Goal: Task Accomplishment & Management: Manage account settings

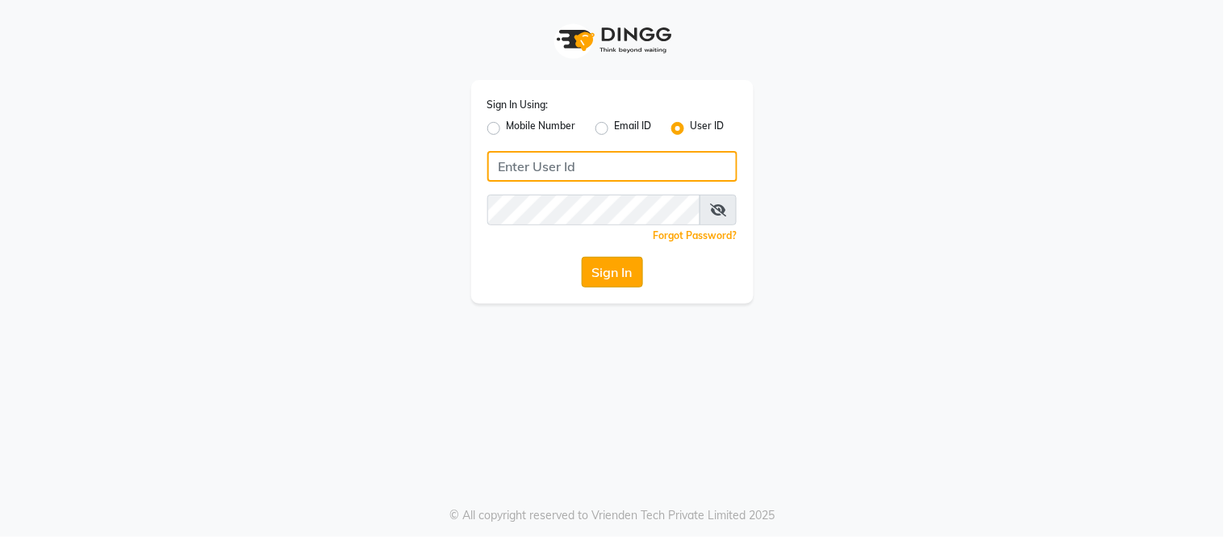
type input "[PERSON_NAME]"
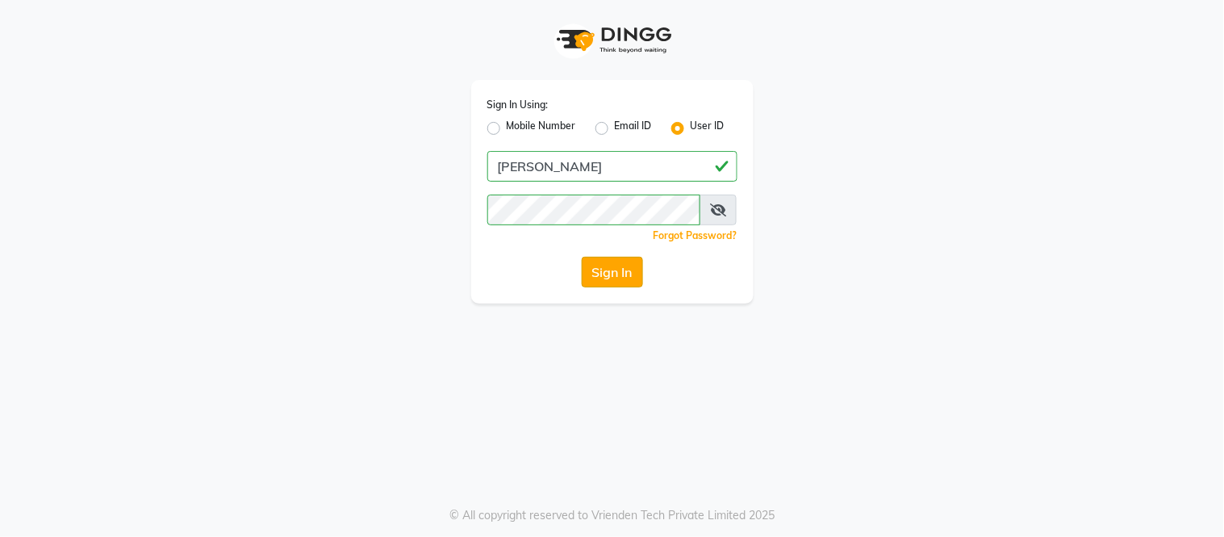
click at [618, 266] on button "Sign In" at bounding box center [612, 272] width 61 height 31
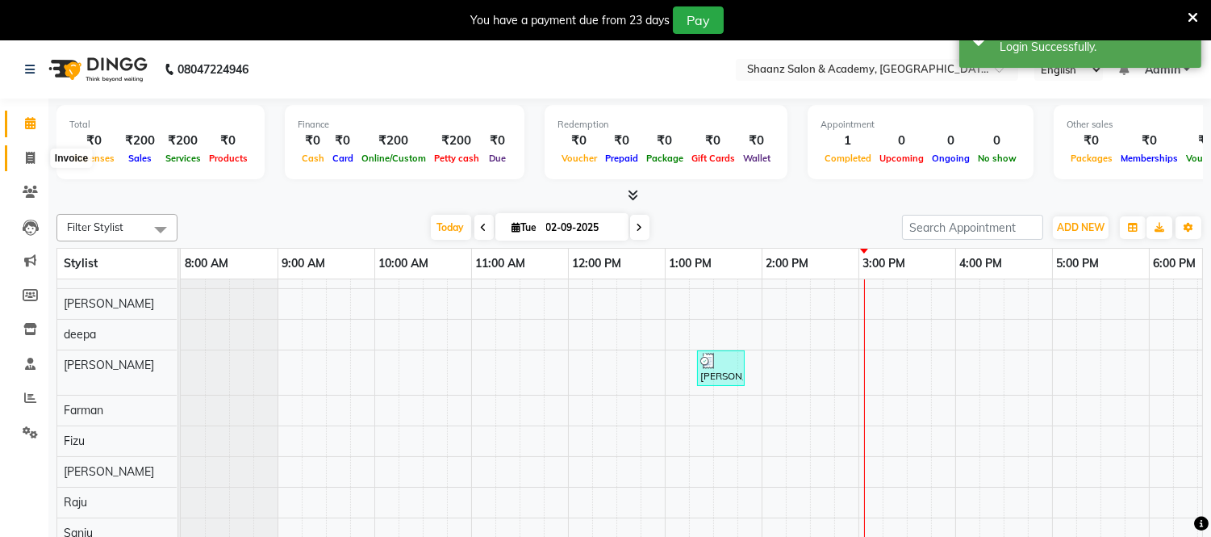
click at [32, 158] on icon at bounding box center [30, 158] width 9 height 12
select select "8719"
select select "service"
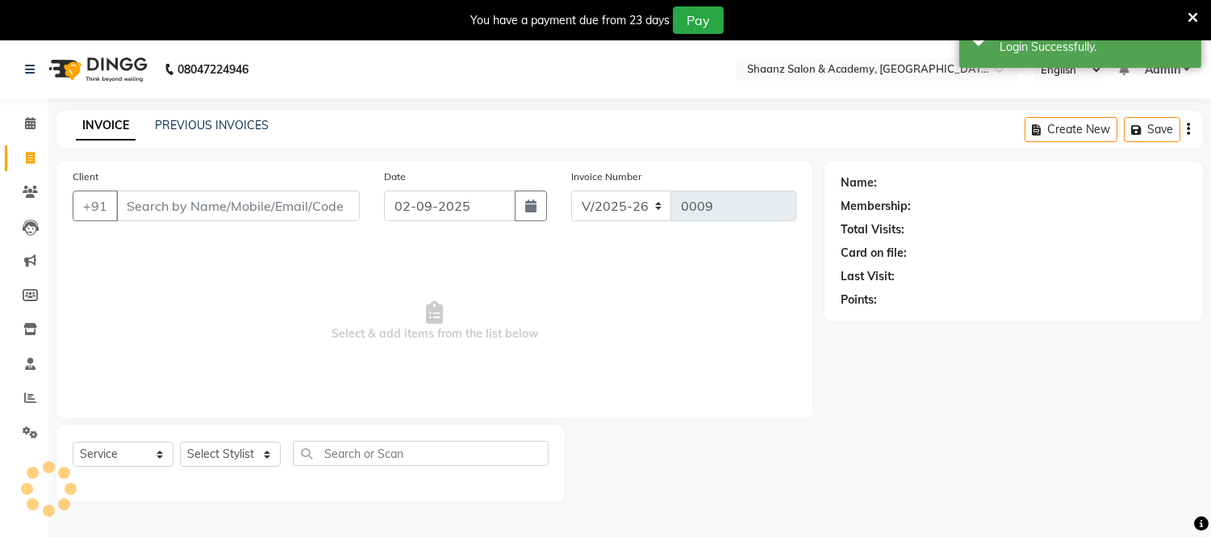
click at [32, 158] on icon at bounding box center [30, 158] width 9 height 12
click at [32, 158] on ul "Calendar Invoice Clients Leads Marketing Members Inventory Staff Reports Settin…" at bounding box center [24, 282] width 48 height 351
select select "8719"
select select "service"
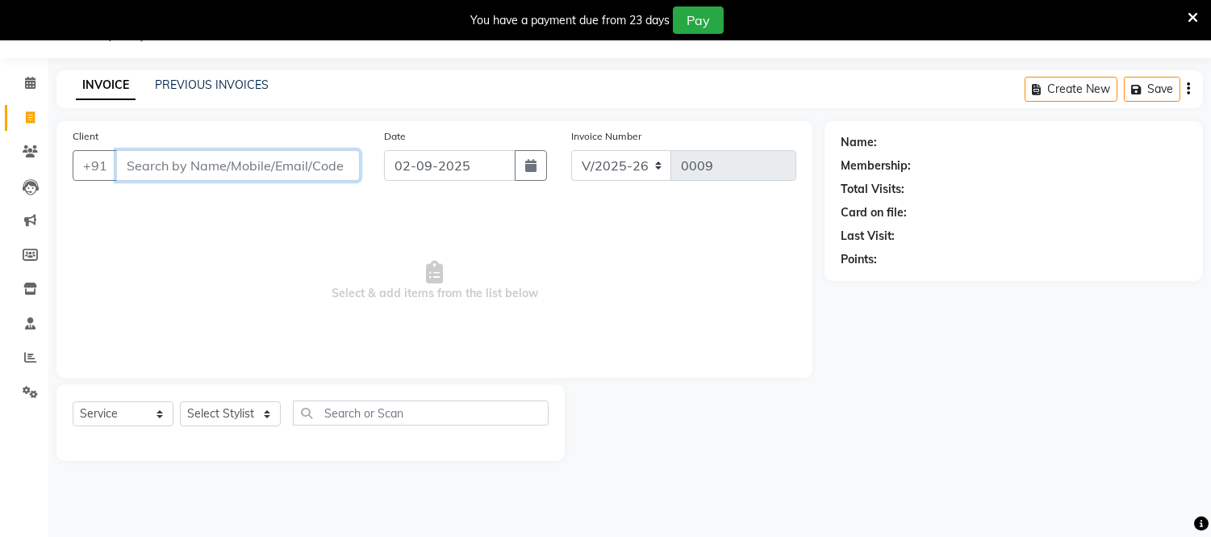
click at [182, 169] on input "Client" at bounding box center [238, 165] width 244 height 31
type input "M"
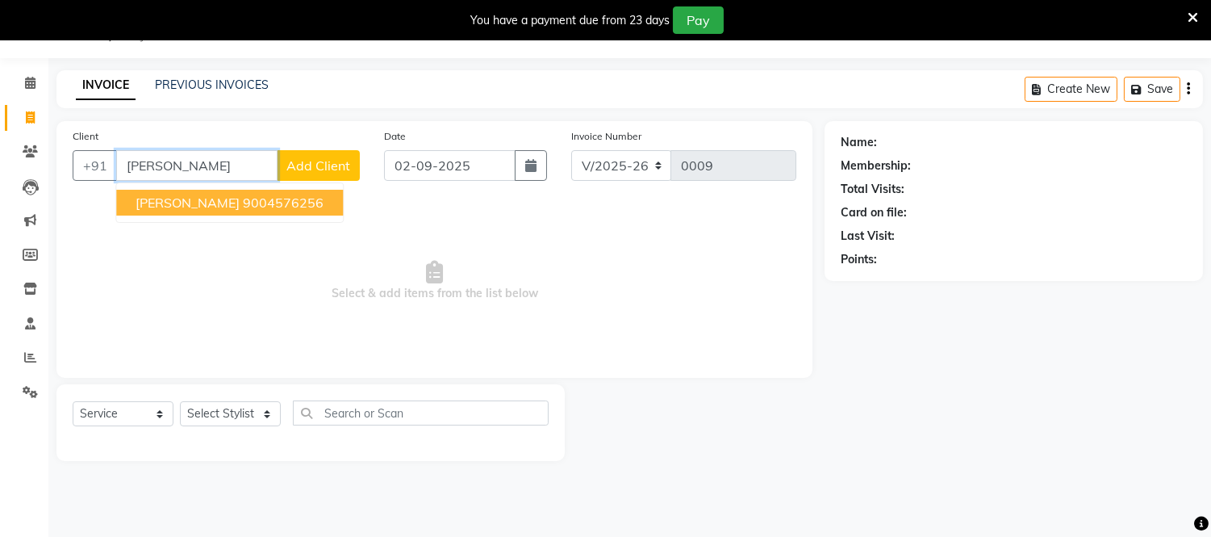
click at [219, 199] on span "MADHU GULATI" at bounding box center [188, 203] width 104 height 16
type input "9004576256"
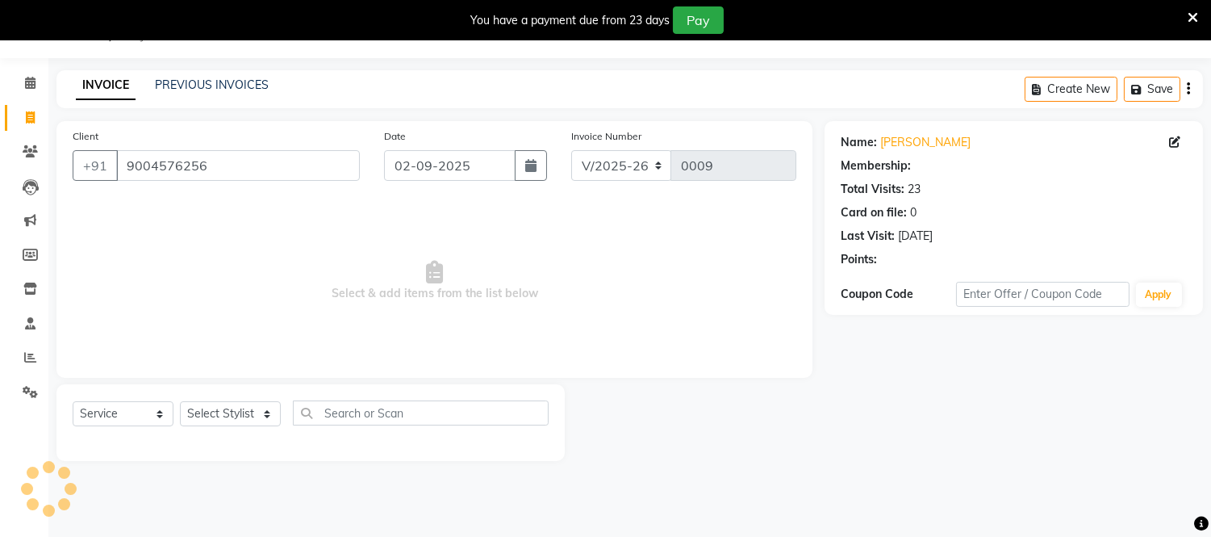
click at [219, 200] on span "Select & add items from the list below" at bounding box center [435, 280] width 724 height 161
click at [263, 414] on select "Select Stylist Amir Salmani Ayub deepa Fardeen Farman Fizu Haseeb Raju Riya San…" at bounding box center [230, 413] width 101 height 25
select select "88486"
click at [180, 402] on select "Select Stylist [PERSON_NAME] [PERSON_NAME] [PERSON_NAME] [PERSON_NAME] [PERSON_…" at bounding box center [230, 413] width 101 height 25
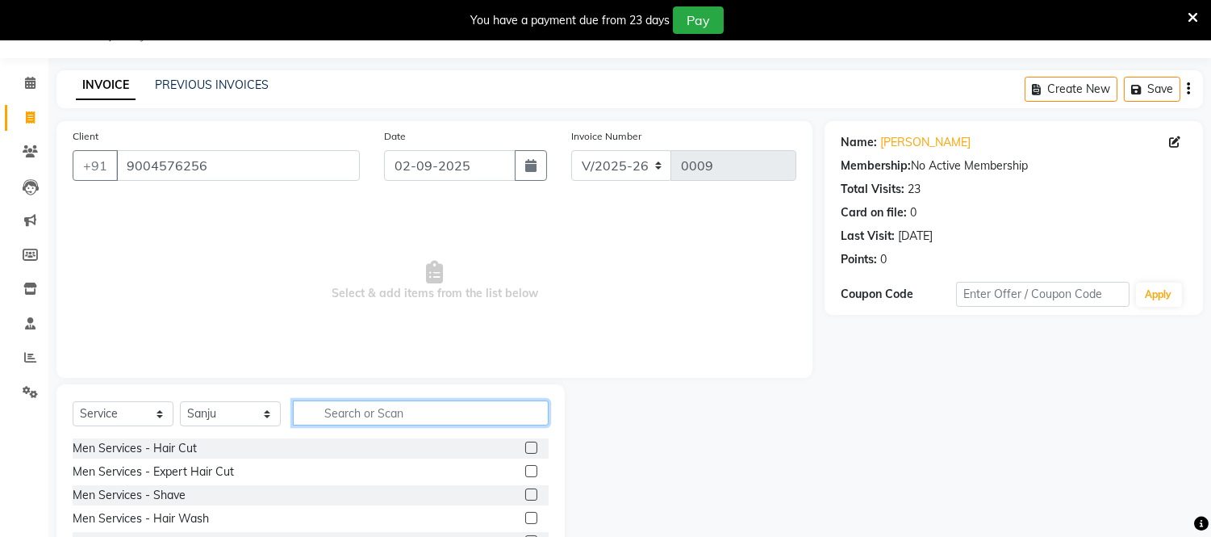
click at [340, 414] on input "text" at bounding box center [421, 412] width 256 height 25
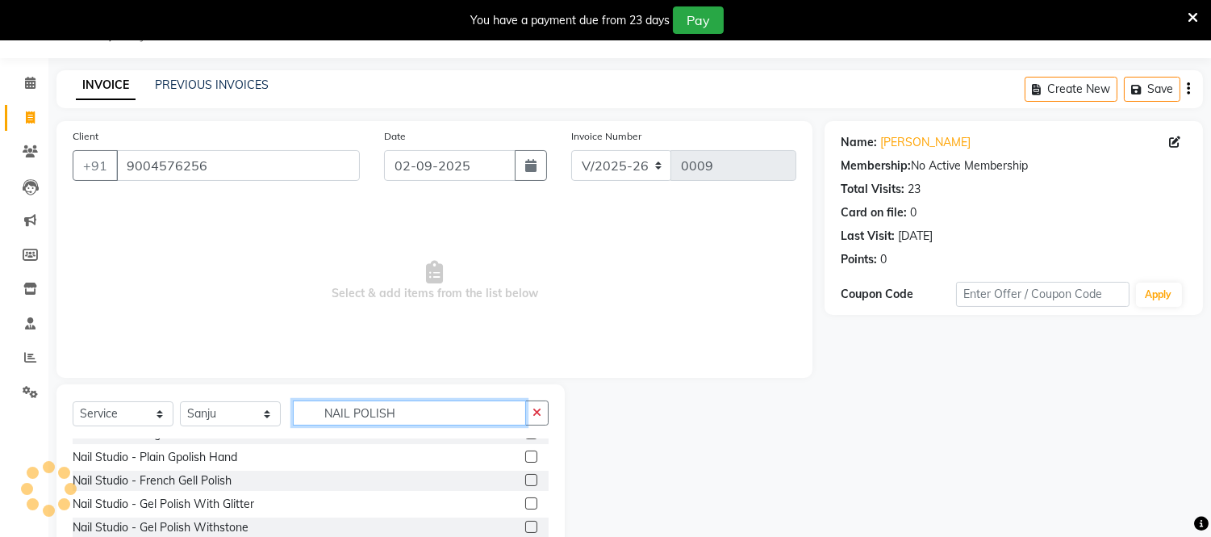
scroll to position [300, 0]
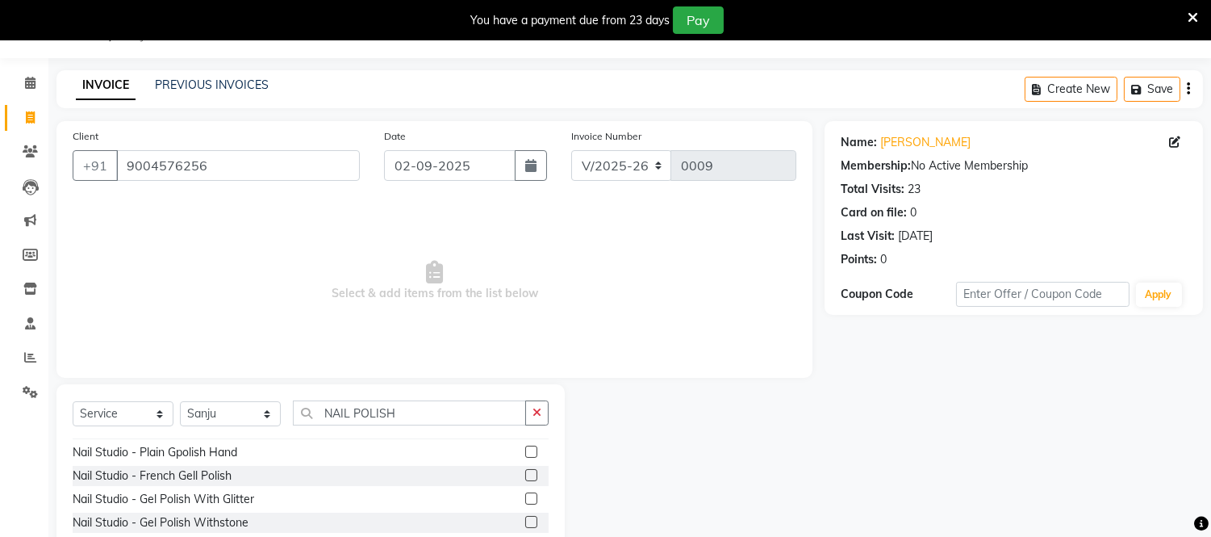
click at [642, 479] on div at bounding box center [695, 503] width 260 height 238
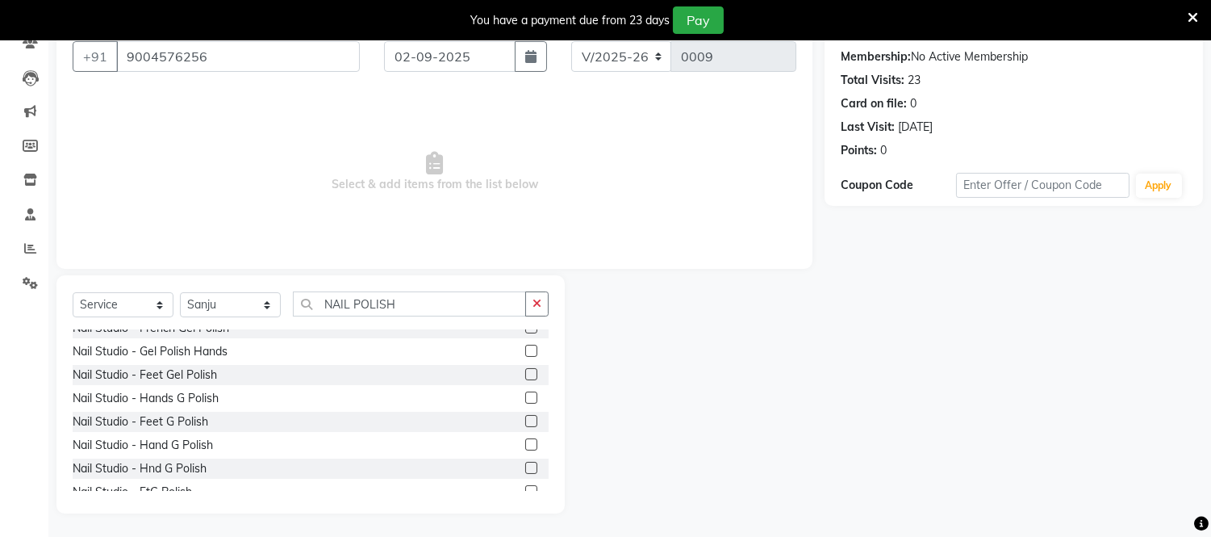
scroll to position [517, 0]
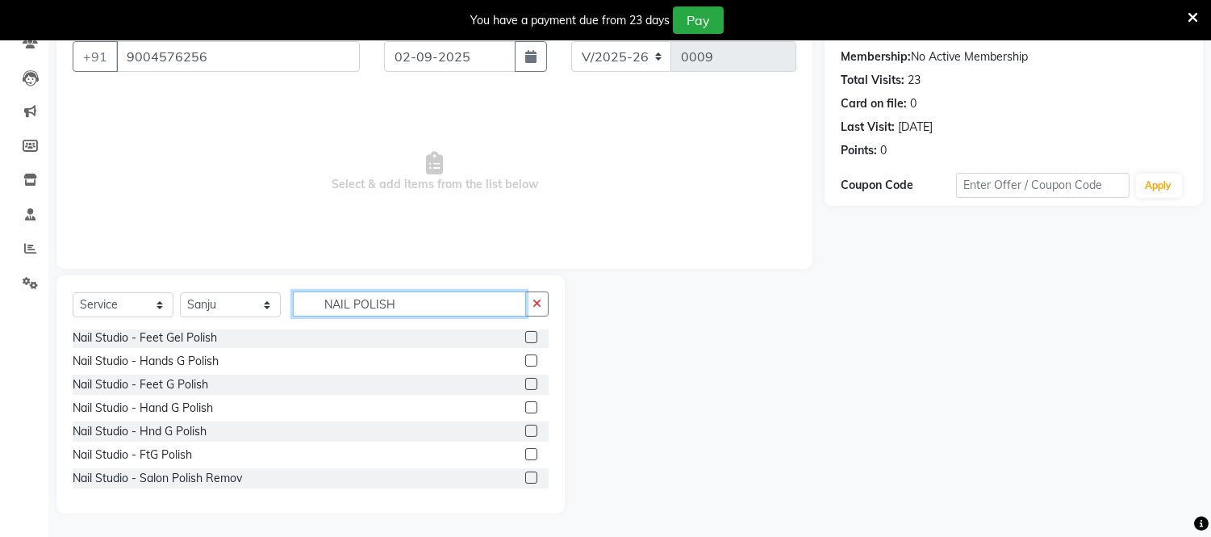
click at [398, 300] on input "NAIL POLISH" at bounding box center [409, 303] width 233 height 25
type input "N"
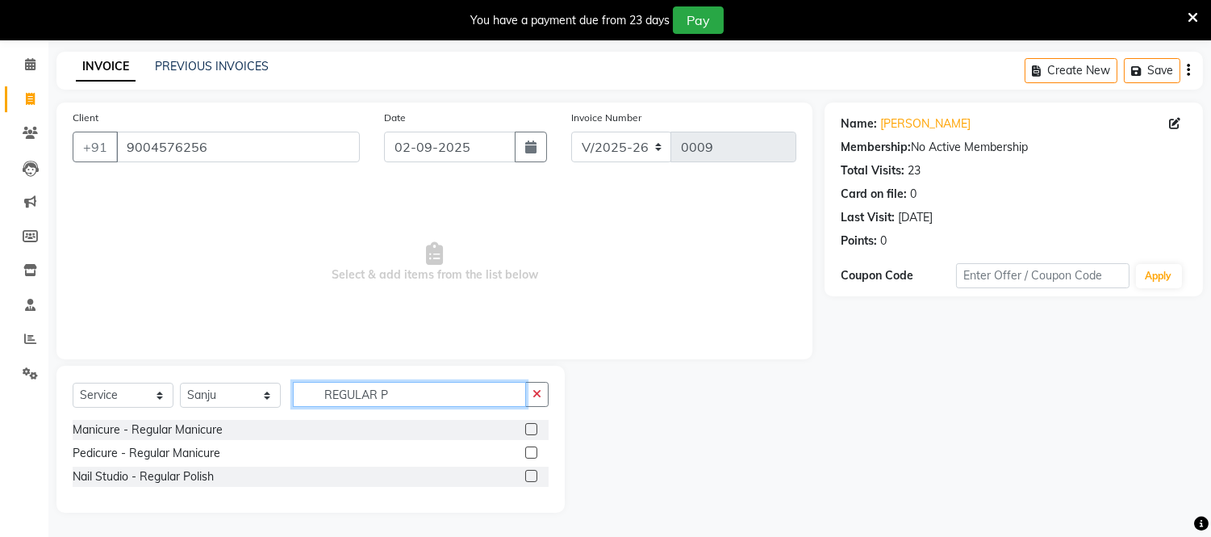
scroll to position [40, 0]
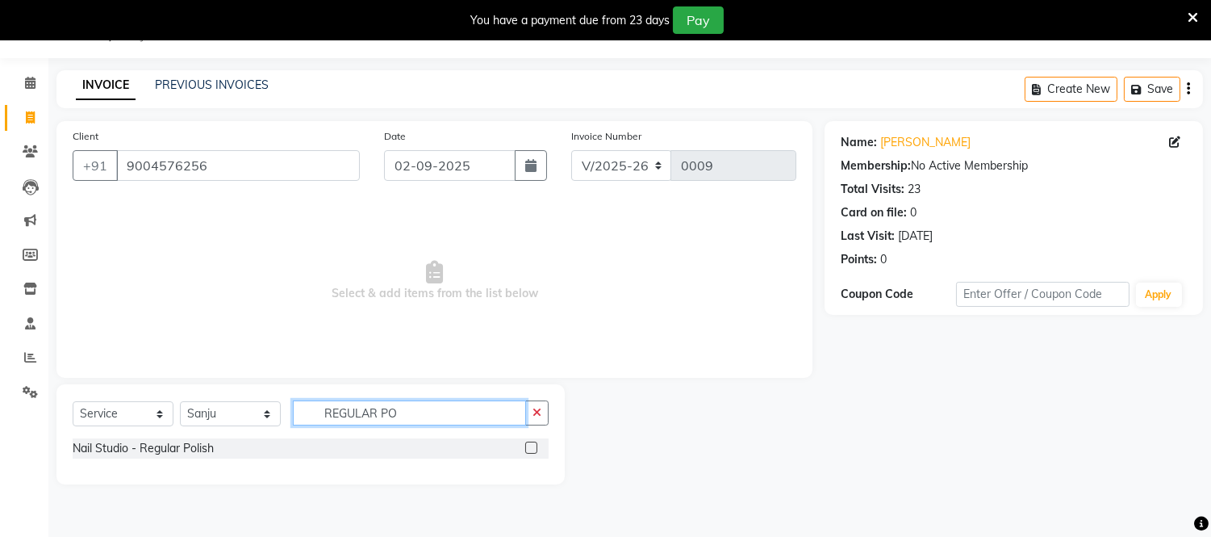
type input "REGULAR PO"
click at [218, 448] on div "Nail Studio - Regular Polish" at bounding box center [311, 448] width 476 height 20
click at [531, 447] on label at bounding box center [531, 447] width 12 height 12
click at [531, 447] on input "checkbox" at bounding box center [530, 448] width 10 height 10
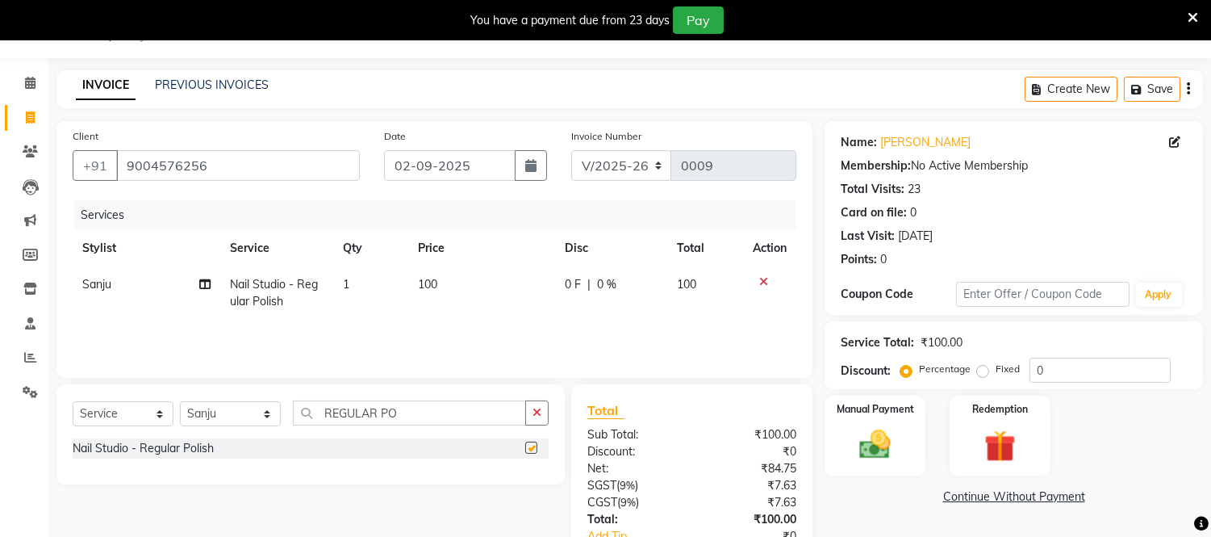
click at [531, 447] on label at bounding box center [531, 447] width 12 height 12
click at [531, 447] on input "checkbox" at bounding box center [530, 448] width 10 height 10
click at [528, 445] on label at bounding box center [531, 447] width 12 height 12
click at [528, 445] on input "checkbox" at bounding box center [530, 448] width 10 height 10
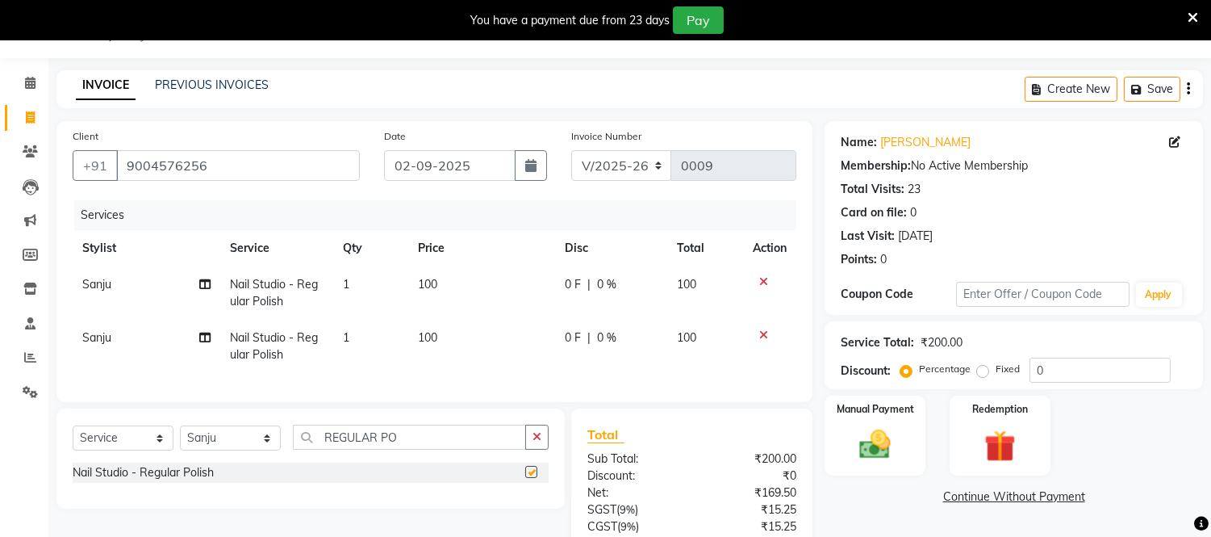
checkbox input "false"
click at [439, 280] on td "100" at bounding box center [481, 292] width 147 height 53
select select "88486"
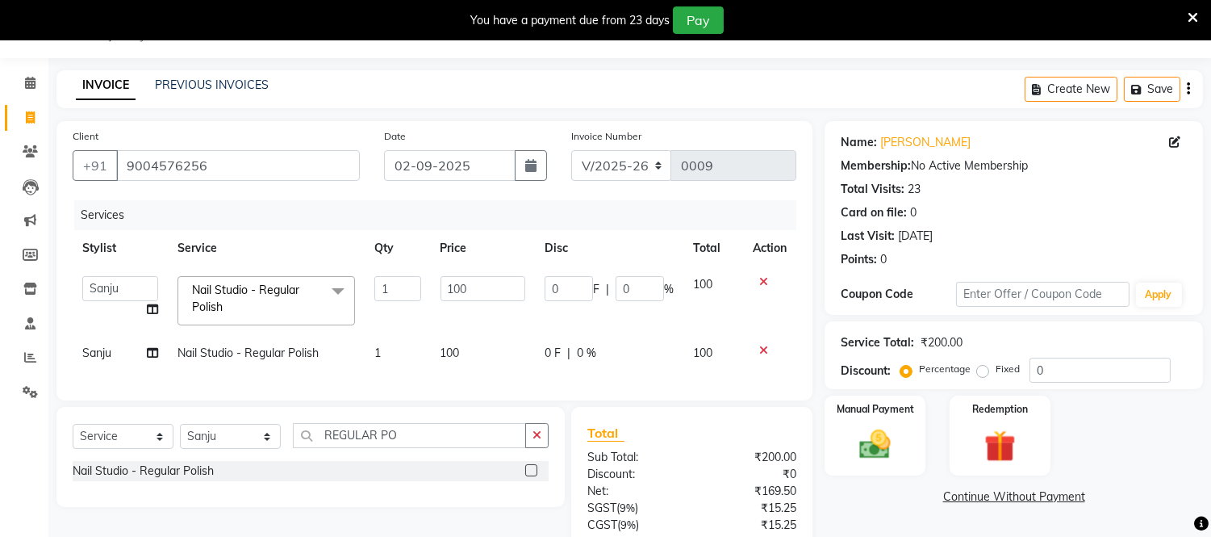
click at [441, 280] on input "100" at bounding box center [483, 288] width 85 height 25
type input "300"
click at [712, 286] on td "100" at bounding box center [714, 300] width 60 height 69
select select "88486"
click at [712, 286] on span "300" at bounding box center [702, 284] width 19 height 15
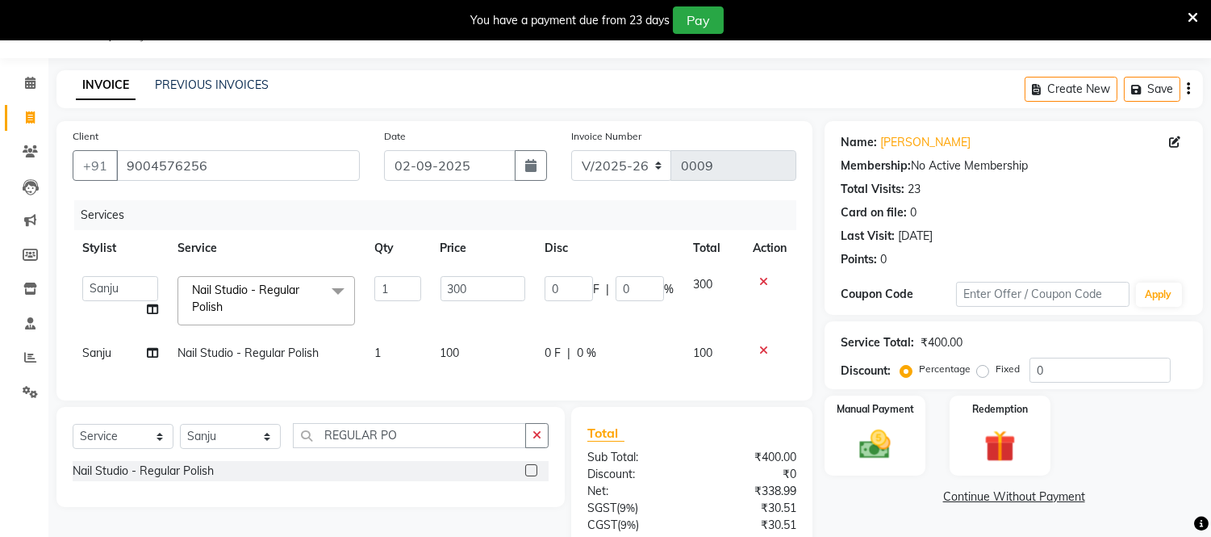
click at [710, 284] on span "300" at bounding box center [702, 284] width 19 height 15
click at [716, 282] on td "300" at bounding box center [714, 300] width 60 height 69
click at [402, 448] on input "REGULAR PO" at bounding box center [409, 435] width 233 height 25
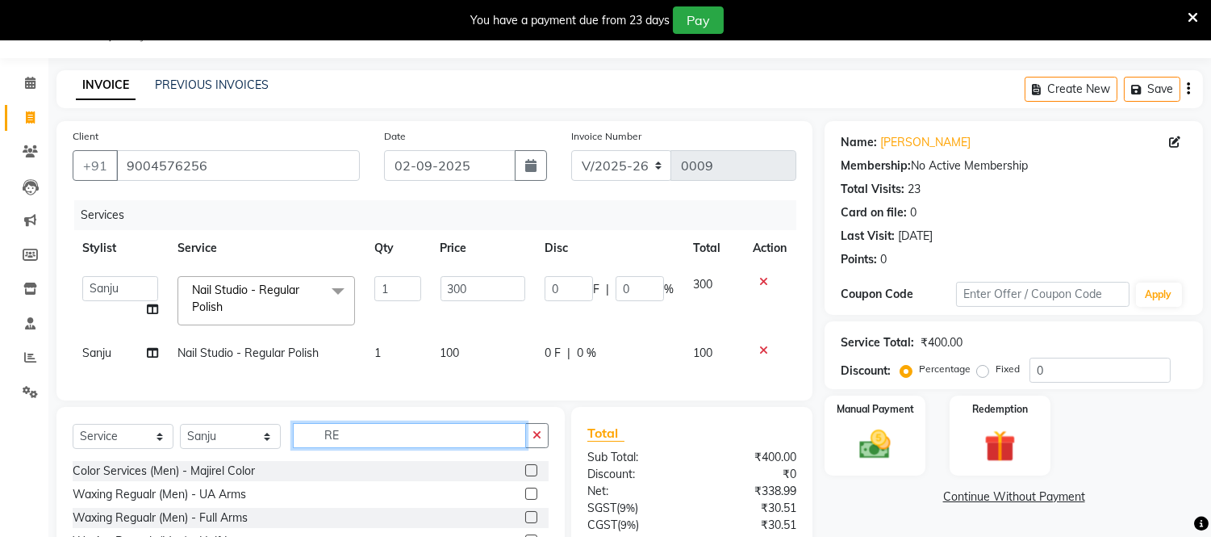
type input "R"
type input "THREAD"
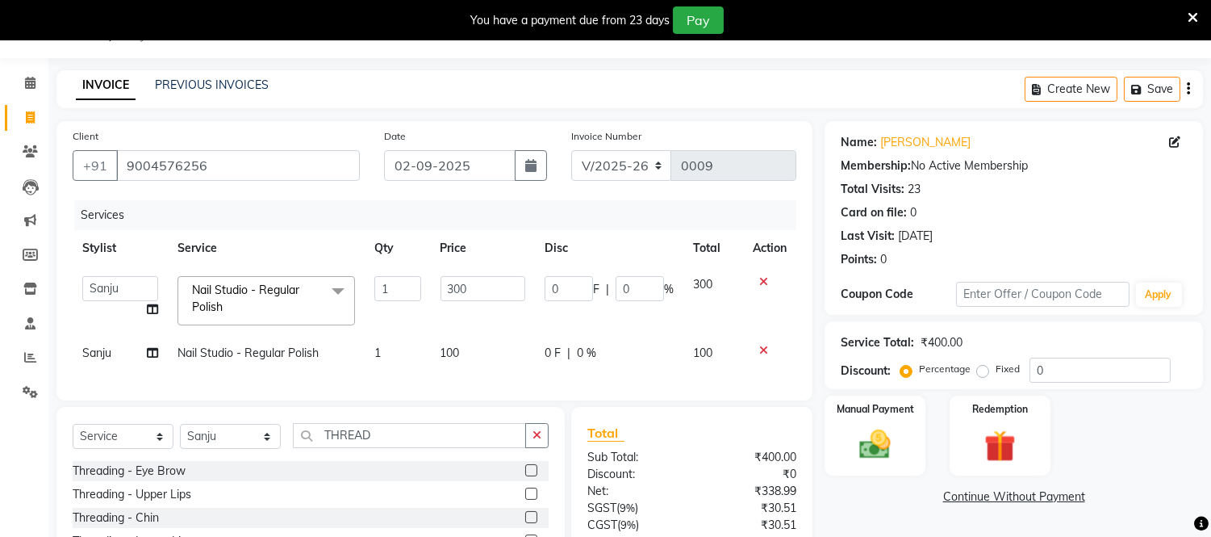
click at [525, 476] on label at bounding box center [531, 470] width 12 height 12
click at [525, 476] on input "checkbox" at bounding box center [530, 471] width 10 height 10
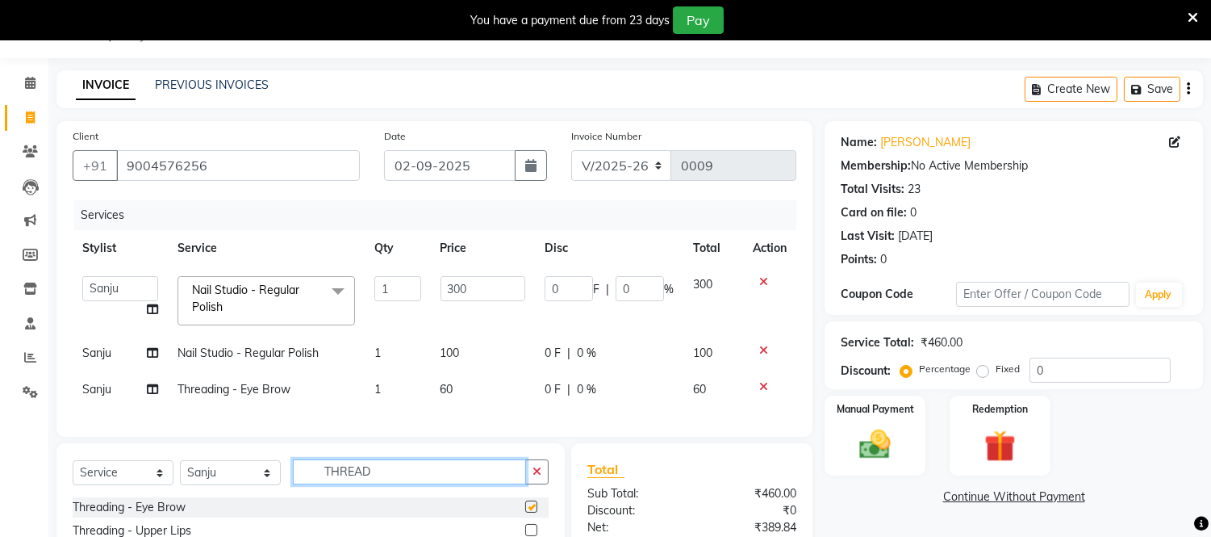
click at [518, 484] on input "THREAD" at bounding box center [409, 471] width 233 height 25
checkbox input "false"
click at [761, 350] on icon at bounding box center [763, 350] width 9 height 11
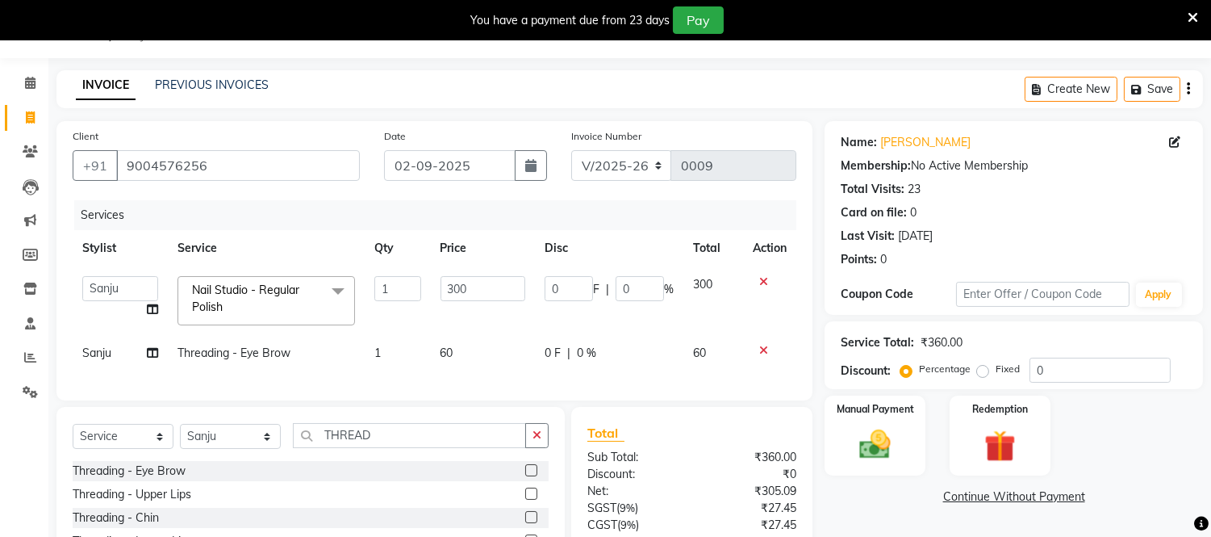
click at [458, 350] on td "60" at bounding box center [483, 353] width 104 height 36
select select "88486"
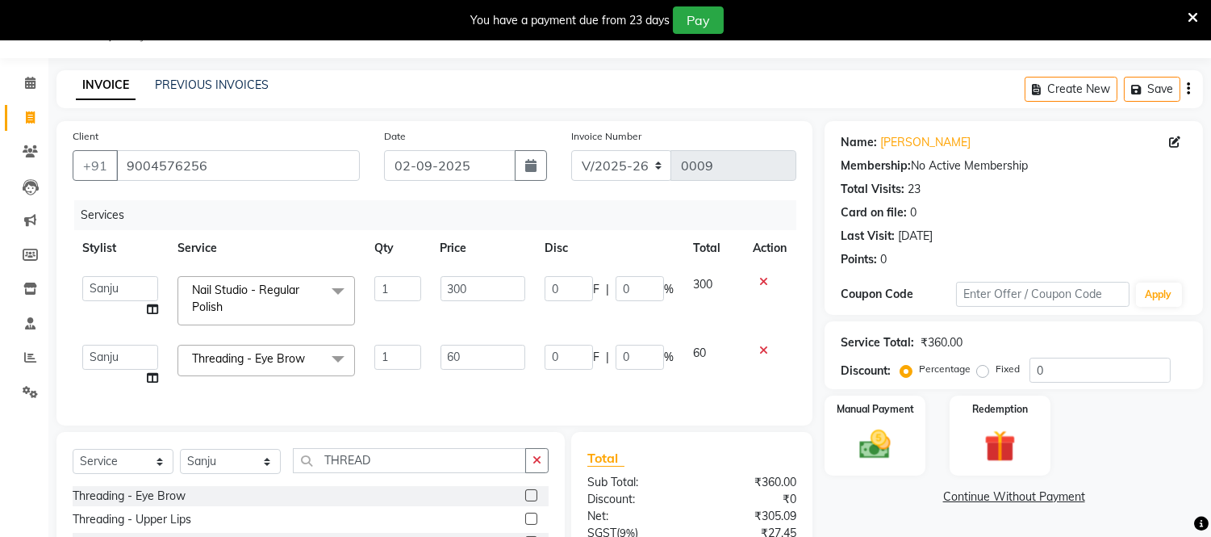
click at [458, 350] on input "60" at bounding box center [483, 357] width 85 height 25
type input "6"
type input "70"
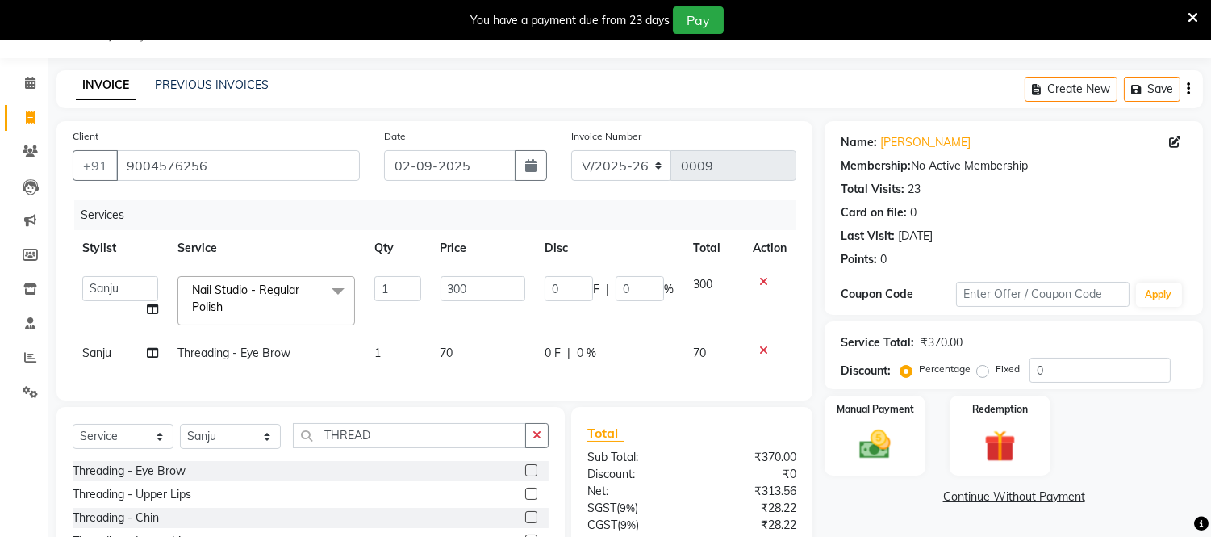
click at [706, 356] on td "70" at bounding box center [714, 353] width 60 height 36
select select "88486"
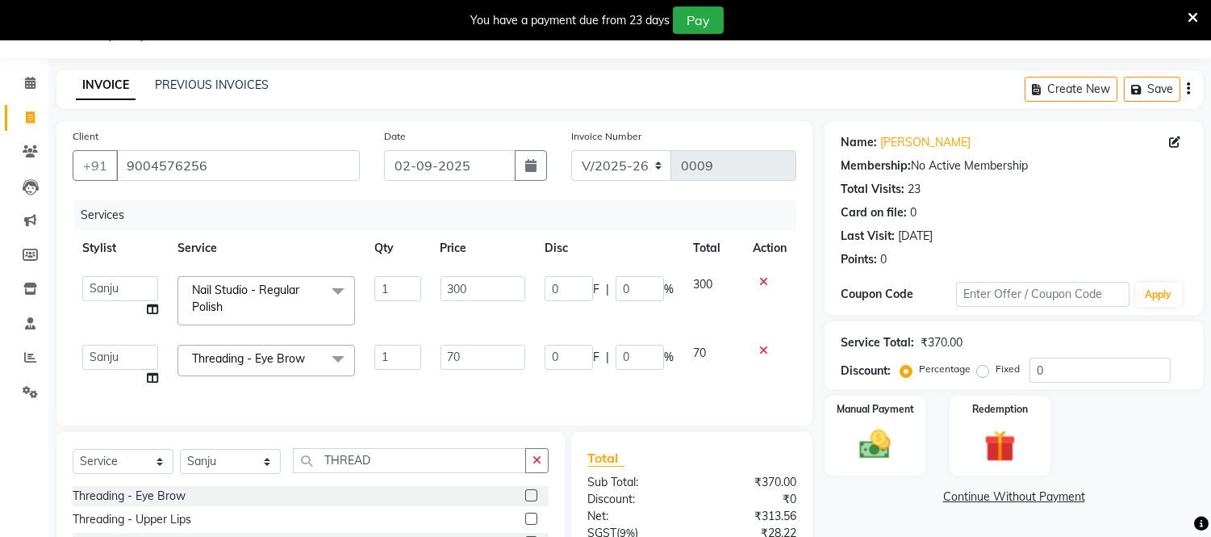
click at [996, 369] on label "Fixed" at bounding box center [1008, 369] width 24 height 15
click at [981, 369] on input "Fixed" at bounding box center [986, 368] width 11 height 11
radio input "true"
click at [885, 421] on div "Manual Payment" at bounding box center [875, 435] width 105 height 82
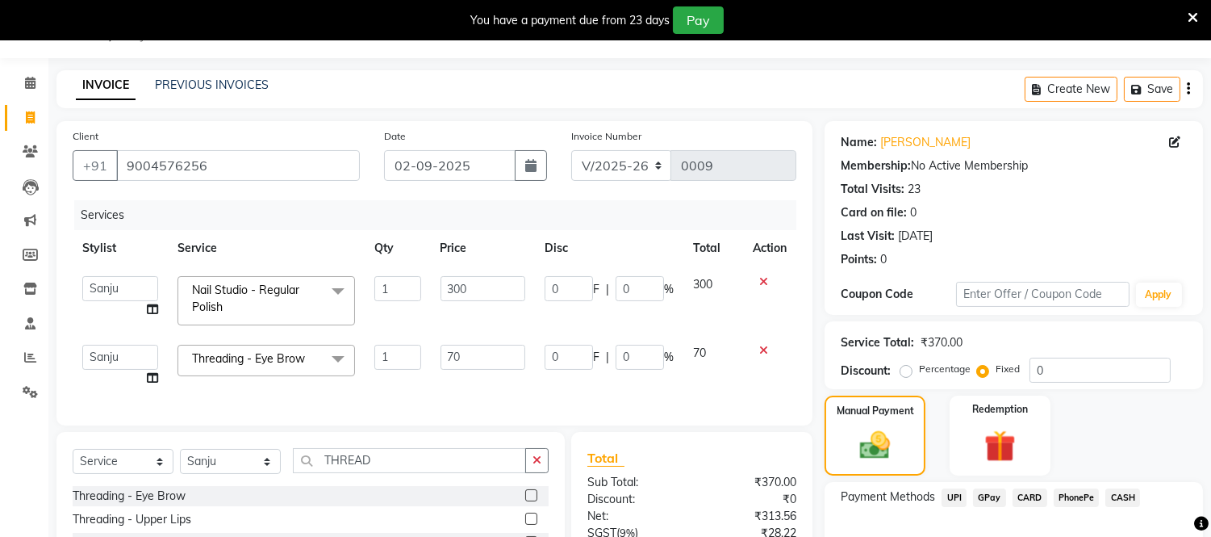
click at [1117, 494] on span "CASH" at bounding box center [1123, 497] width 35 height 19
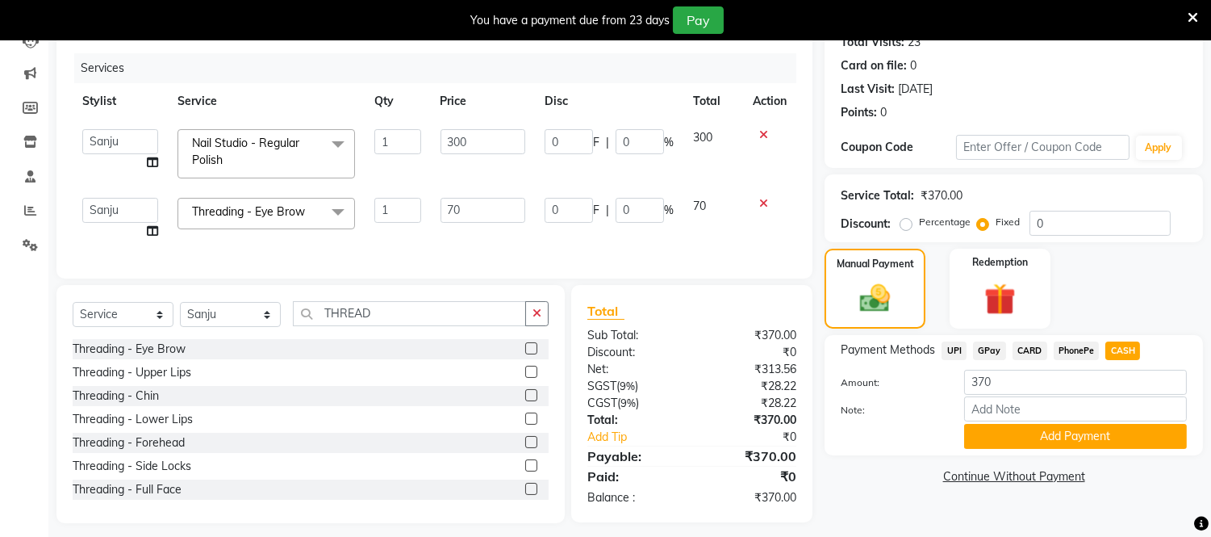
scroll to position [211, 0]
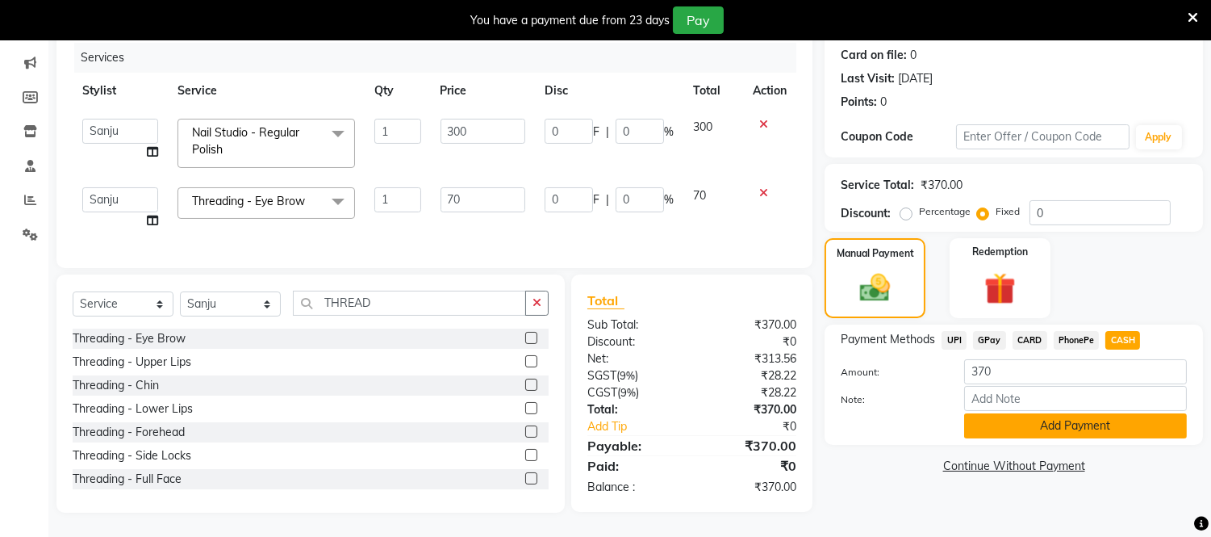
click at [1093, 414] on button "Add Payment" at bounding box center [1075, 425] width 223 height 25
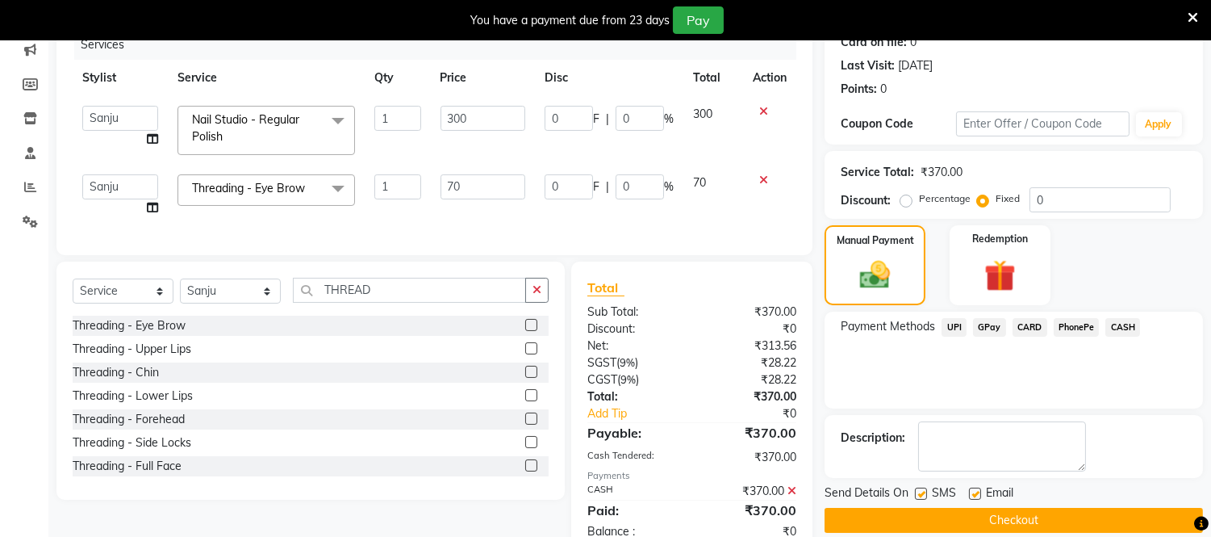
click at [1093, 415] on div "Description:" at bounding box center [1014, 446] width 379 height 63
click at [1018, 515] on button "Checkout" at bounding box center [1014, 520] width 379 height 25
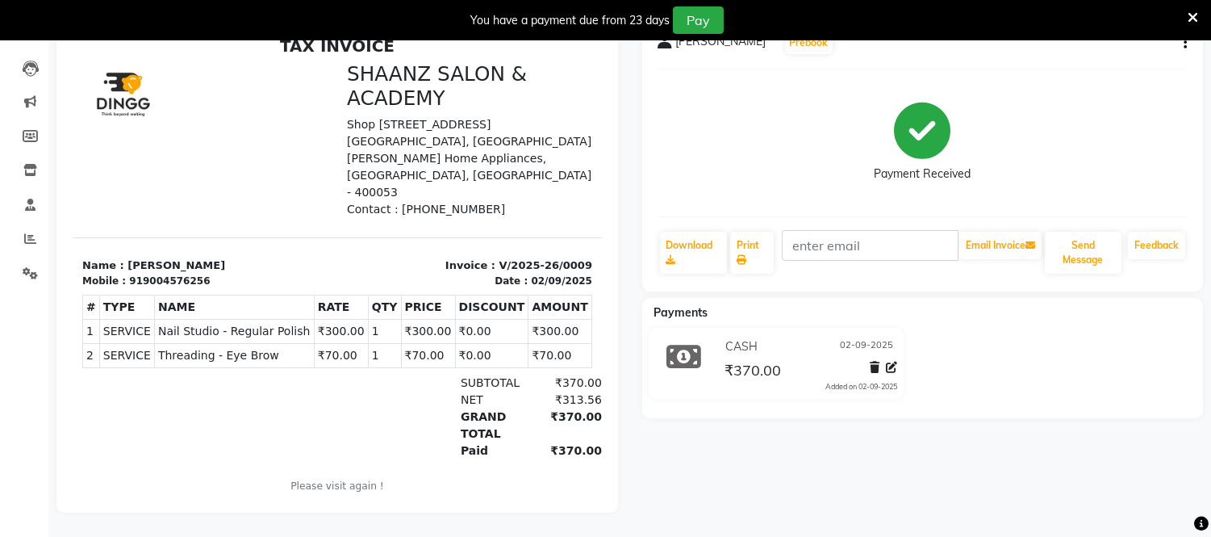
click at [1197, 16] on icon at bounding box center [1193, 17] width 10 height 15
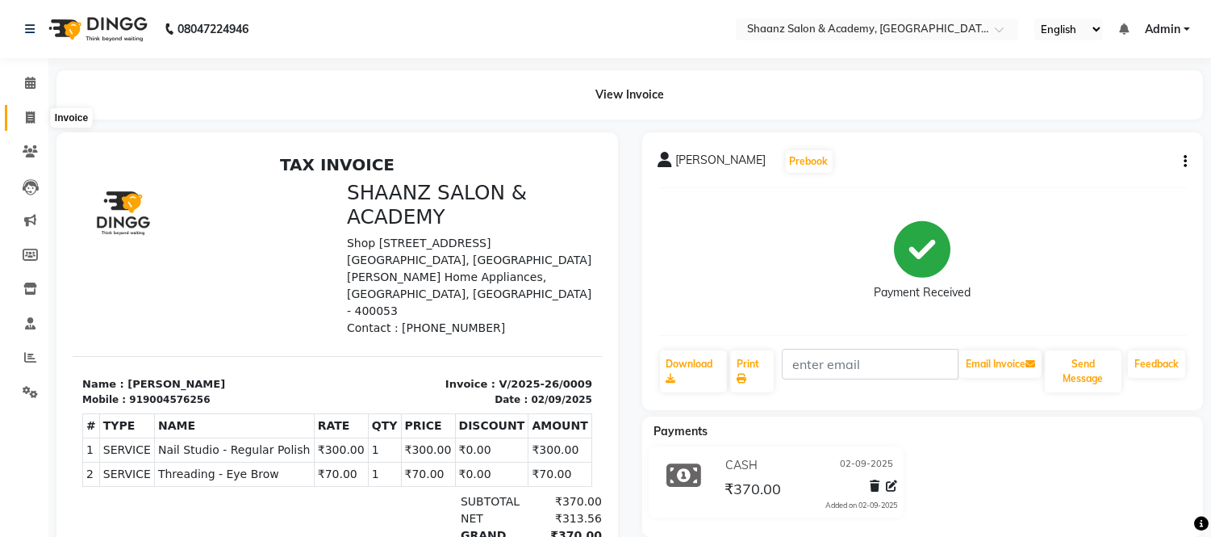
click at [26, 116] on icon at bounding box center [30, 117] width 9 height 12
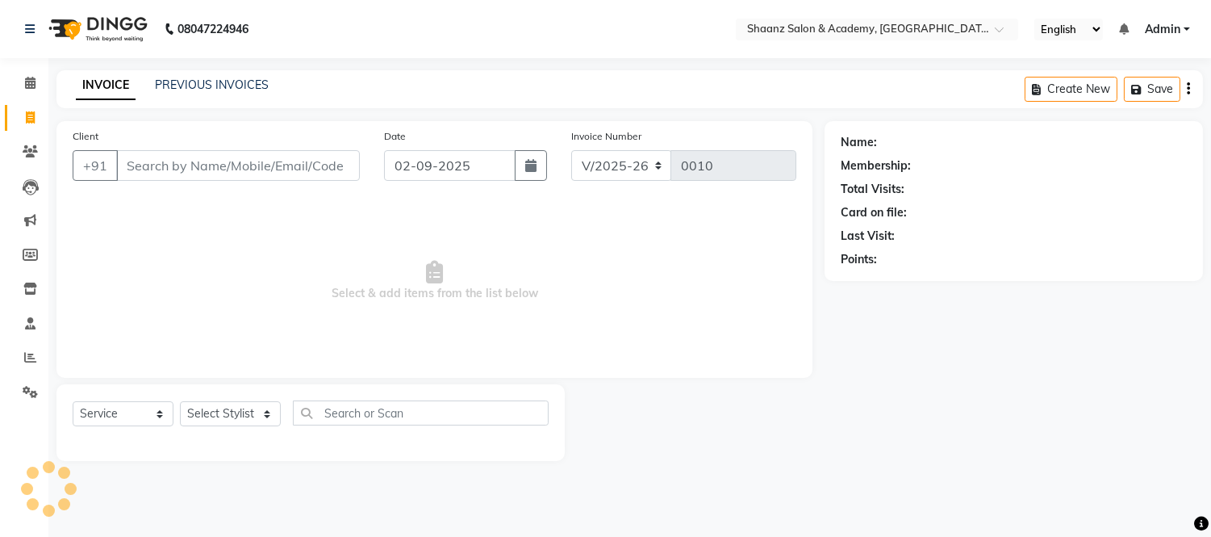
click at [26, 116] on icon at bounding box center [30, 117] width 9 height 12
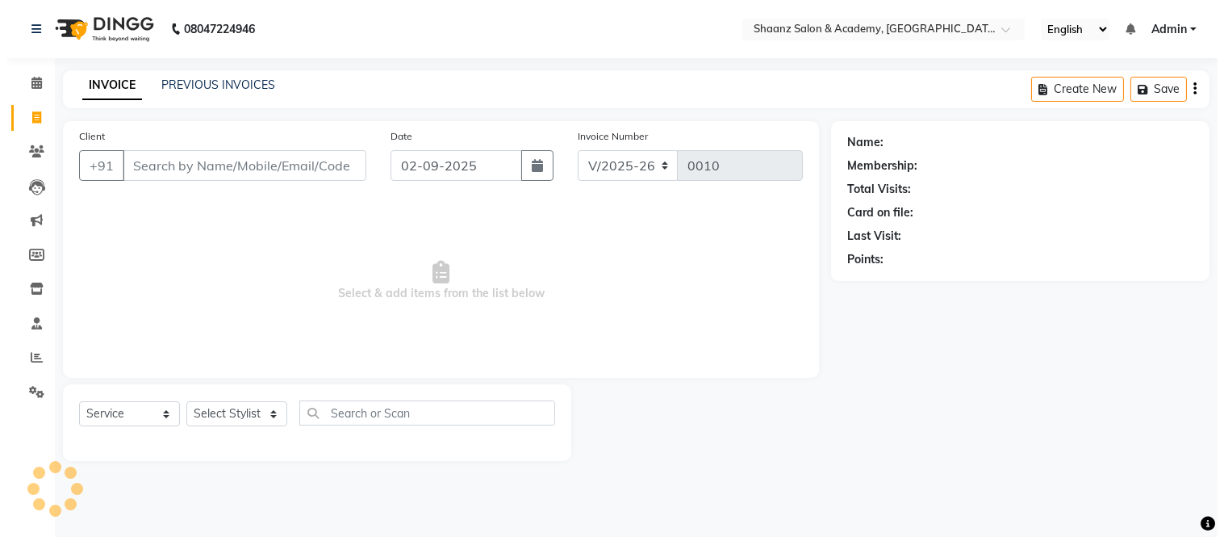
select select "service"
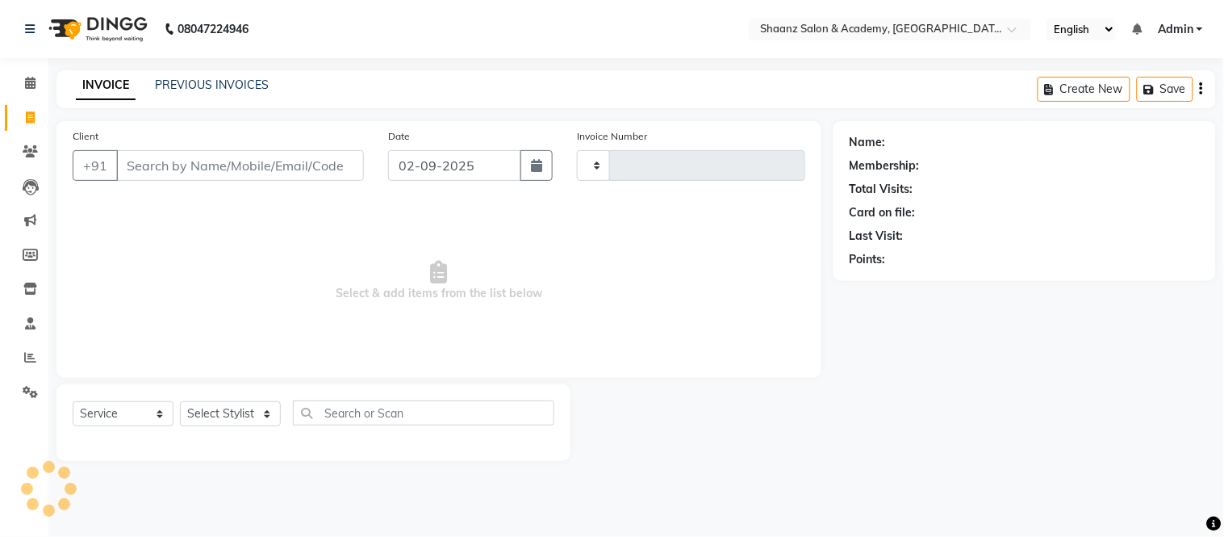
type input "0010"
select select "8719"
click at [192, 164] on input "Client" at bounding box center [240, 165] width 248 height 31
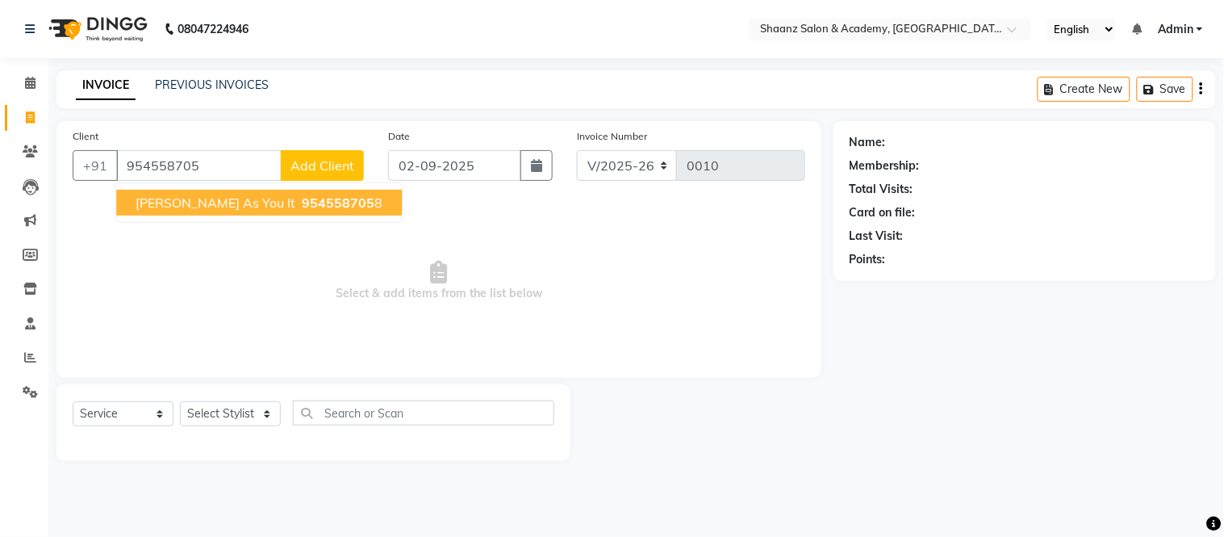
click at [215, 199] on span "Ankita Tripathi As You It" at bounding box center [216, 203] width 160 height 16
type input "9545587058"
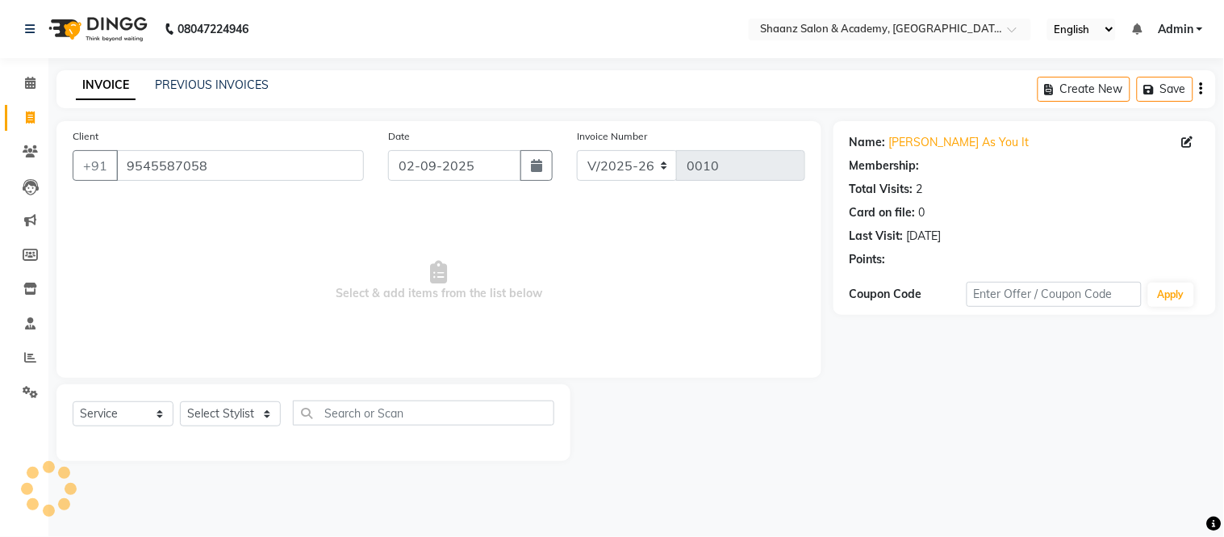
click at [215, 199] on div "Client +91 9545587058 Date 02-09-2025 Invoice Number V/2025 V/2025-26 0010 Sele…" at bounding box center [438, 249] width 765 height 257
click at [266, 416] on select "Select Stylist [PERSON_NAME] [PERSON_NAME] [PERSON_NAME] [PERSON_NAME] [PERSON_…" at bounding box center [230, 413] width 101 height 25
select select "88488"
click at [180, 402] on select "Select Stylist [PERSON_NAME] [PERSON_NAME] [PERSON_NAME] [PERSON_NAME] [PERSON_…" at bounding box center [230, 413] width 101 height 25
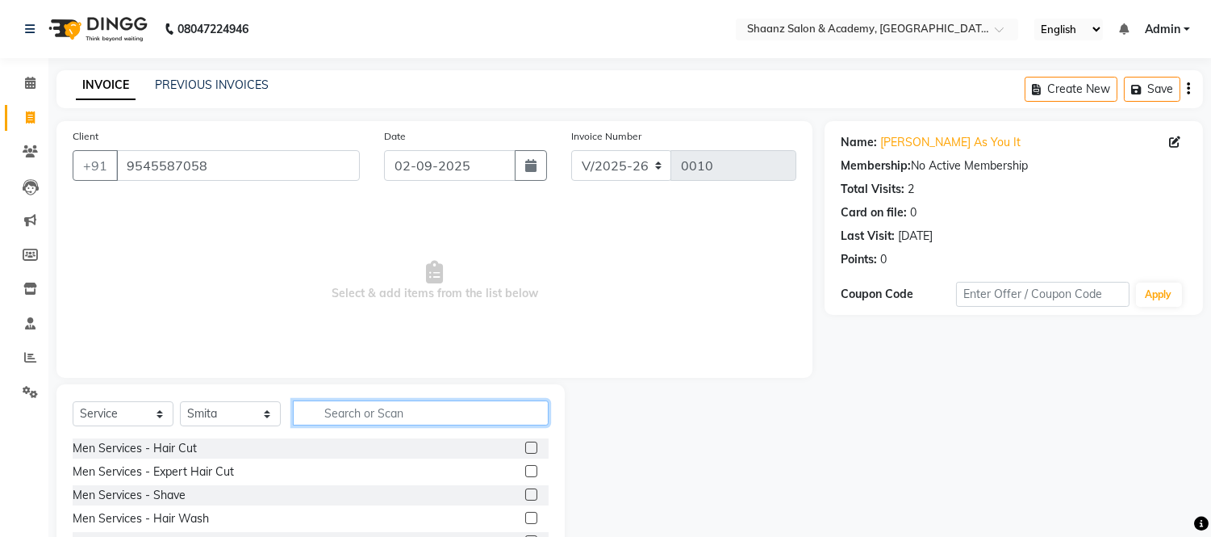
click at [381, 422] on input "text" at bounding box center [421, 412] width 256 height 25
type input "E"
type input "THREAD"
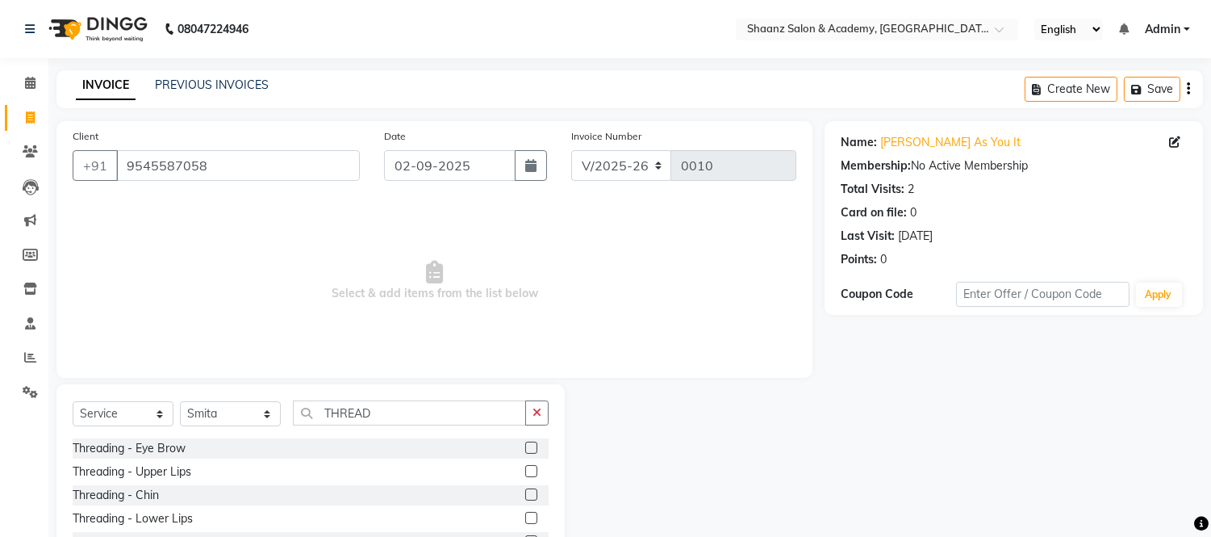
click at [525, 450] on label at bounding box center [531, 447] width 12 height 12
click at [525, 450] on input "checkbox" at bounding box center [530, 448] width 10 height 10
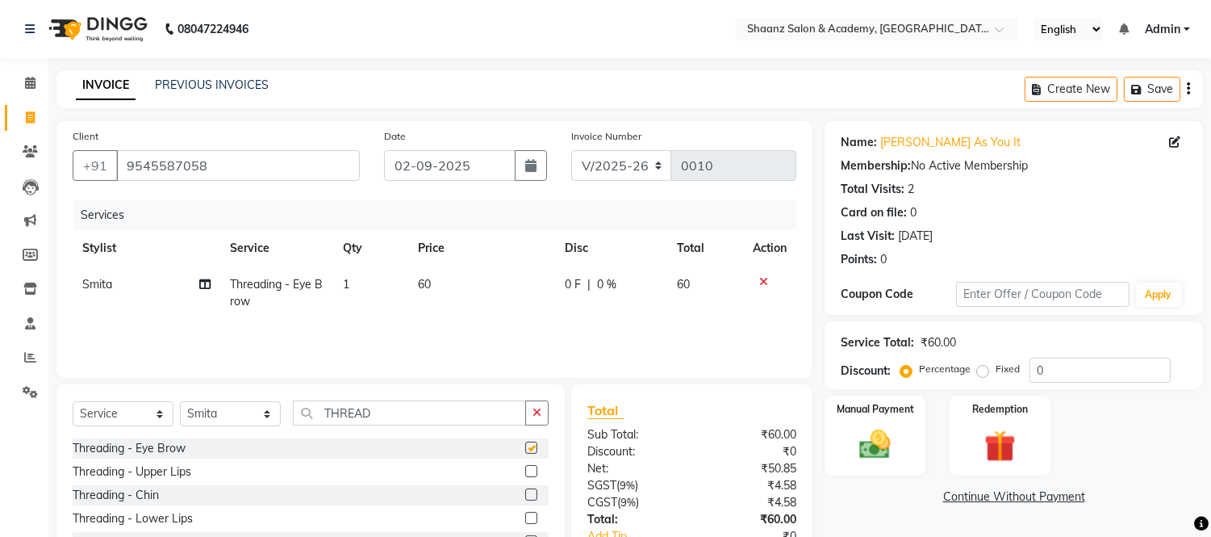
click at [525, 450] on label at bounding box center [531, 447] width 12 height 12
click at [525, 450] on input "checkbox" at bounding box center [530, 448] width 10 height 10
checkbox input "false"
click at [692, 288] on td "60" at bounding box center [705, 292] width 77 height 53
select select "88488"
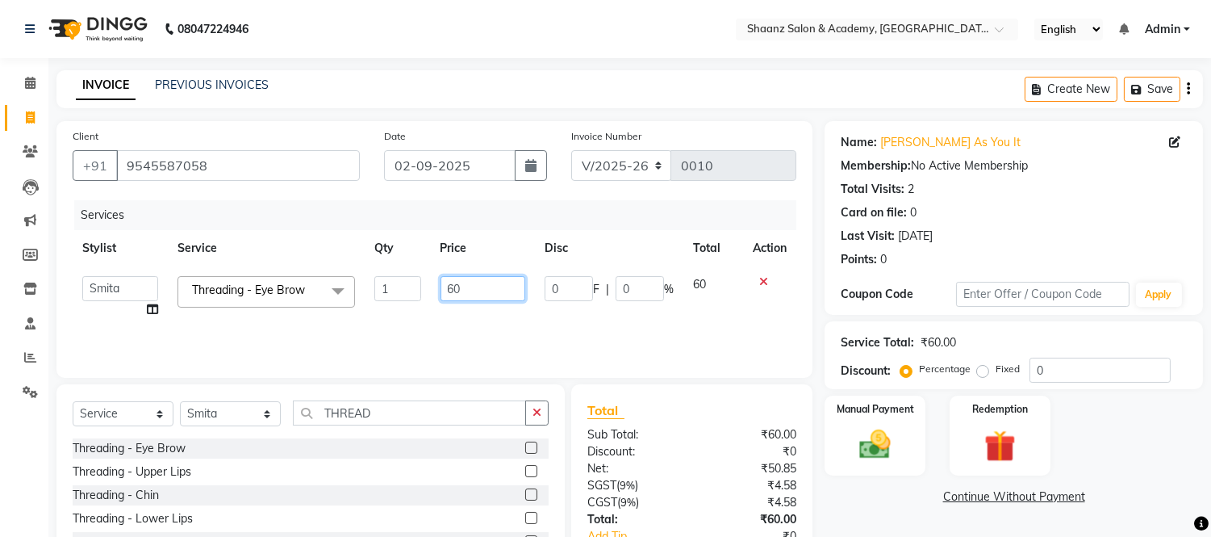
click at [467, 291] on input "60" at bounding box center [483, 288] width 85 height 25
type input "6"
type input "70"
click at [707, 288] on td "60" at bounding box center [714, 296] width 60 height 61
select select "88488"
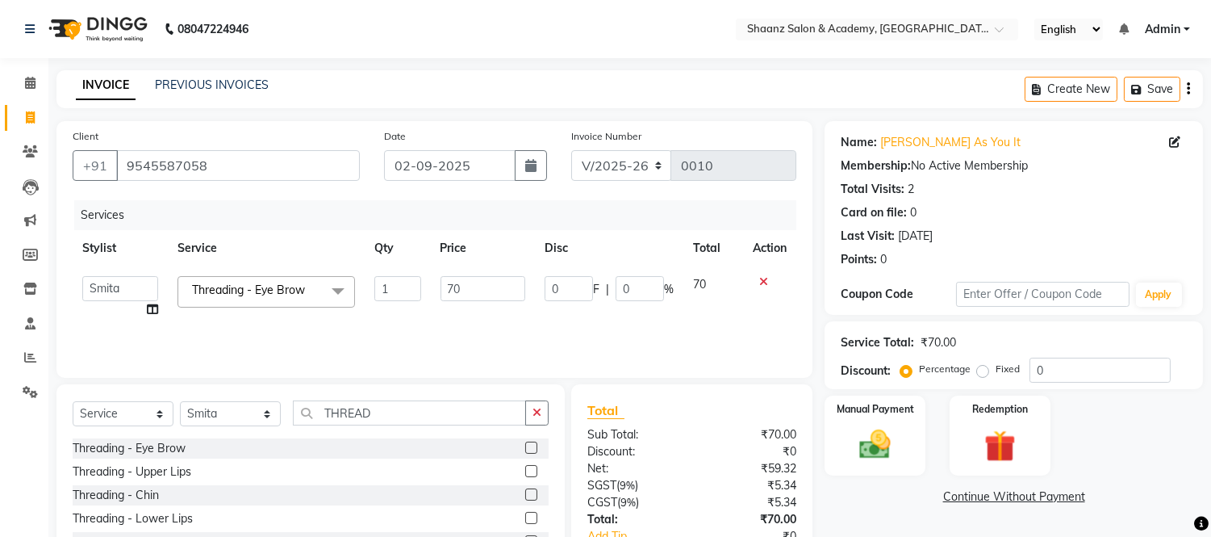
click at [707, 288] on td "70" at bounding box center [714, 296] width 60 height 61
click at [996, 374] on label "Fixed" at bounding box center [1008, 369] width 24 height 15
click at [981, 374] on input "Fixed" at bounding box center [986, 368] width 11 height 11
radio input "true"
click at [893, 405] on label "Manual Payment" at bounding box center [875, 407] width 81 height 15
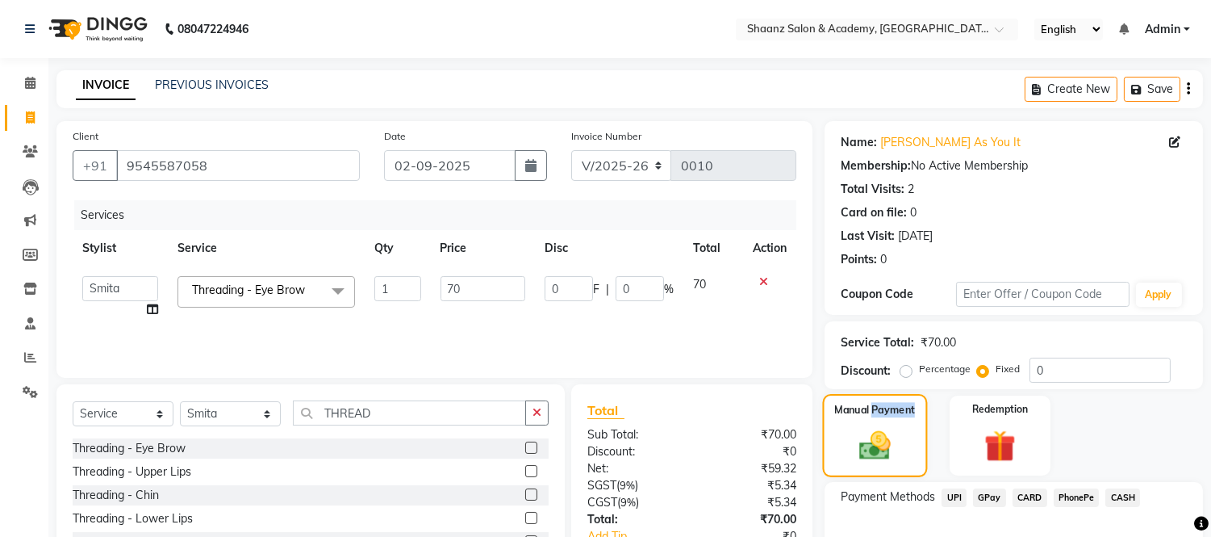
click at [893, 405] on label "Manual Payment" at bounding box center [875, 409] width 81 height 15
click at [998, 495] on span "GPay" at bounding box center [989, 497] width 33 height 19
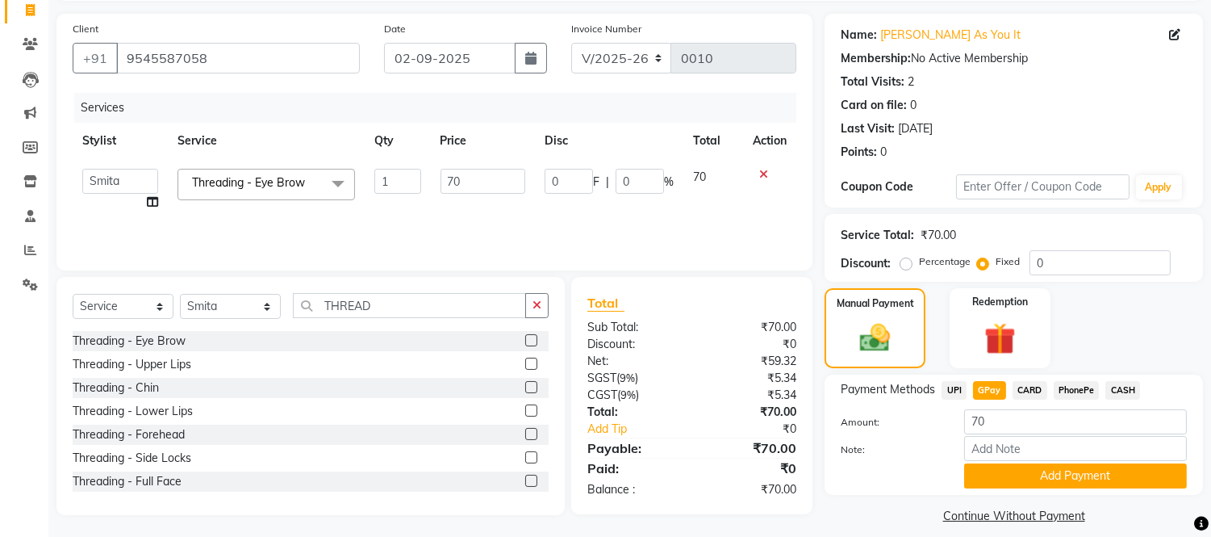
scroll to position [122, 0]
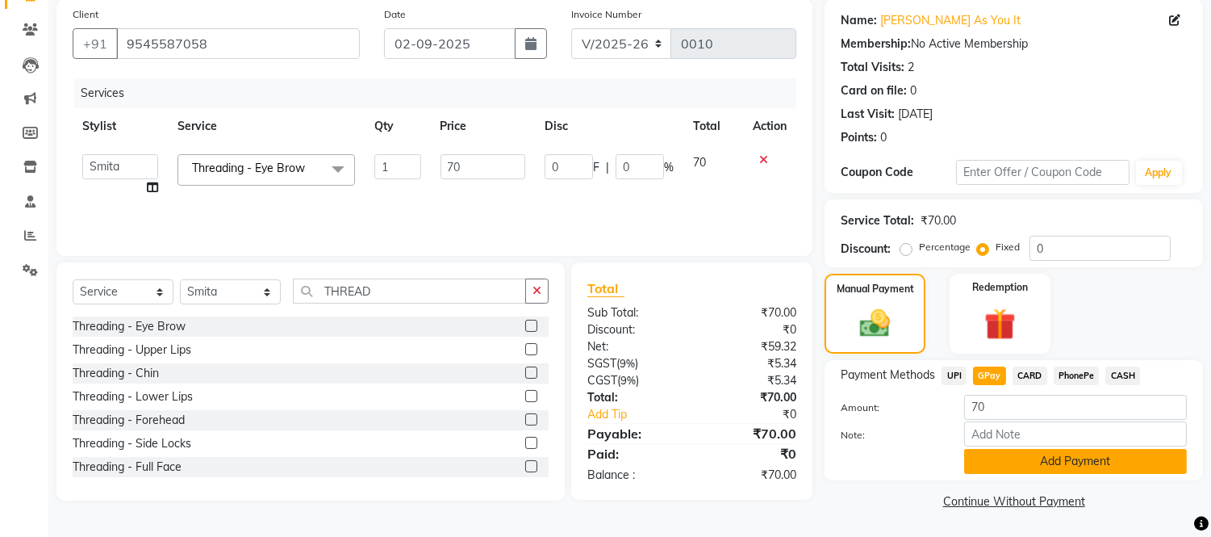
click at [1092, 457] on button "Add Payment" at bounding box center [1075, 461] width 223 height 25
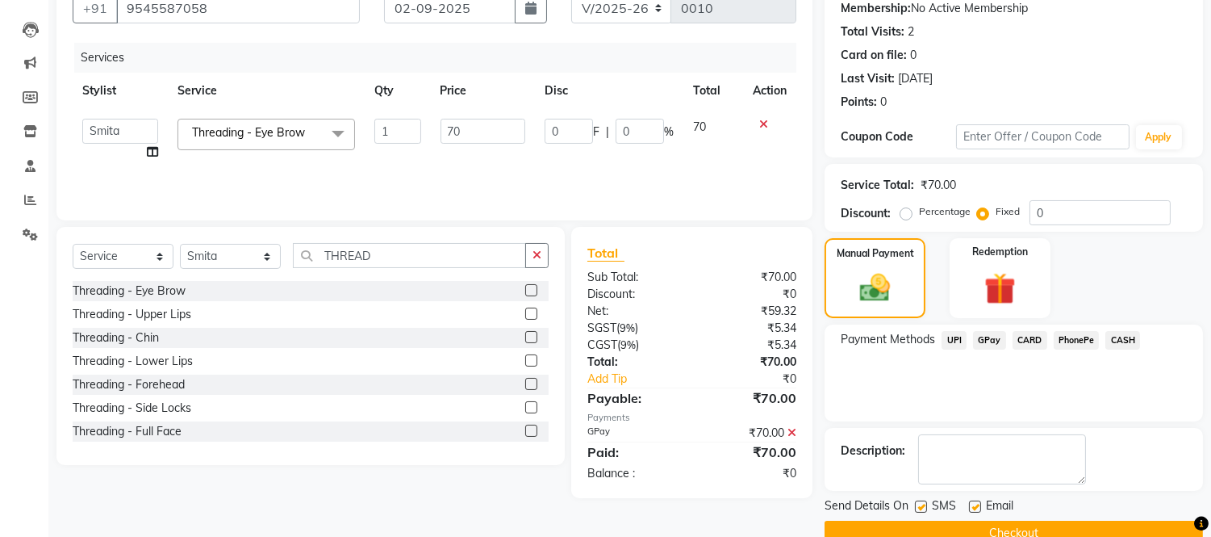
scroll to position [189, 0]
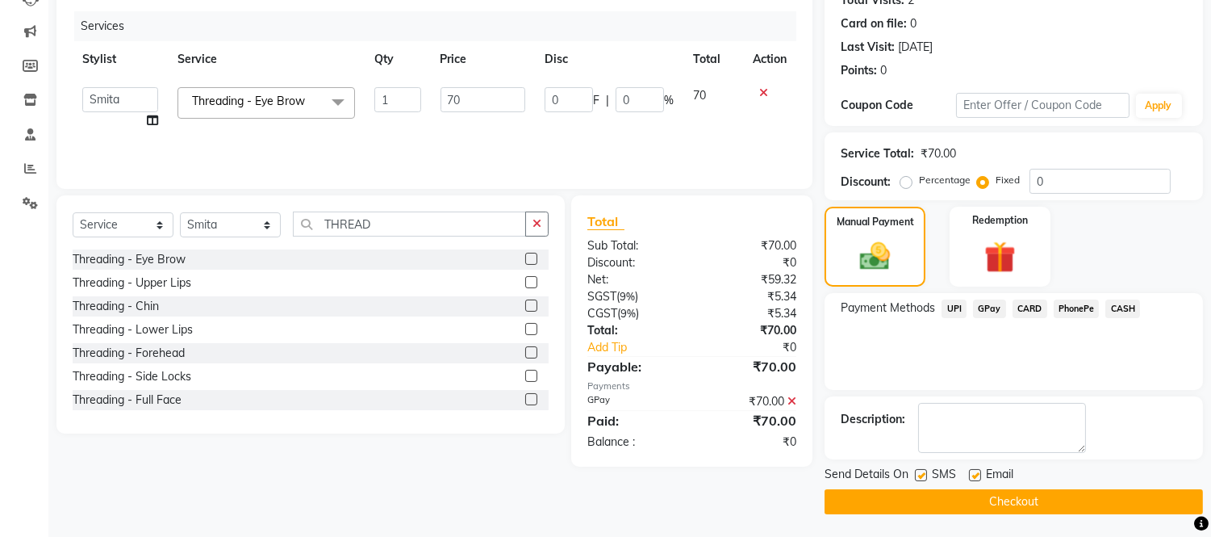
click at [1005, 496] on button "Checkout" at bounding box center [1014, 501] width 379 height 25
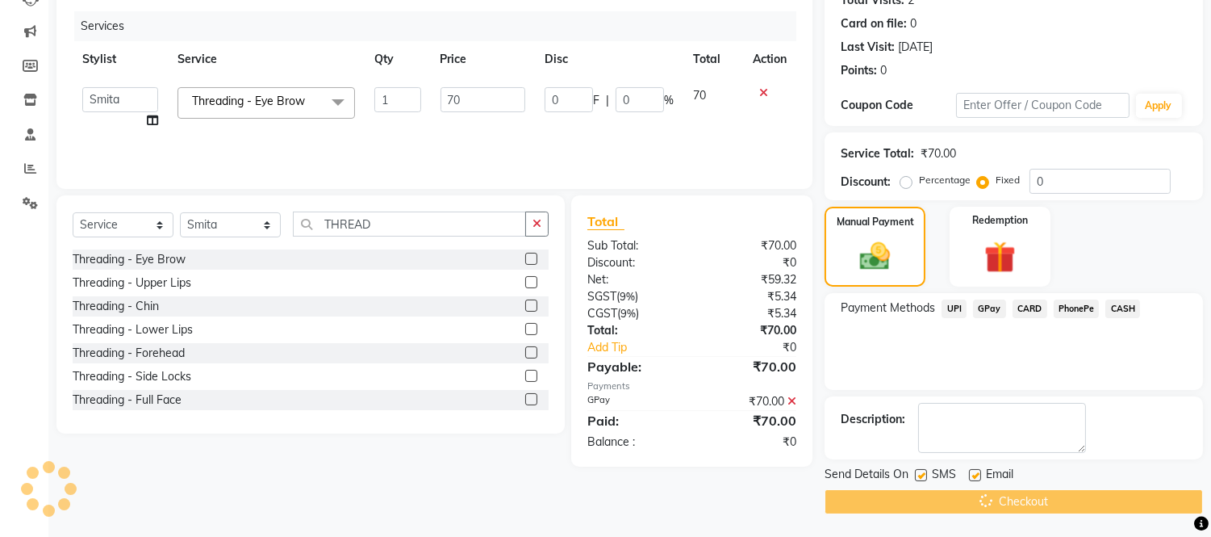
click at [1005, 496] on div "Checkout" at bounding box center [1014, 501] width 379 height 25
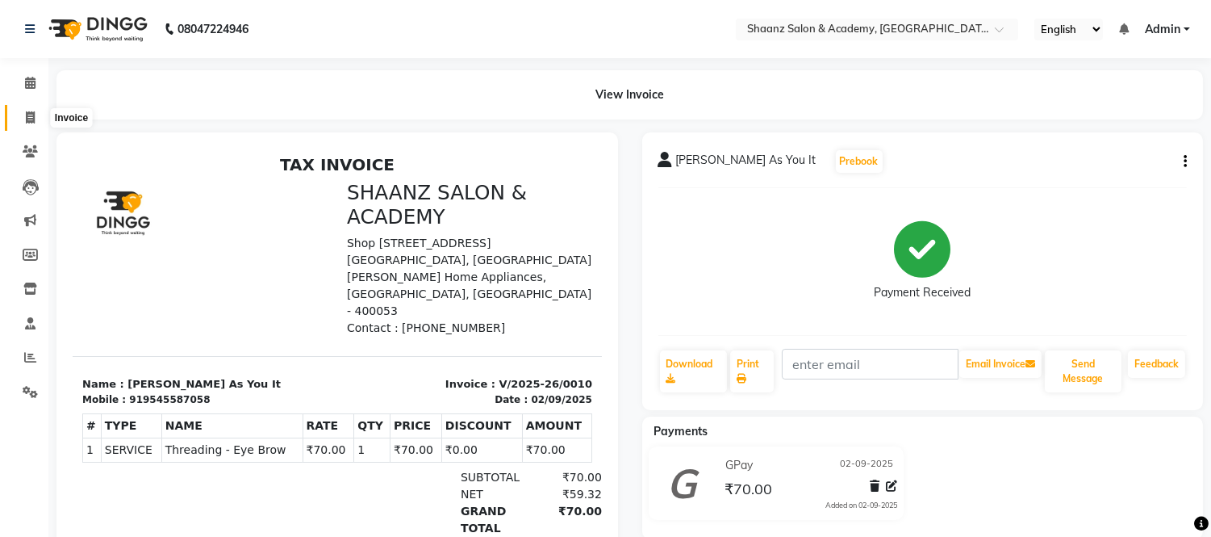
click at [30, 111] on icon at bounding box center [30, 117] width 9 height 12
select select "service"
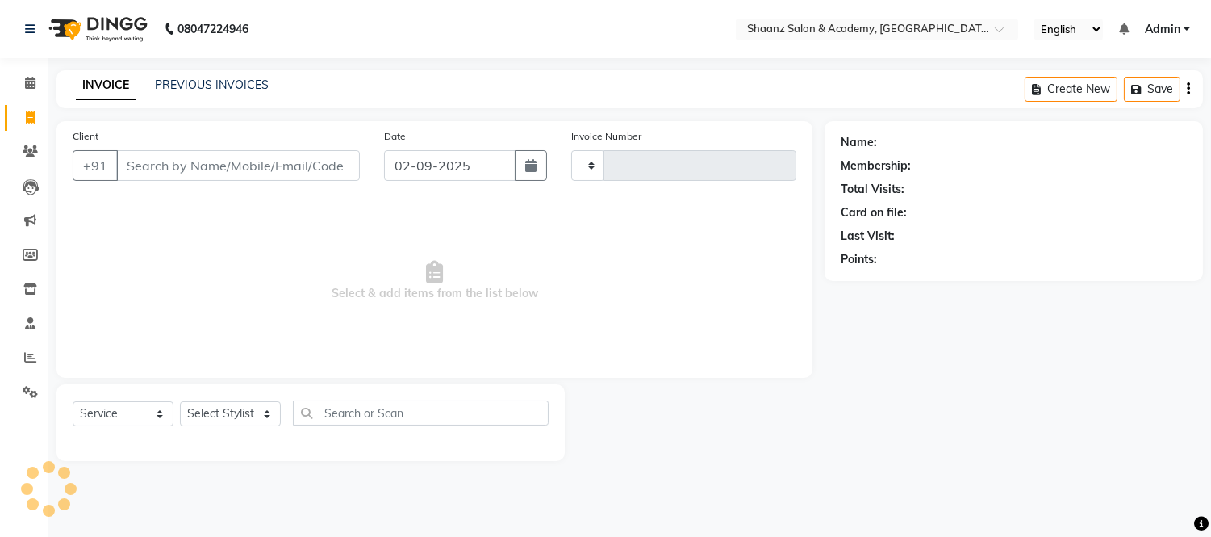
type input "0011"
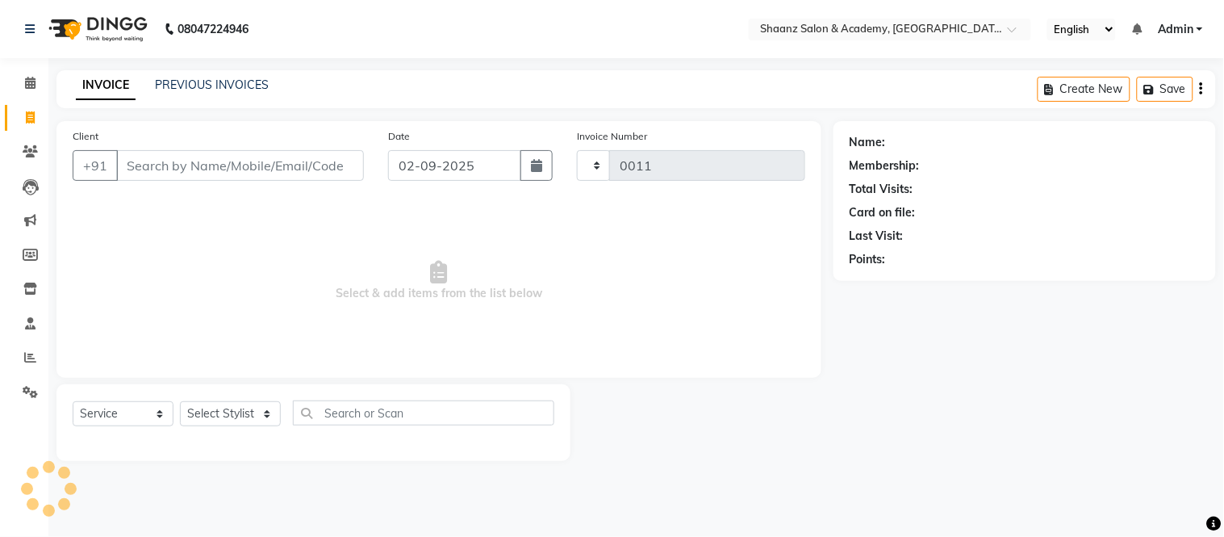
select select "8719"
click at [179, 167] on input "Client" at bounding box center [240, 165] width 248 height 31
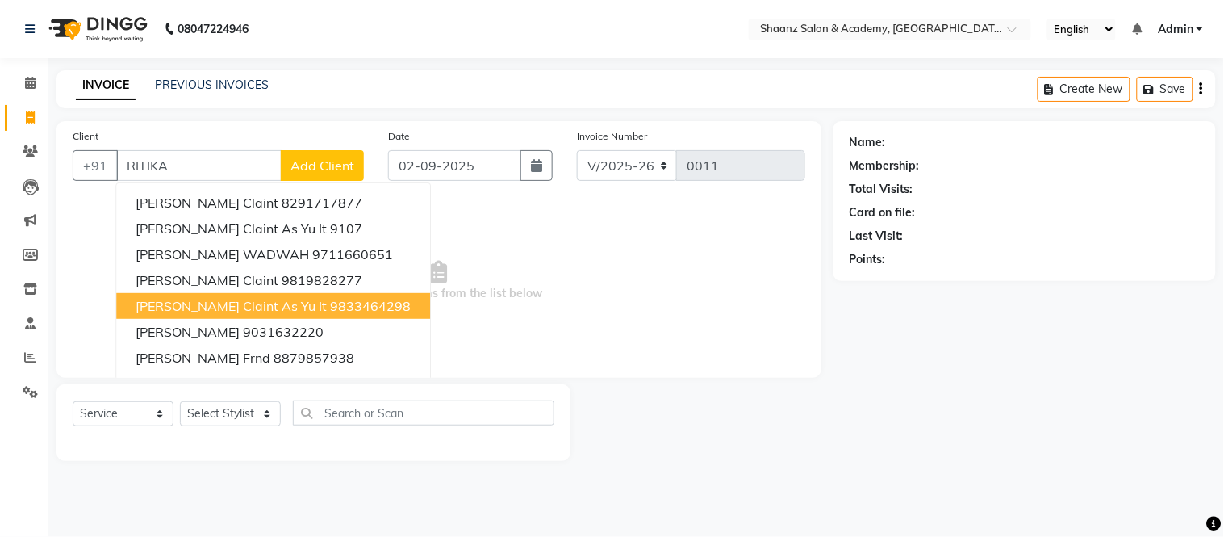
click at [229, 303] on span "Ritika Claint As Yu It" at bounding box center [231, 306] width 191 height 16
type input "9833464298"
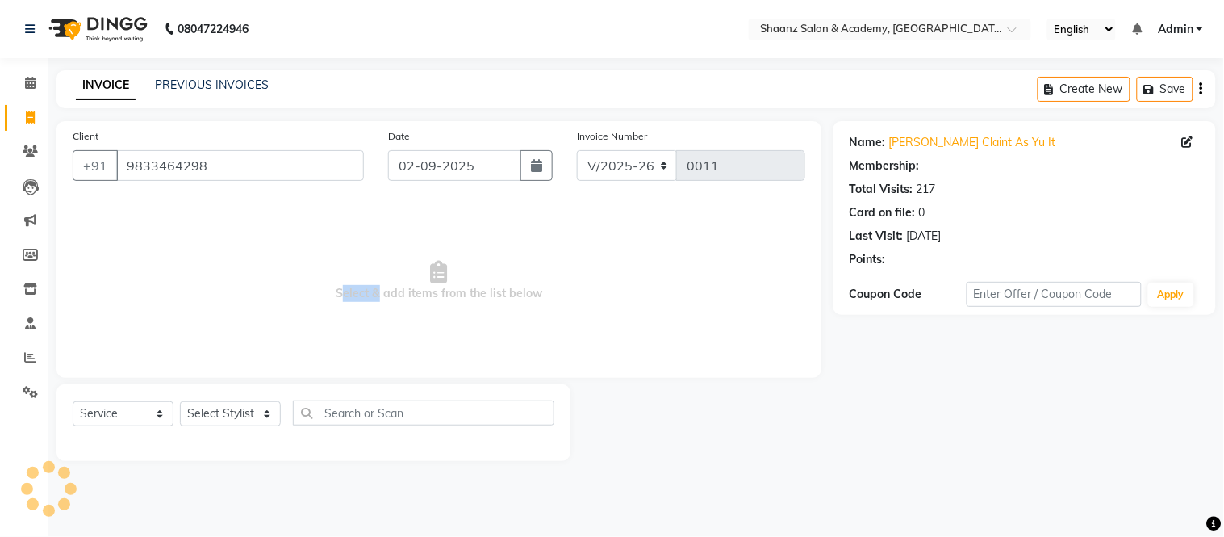
click at [229, 303] on span "Select & add items from the list below" at bounding box center [439, 280] width 733 height 161
click at [268, 420] on select "Select Stylist [PERSON_NAME] [PERSON_NAME] [PERSON_NAME] [PERSON_NAME] [PERSON_…" at bounding box center [230, 413] width 101 height 25
select select "88484"
click at [180, 402] on select "Select Stylist [PERSON_NAME] [PERSON_NAME] [PERSON_NAME] [PERSON_NAME] [PERSON_…" at bounding box center [230, 413] width 101 height 25
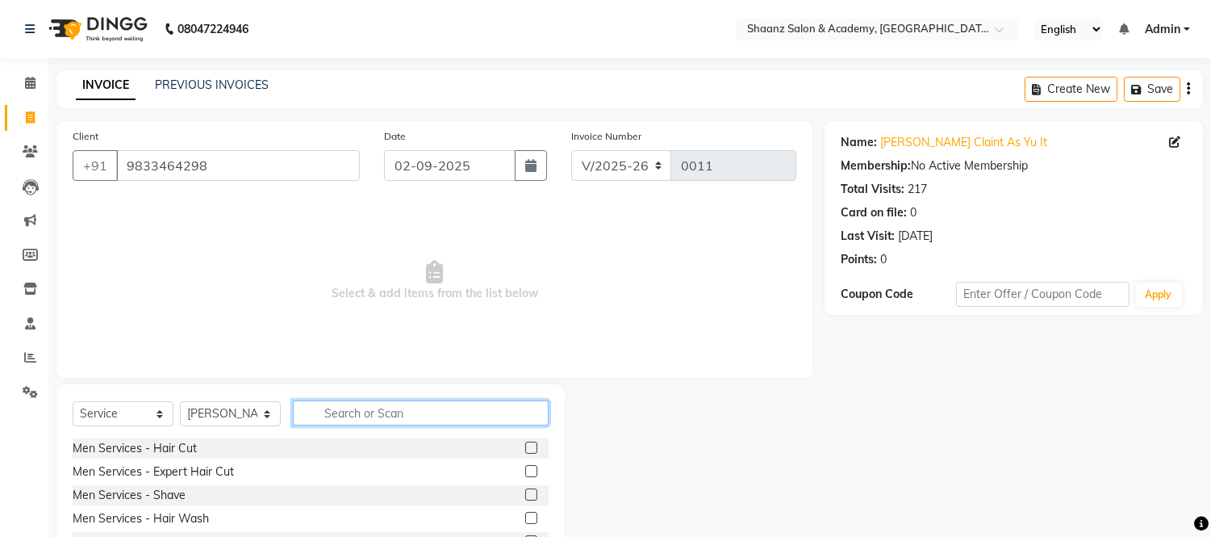
click at [334, 414] on input "text" at bounding box center [421, 412] width 256 height 25
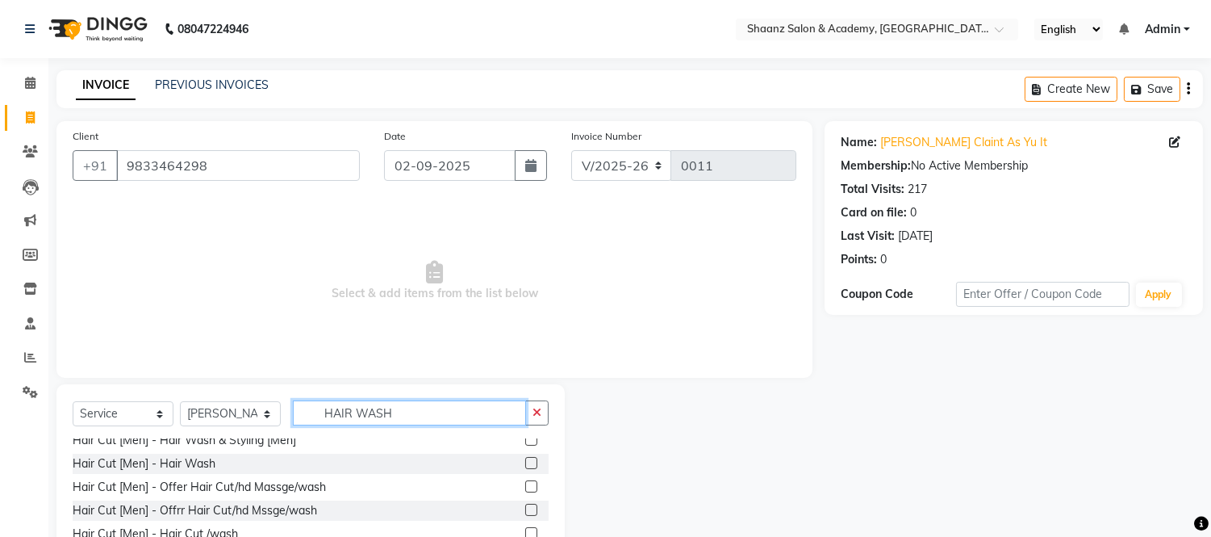
scroll to position [140, 0]
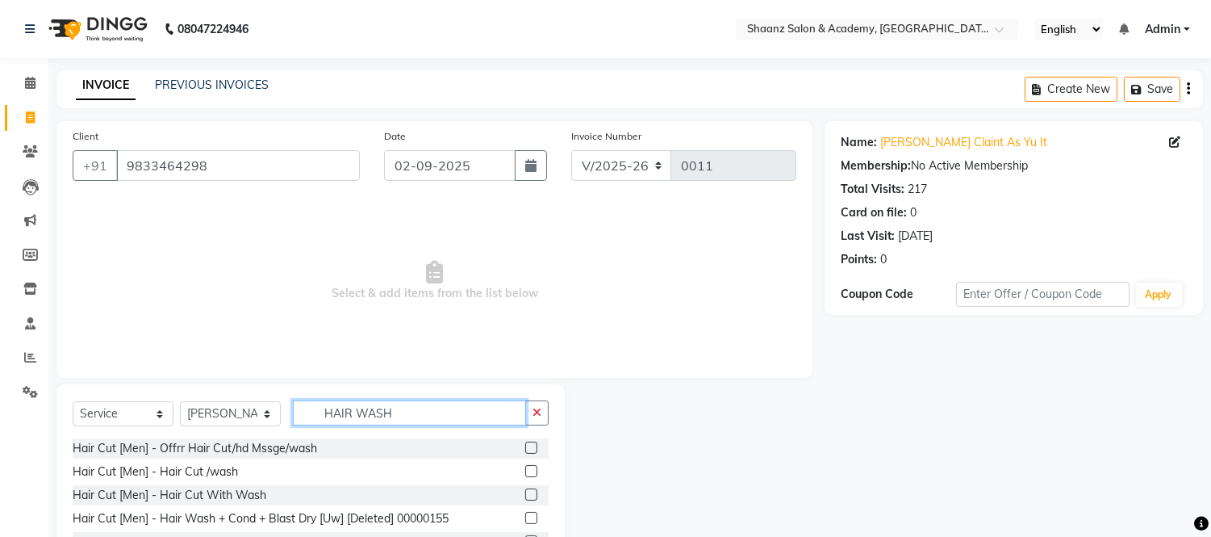
type input "HAIR WASH"
click at [998, 468] on div "Name: Ritika Claint As Yu It Membership: No Active Membership Total Visits: 217…" at bounding box center [1020, 371] width 391 height 501
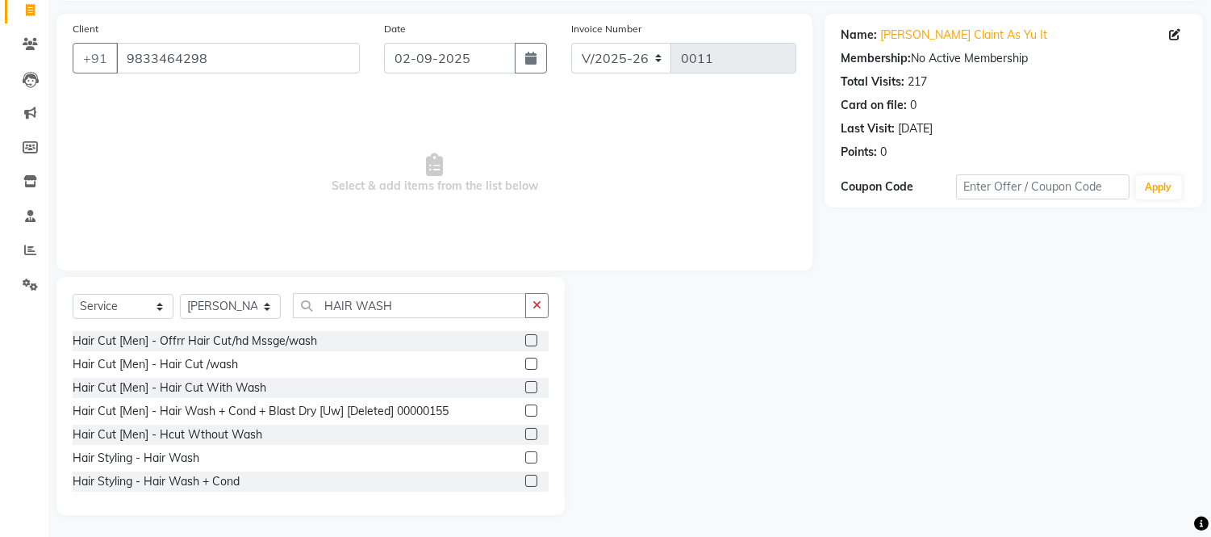
scroll to position [109, 0]
click at [525, 450] on label at bounding box center [531, 456] width 12 height 12
click at [525, 451] on input "checkbox" at bounding box center [530, 456] width 10 height 10
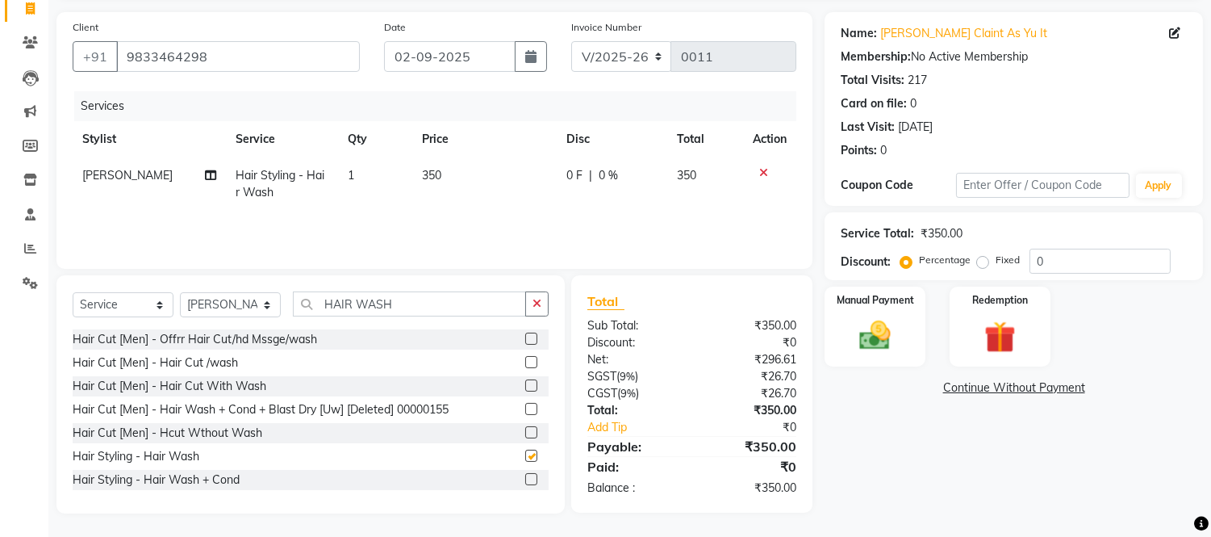
checkbox input "false"
click at [761, 174] on icon at bounding box center [763, 172] width 9 height 11
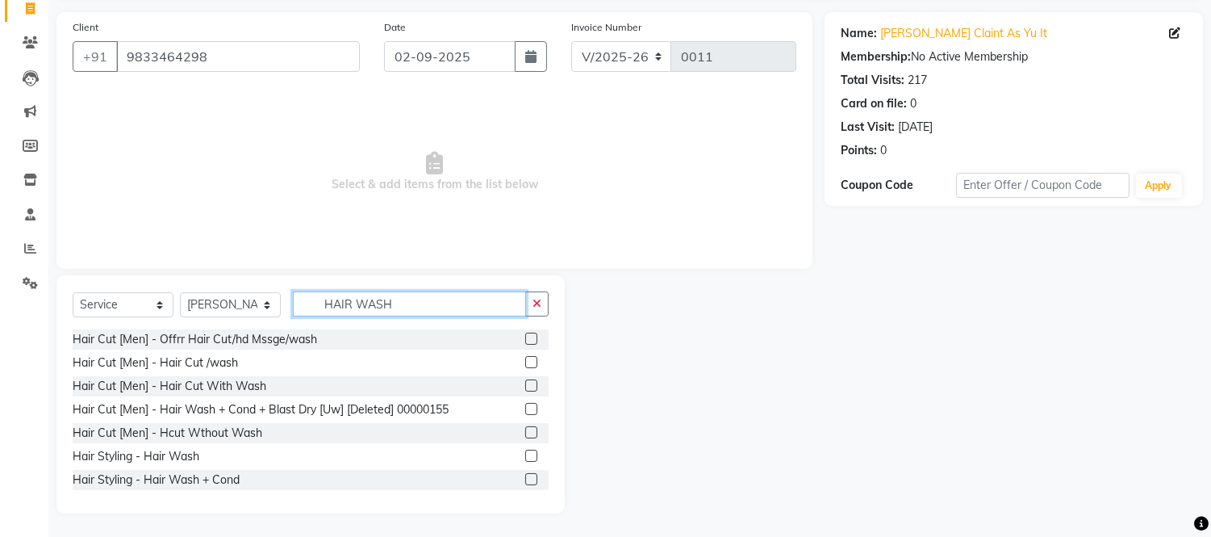
click at [399, 301] on input "HAIR WASH" at bounding box center [409, 303] width 233 height 25
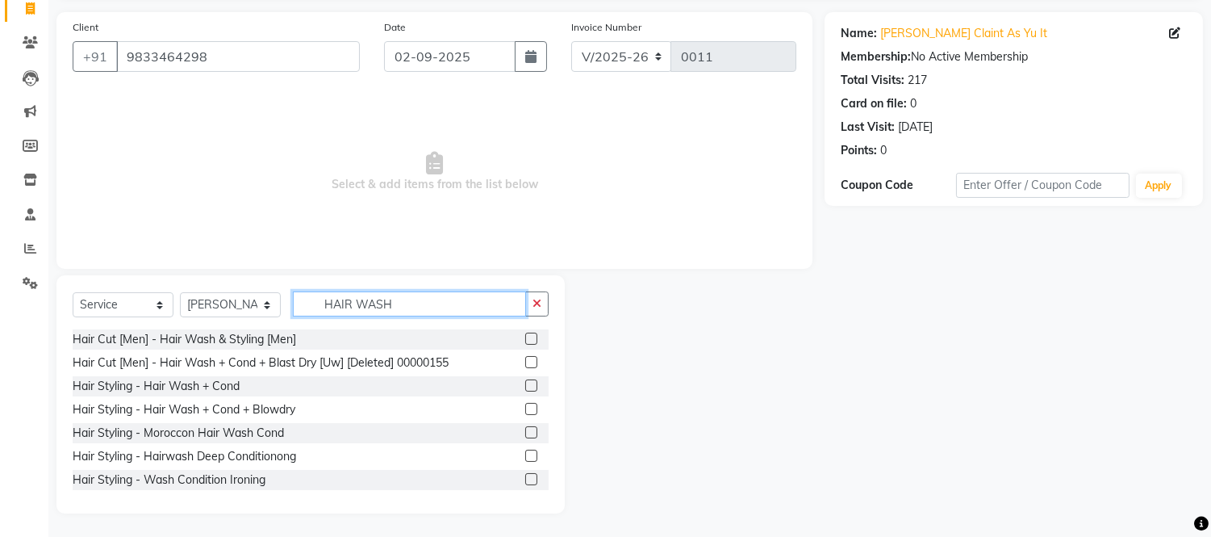
scroll to position [0, 0]
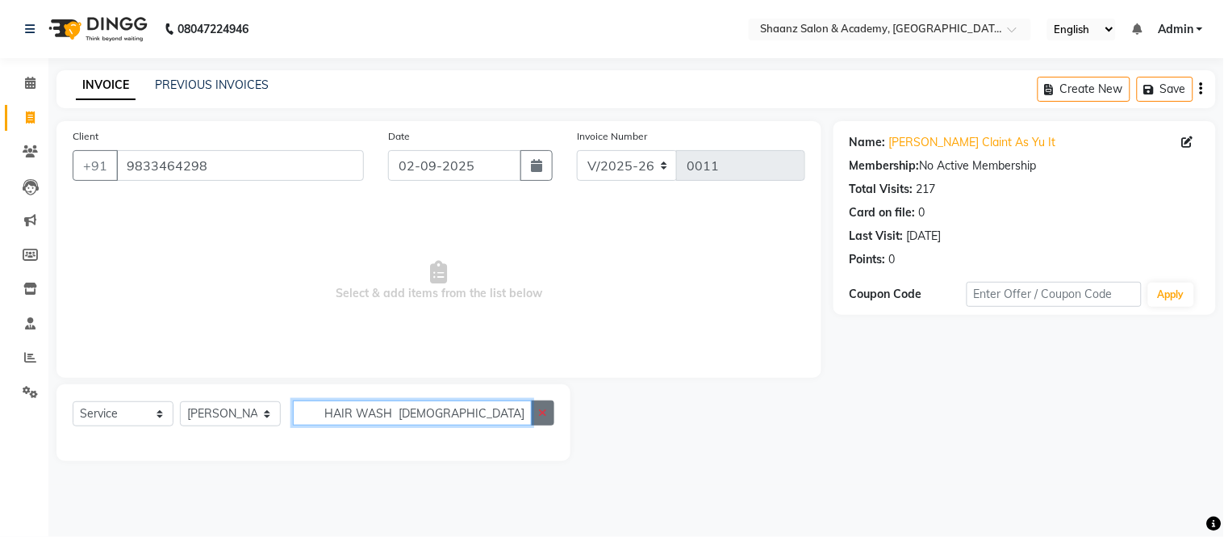
type input "HAIR WASH LADIES"
click at [542, 415] on icon "button" at bounding box center [542, 412] width 9 height 11
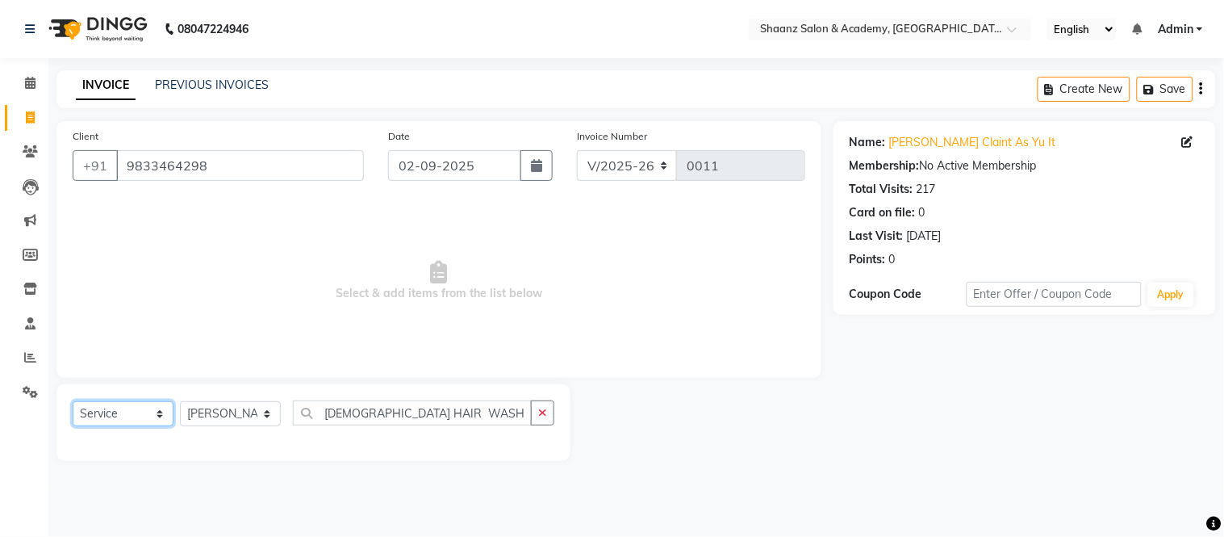
click at [154, 415] on select "Select Service Product Membership Package Voucher Prepaid Gift Card" at bounding box center [123, 413] width 101 height 25
click at [242, 421] on select "Select Stylist [PERSON_NAME] [PERSON_NAME] [PERSON_NAME] [PERSON_NAME] [PERSON_…" at bounding box center [230, 413] width 101 height 25
click at [309, 428] on div "Select Service Product Membership Package Voucher Prepaid Gift Card Select Styl…" at bounding box center [314, 419] width 482 height 38
click at [437, 448] on div "Select Service Product Membership Package Voucher Prepaid Gift Card Select Styl…" at bounding box center [313, 422] width 514 height 77
click at [624, 398] on div at bounding box center [702, 422] width 263 height 77
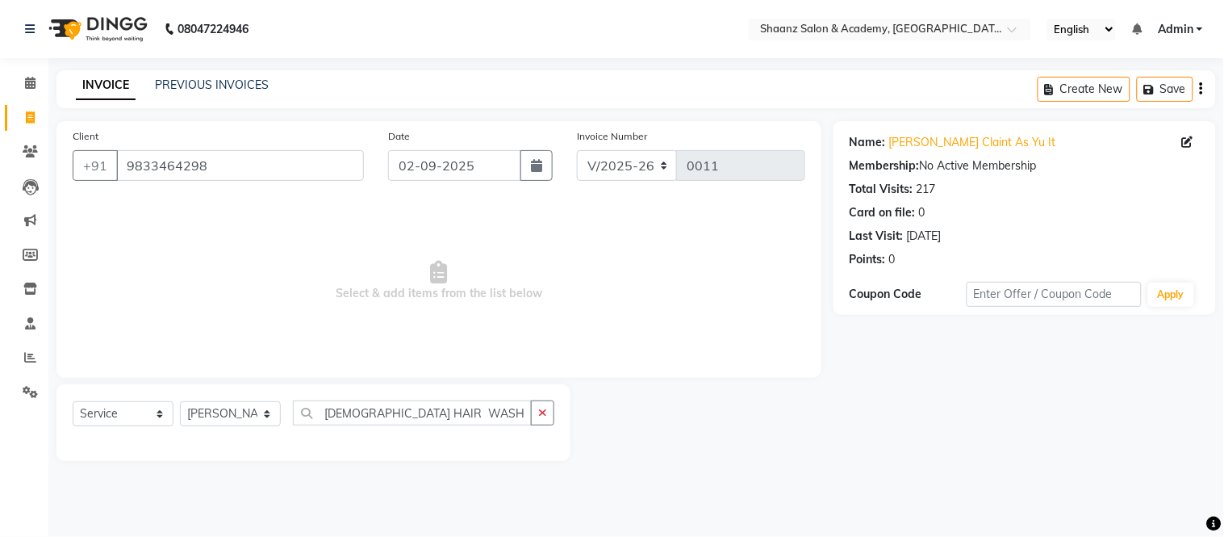
click at [624, 398] on div at bounding box center [702, 422] width 263 height 77
click at [450, 413] on input "LADIES HAIR WASH" at bounding box center [412, 412] width 239 height 25
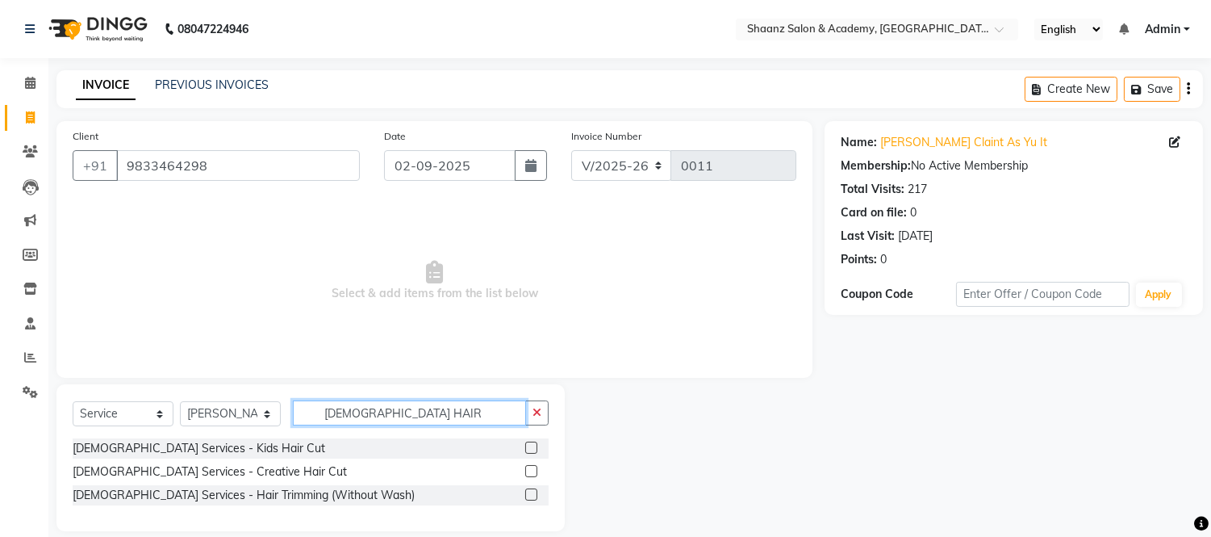
type input "LADIES HAIR"
click at [579, 480] on div at bounding box center [695, 457] width 260 height 147
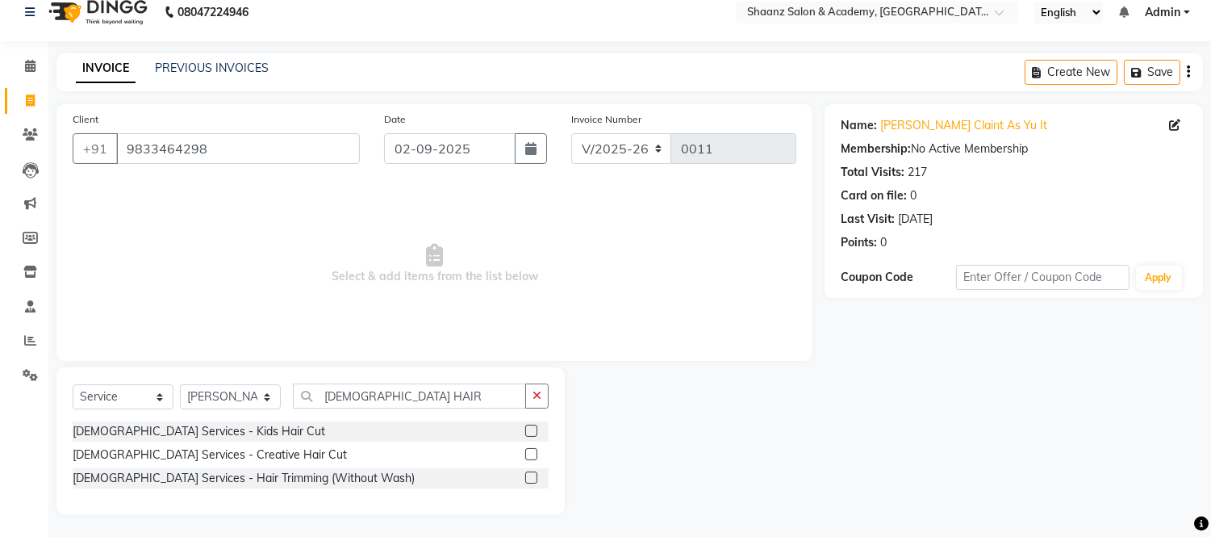
scroll to position [19, 0]
click at [546, 502] on div "Select Service Product Membership Package Voucher Prepaid Gift Card Select Styl…" at bounding box center [310, 439] width 508 height 147
click at [557, 503] on div "Select Service Product Membership Package Voucher Prepaid Gift Card Select Styl…" at bounding box center [310, 439] width 508 height 147
click at [773, 433] on div at bounding box center [695, 439] width 260 height 147
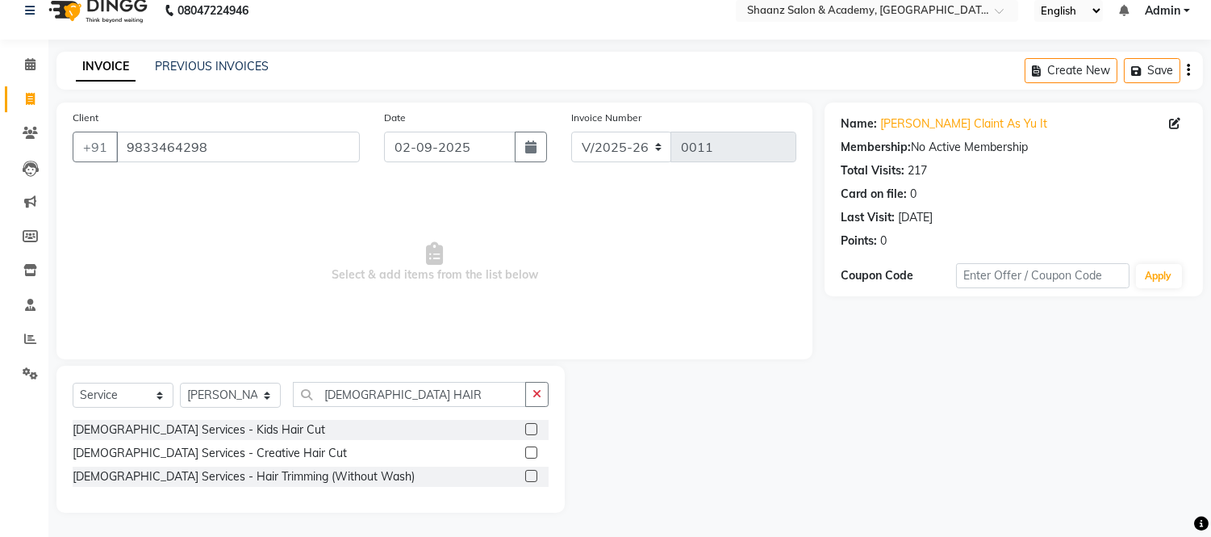
click at [715, 429] on div at bounding box center [695, 439] width 260 height 147
click at [534, 390] on icon "button" at bounding box center [537, 393] width 9 height 11
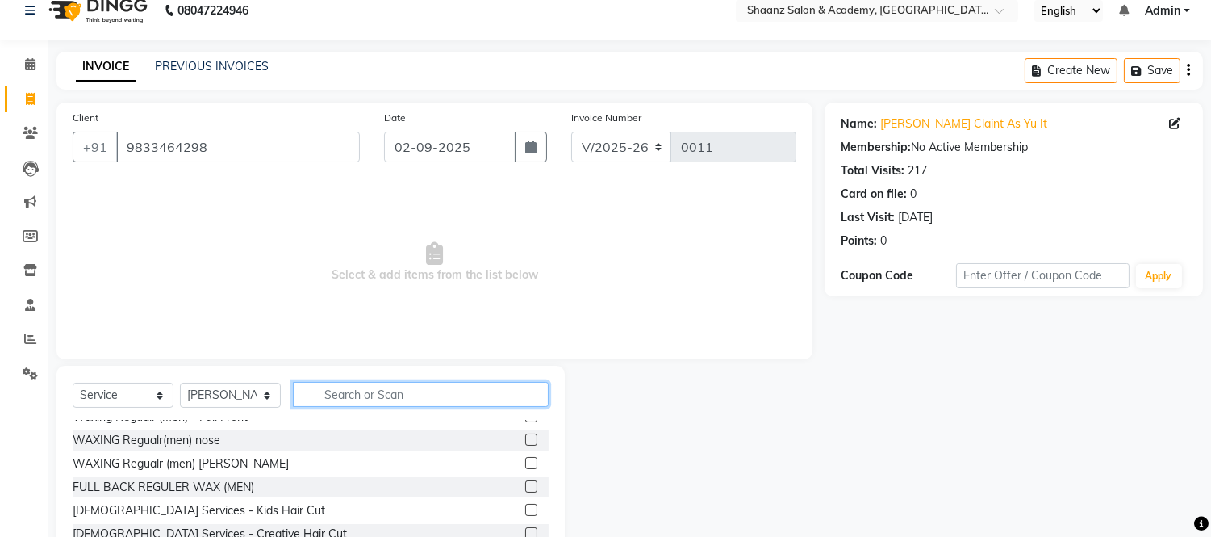
scroll to position [514, 0]
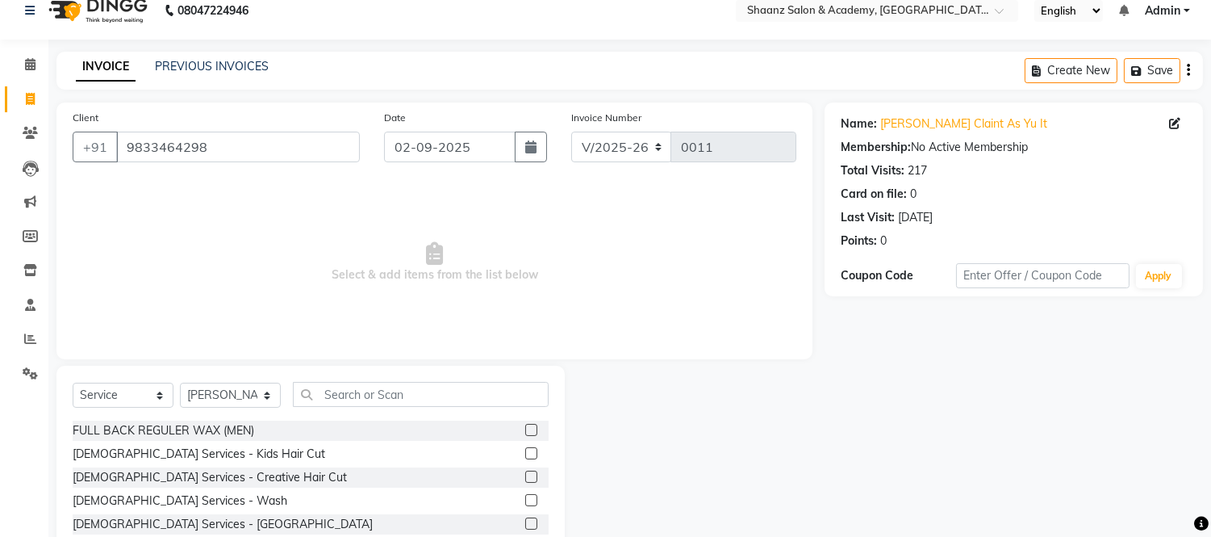
click at [525, 499] on label at bounding box center [531, 500] width 12 height 12
click at [525, 499] on input "checkbox" at bounding box center [530, 501] width 10 height 10
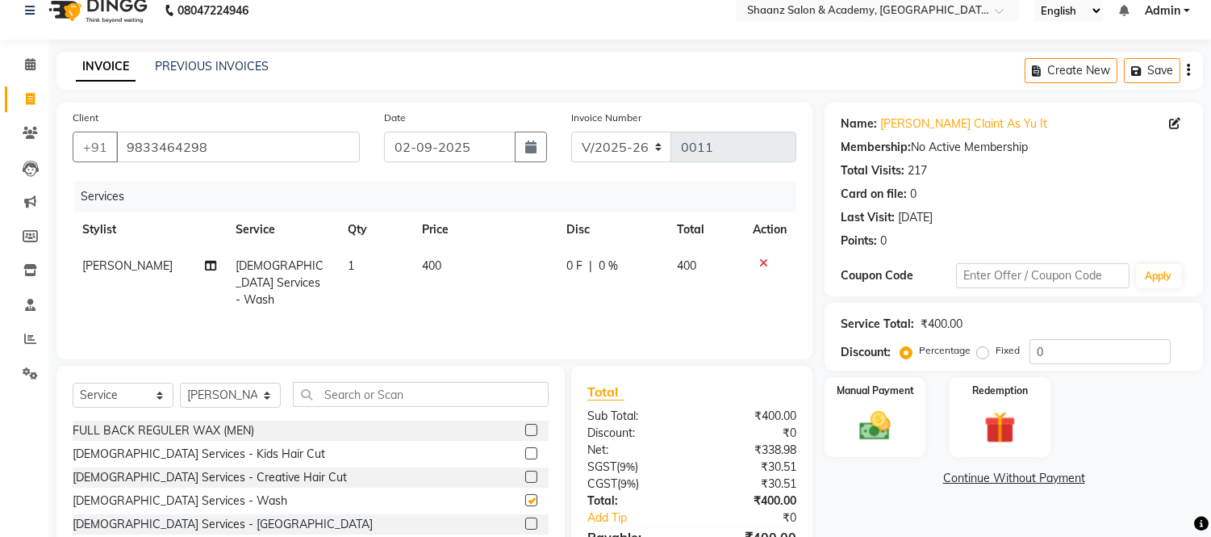
checkbox input "false"
click at [445, 262] on td "400" at bounding box center [484, 283] width 144 height 70
select select "88484"
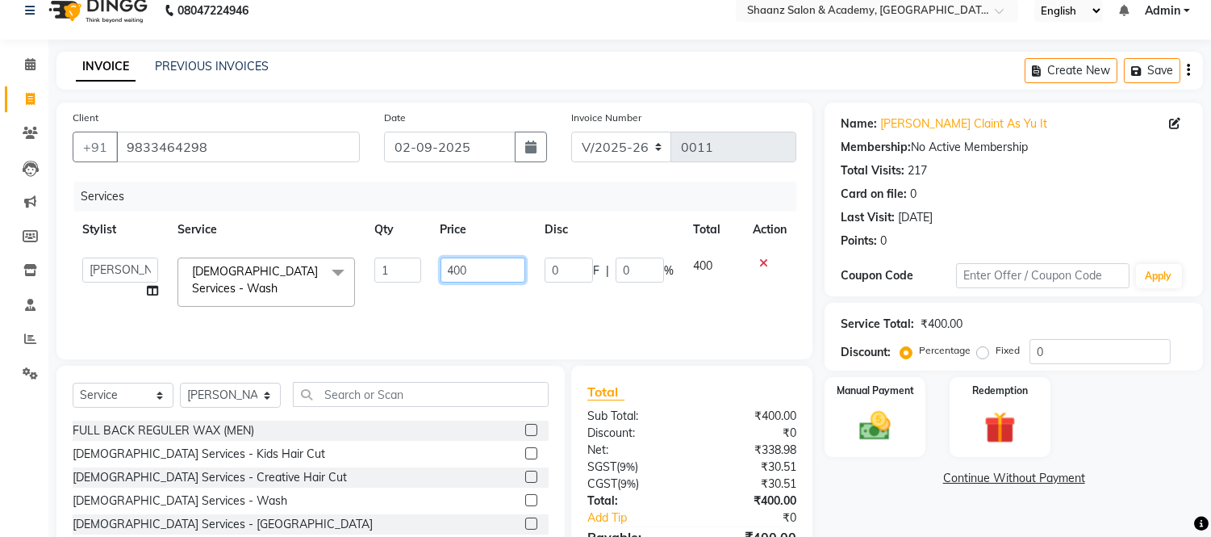
click at [474, 273] on input "400" at bounding box center [483, 269] width 85 height 25
type input "4"
type input "300"
click at [706, 269] on td "400" at bounding box center [714, 282] width 60 height 69
select select "88484"
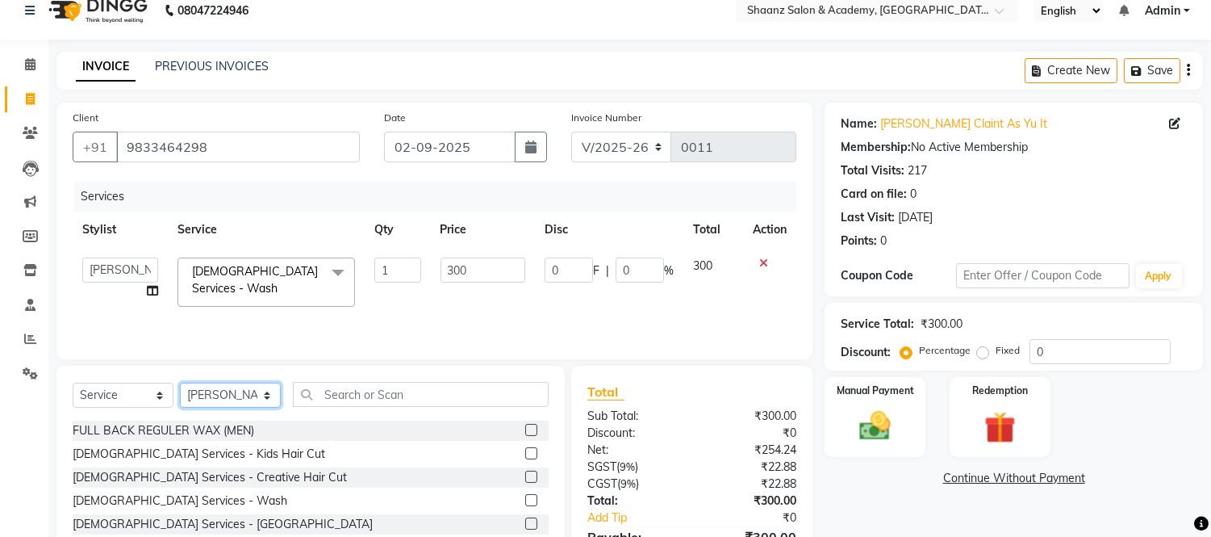
click at [267, 396] on select "Select Stylist [PERSON_NAME] [PERSON_NAME] [PERSON_NAME] [PERSON_NAME] [PERSON_…" at bounding box center [230, 395] width 101 height 25
select select "88483"
click at [180, 383] on select "Select Stylist [PERSON_NAME] [PERSON_NAME] [PERSON_NAME] [PERSON_NAME] [PERSON_…" at bounding box center [230, 395] width 101 height 25
click at [550, 517] on div "Select Service Product Membership Package Voucher Prepaid Gift Card Select Styl…" at bounding box center [310, 485] width 508 height 238
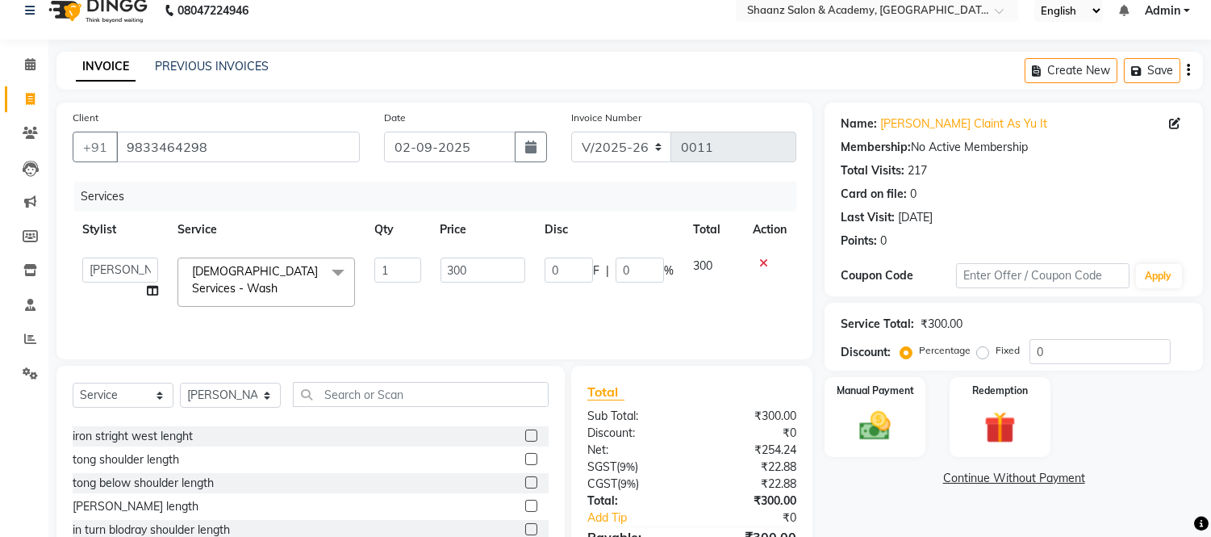
scroll to position [904, 0]
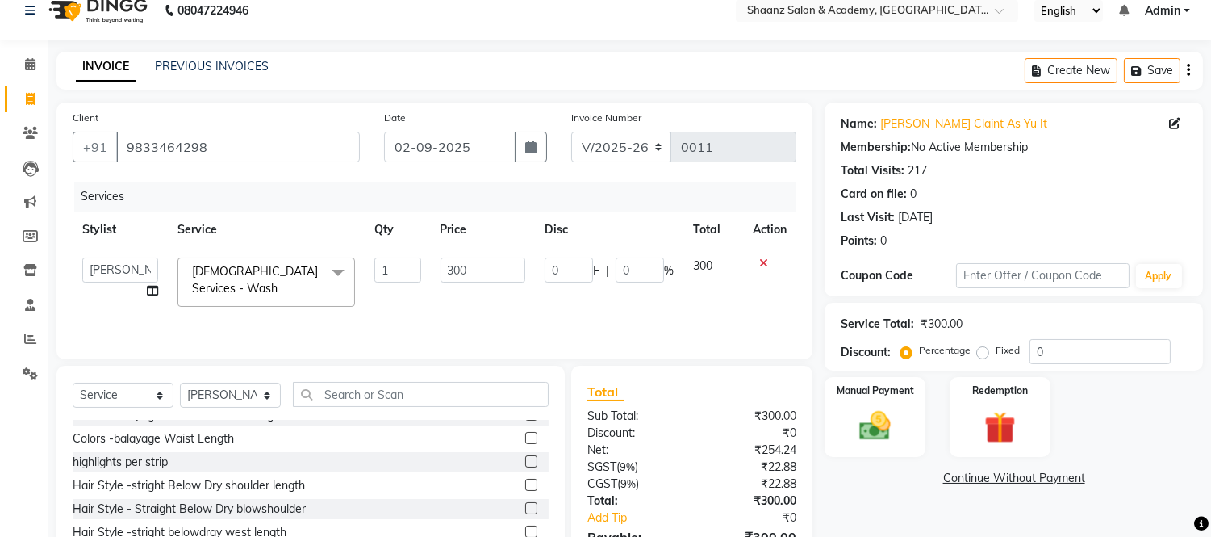
click at [525, 480] on label at bounding box center [531, 485] width 12 height 12
click at [525, 480] on input "checkbox" at bounding box center [530, 485] width 10 height 10
checkbox input "true"
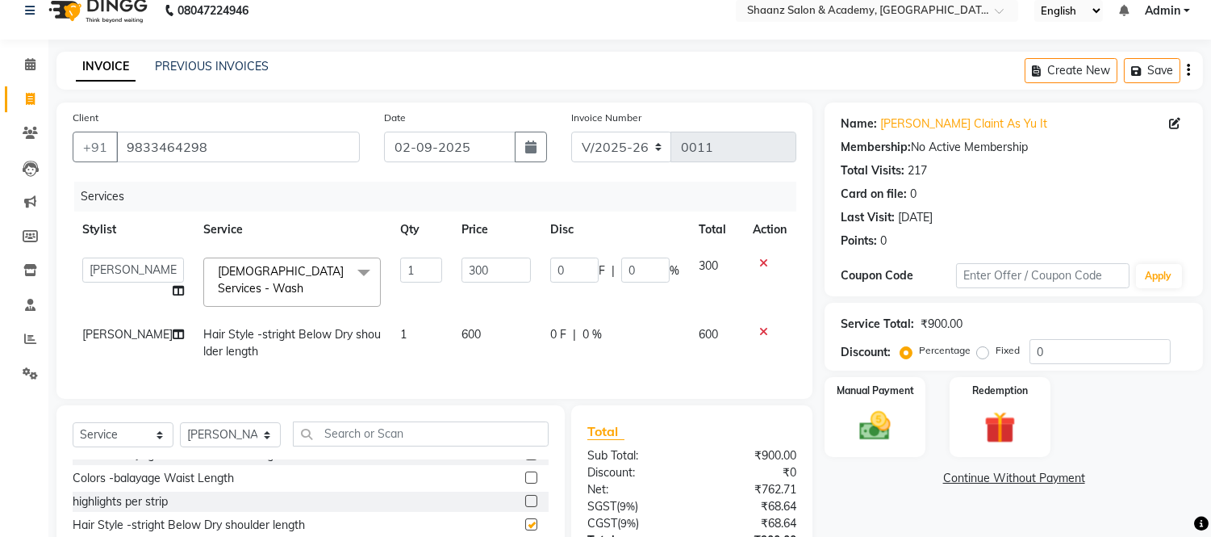
click at [525, 480] on label at bounding box center [531, 477] width 12 height 12
click at [525, 480] on input "checkbox" at bounding box center [530, 478] width 10 height 10
checkbox input "true"
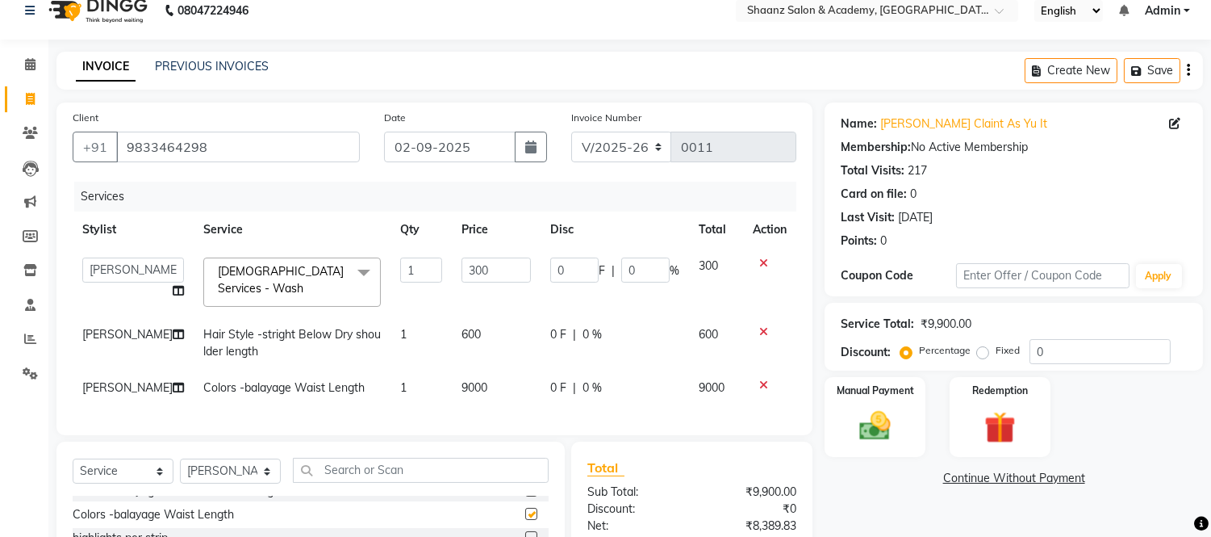
checkbox input "false"
click at [760, 379] on icon at bounding box center [763, 384] width 9 height 11
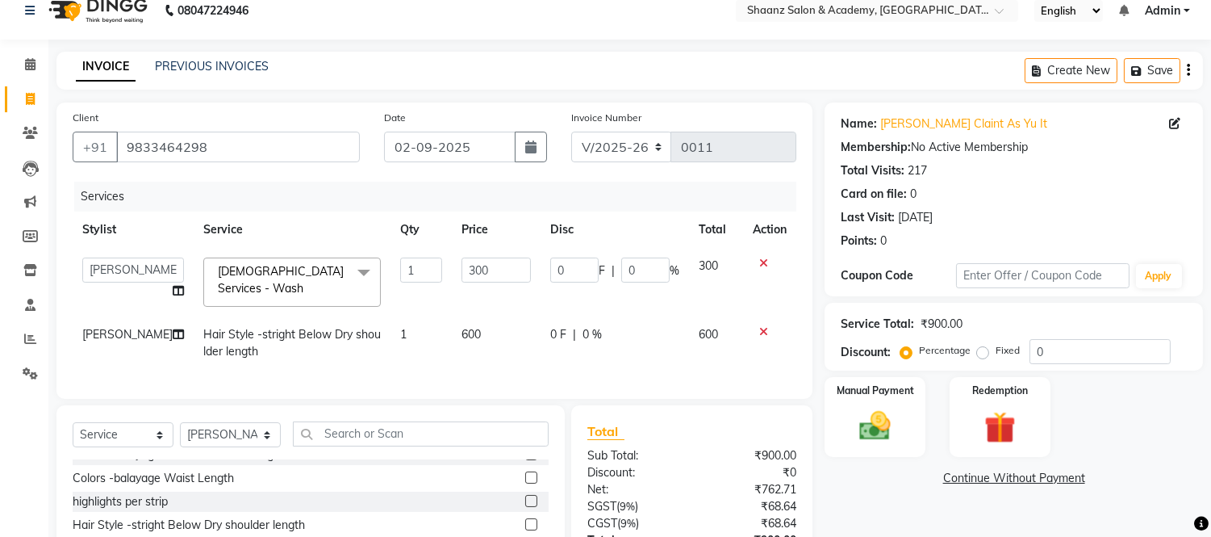
click at [469, 326] on td "600" at bounding box center [496, 342] width 89 height 53
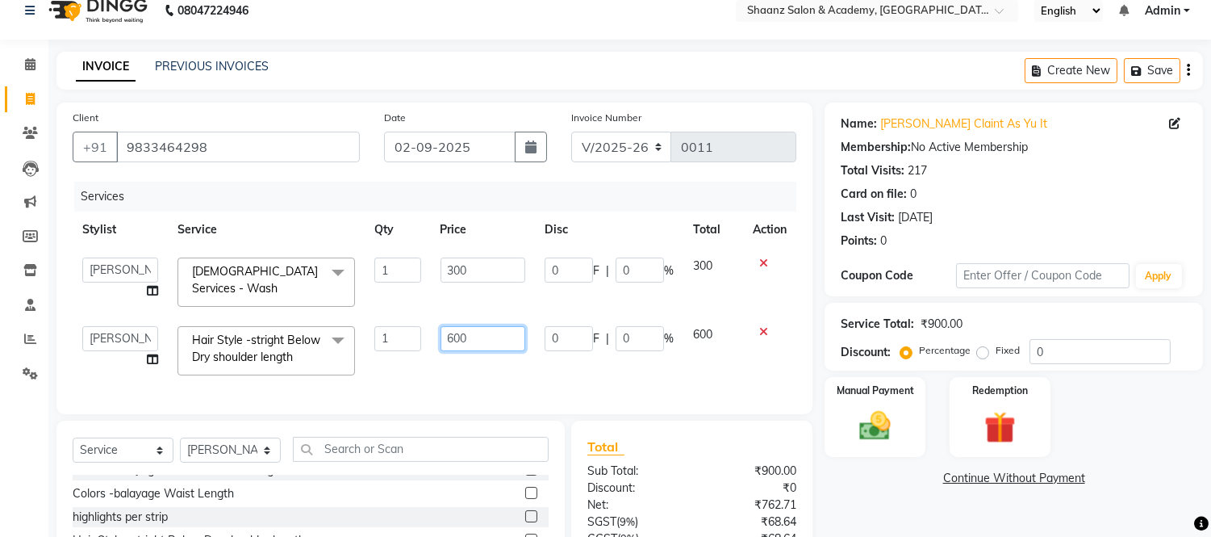
click at [467, 329] on input "600" at bounding box center [483, 338] width 85 height 25
type input "6"
type input "800"
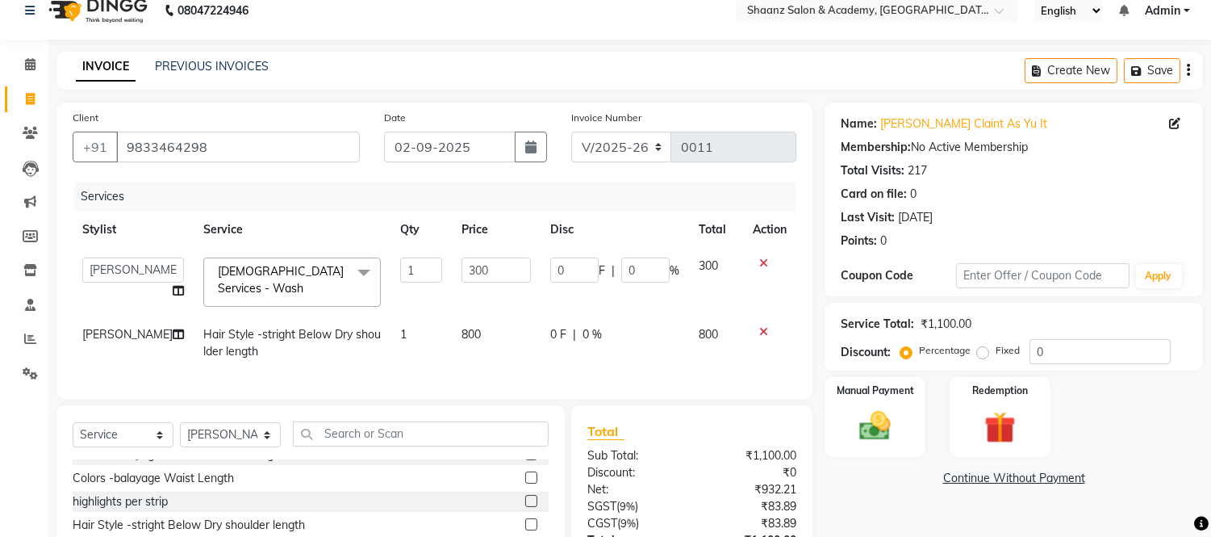
click at [699, 328] on span "800" at bounding box center [708, 334] width 19 height 15
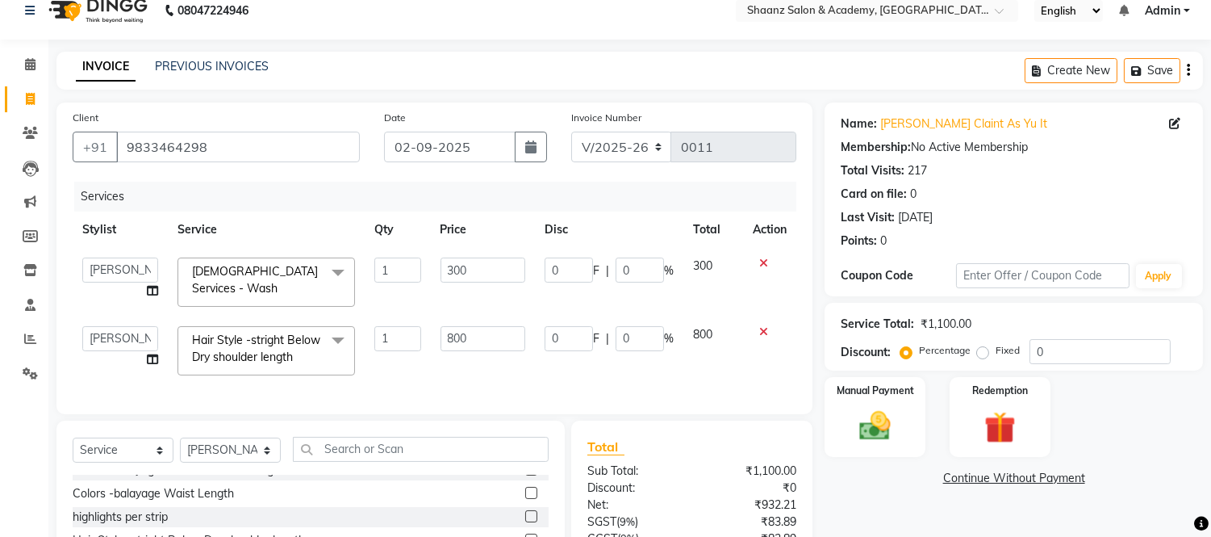
click at [996, 356] on label "Fixed" at bounding box center [1008, 350] width 24 height 15
click at [981, 356] on input "Fixed" at bounding box center [986, 350] width 11 height 11
radio input "true"
click at [904, 345] on input "Percentage" at bounding box center [909, 350] width 11 height 11
radio input "true"
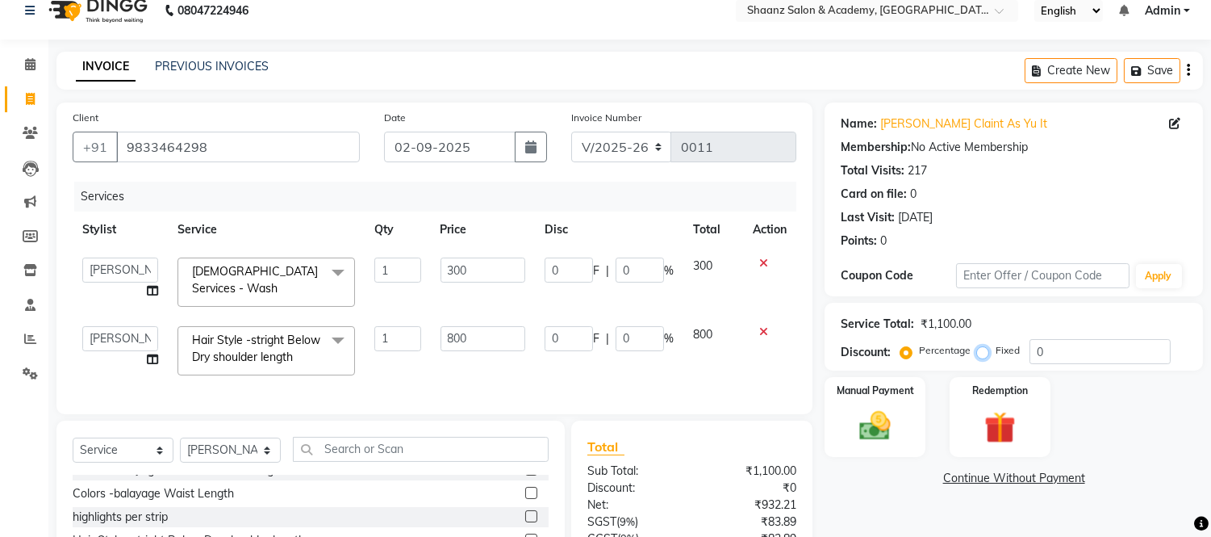
click at [981, 345] on input "Fixed" at bounding box center [986, 350] width 11 height 11
radio input "true"
click at [904, 345] on input "Percentage" at bounding box center [909, 350] width 11 height 11
radio input "true"
click at [981, 345] on input "Fixed" at bounding box center [986, 350] width 11 height 11
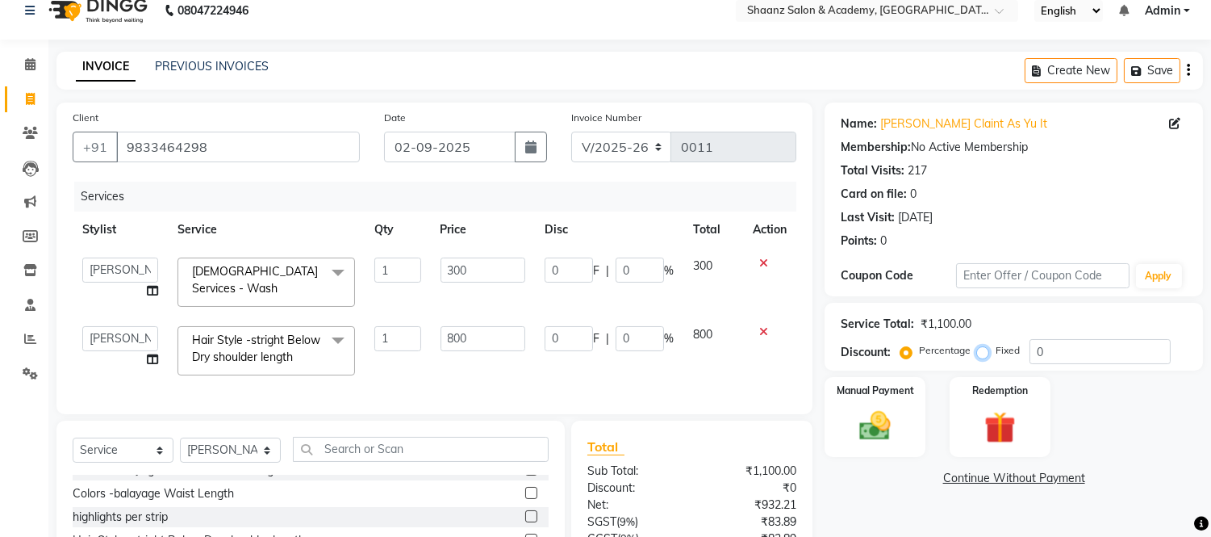
radio input "true"
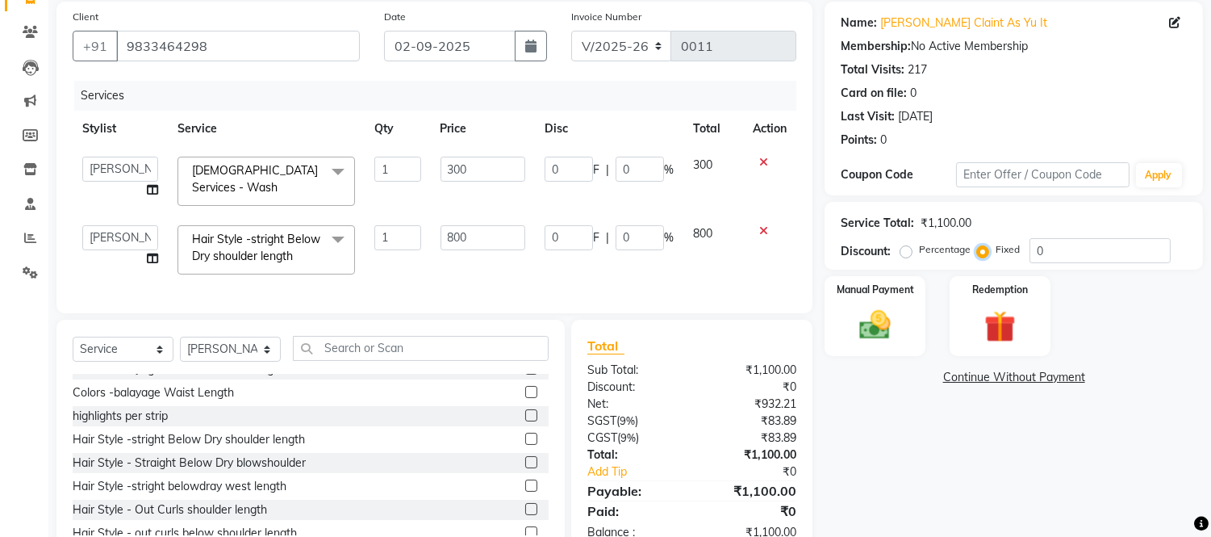
scroll to position [126, 0]
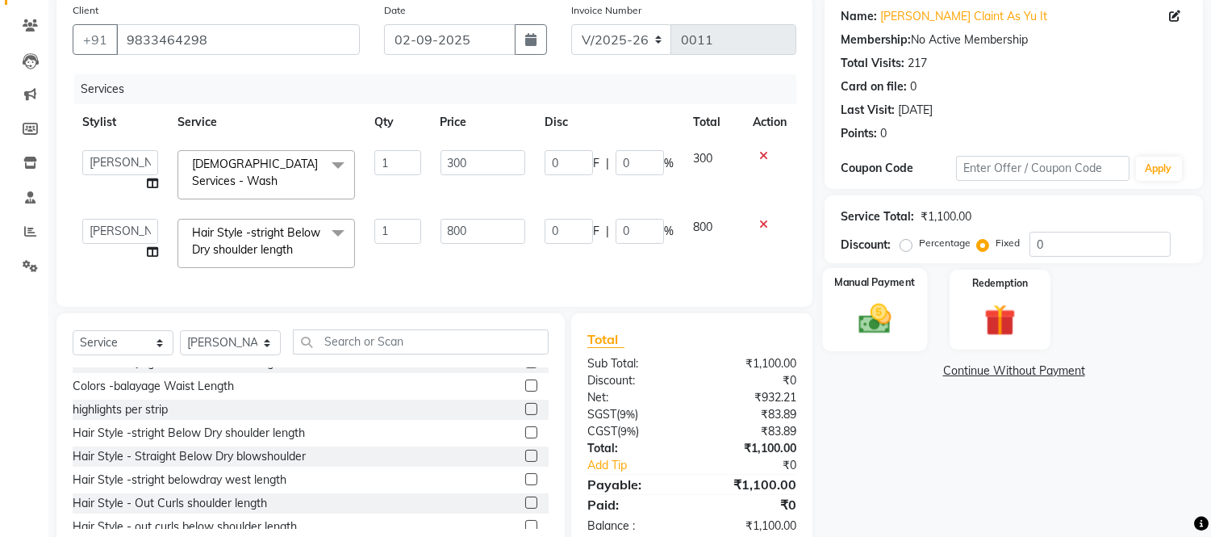
click at [868, 316] on img at bounding box center [875, 319] width 53 height 38
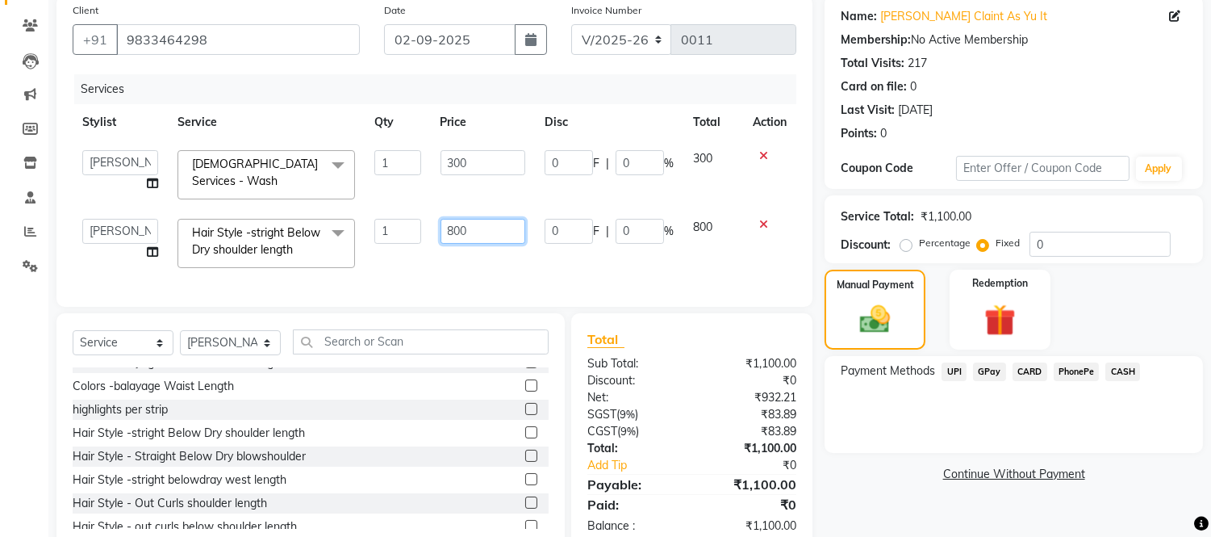
click at [472, 223] on input "800" at bounding box center [483, 231] width 85 height 25
type input "8"
type input "500"
click at [712, 220] on span "800" at bounding box center [702, 227] width 19 height 15
click at [712, 220] on span "500" at bounding box center [702, 227] width 19 height 15
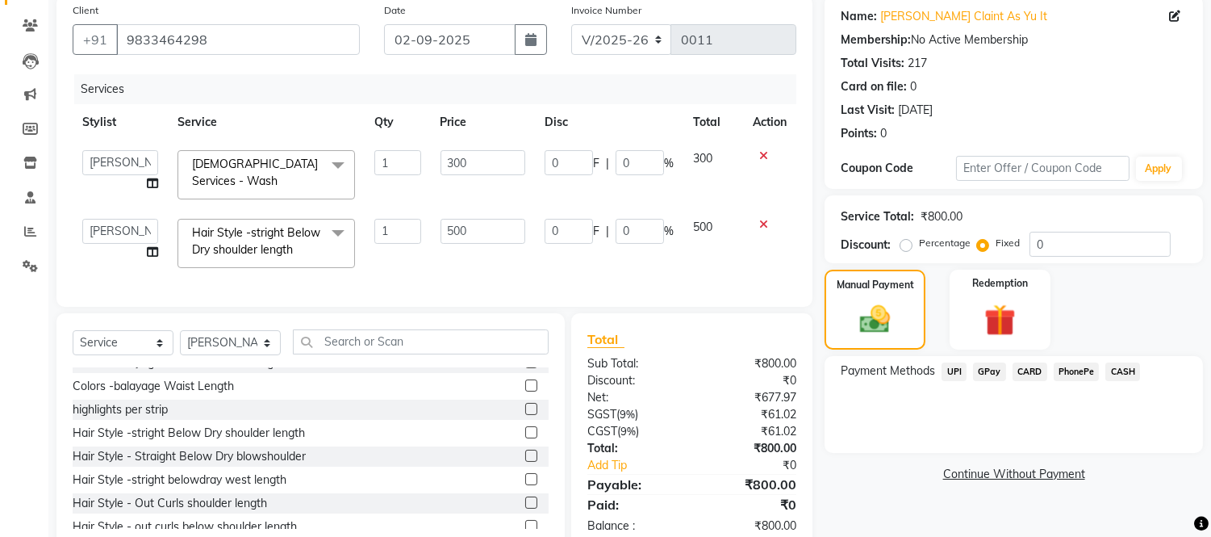
click at [987, 366] on span "GPay" at bounding box center [989, 371] width 33 height 19
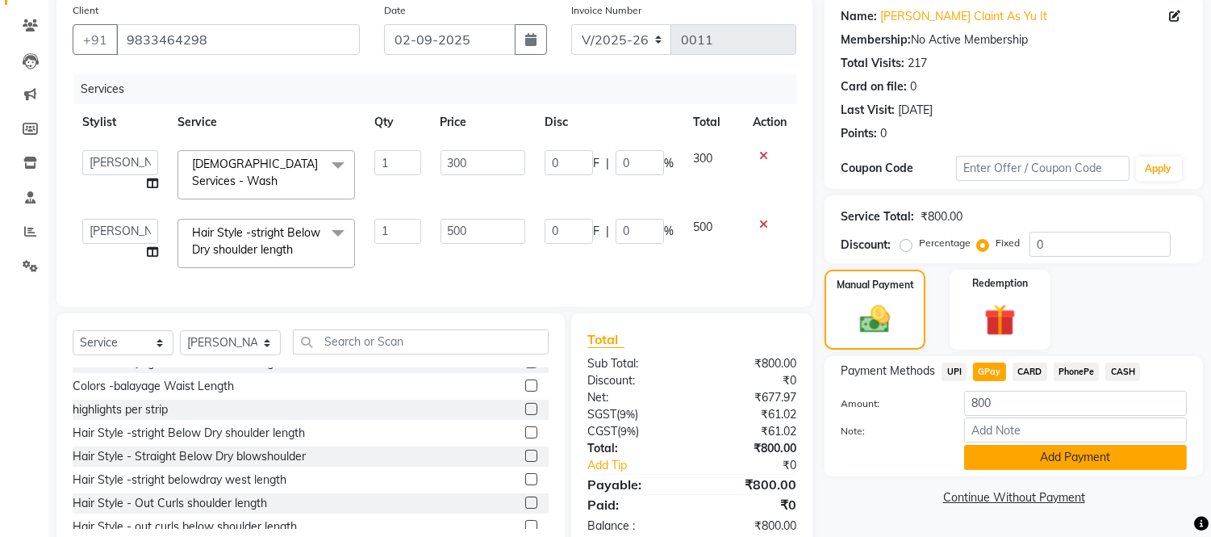
click at [1058, 449] on button "Add Payment" at bounding box center [1075, 457] width 223 height 25
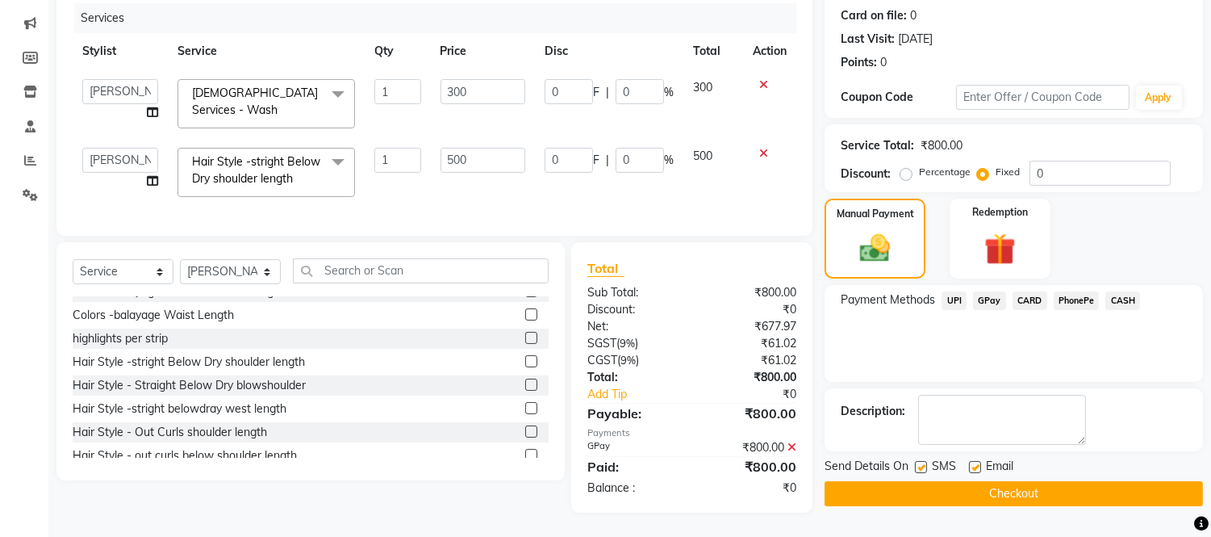
scroll to position [203, 0]
click at [1045, 487] on button "Checkout" at bounding box center [1014, 493] width 379 height 25
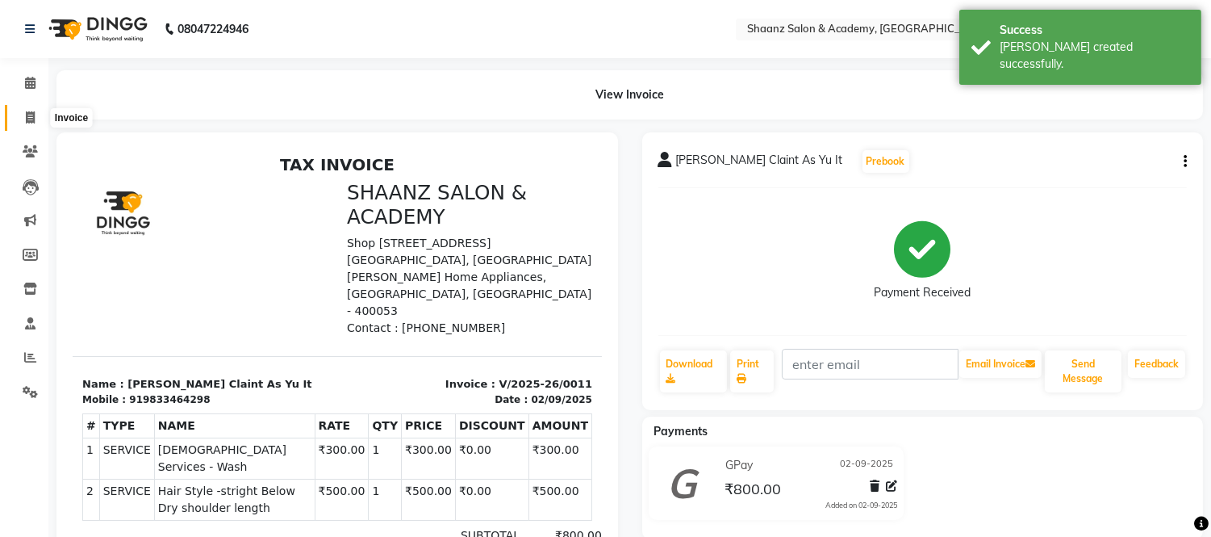
click at [29, 119] on icon at bounding box center [30, 117] width 9 height 12
select select "8719"
select select "service"
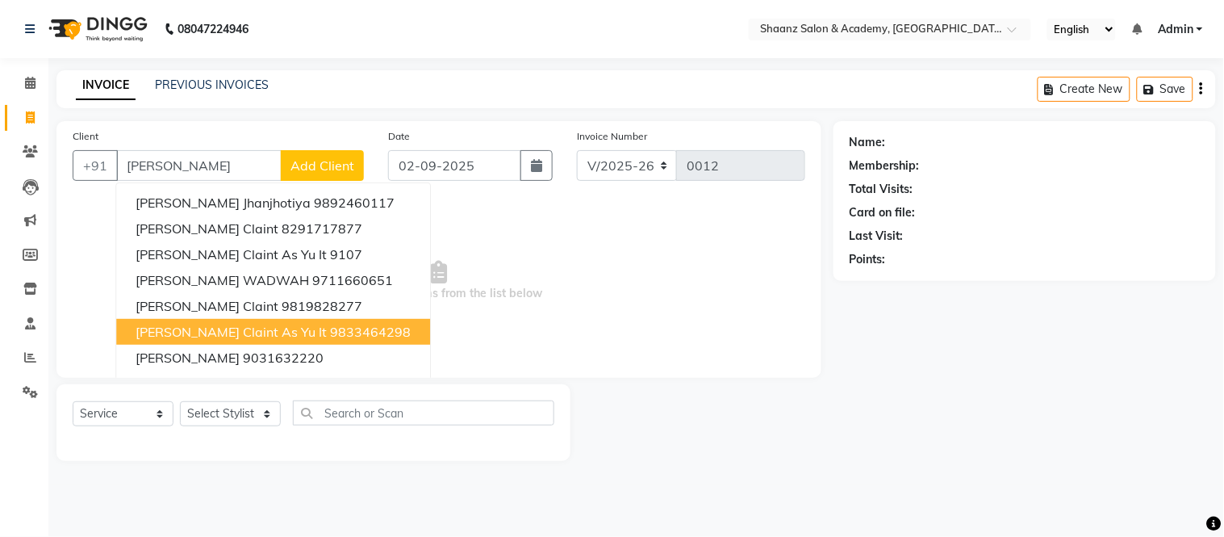
click at [152, 324] on span "Ritika Claint As Yu It" at bounding box center [231, 332] width 191 height 16
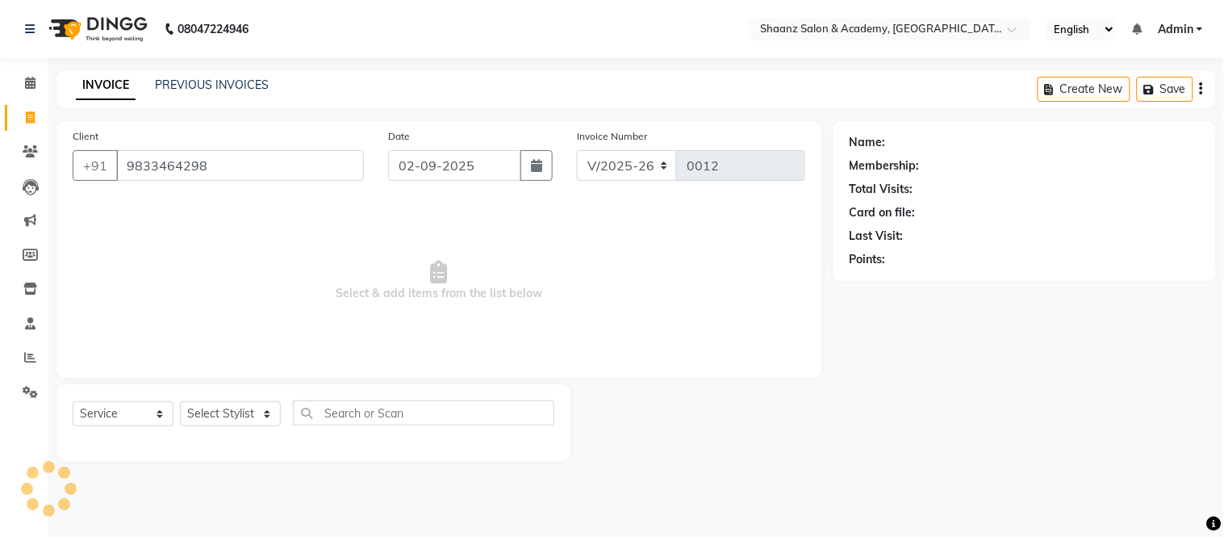
type input "9833464298"
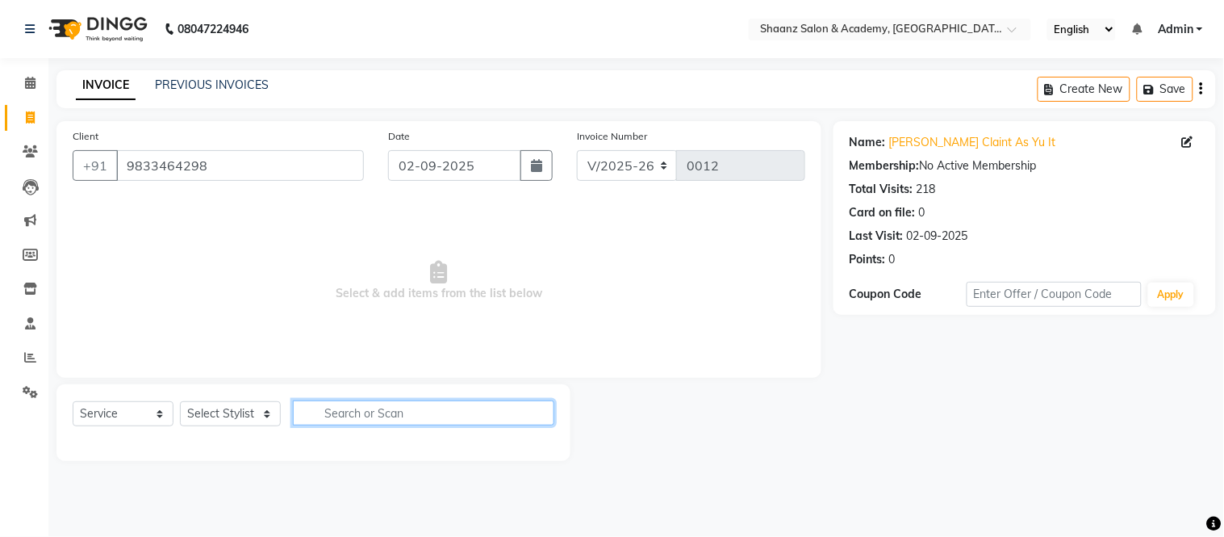
click at [343, 408] on input "text" at bounding box center [424, 412] width 262 height 25
type input "A"
type input "U"
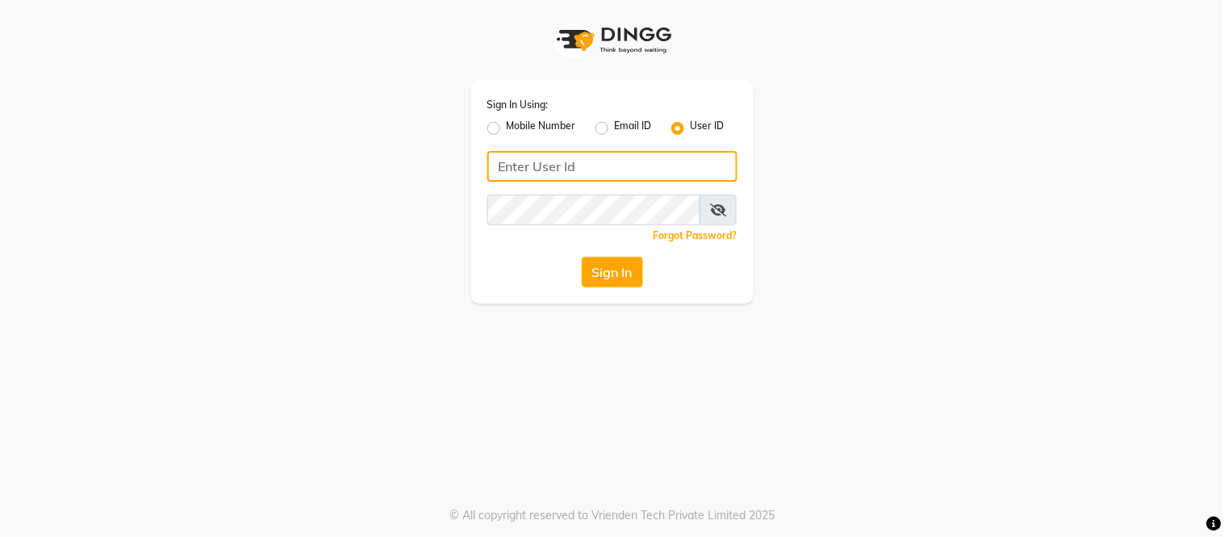
type input "[PERSON_NAME]"
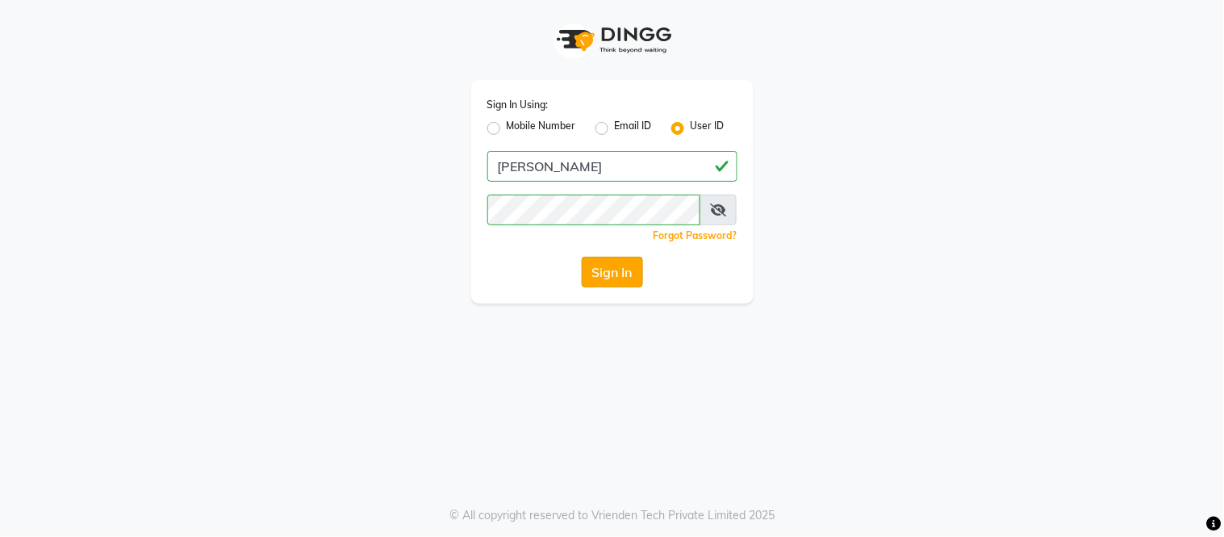
click at [624, 267] on button "Sign In" at bounding box center [612, 272] width 61 height 31
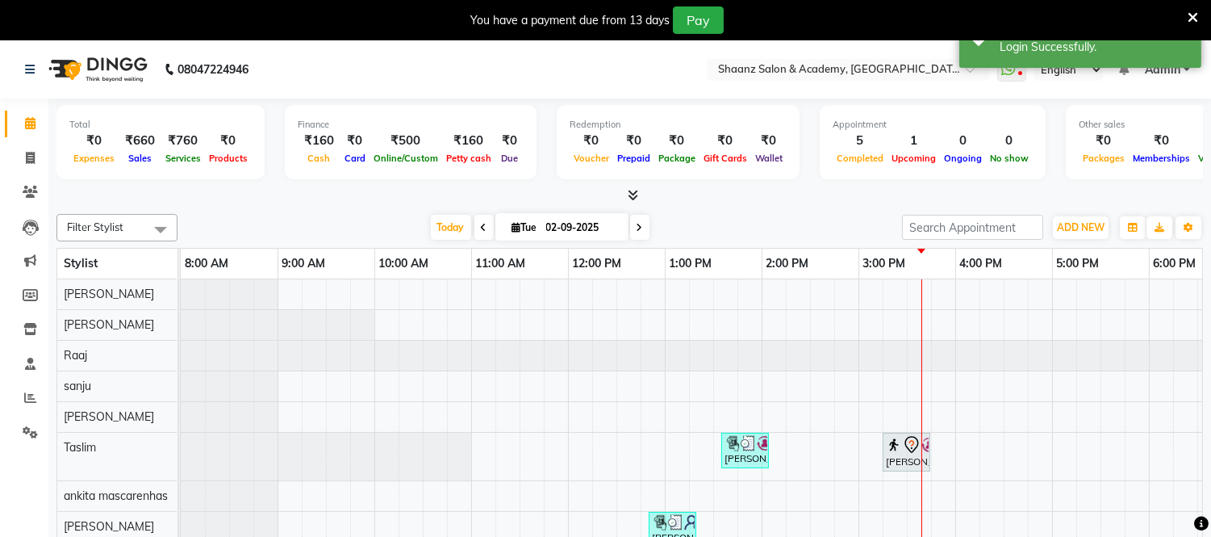
scroll to position [21, 0]
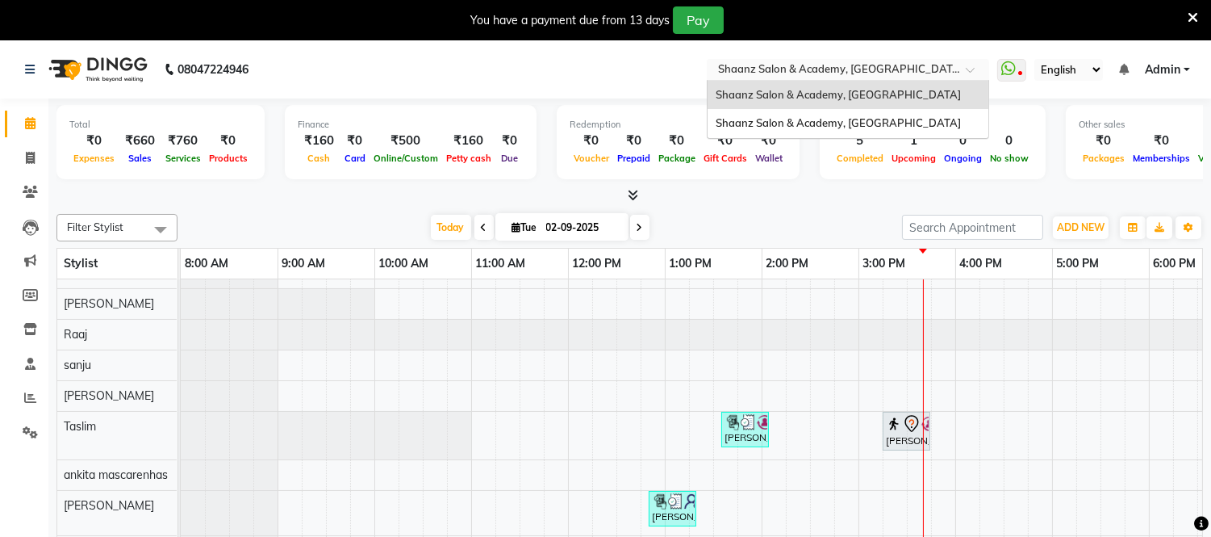
click at [974, 73] on span at bounding box center [976, 74] width 20 height 16
click at [883, 119] on span "Shaanz Salon & Academy, [GEOGRAPHIC_DATA]" at bounding box center [838, 122] width 245 height 13
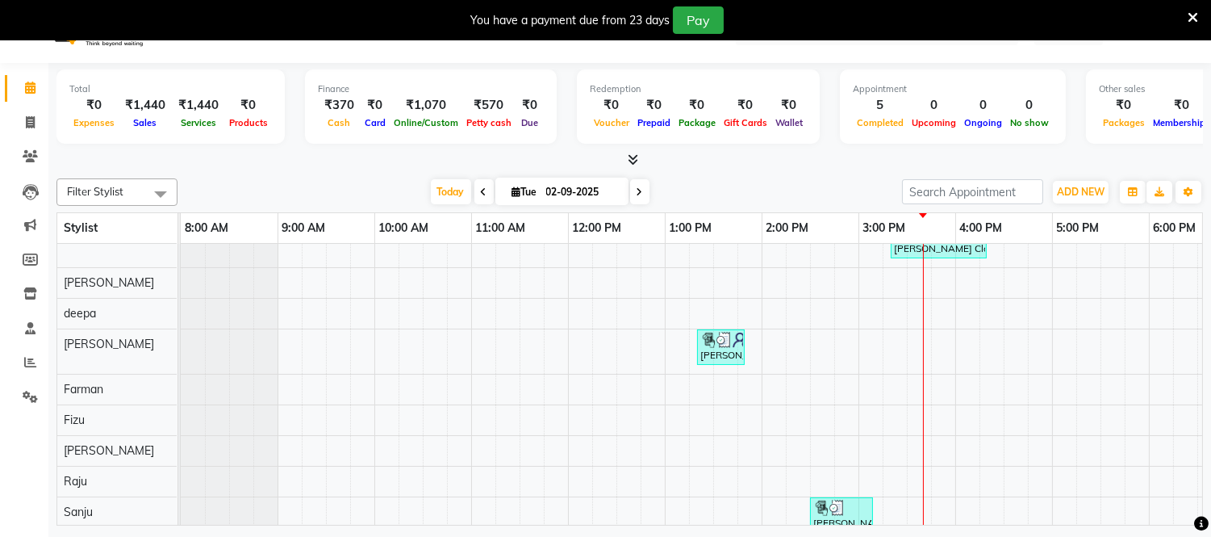
scroll to position [40, 0]
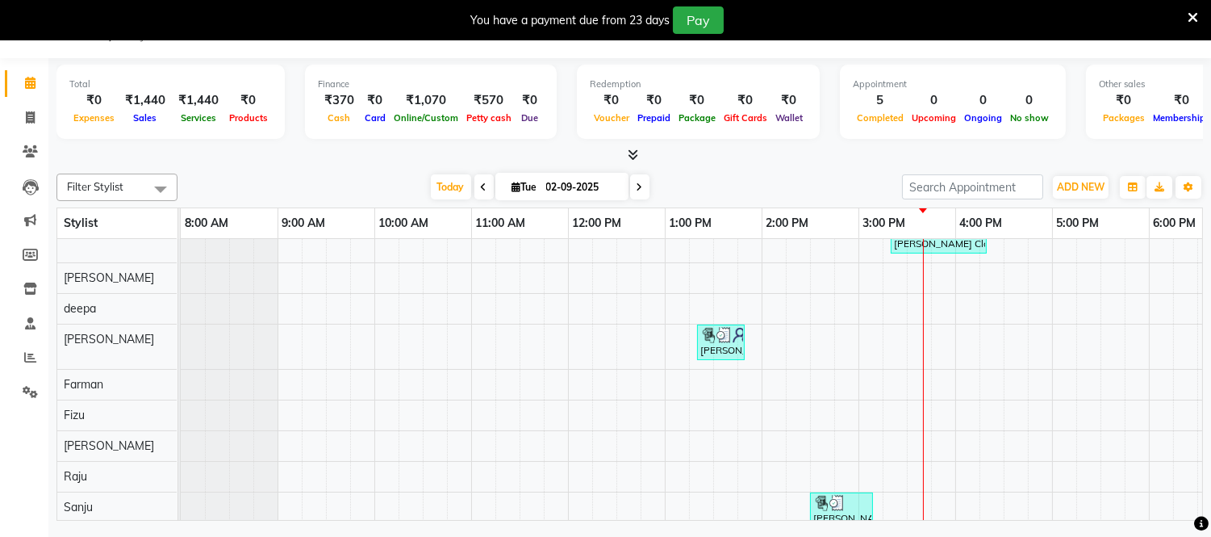
click at [1190, 11] on icon at bounding box center [1193, 17] width 10 height 15
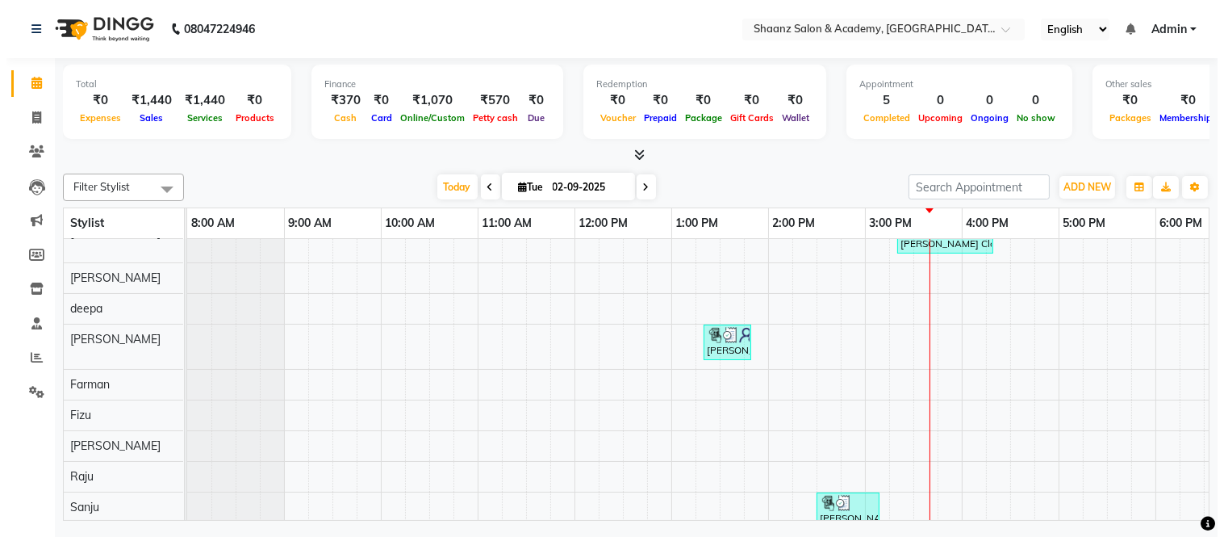
scroll to position [0, 0]
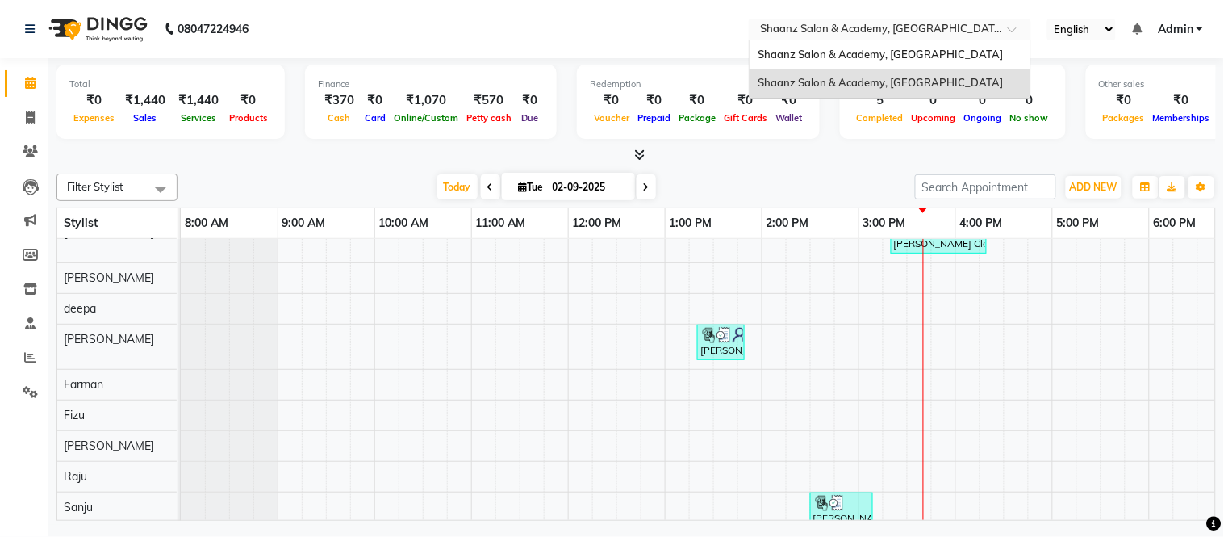
click at [1003, 21] on div "Select Location × Shaanz Salon & Academy, Versova" at bounding box center [877, 29] width 251 height 16
click at [876, 83] on span "Shaanz Salon & Academy, [GEOGRAPHIC_DATA]" at bounding box center [880, 82] width 245 height 13
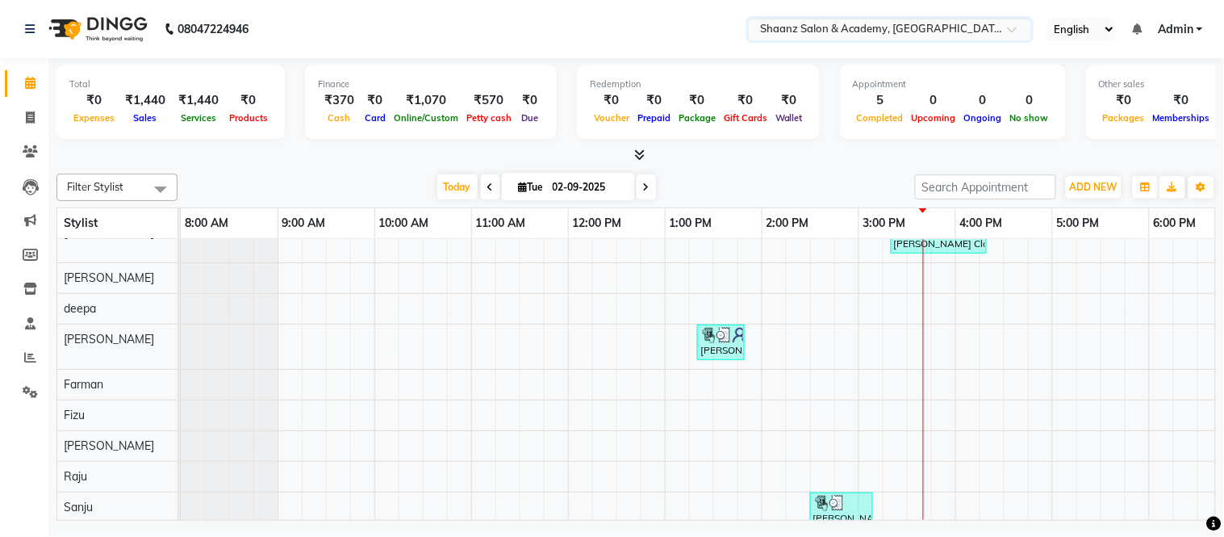
click at [876, 83] on div "Appointment" at bounding box center [953, 84] width 200 height 14
click at [27, 122] on icon at bounding box center [30, 117] width 9 height 12
select select "8719"
select select "service"
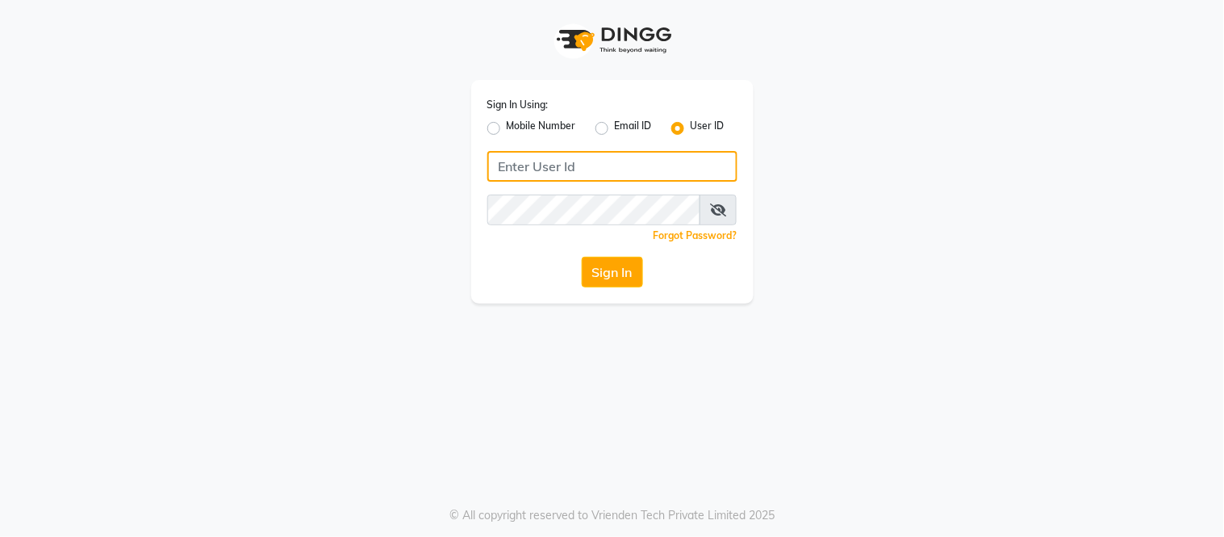
type input "[PERSON_NAME]"
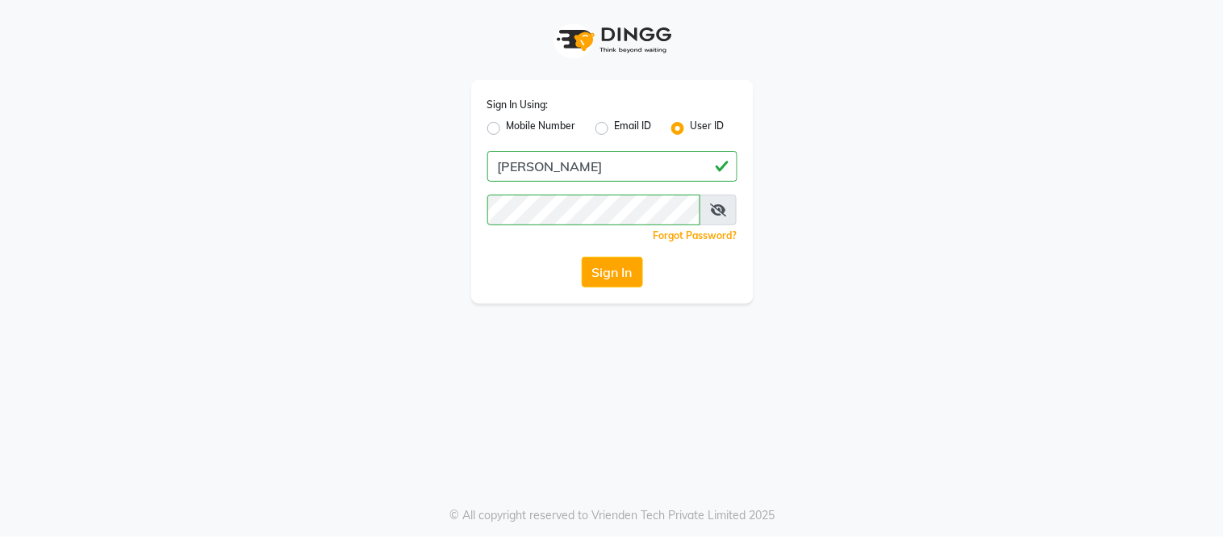
click at [630, 291] on div "Sign In Using: Mobile Number Email ID User ID shaan Remember me Forgot Password…" at bounding box center [612, 192] width 282 height 224
click at [621, 279] on button "Sign In" at bounding box center [612, 272] width 61 height 31
click at [621, 279] on div "Sign In" at bounding box center [612, 272] width 250 height 31
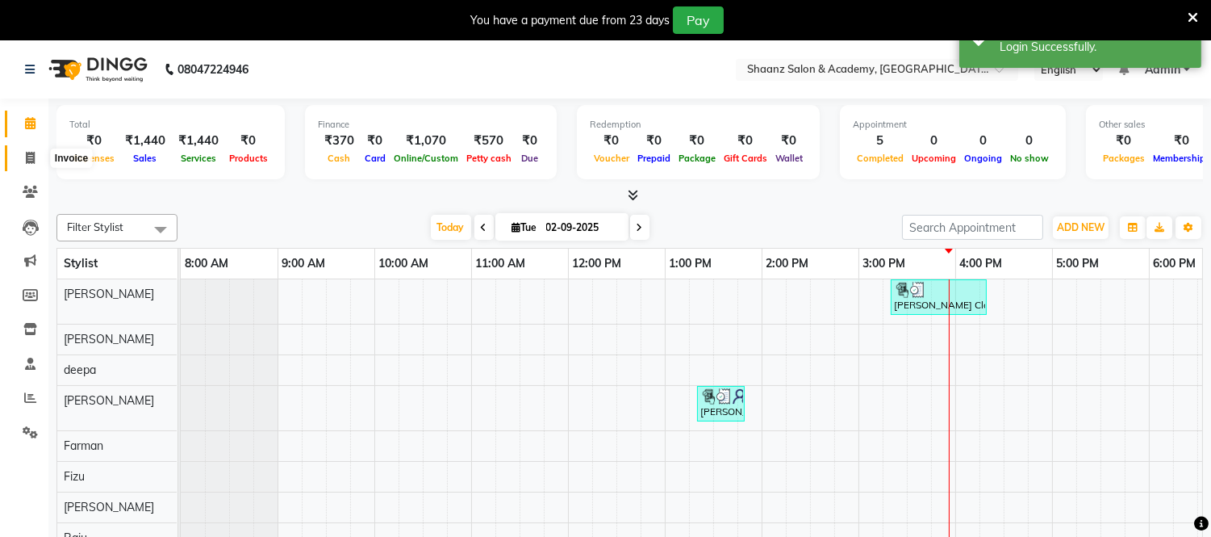
click at [27, 157] on icon at bounding box center [30, 158] width 9 height 12
select select "8719"
select select "service"
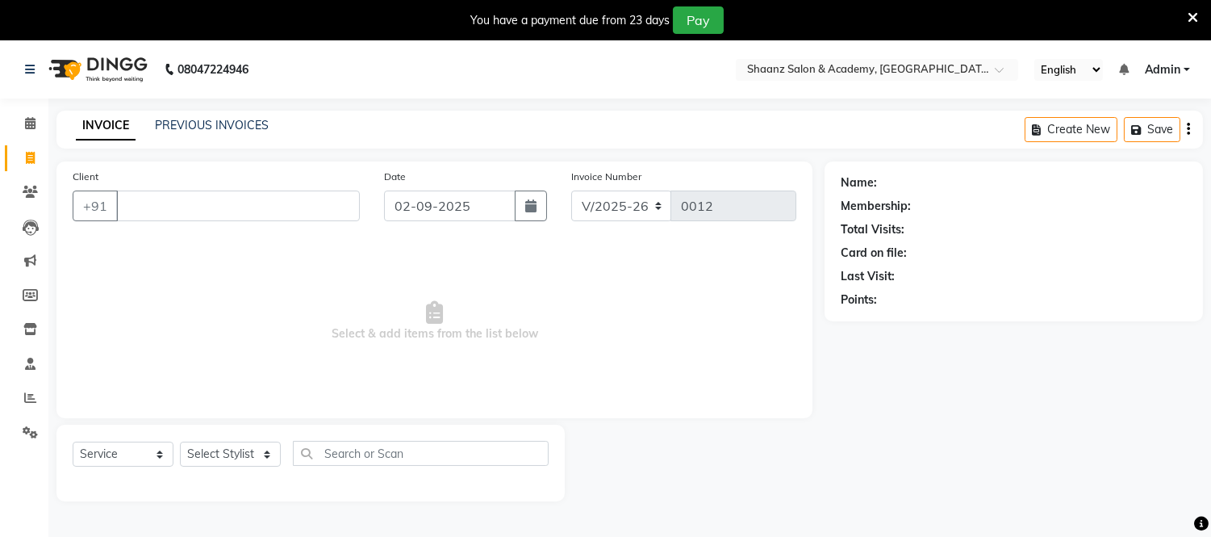
click at [180, 203] on input "Client" at bounding box center [238, 205] width 244 height 31
click at [170, 199] on input "Client" at bounding box center [238, 205] width 244 height 31
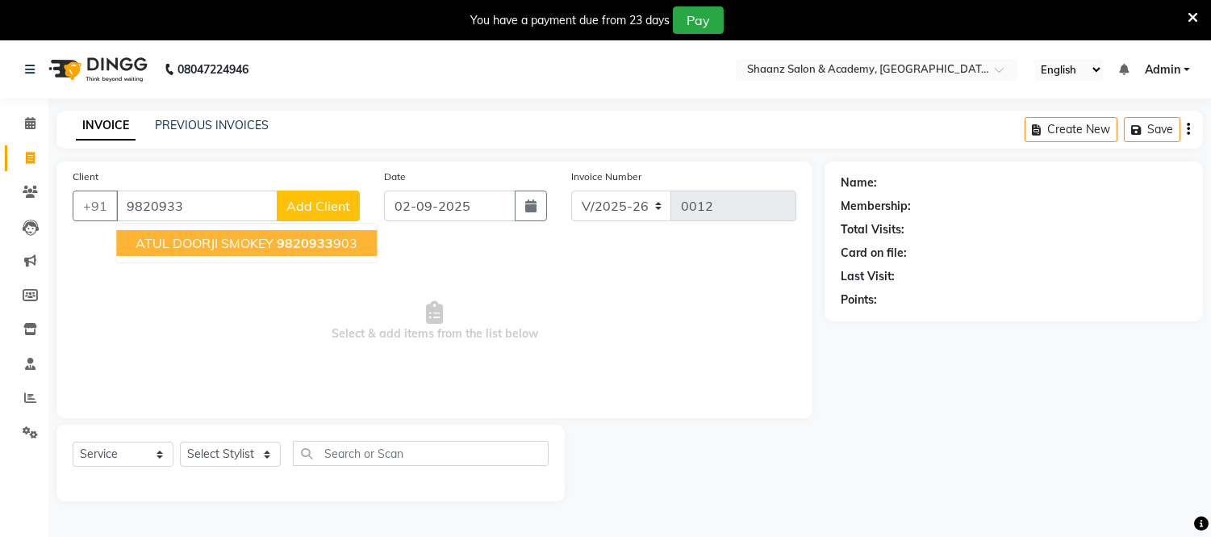
click at [199, 247] on span "ATUL DOORJI SMOKEY" at bounding box center [205, 243] width 138 height 16
type input "9820933903"
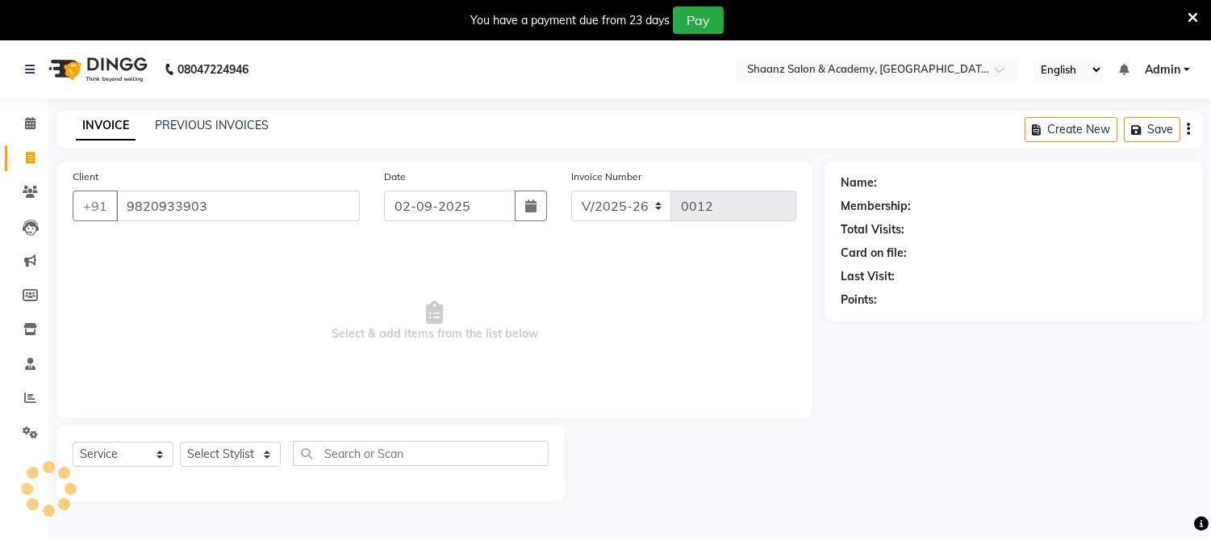
click at [199, 247] on span "Select & add items from the list below" at bounding box center [435, 321] width 724 height 161
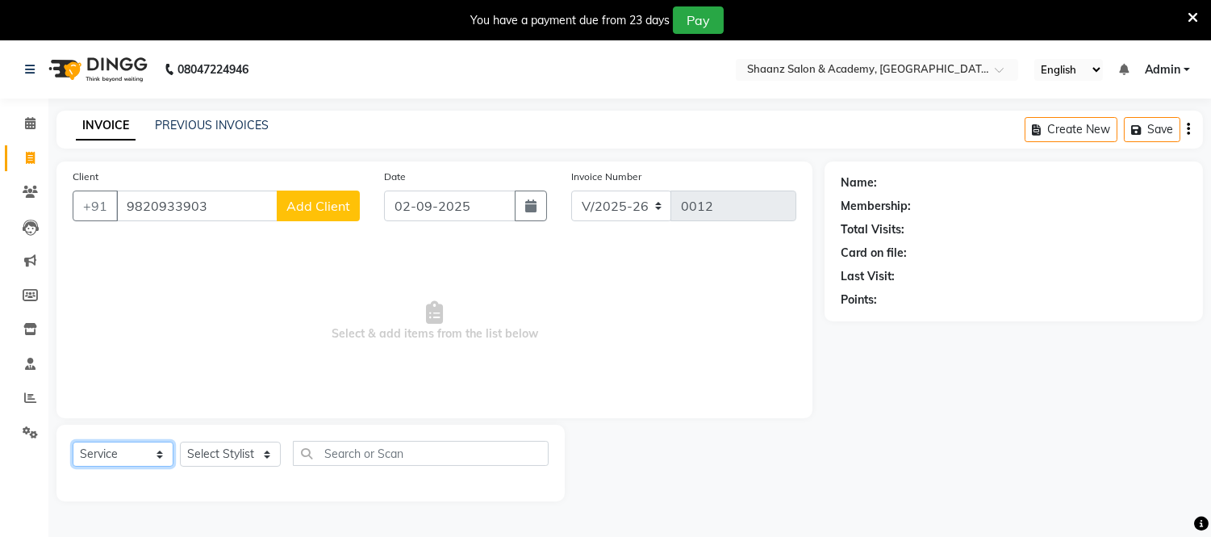
click at [157, 457] on select "Select Service Product Membership Package Voucher Prepaid Gift Card" at bounding box center [123, 453] width 101 height 25
click at [285, 349] on span "Select & add items from the list below" at bounding box center [435, 321] width 724 height 161
click at [269, 453] on select "Select Stylist Amir Salmani Ayub deepa Fardeen Farman Fizu Haseeb Raju Riya San…" at bounding box center [230, 453] width 101 height 25
select select "88486"
click at [180, 442] on select "Select Stylist Amir Salmani Ayub deepa Fardeen Farman Fizu Haseeb Raju Riya San…" at bounding box center [230, 453] width 101 height 25
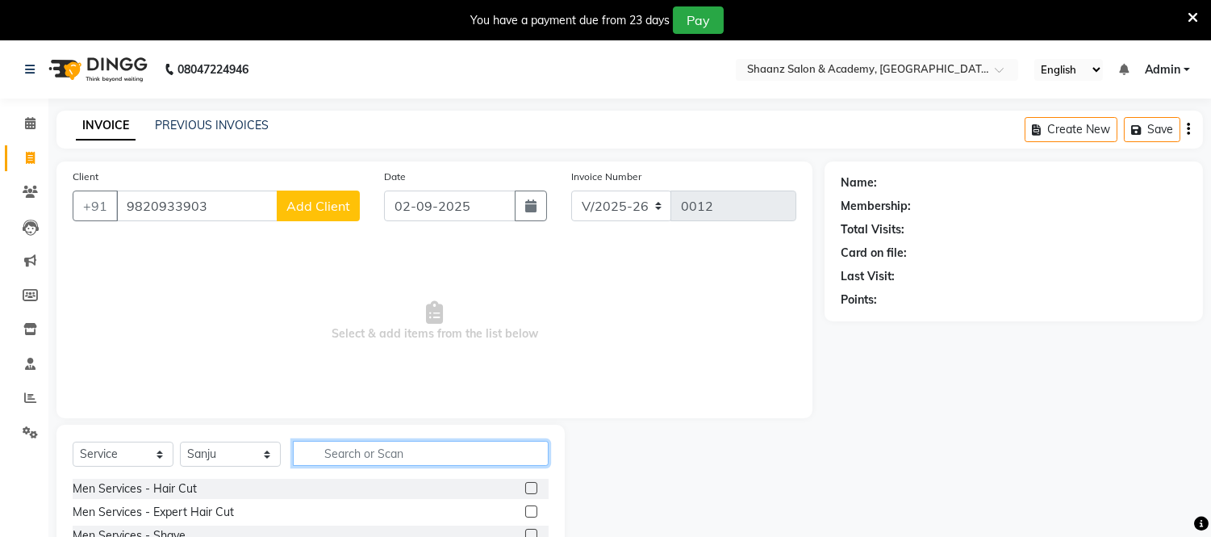
click at [397, 453] on input "text" at bounding box center [421, 453] width 256 height 25
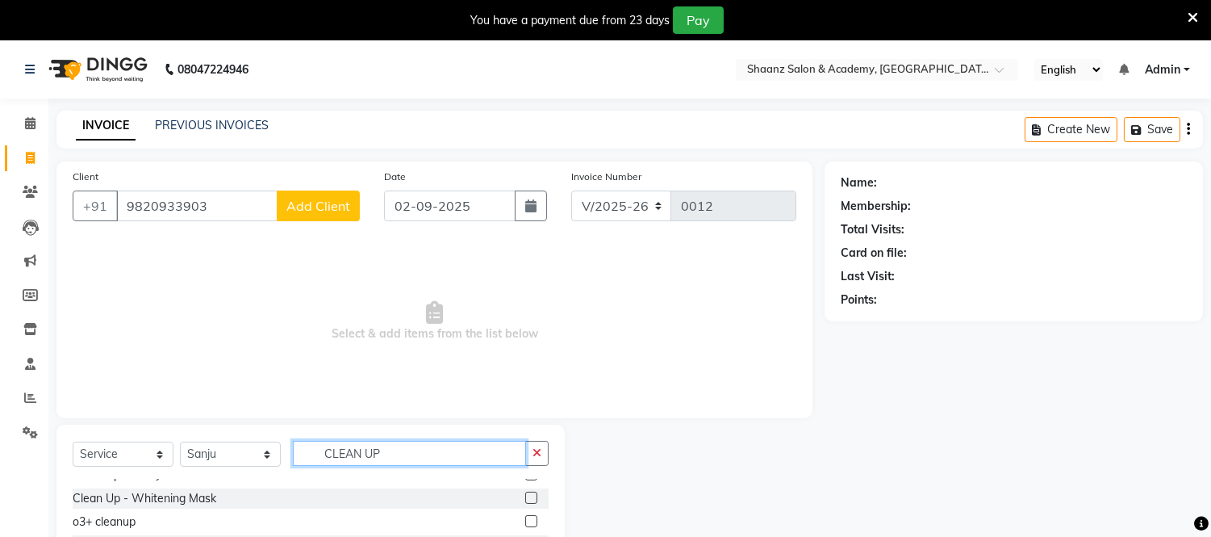
scroll to position [92, 0]
type input "CLEAN UP"
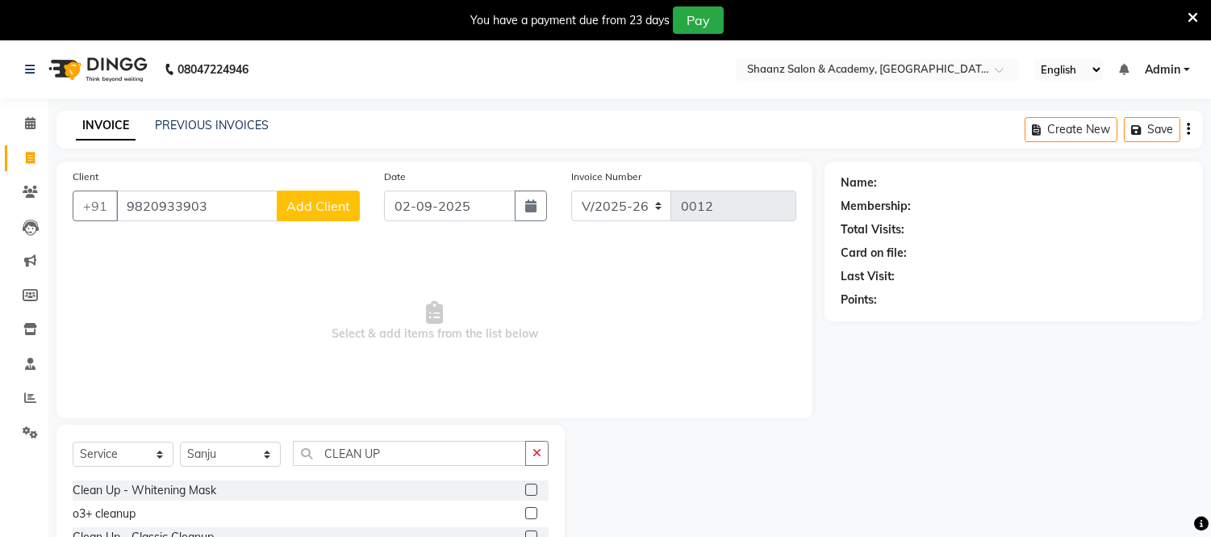
click at [621, 528] on div at bounding box center [695, 544] width 260 height 238
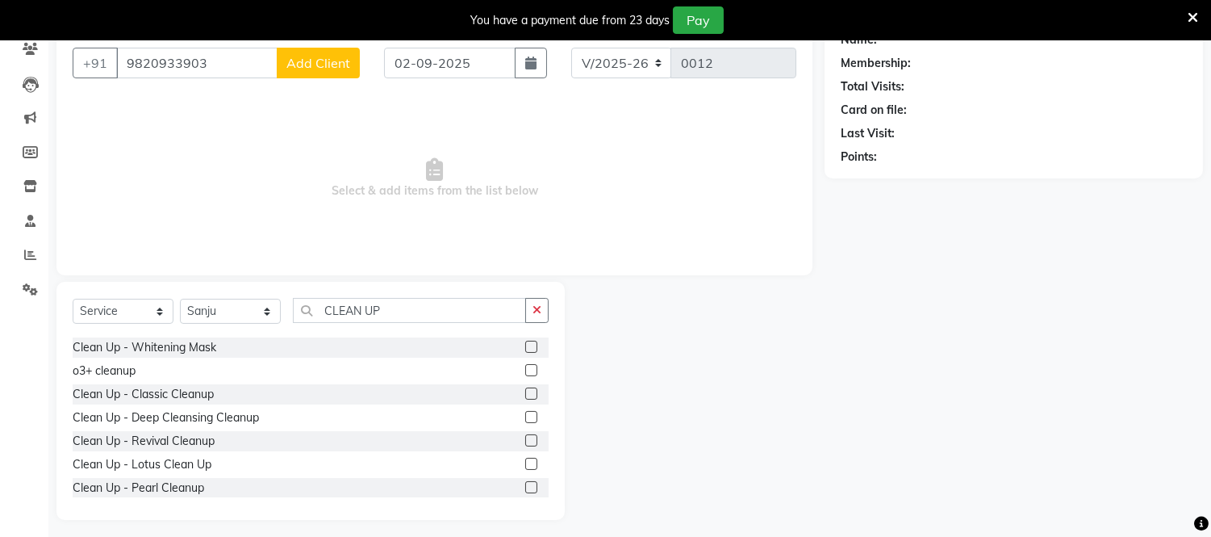
scroll to position [149, 0]
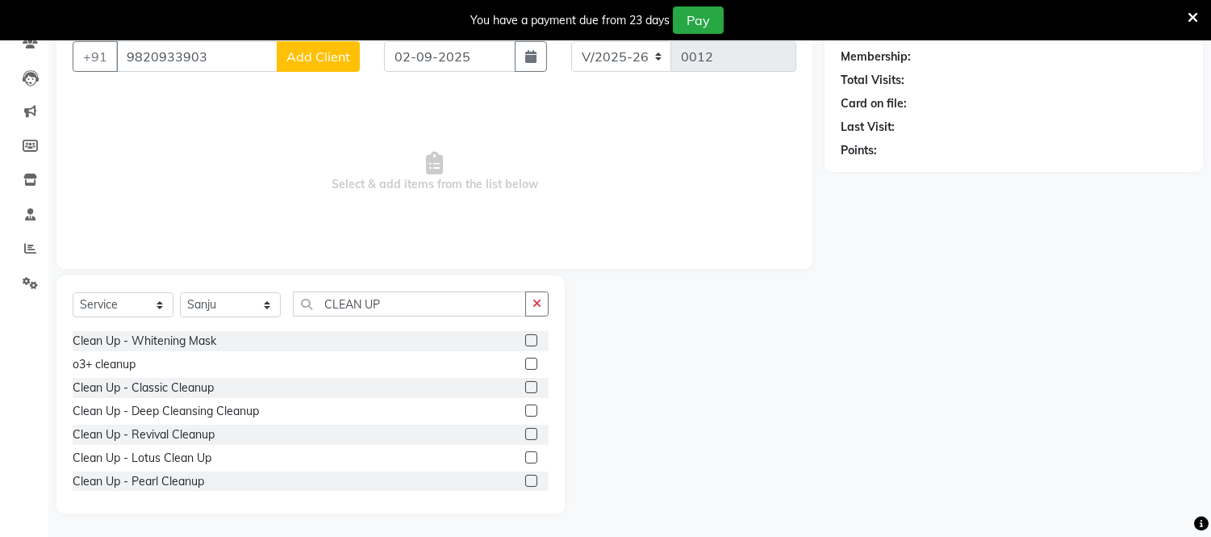
click at [525, 386] on label at bounding box center [531, 387] width 12 height 12
click at [525, 386] on input "checkbox" at bounding box center [530, 388] width 10 height 10
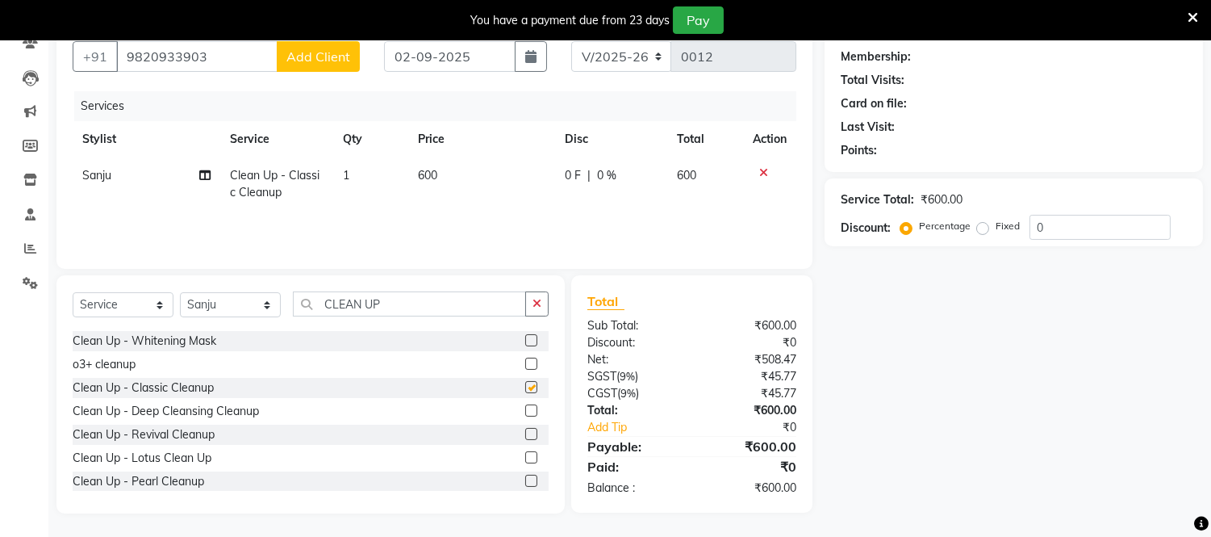
checkbox input "false"
click at [437, 172] on span "600" at bounding box center [427, 175] width 19 height 15
select select "88486"
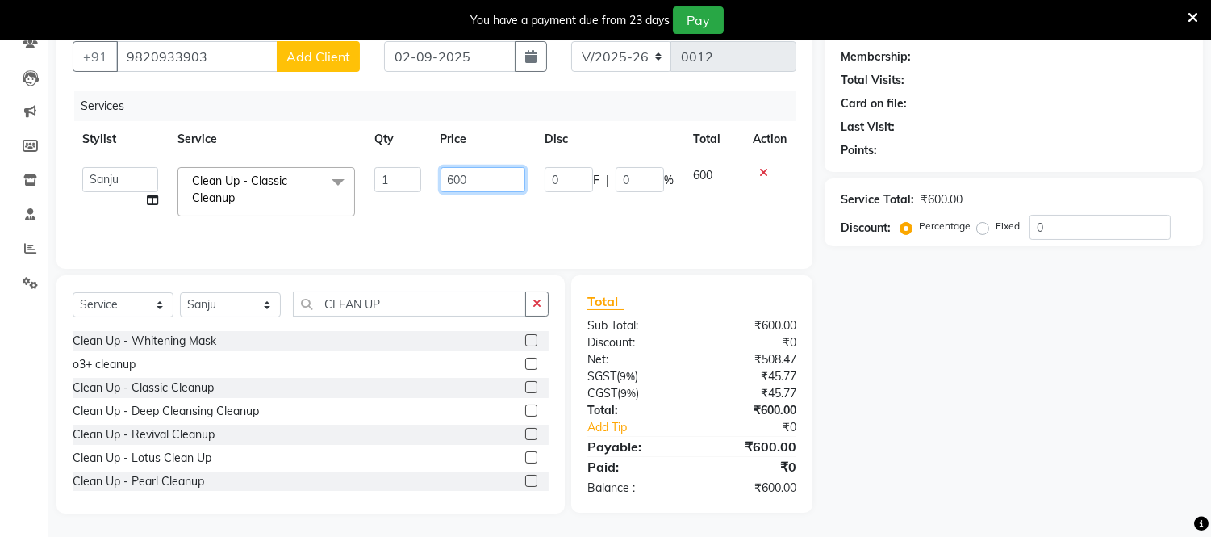
click at [470, 179] on input "600" at bounding box center [483, 179] width 85 height 25
type input "6"
type input "1500"
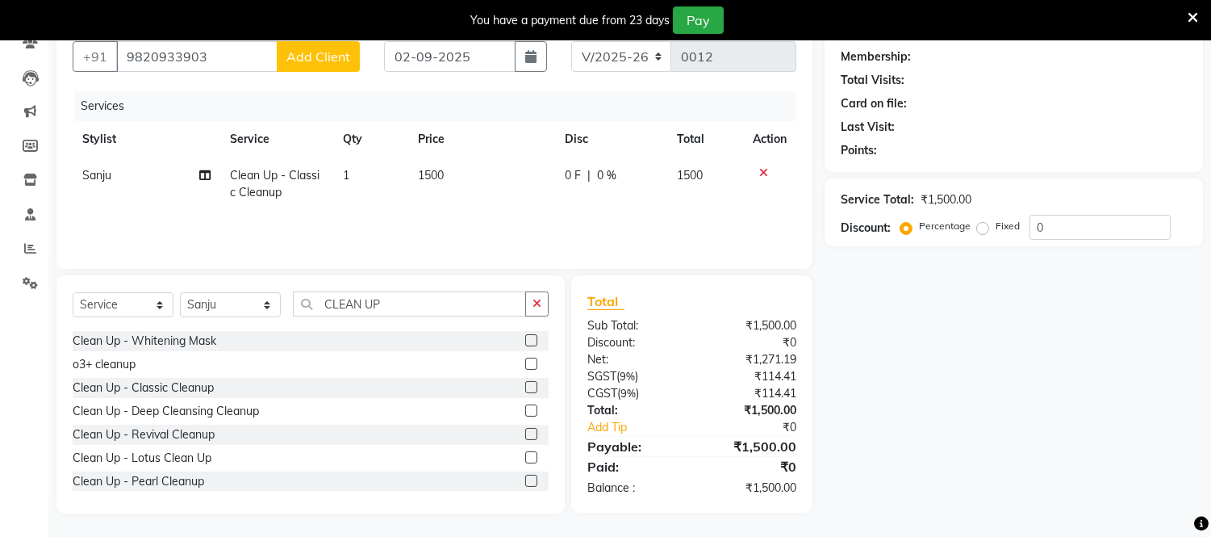
click at [711, 175] on td "1500" at bounding box center [705, 183] width 77 height 53
select select "88486"
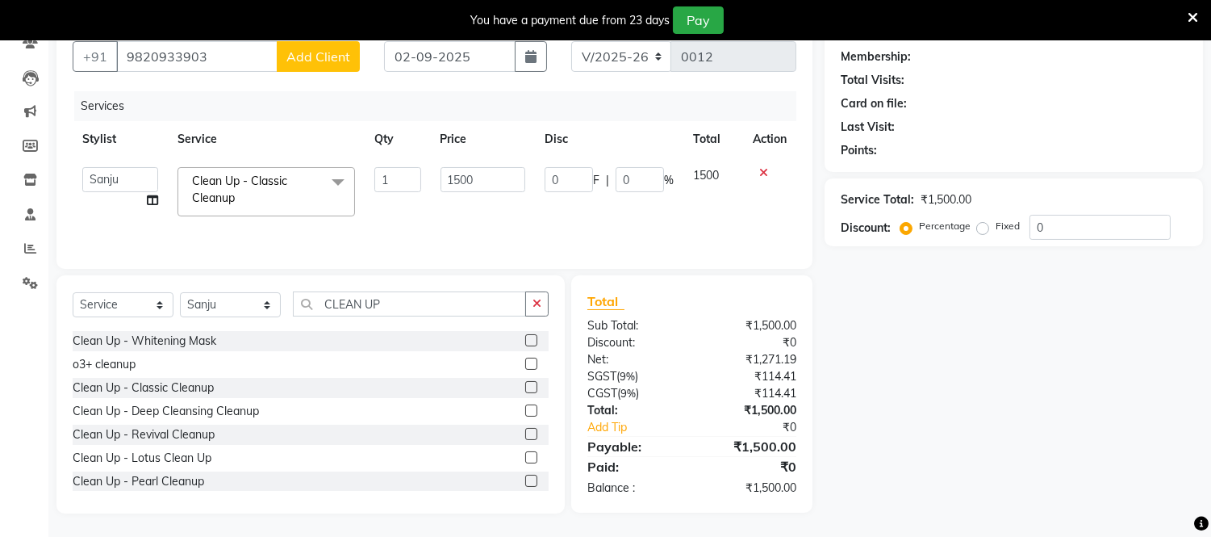
click at [996, 228] on label "Fixed" at bounding box center [1008, 226] width 24 height 15
click at [981, 228] on input "Fixed" at bounding box center [986, 225] width 11 height 11
radio input "true"
click at [904, 220] on input "Percentage" at bounding box center [909, 225] width 11 height 11
radio input "true"
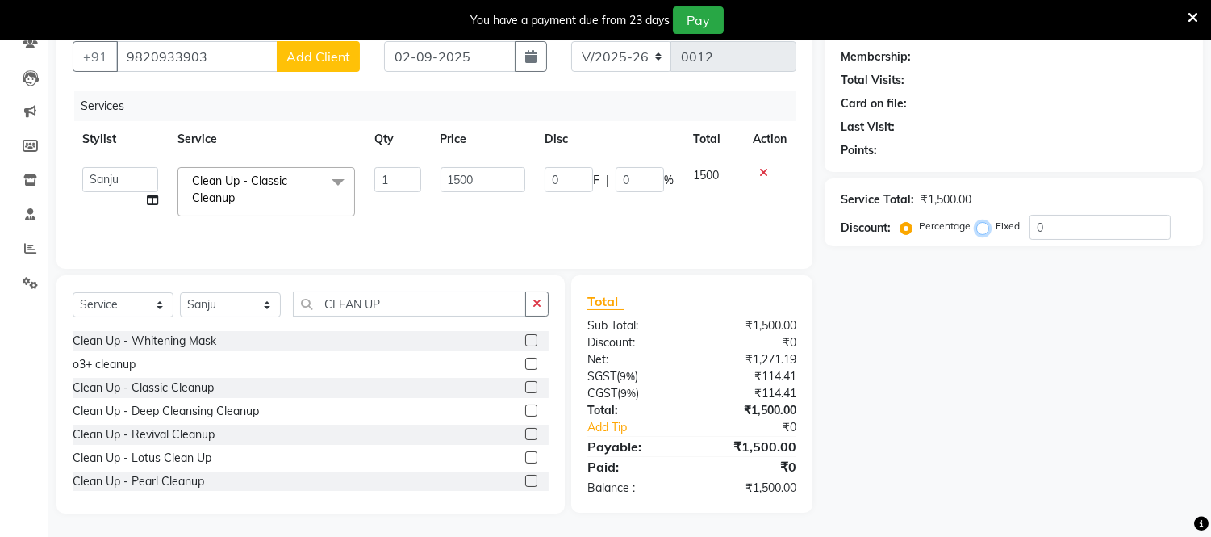
click at [981, 220] on input "Fixed" at bounding box center [986, 225] width 11 height 11
radio input "true"
click at [996, 229] on label "Fixed" at bounding box center [1008, 226] width 24 height 15
click at [988, 229] on input "Fixed" at bounding box center [986, 225] width 11 height 11
click at [996, 229] on label "Fixed" at bounding box center [1008, 226] width 24 height 15
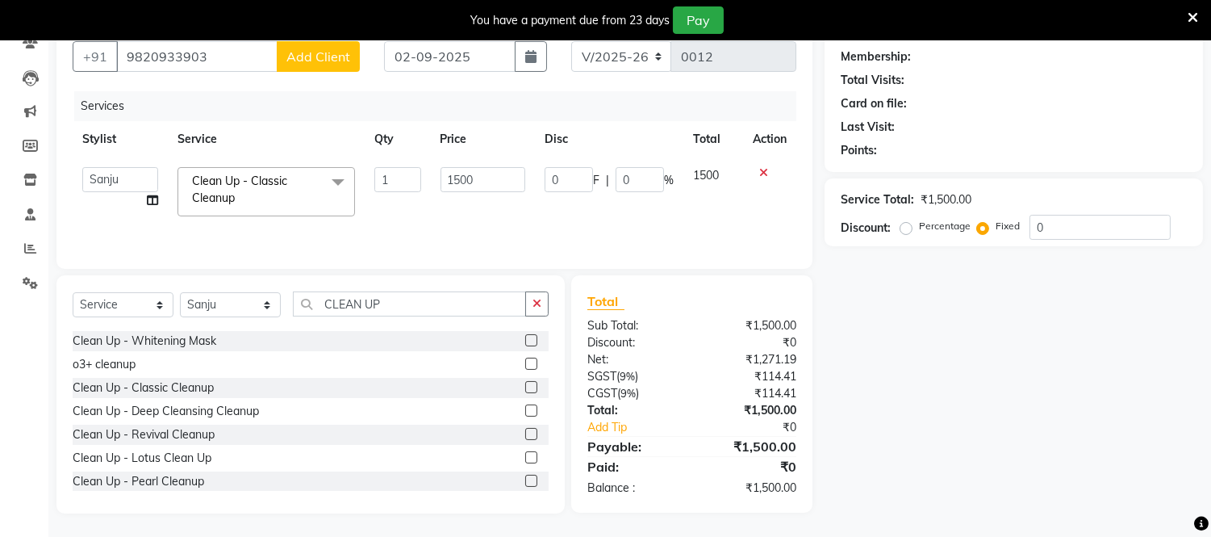
click at [988, 229] on input "Fixed" at bounding box center [986, 225] width 11 height 11
click at [1011, 352] on div "Name: Membership: Total Visits: Card on file: Last Visit: Points: Service Total…" at bounding box center [1020, 262] width 391 height 501
click at [1200, 525] on icon at bounding box center [1202, 524] width 15 height 15
click at [1139, 316] on div "Name: Membership: Total Visits: Card on file: Last Visit: Points: Service Total…" at bounding box center [1020, 262] width 391 height 501
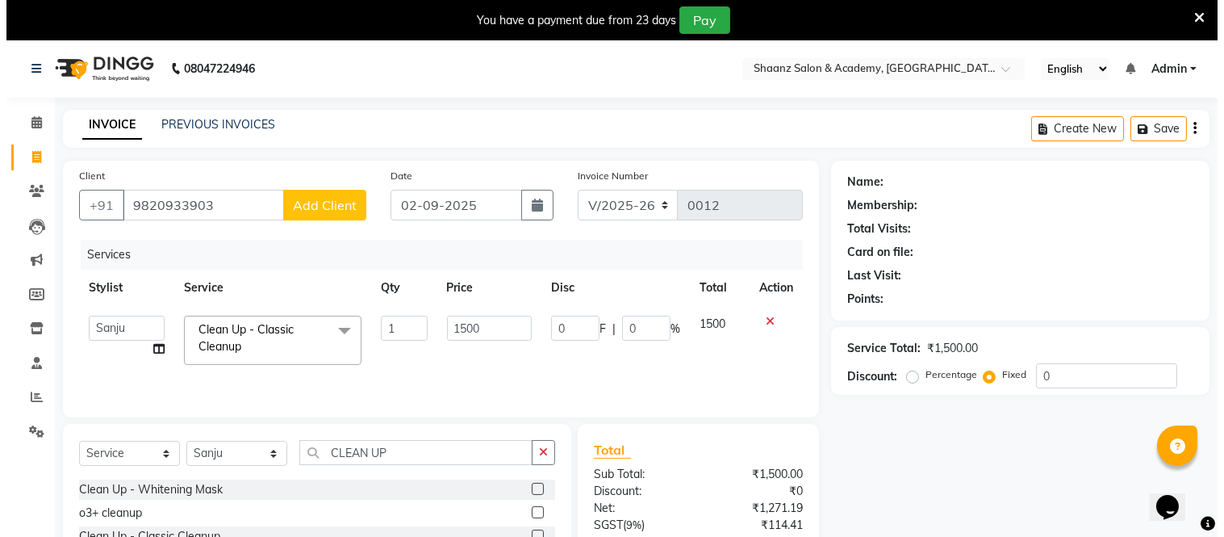
scroll to position [0, 0]
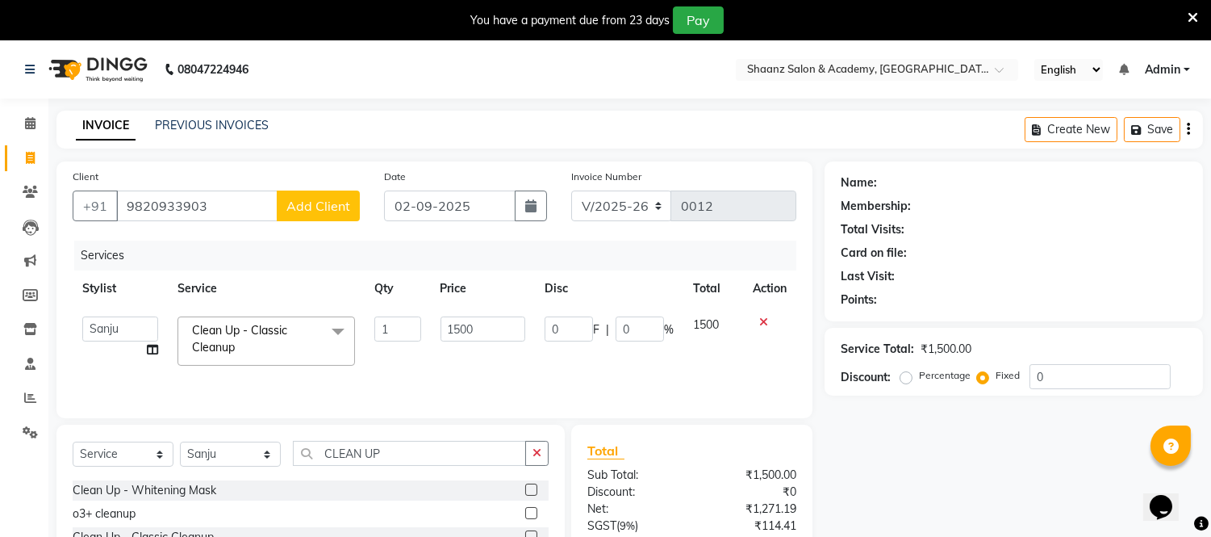
click at [762, 321] on icon at bounding box center [763, 321] width 9 height 11
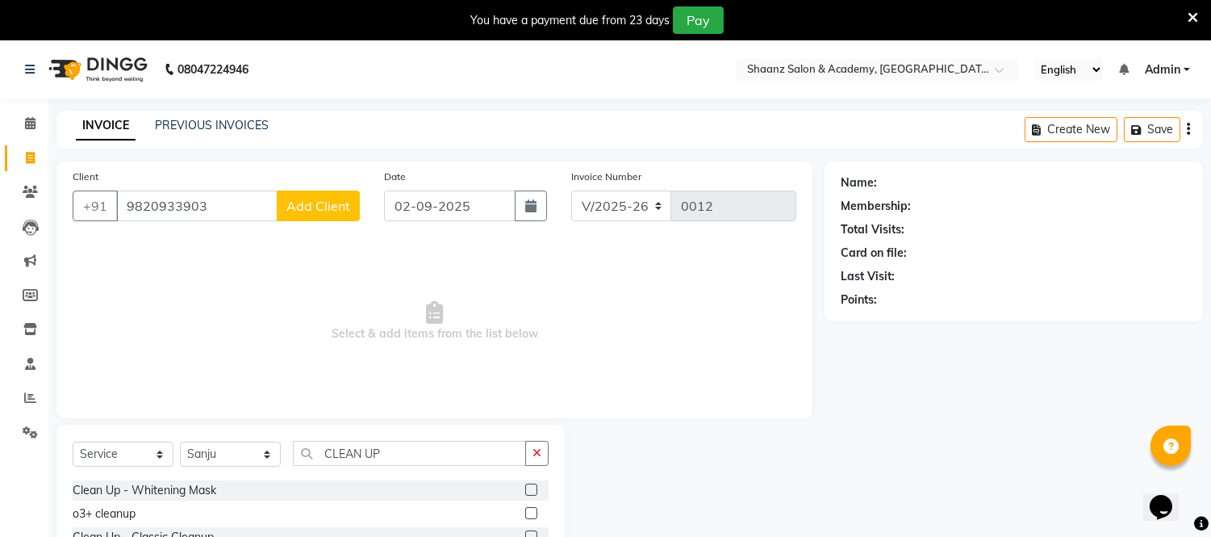
click at [337, 207] on span "Add Client" at bounding box center [319, 206] width 64 height 16
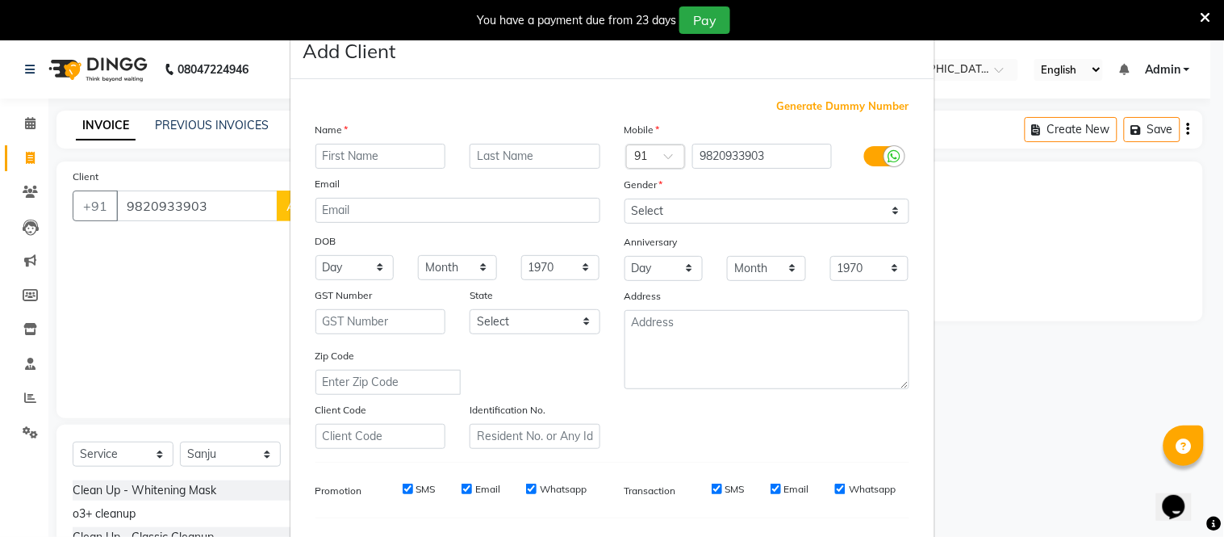
click at [351, 153] on input "text" at bounding box center [381, 156] width 131 height 25
type input "ATUL DONDE"
click at [631, 205] on select "Select Male Female Other Prefer Not To Say" at bounding box center [767, 211] width 285 height 25
click at [625, 199] on select "Select Male Female Other Prefer Not To Say" at bounding box center [767, 211] width 285 height 25
click at [743, 214] on select "Select Male Female Other Prefer Not To Say" at bounding box center [767, 211] width 285 height 25
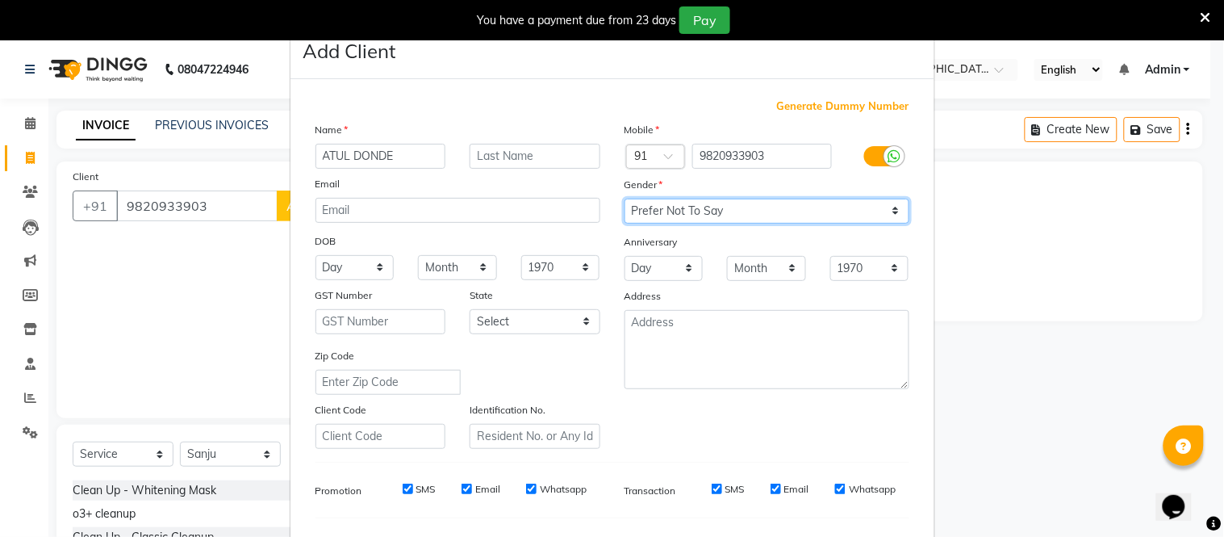
click at [625, 199] on select "Select Male Female Other Prefer Not To Say" at bounding box center [767, 211] width 285 height 25
click at [686, 212] on select "Select Male Female Other Prefer Not To Say" at bounding box center [767, 211] width 285 height 25
select select "male"
click at [625, 199] on select "Select Male Female Other Prefer Not To Say" at bounding box center [767, 211] width 285 height 25
click at [1177, 442] on ngb-modal-window "Add Client Generate Dummy Number Name ATUL DONDE Email DOB Day 01 02 03 04 05 0…" at bounding box center [612, 268] width 1224 height 537
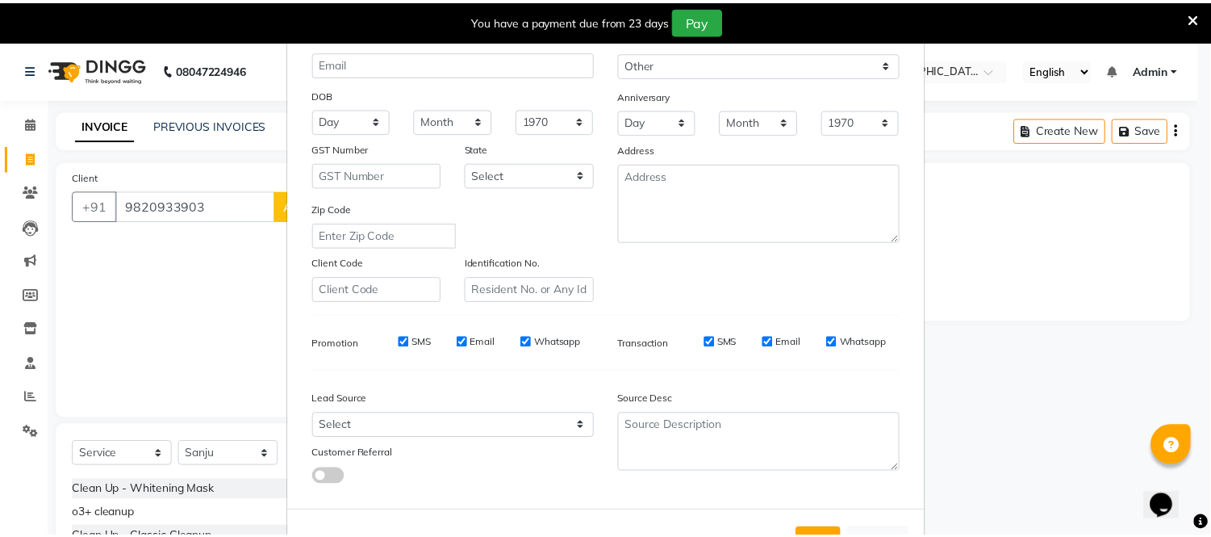
scroll to position [208, 0]
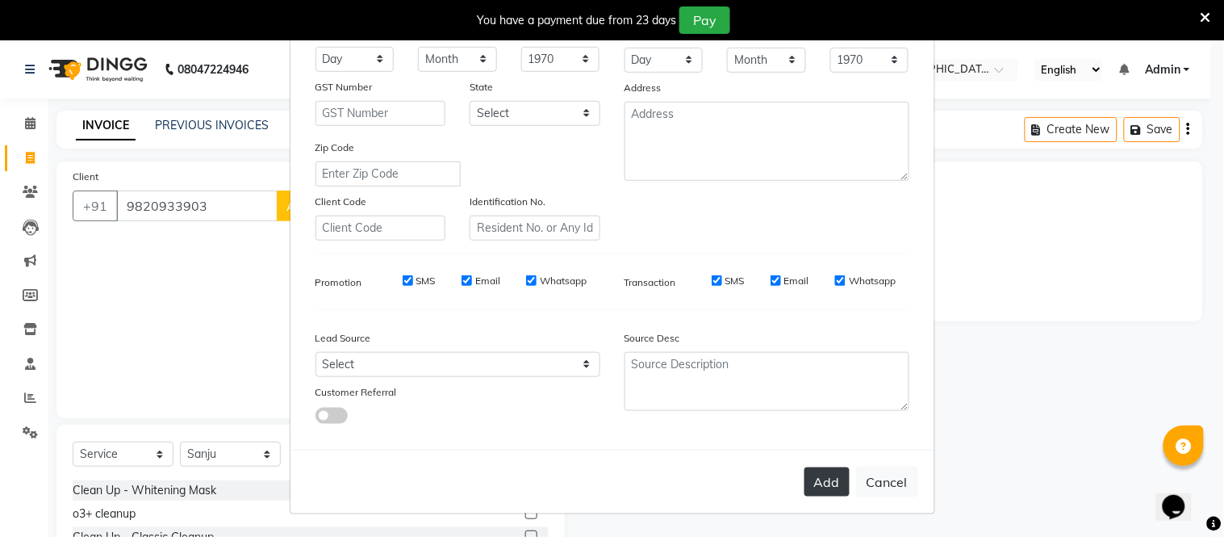
click at [817, 479] on button "Add" at bounding box center [827, 481] width 45 height 29
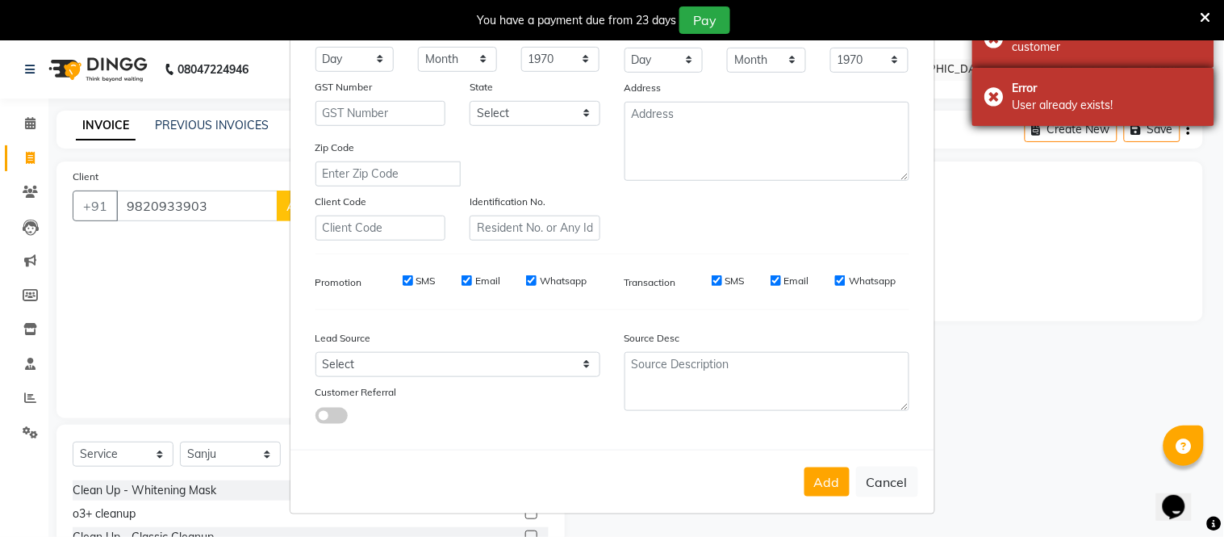
click at [1104, 100] on div "User already exists!" at bounding box center [1108, 105] width 190 height 17
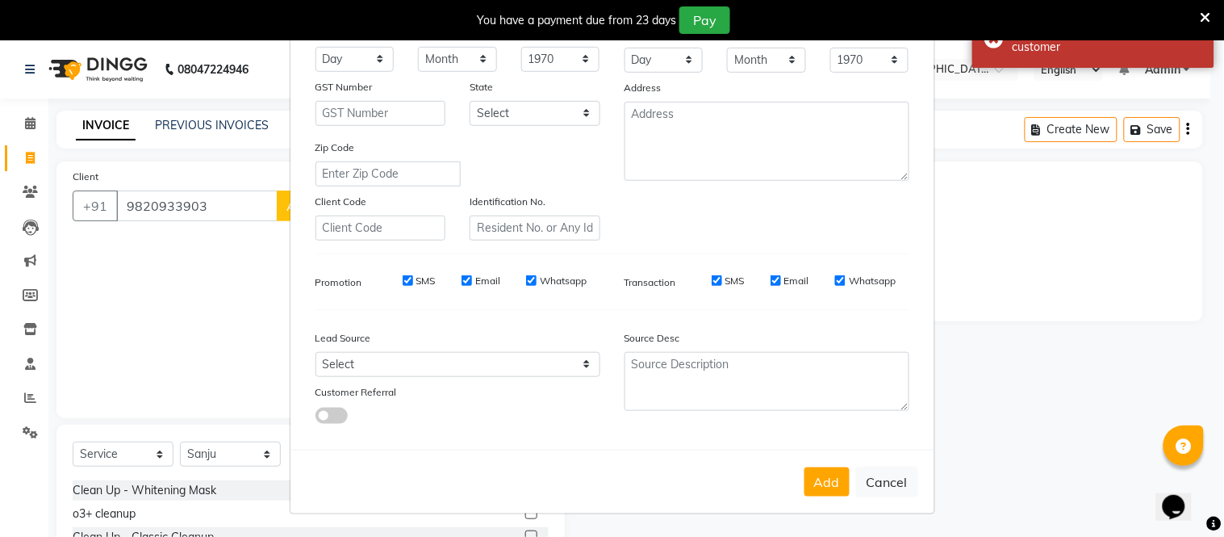
click at [1104, 100] on div "User already exists!" at bounding box center [1108, 105] width 190 height 17
click at [874, 480] on button "Cancel" at bounding box center [887, 482] width 62 height 31
select select
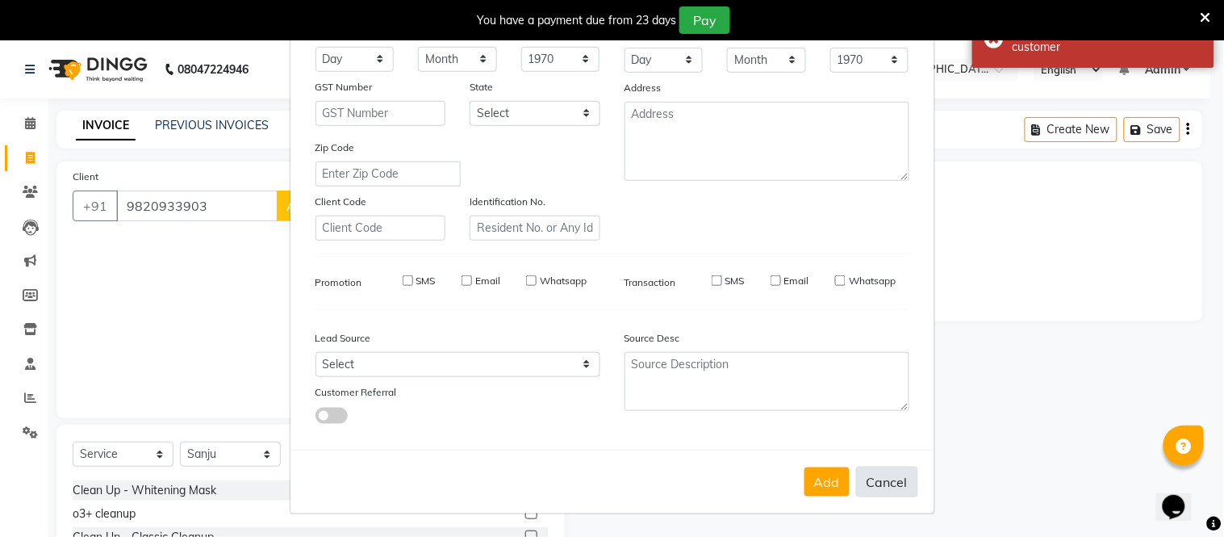
select select
checkbox input "false"
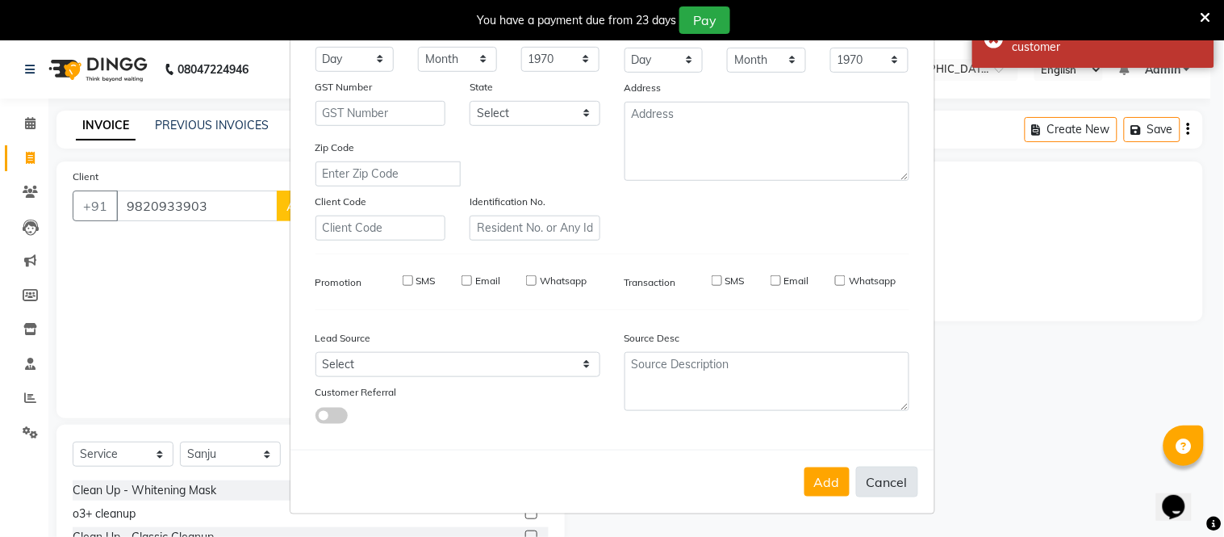
checkbox input "false"
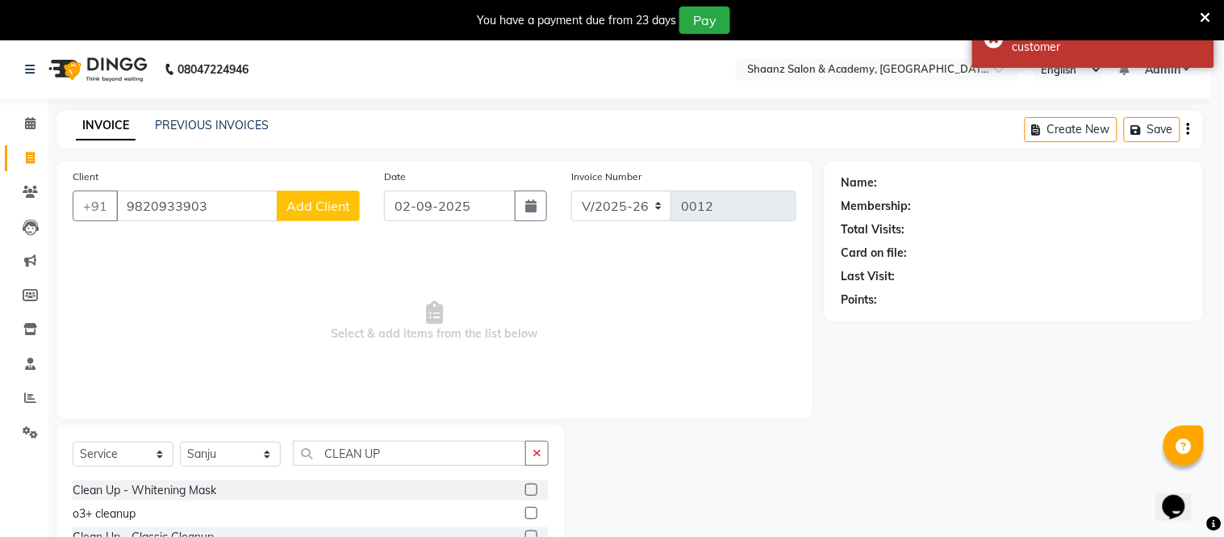
click at [874, 480] on div "Add Cancel" at bounding box center [613, 458] width 644 height 64
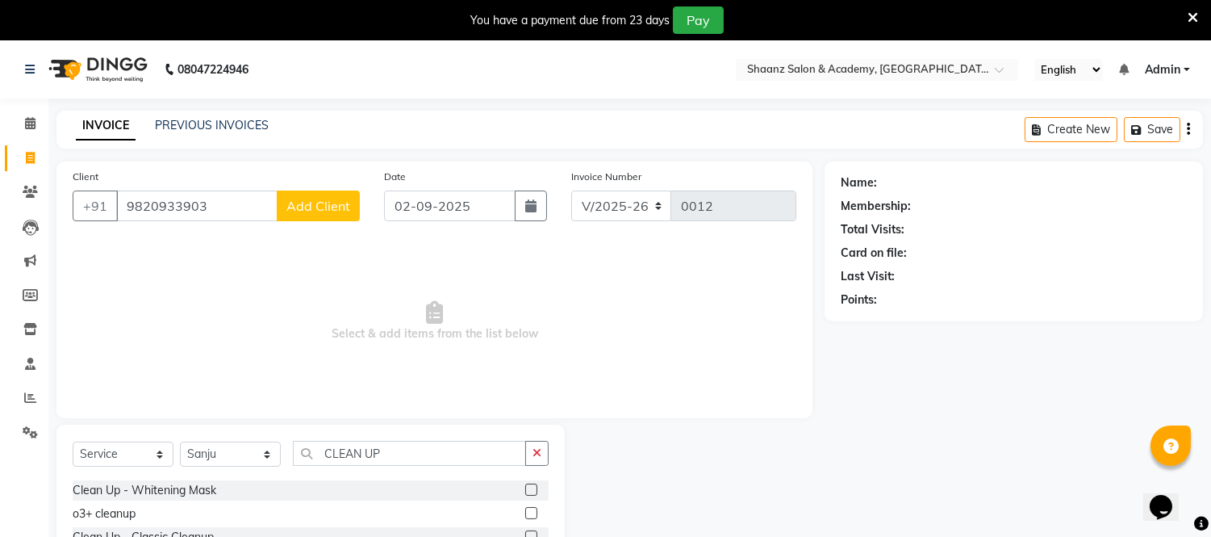
click at [880, 183] on div "Name:" at bounding box center [1014, 182] width 346 height 17
click at [394, 447] on input "CLEAN UP" at bounding box center [409, 453] width 233 height 25
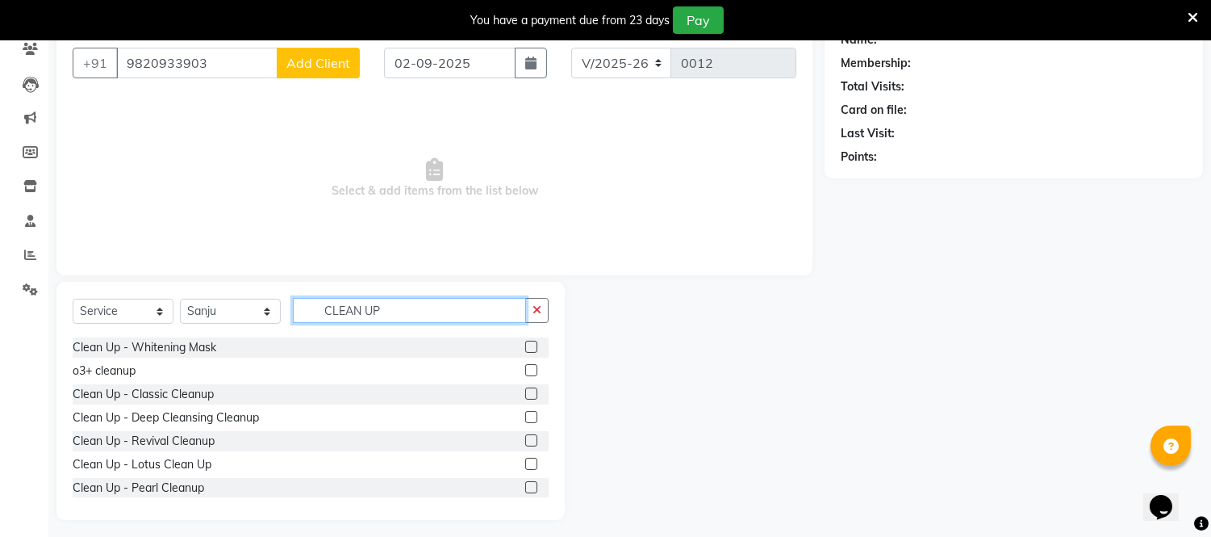
scroll to position [149, 0]
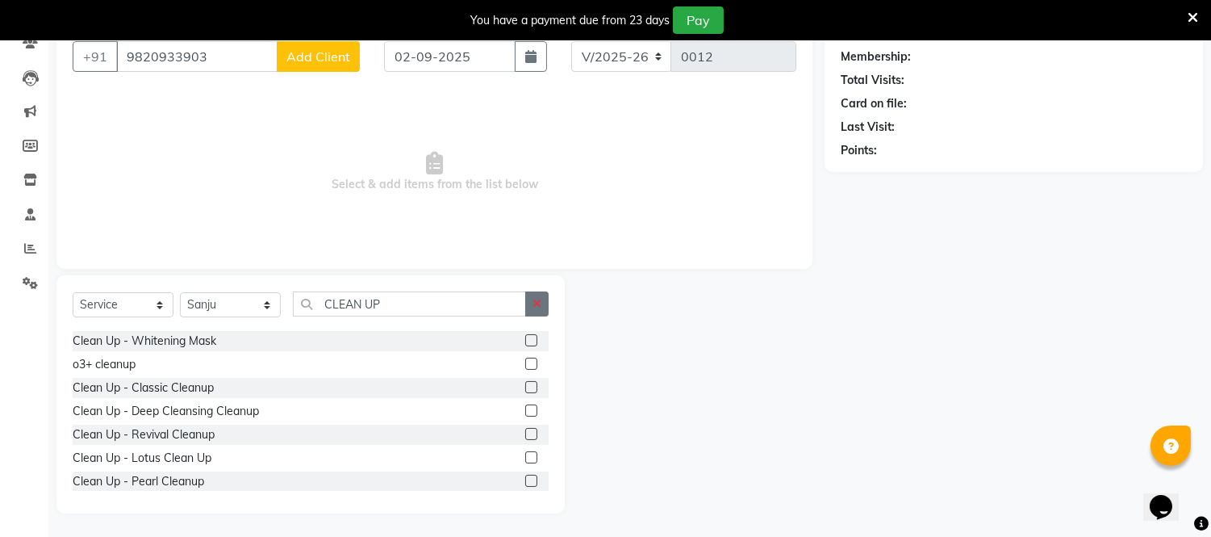
click at [538, 300] on icon "button" at bounding box center [537, 303] width 9 height 11
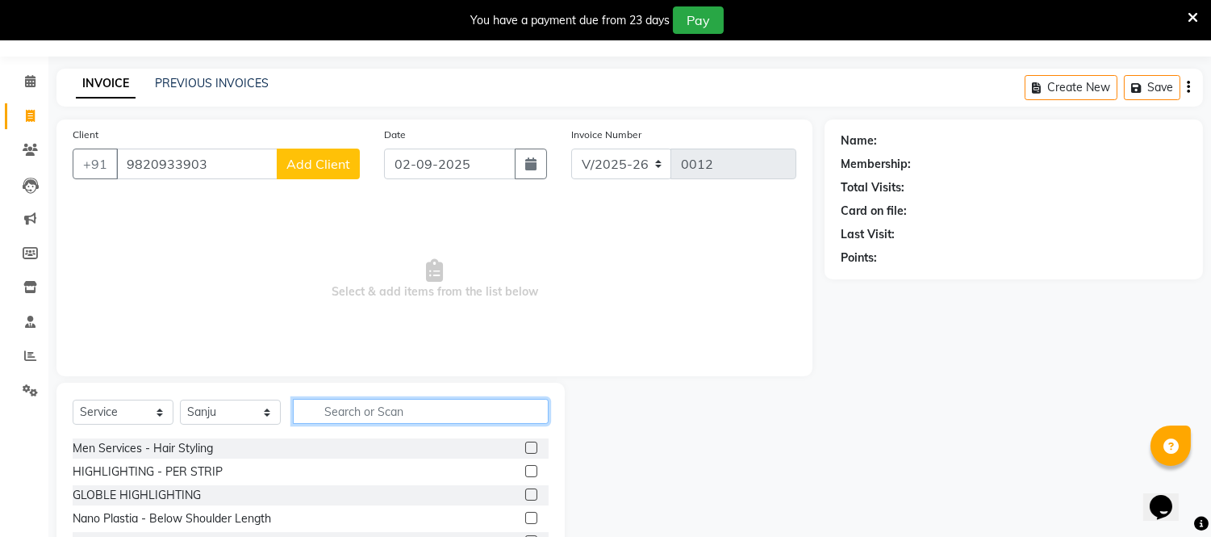
scroll to position [6, 0]
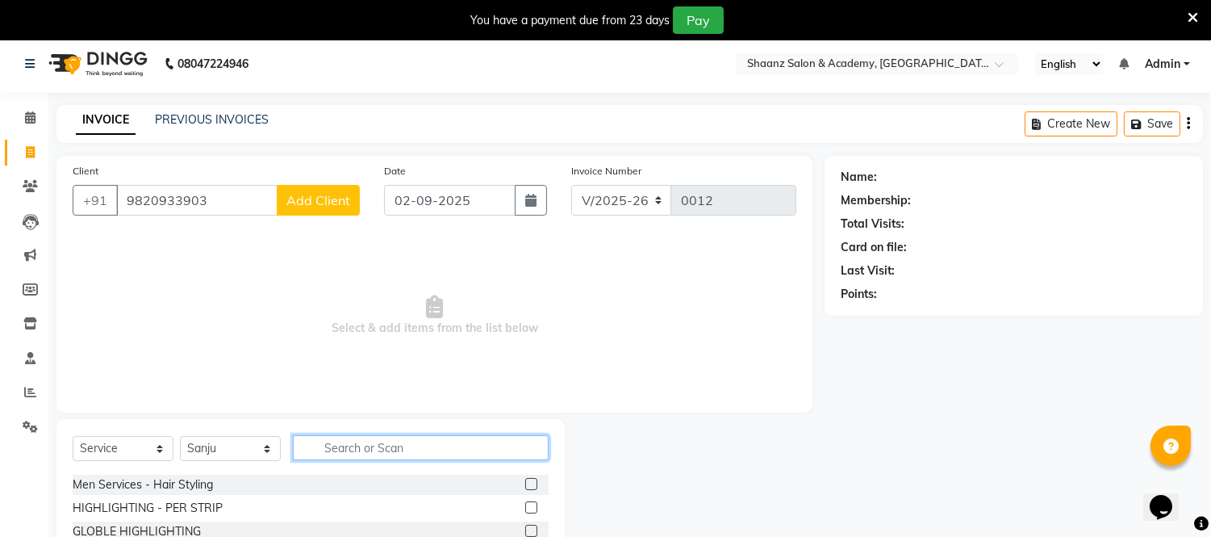
click at [375, 444] on input "text" at bounding box center [421, 447] width 256 height 25
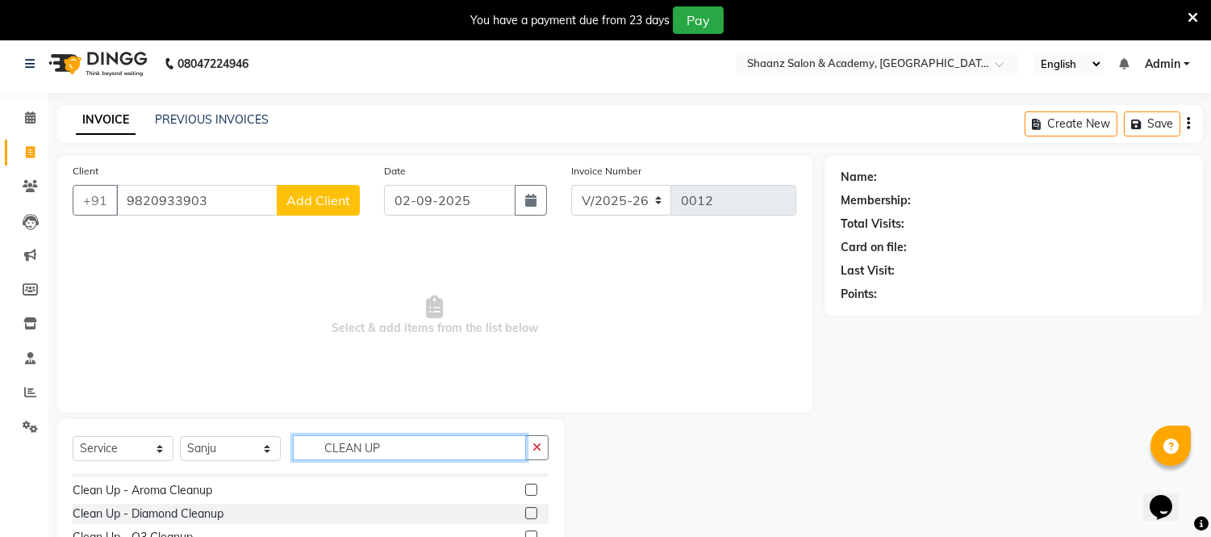
scroll to position [109, 0]
type input "CLEAN UP"
click at [662, 491] on div at bounding box center [695, 538] width 260 height 238
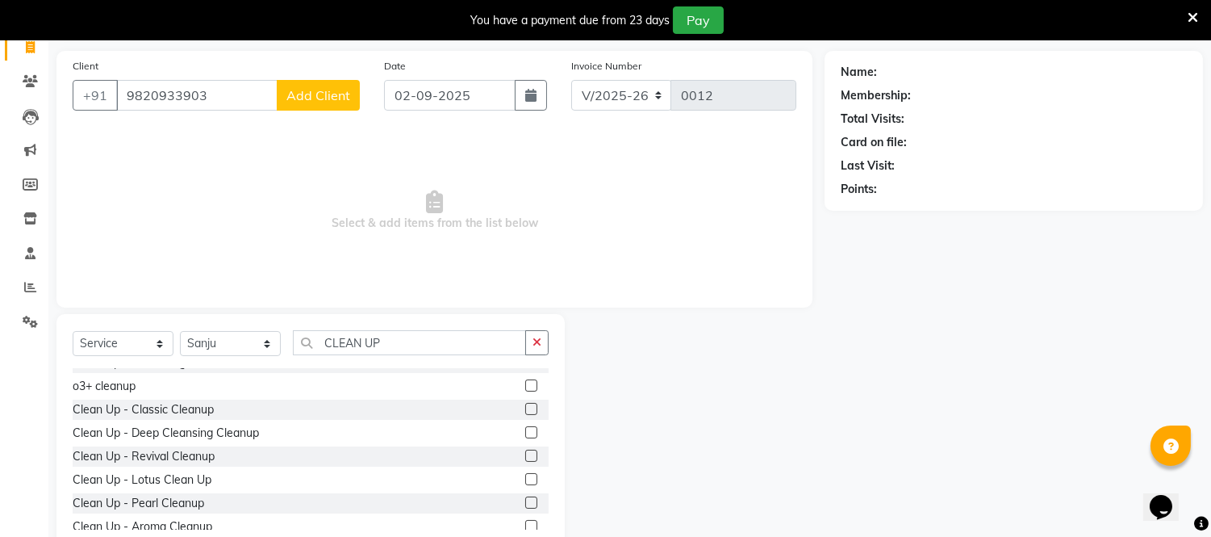
scroll to position [114, 0]
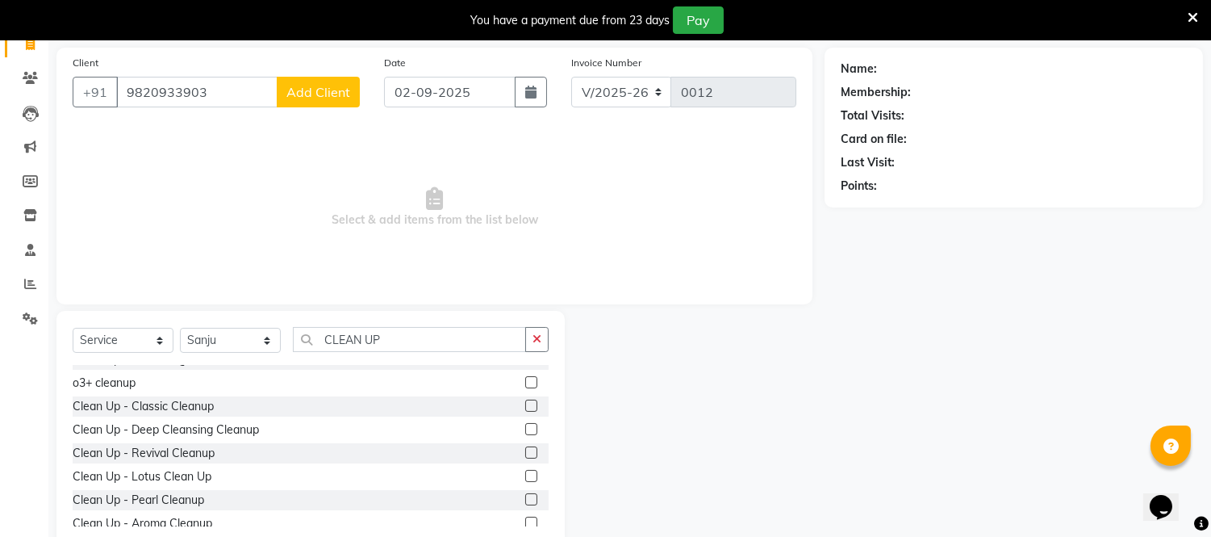
click at [525, 429] on label at bounding box center [531, 429] width 12 height 12
click at [525, 429] on input "checkbox" at bounding box center [530, 430] width 10 height 10
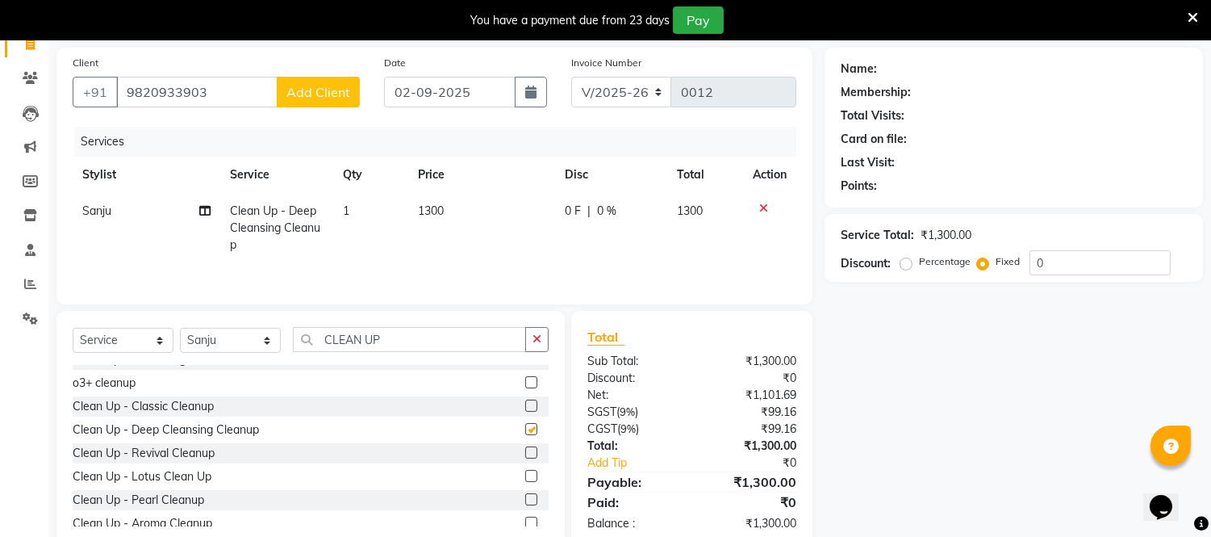
click at [525, 429] on label at bounding box center [531, 429] width 12 height 12
click at [525, 429] on input "checkbox" at bounding box center [530, 430] width 10 height 10
checkbox input "false"
click at [441, 211] on span "1300" at bounding box center [431, 210] width 26 height 15
select select "88486"
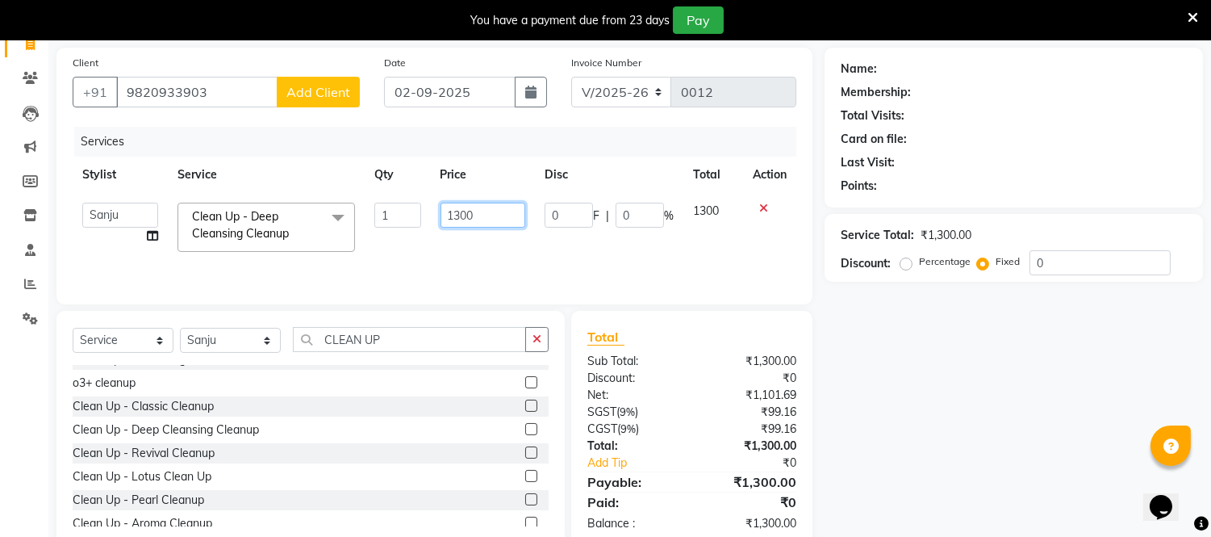
click at [475, 218] on input "1300" at bounding box center [483, 215] width 85 height 25
type input "1"
type input "1500"
click at [708, 212] on td "1300" at bounding box center [714, 227] width 60 height 69
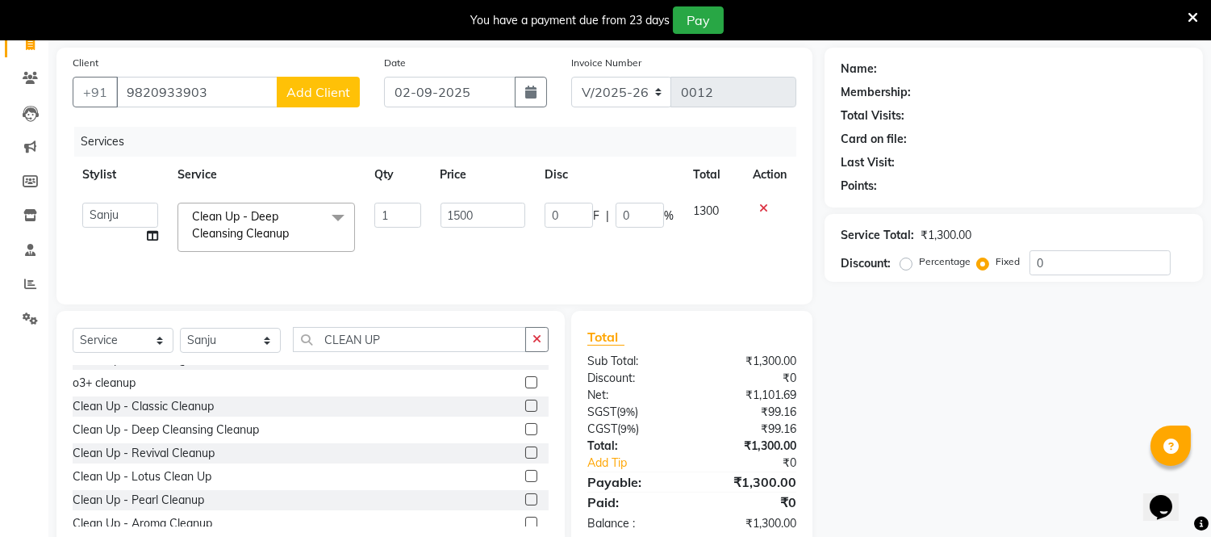
select select "88486"
click at [996, 266] on label "Fixed" at bounding box center [1008, 261] width 24 height 15
click at [981, 266] on input "Fixed" at bounding box center [986, 261] width 11 height 11
click at [996, 266] on label "Fixed" at bounding box center [1008, 261] width 24 height 15
click at [981, 266] on input "Fixed" at bounding box center [986, 261] width 11 height 11
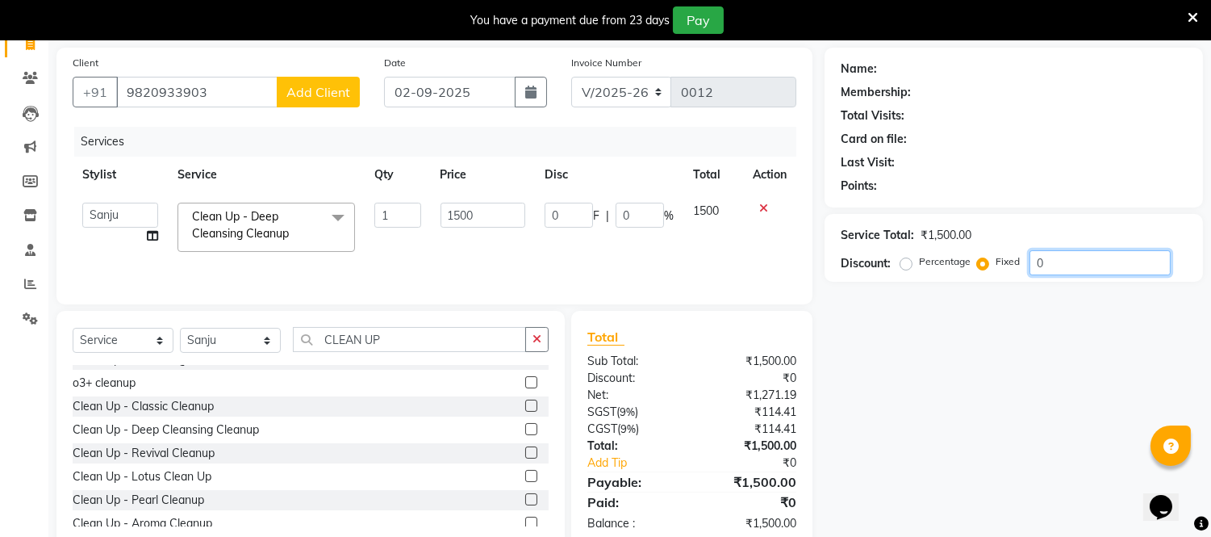
click at [1049, 265] on input "0" at bounding box center [1100, 262] width 141 height 25
type input "1"
type input "0.07"
type input "15"
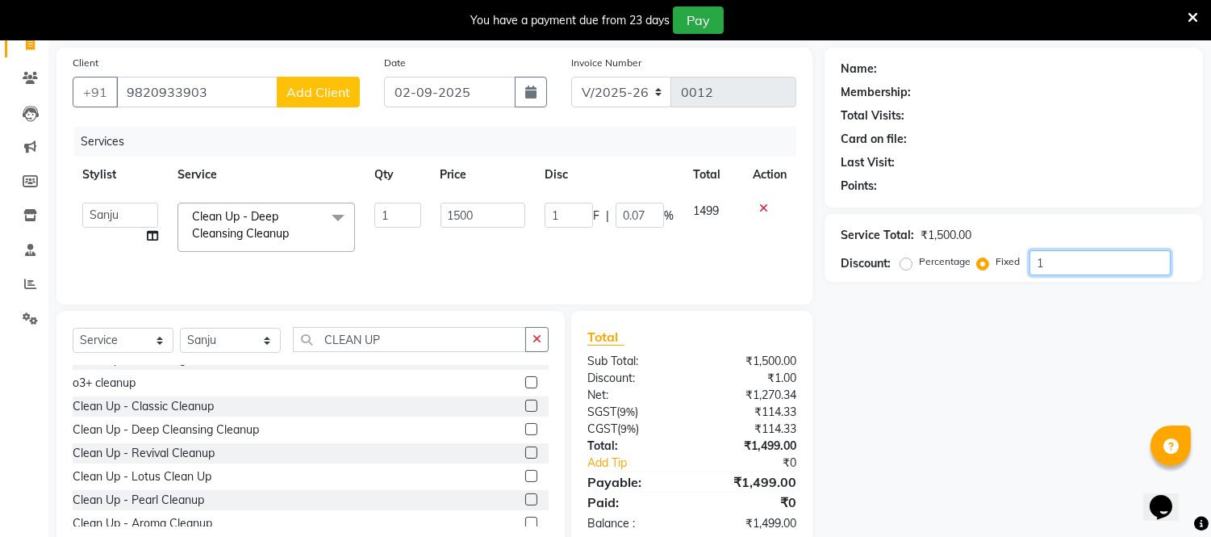
type input "15"
type input "1"
type input "150"
type input "10"
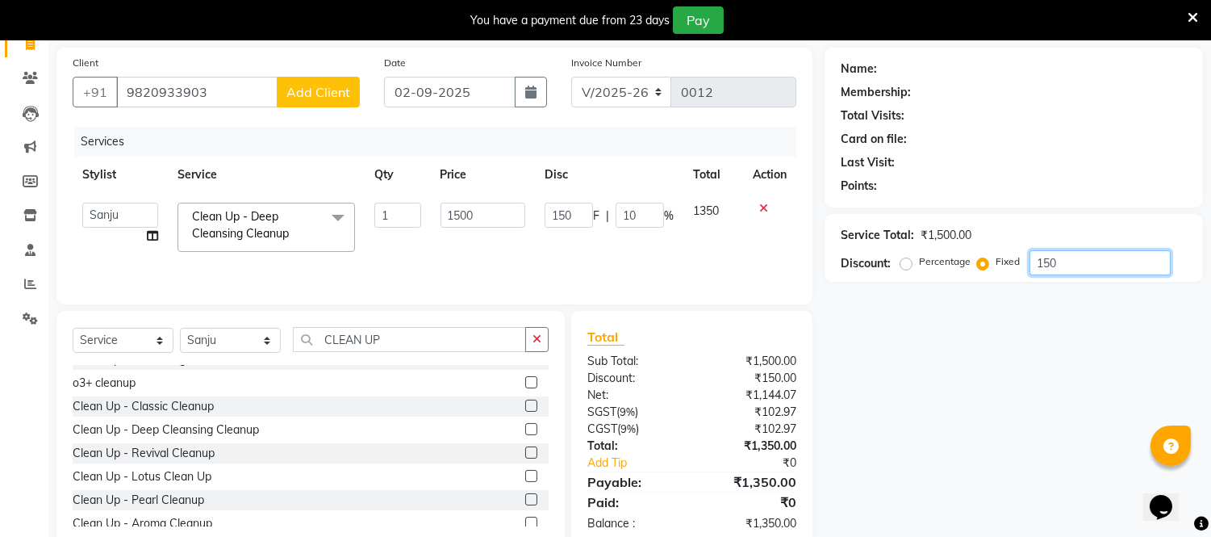
type input "1500"
type input "100"
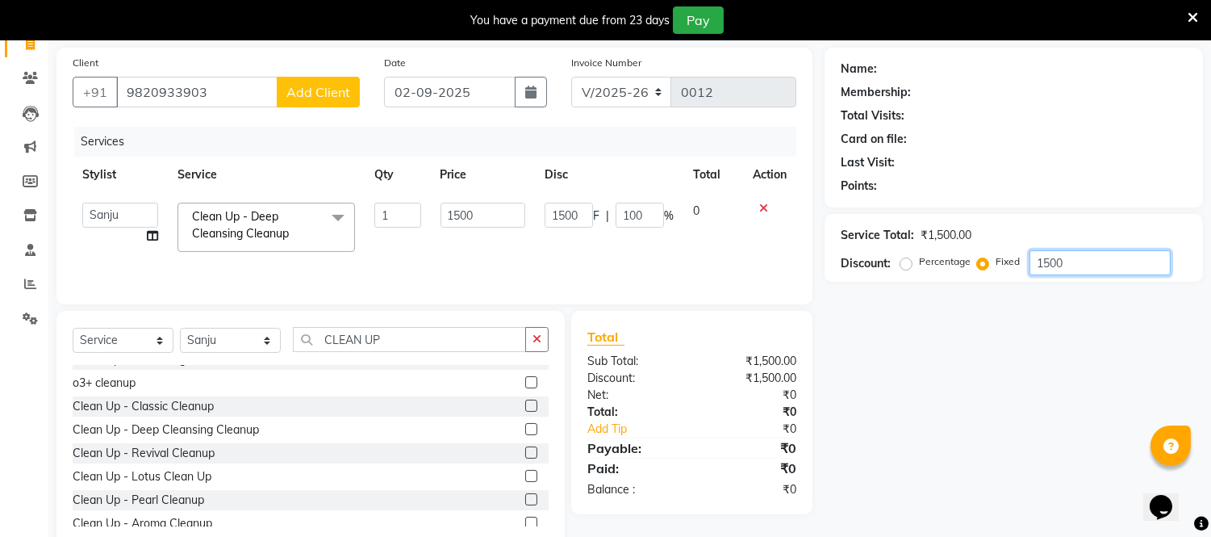
type input "1500"
click at [1063, 457] on div "Name: Membership: Total Visits: Card on file: Last Visit: Points: Service Total…" at bounding box center [1020, 298] width 391 height 501
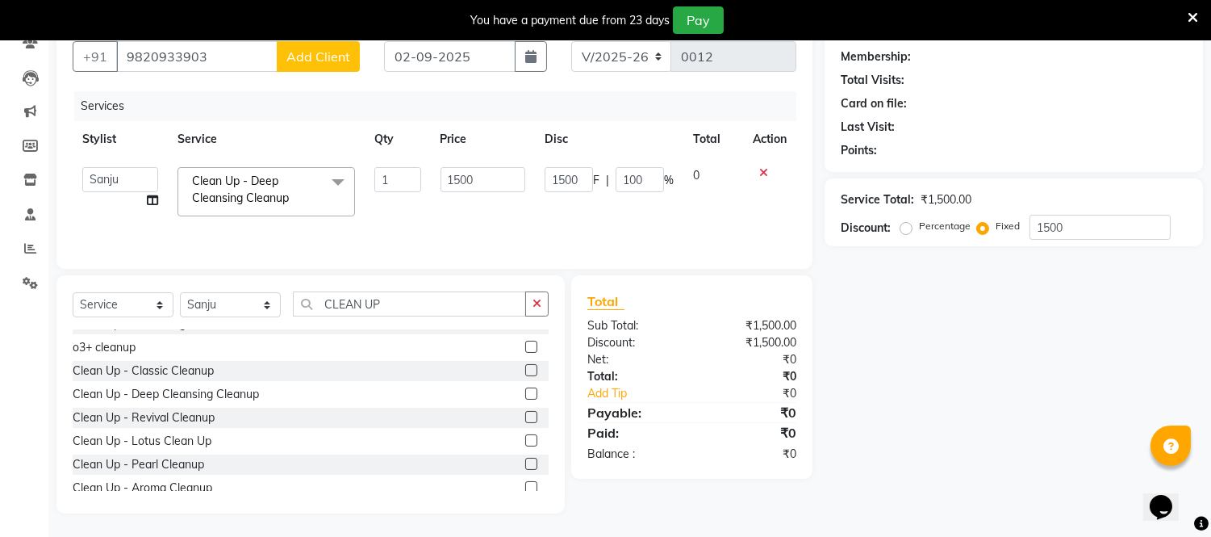
click at [1156, 493] on icon "Opens Chat This icon Opens the chat window." at bounding box center [1161, 506] width 26 height 26
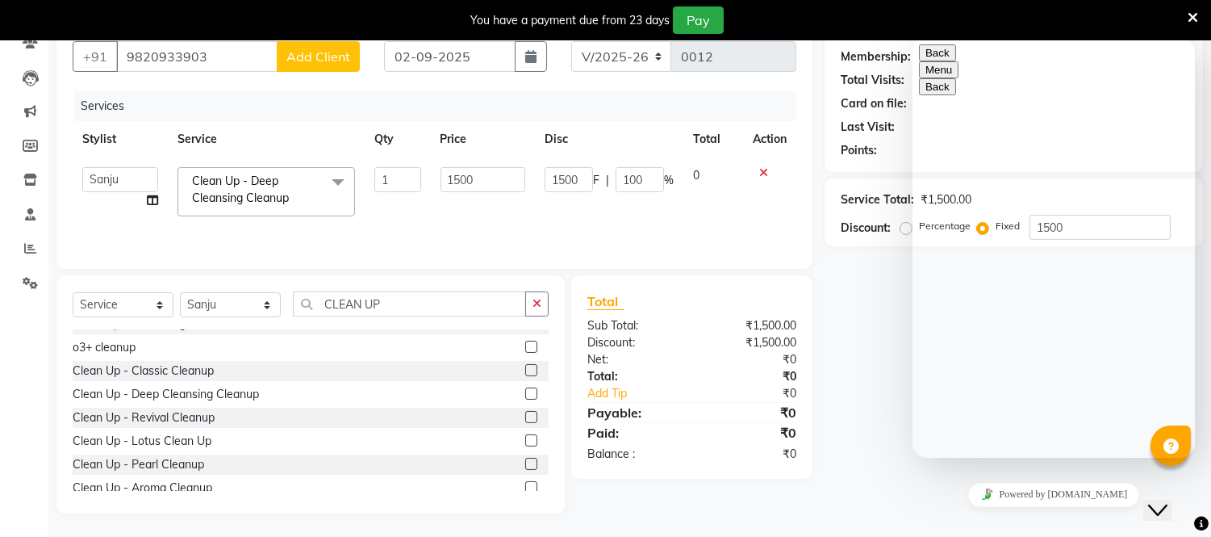
click at [939, 61] on button "Back" at bounding box center [936, 52] width 37 height 17
drag, startPoint x: 939, startPoint y: 66, endPoint x: 1141, endPoint y: 224, distance: 256.5
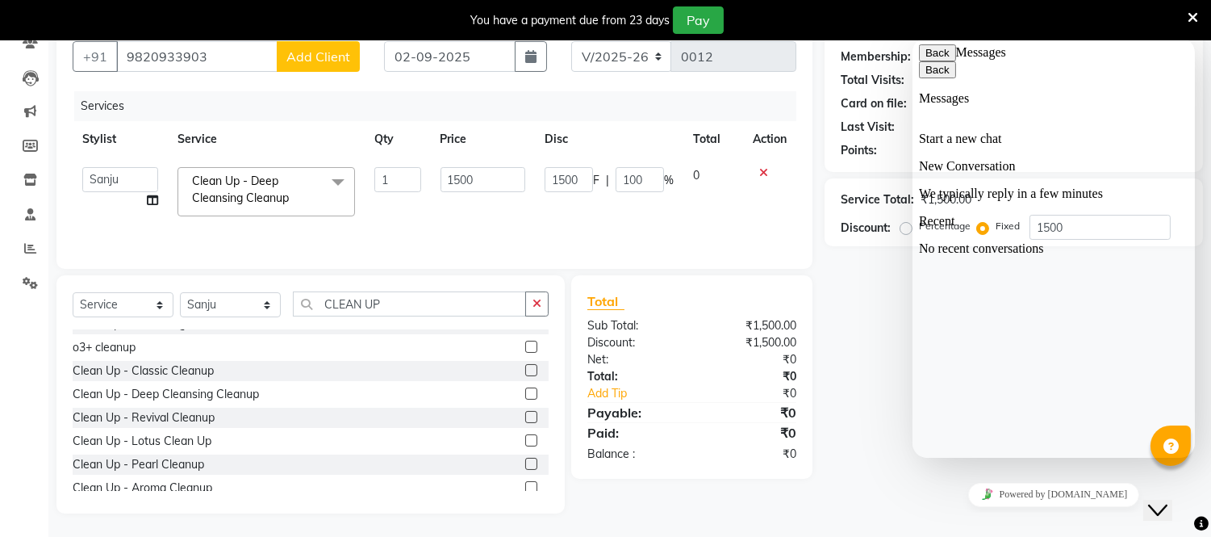
click at [942, 60] on button "Back" at bounding box center [936, 52] width 37 height 17
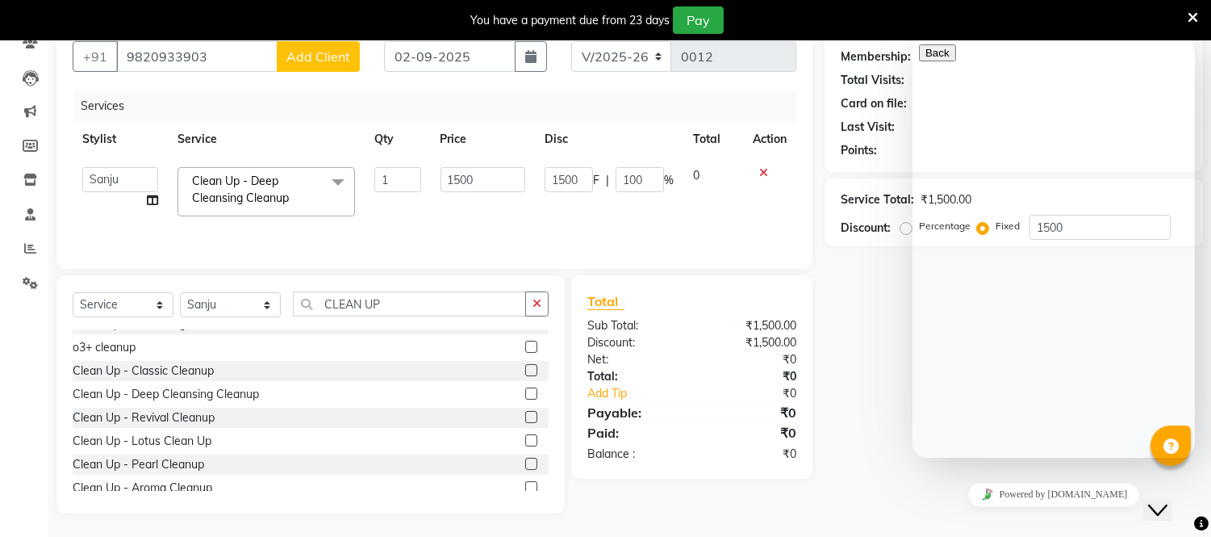
click at [1191, 19] on icon at bounding box center [1193, 17] width 10 height 15
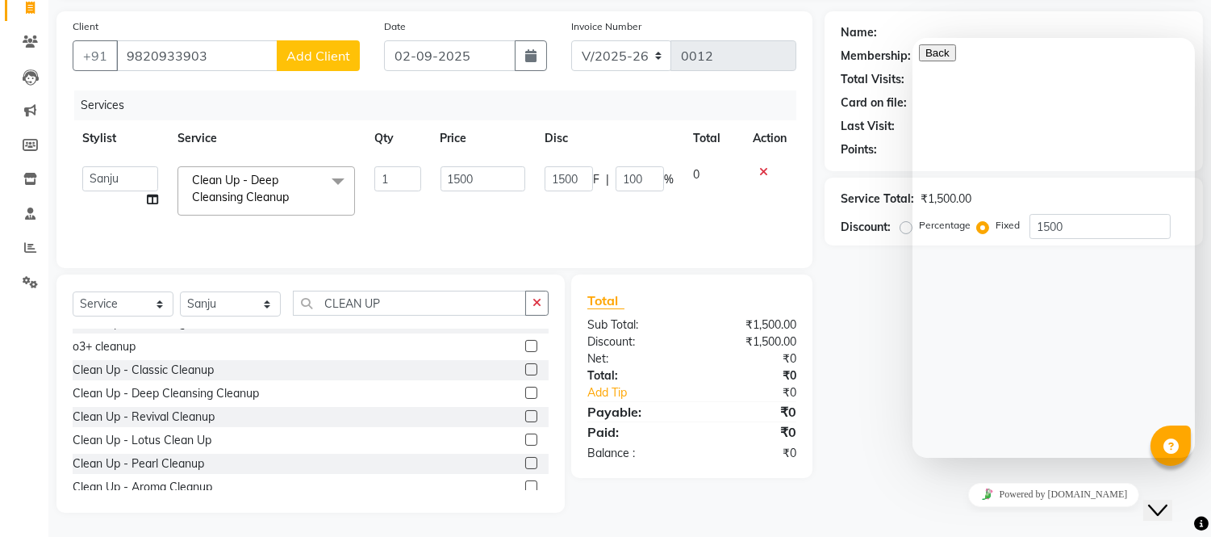
scroll to position [109, 0]
click at [1191, 19] on div "Name: Membership: Total Visits: Card on file: Last Visit: Points:" at bounding box center [1014, 92] width 379 height 160
click at [1166, 500] on icon "Close Chat This icon closes the chat window." at bounding box center [1157, 509] width 19 height 19
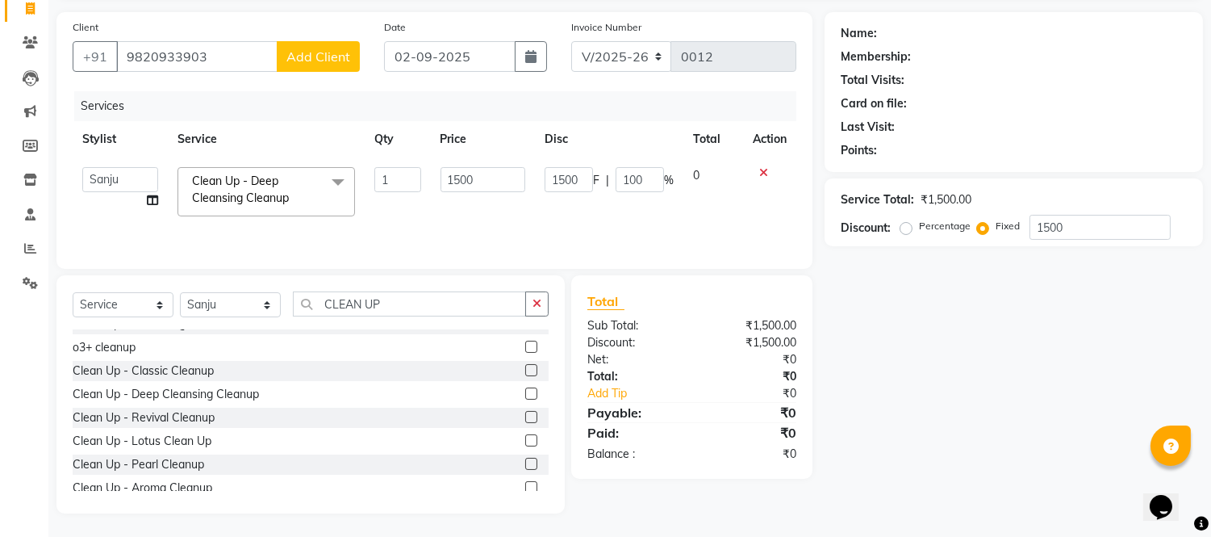
click at [1166, 498] on icon "Chat widget" at bounding box center [1160, 506] width 23 height 24
click at [1166, 500] on icon "Close Chat This icon closes the chat window." at bounding box center [1157, 509] width 19 height 19
click at [1166, 498] on icon "Chat widget" at bounding box center [1160, 506] width 23 height 24
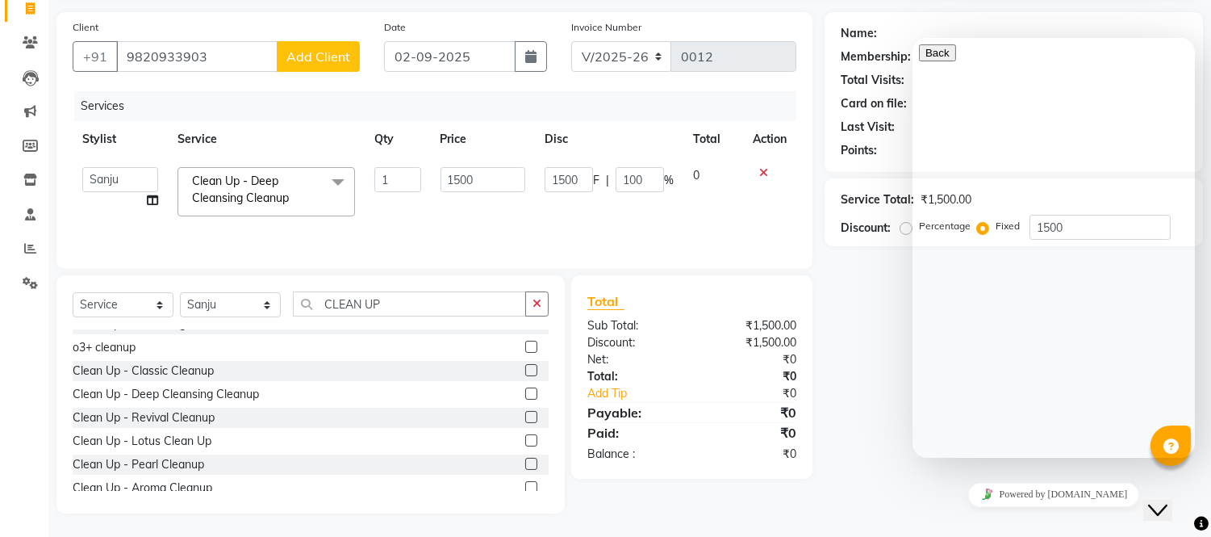
click at [1080, 493] on link "Powered by tawk.to" at bounding box center [1054, 494] width 172 height 24
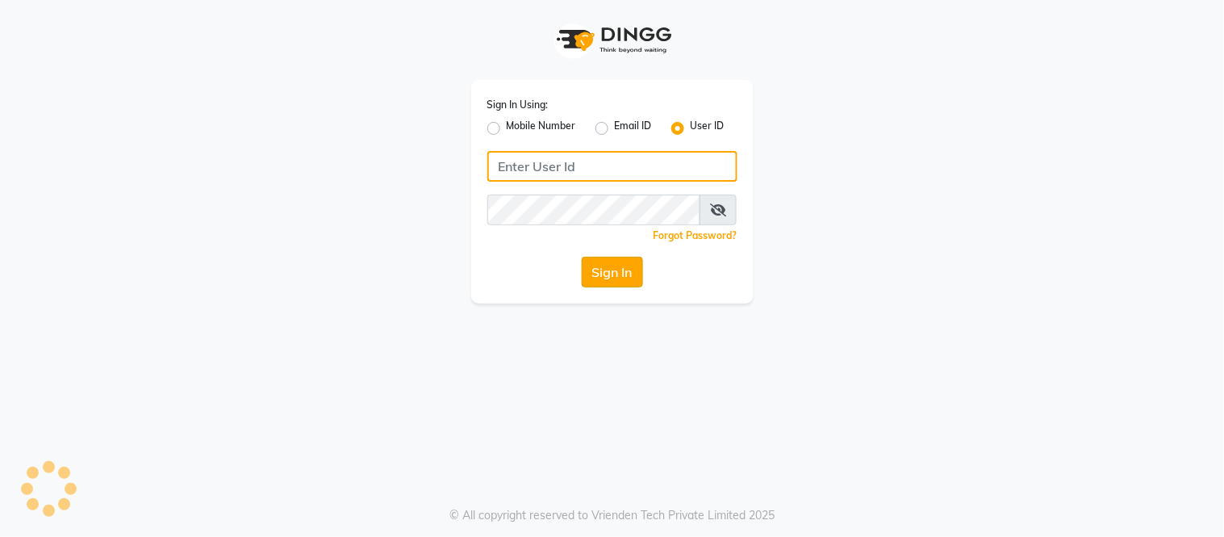
type input "[PERSON_NAME]"
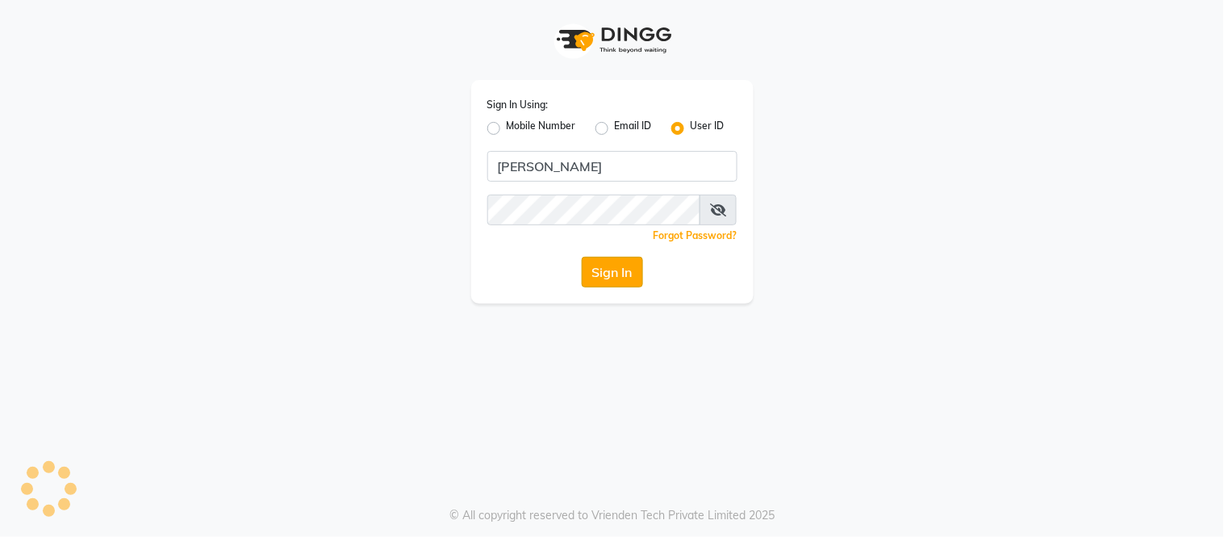
click at [603, 266] on button "Sign In" at bounding box center [612, 272] width 61 height 31
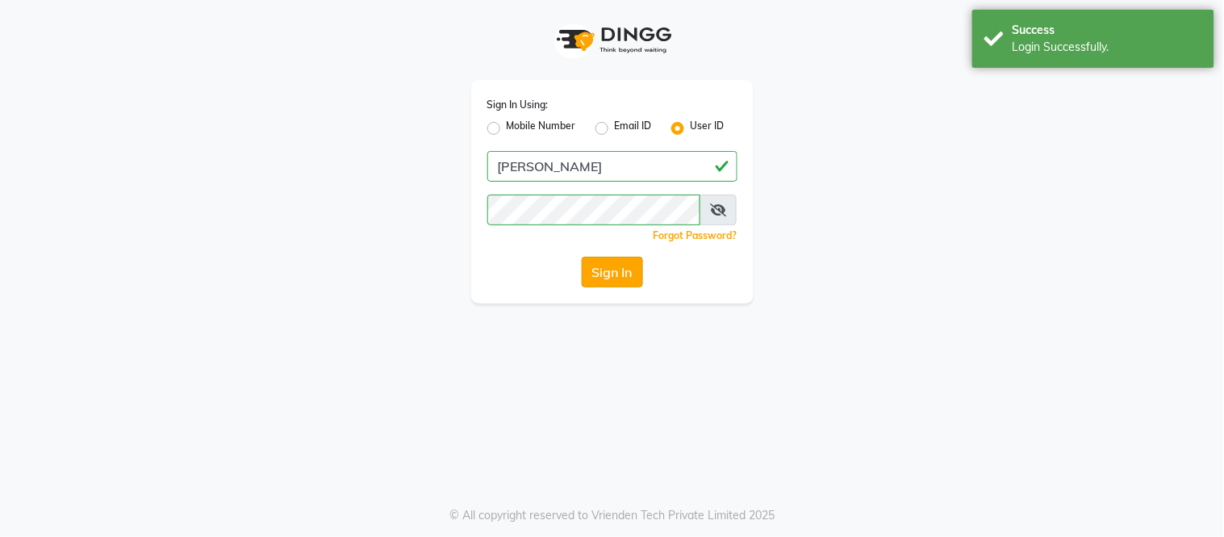
click at [603, 266] on button "Sign In" at bounding box center [612, 272] width 61 height 31
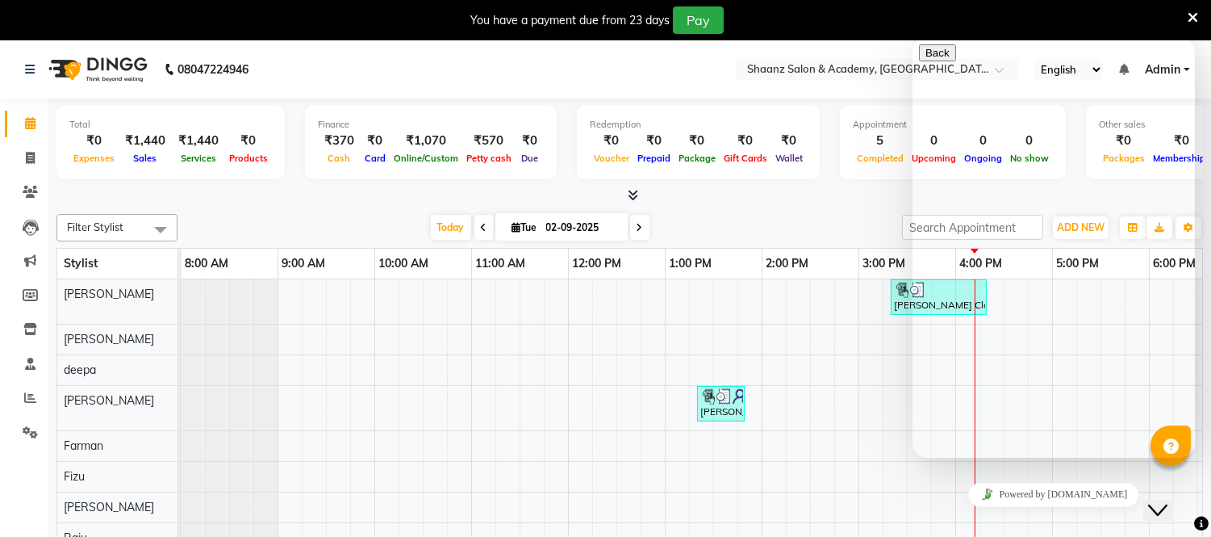
click at [861, 216] on div "[DATE] [DATE]" at bounding box center [540, 227] width 709 height 24
click at [1170, 466] on div "[PERSON_NAME] Claint As Yu It, TK04, 03:20 PM-04:20 PM, Hair Style -stright Bel…" at bounding box center [810, 499] width 1259 height 440
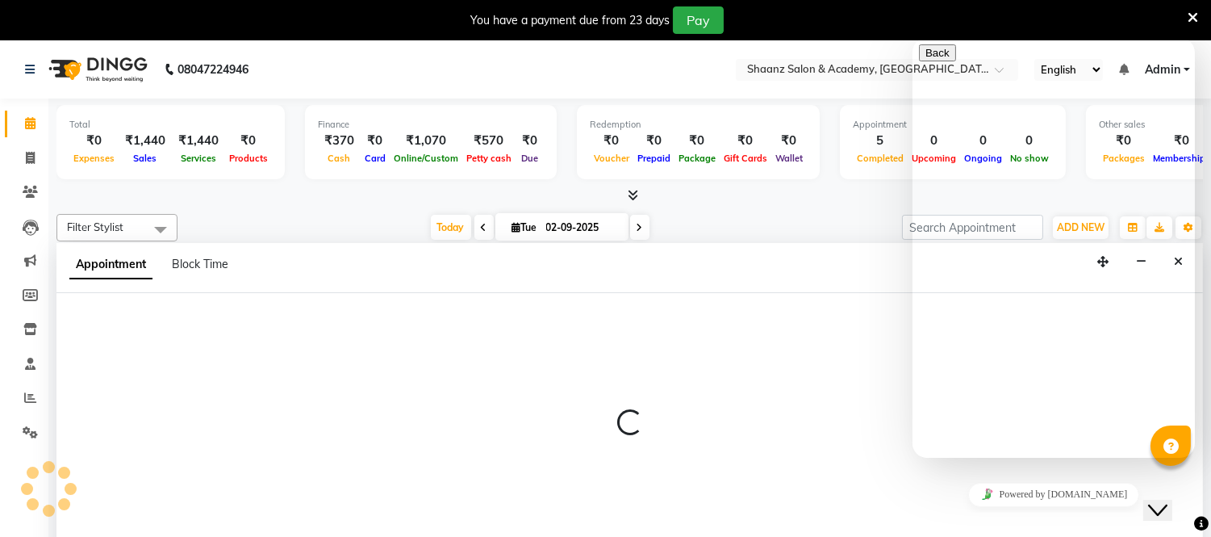
scroll to position [40, 0]
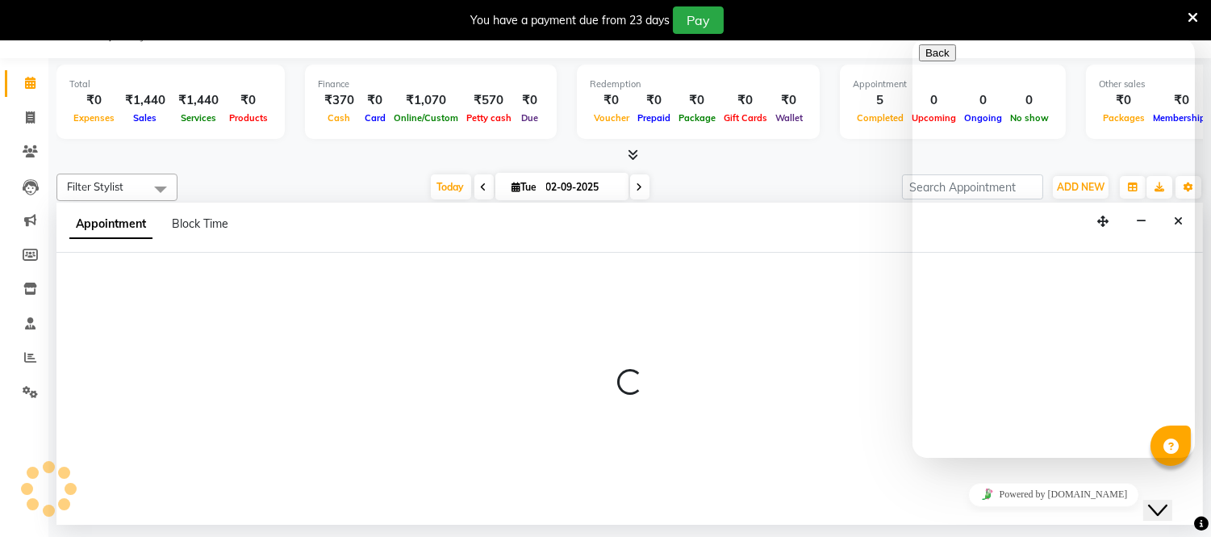
select select "89242"
select select "1080"
select select "tentative"
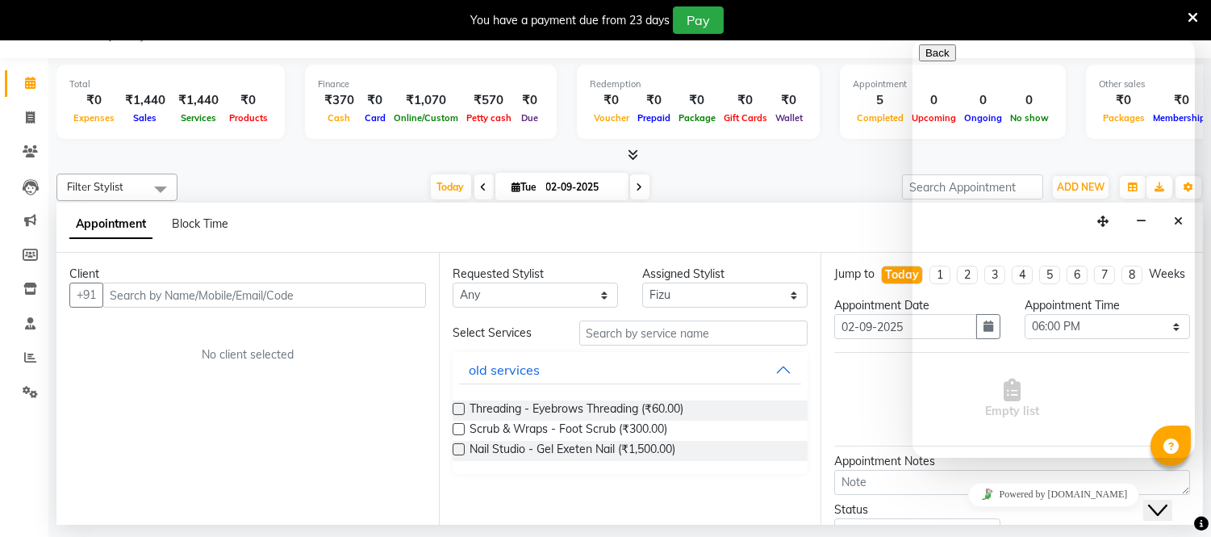
click at [1170, 466] on div "Jump to [DATE] 1 2 3 4 5 6 7 8 Weeks Appointment Date [DATE] Appointment Time S…" at bounding box center [1012, 389] width 383 height 272
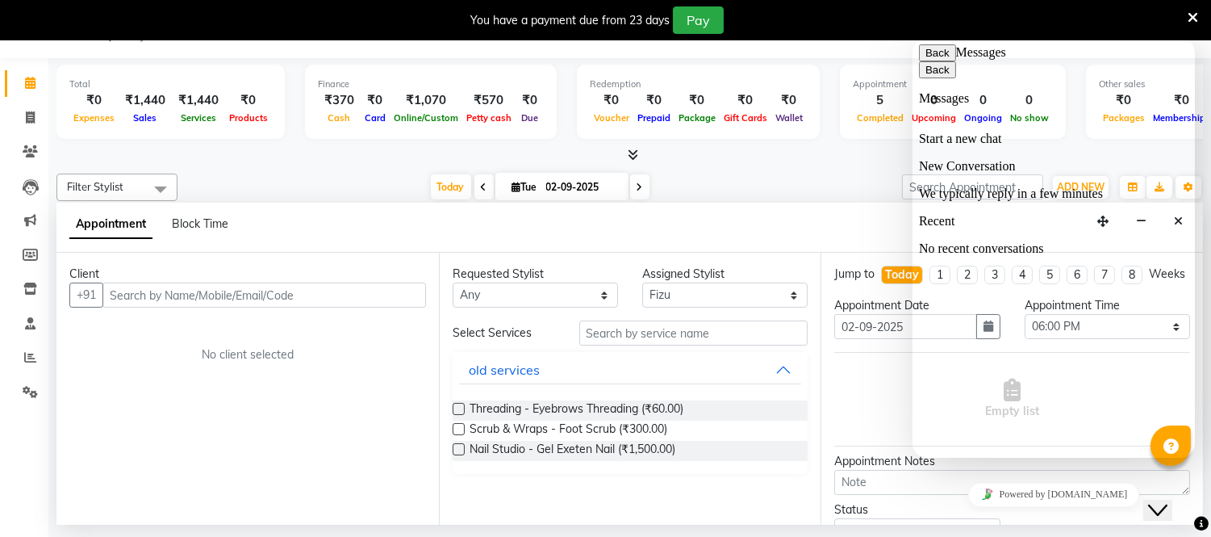
click at [940, 61] on button "Back" at bounding box center [936, 52] width 37 height 17
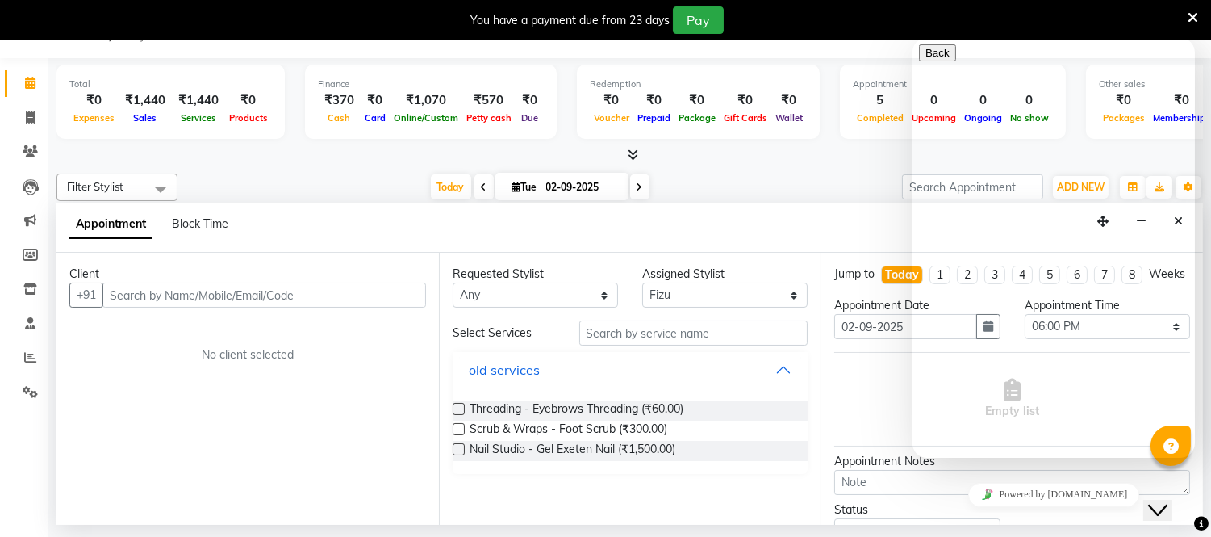
click at [1167, 504] on icon "Chat widget" at bounding box center [1157, 509] width 19 height 11
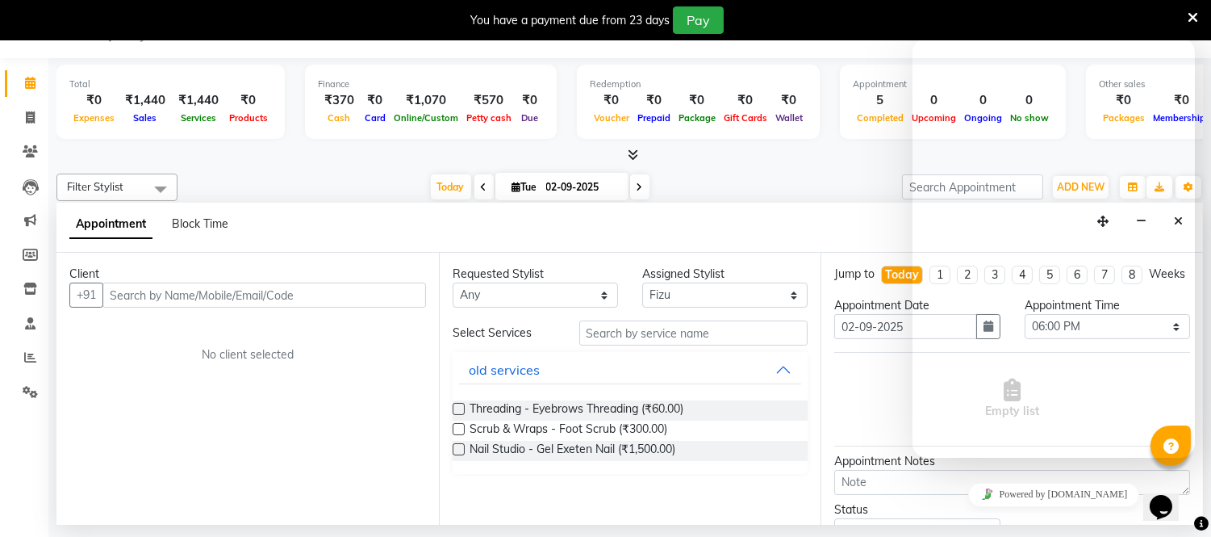
click at [1167, 499] on icon "Chat widget" at bounding box center [1160, 506] width 23 height 24
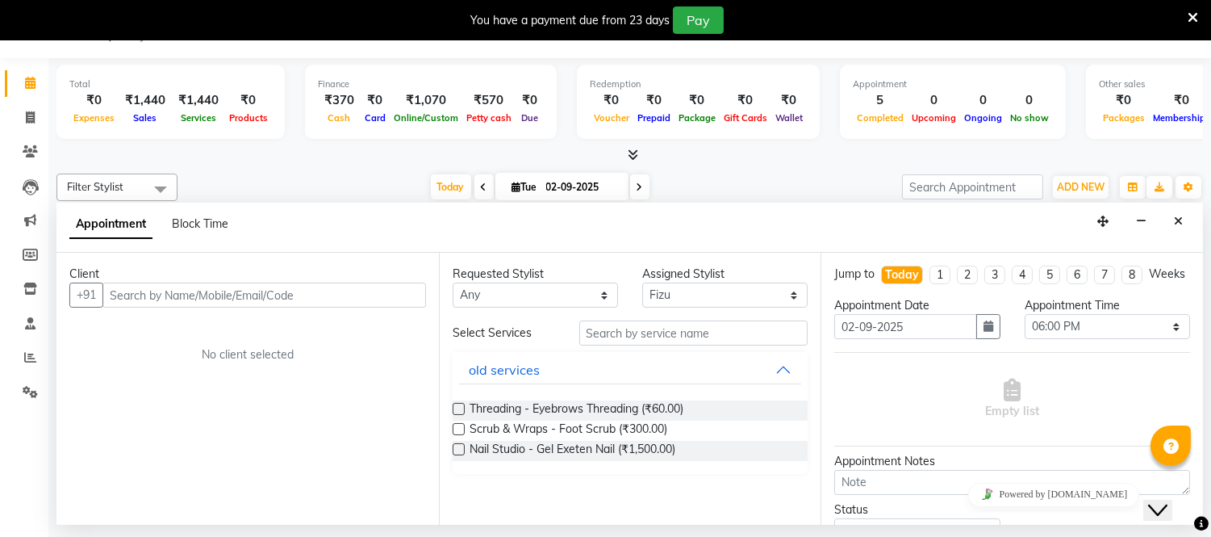
click at [1197, 13] on icon at bounding box center [1193, 17] width 10 height 15
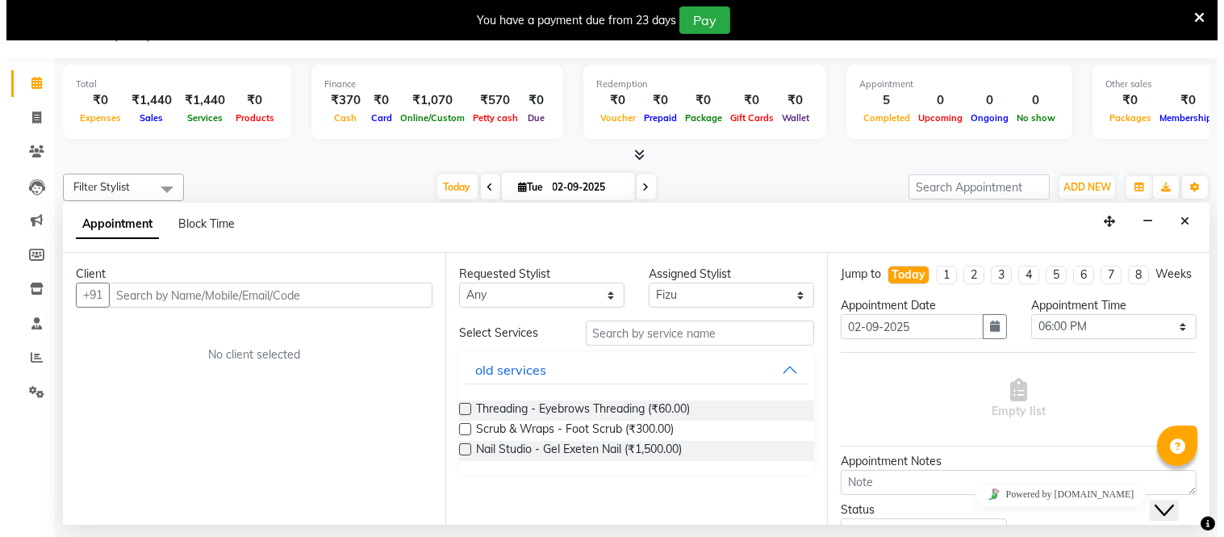
scroll to position [0, 0]
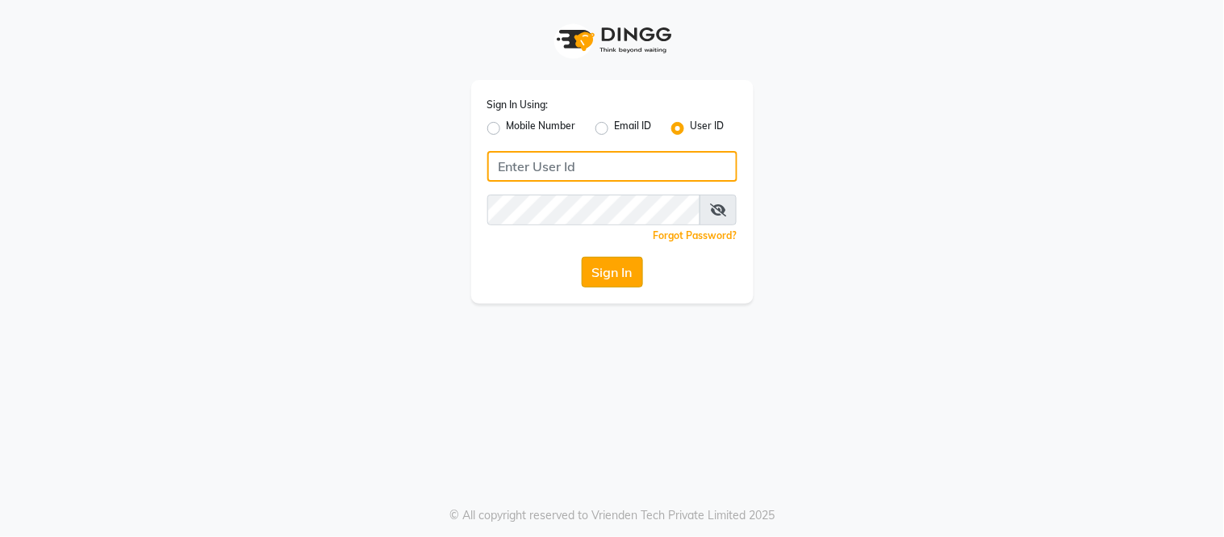
type input "[PERSON_NAME]"
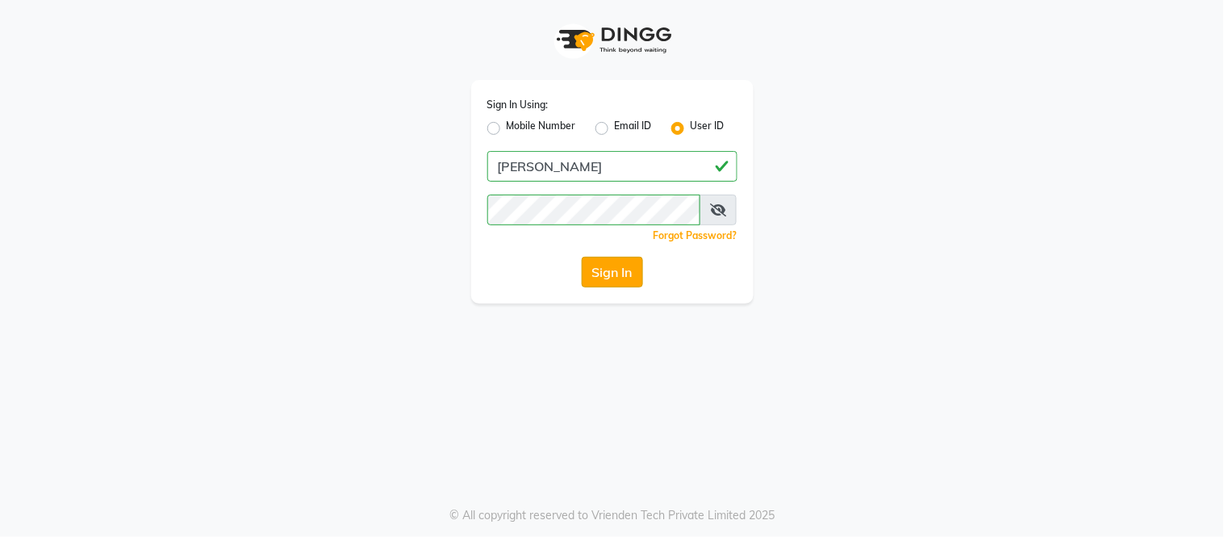
click at [617, 267] on button "Sign In" at bounding box center [612, 272] width 61 height 31
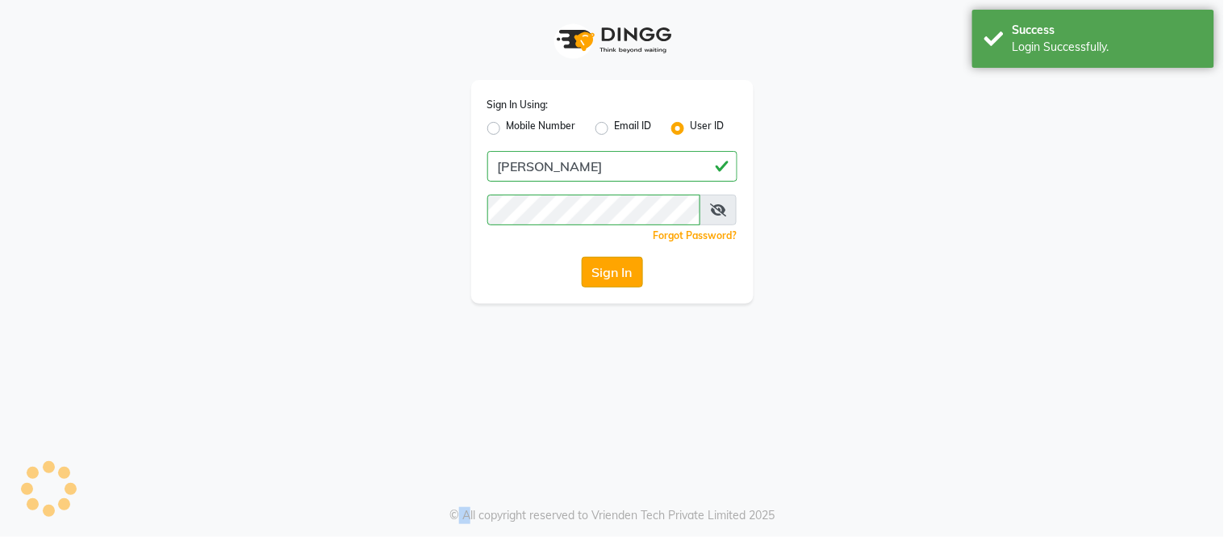
click at [617, 267] on div "Sign In" at bounding box center [612, 272] width 250 height 31
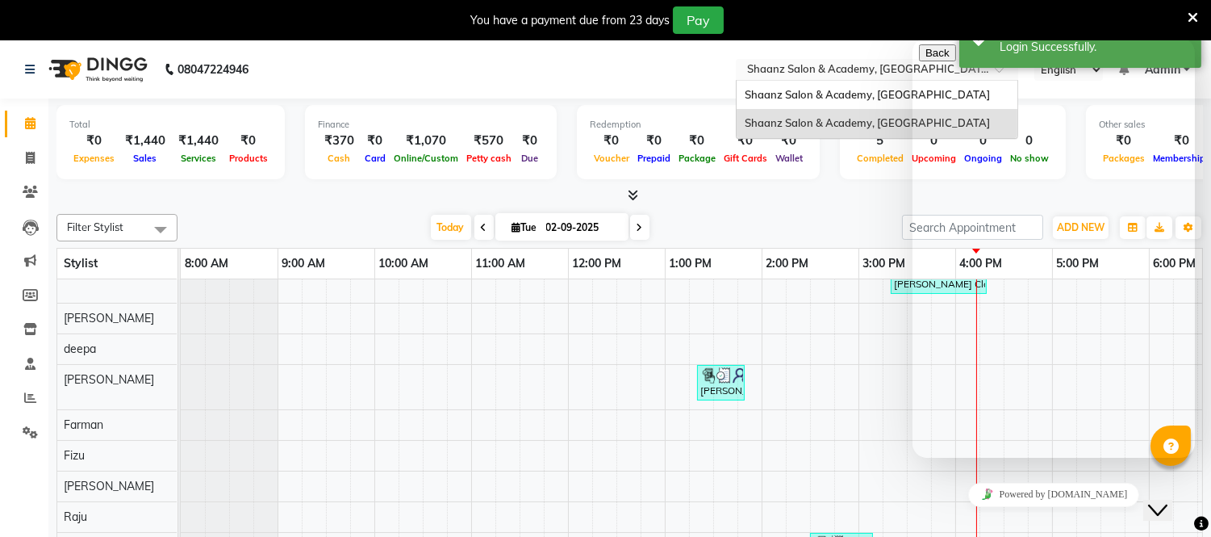
click at [784, 73] on input "text" at bounding box center [861, 71] width 234 height 16
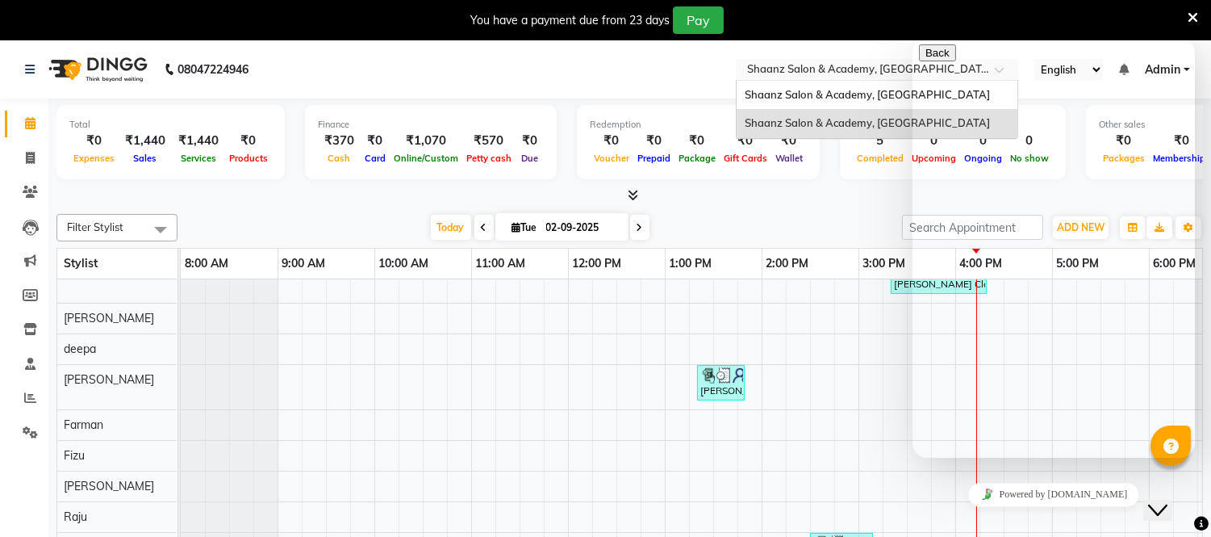
click at [988, 515] on div "Hi there Need help? Search our help center for answers or start a conversation:…" at bounding box center [1053, 515] width 270 height 0
click at [1006, 515] on textarea at bounding box center [991, 521] width 147 height 13
drag, startPoint x: 1006, startPoint y: 442, endPoint x: 1127, endPoint y: 454, distance: 121.6
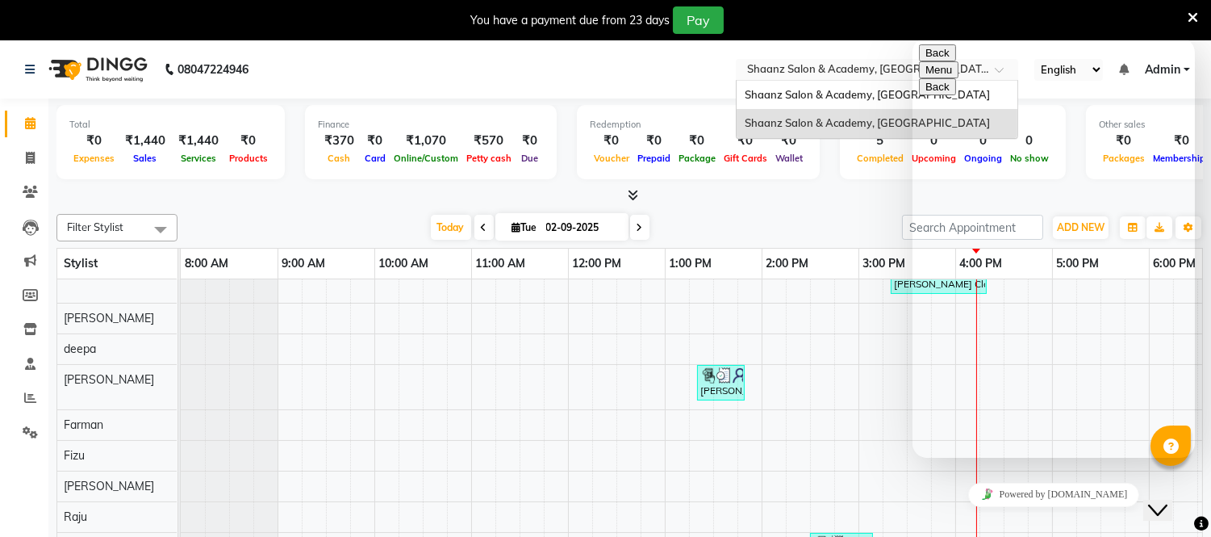
click at [1127, 515] on div "Rate this chat Upload File Insert emoji" at bounding box center [1053, 539] width 270 height 49
click at [1060, 515] on textarea at bounding box center [991, 521] width 147 height 13
click at [1053, 515] on textarea at bounding box center [991, 521] width 147 height 13
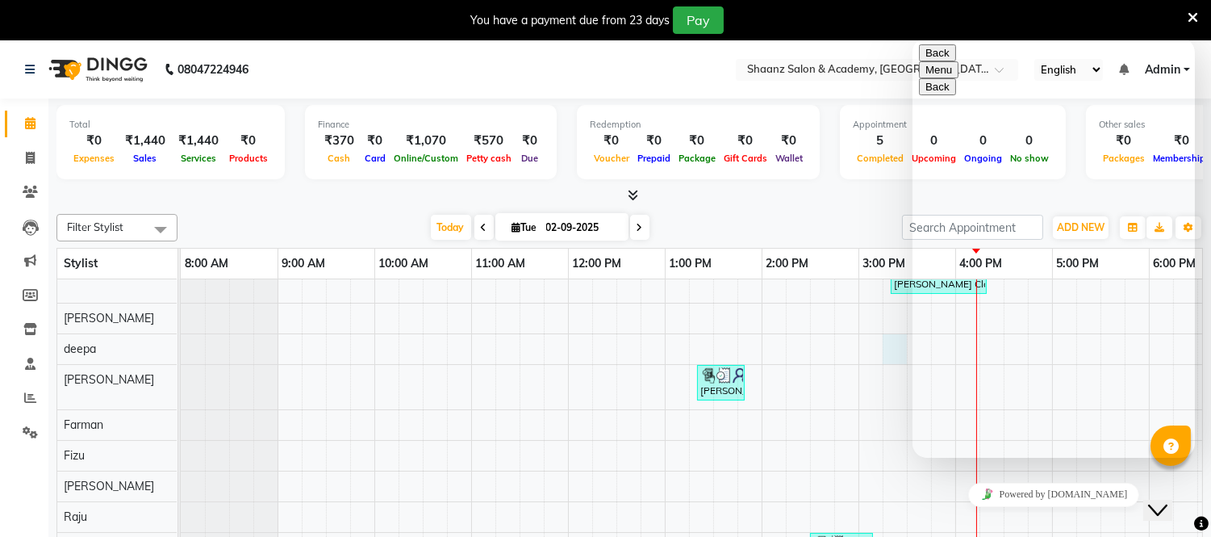
click at [892, 358] on div "[PERSON_NAME] Claint As Yu It, TK04, 03:20 PM-04:20 PM, Hair Style -stright Bel…" at bounding box center [810, 478] width 1259 height 440
select select "88487"
select select "915"
select select "tentative"
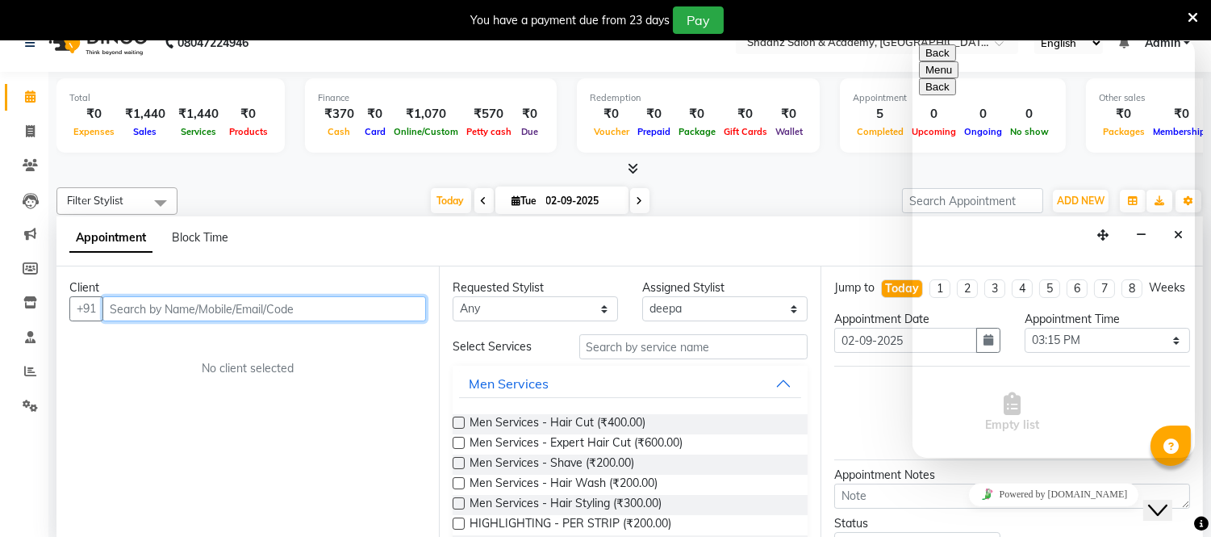
scroll to position [40, 0]
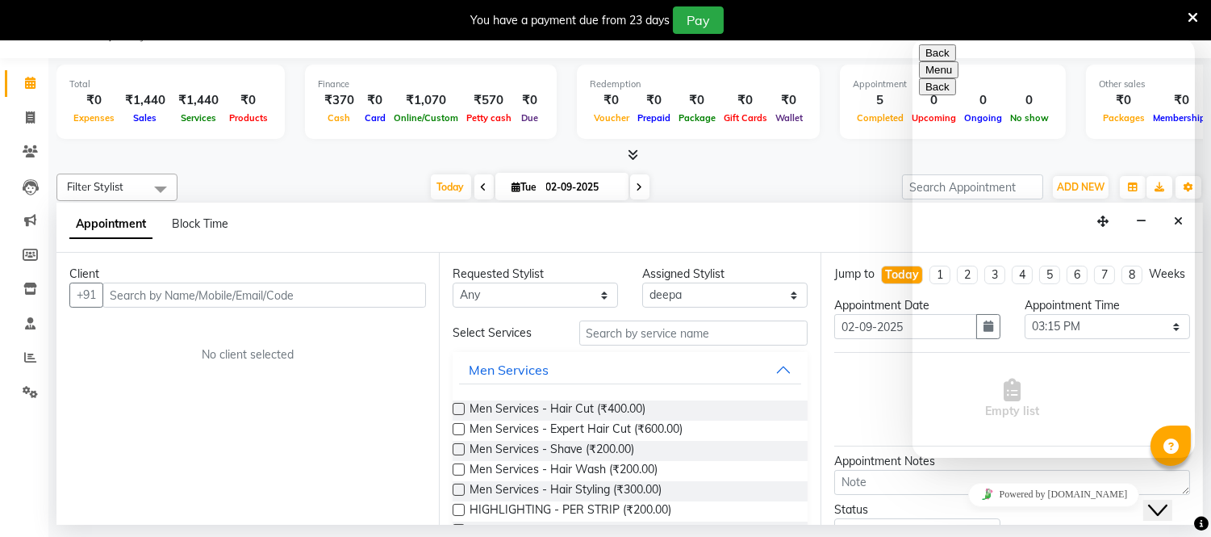
click at [958, 62] on button "Menu" at bounding box center [938, 69] width 40 height 17
click at [1002, 112] on button "Pop out widget" at bounding box center [960, 103] width 84 height 17
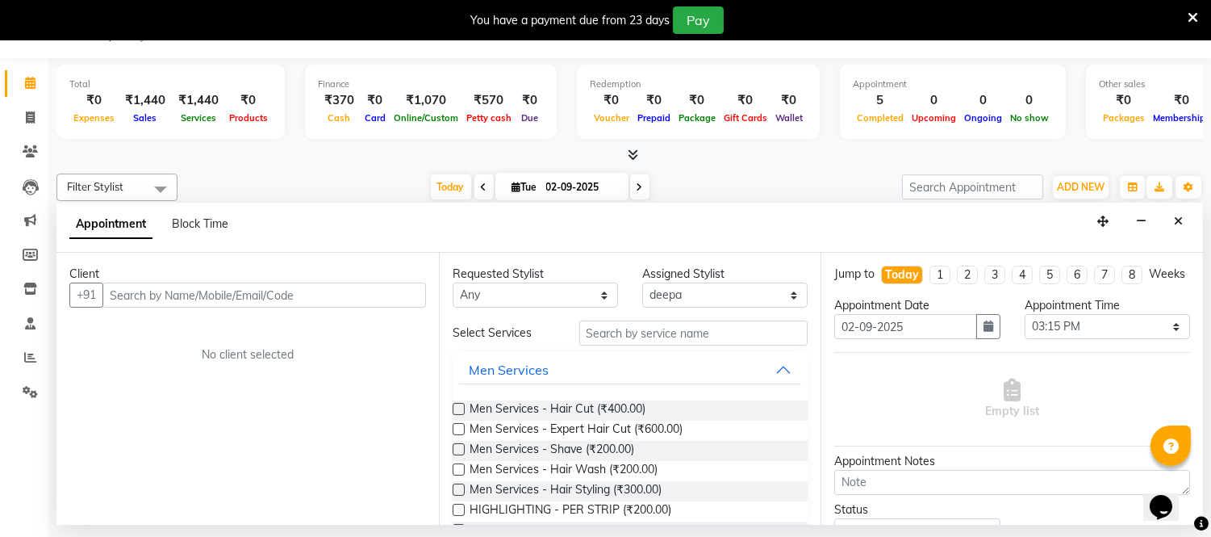
click at [1149, 439] on div "Empty list" at bounding box center [1013, 399] width 356 height 80
click at [1173, 446] on icon at bounding box center [1171, 446] width 15 height 15
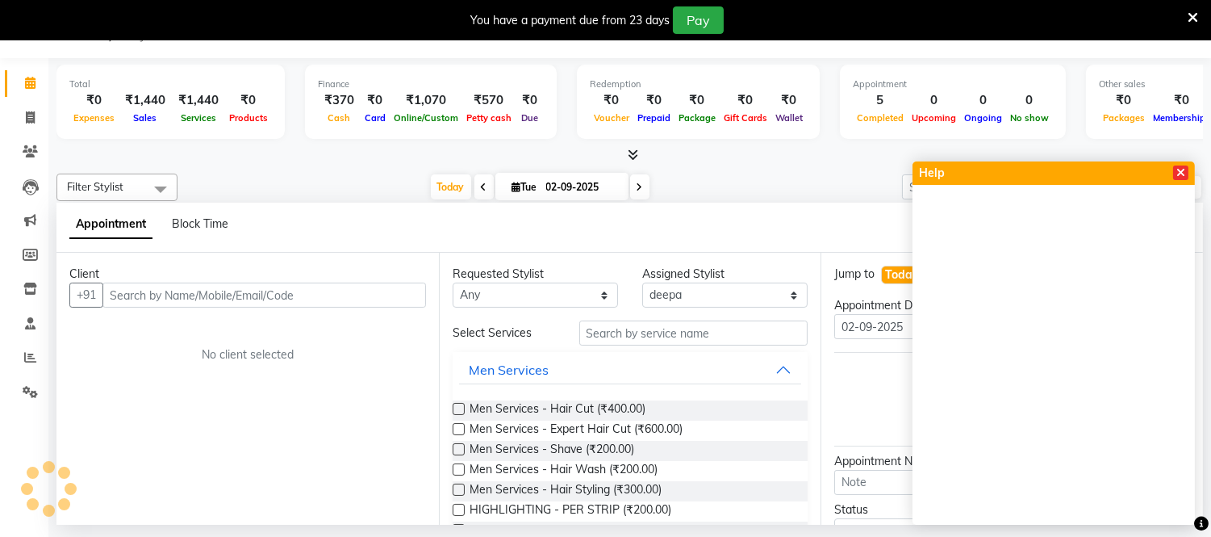
click at [1182, 169] on icon at bounding box center [1181, 172] width 9 height 11
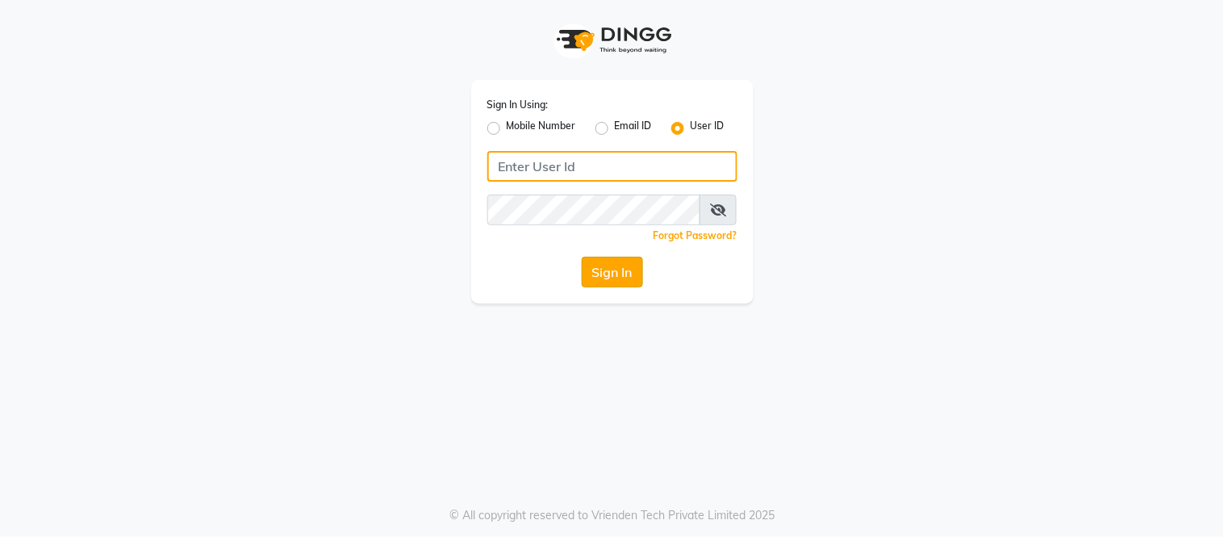
type input "[PERSON_NAME]"
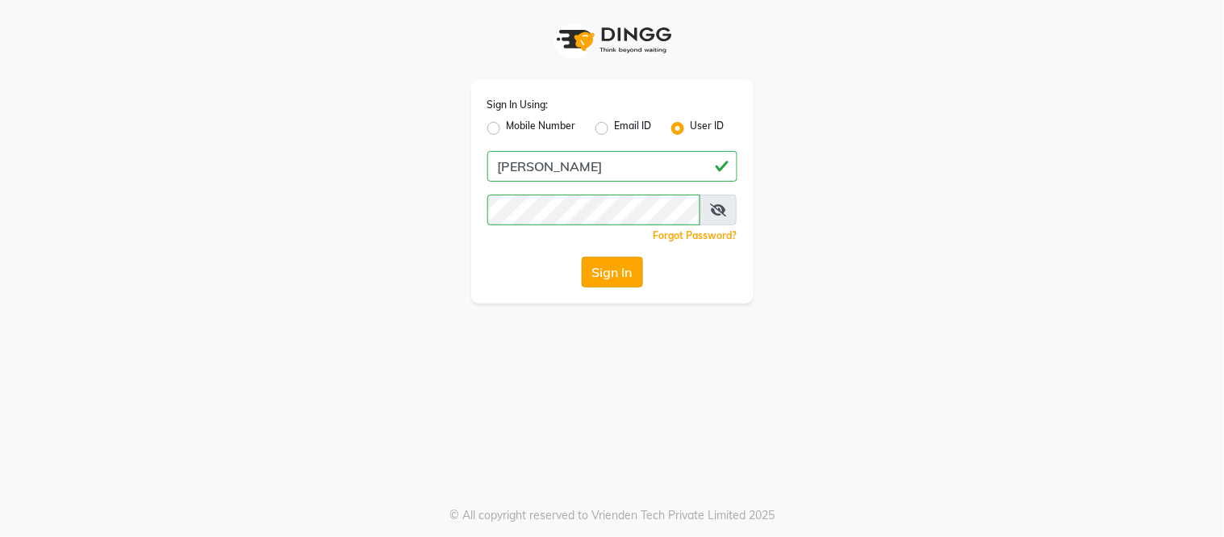
click at [623, 270] on button "Sign In" at bounding box center [612, 272] width 61 height 31
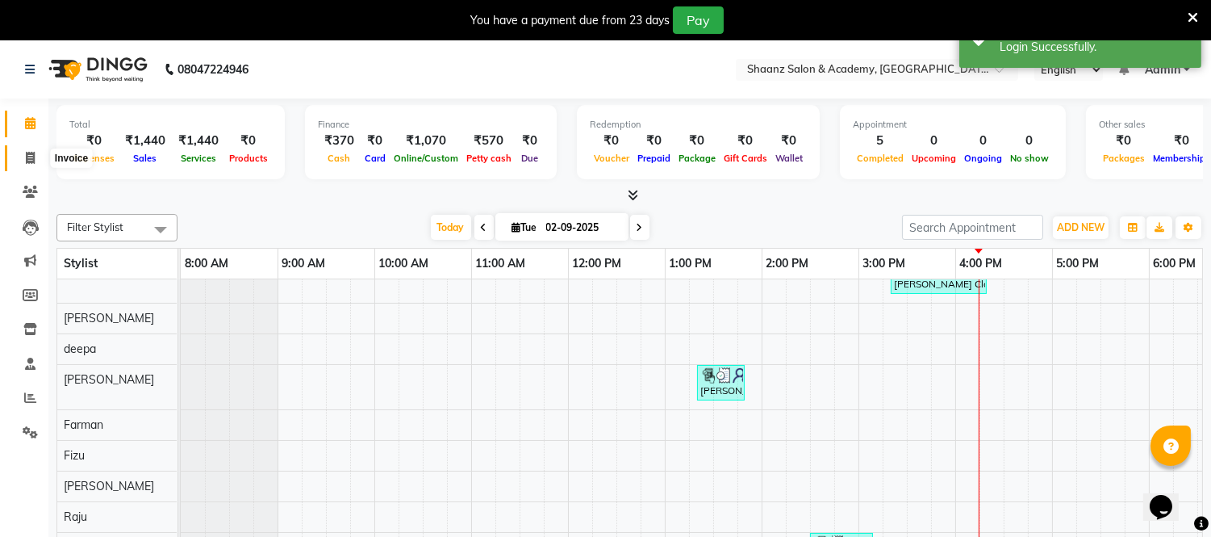
click at [27, 160] on icon at bounding box center [30, 158] width 9 height 12
select select "8719"
select select "service"
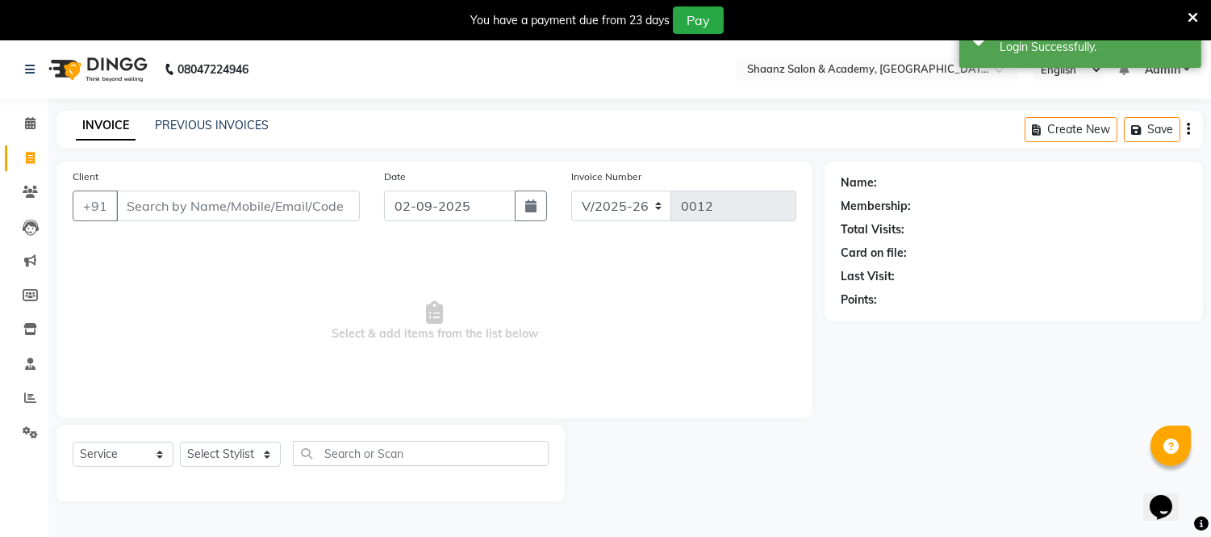
click at [274, 207] on input "Client" at bounding box center [238, 205] width 244 height 31
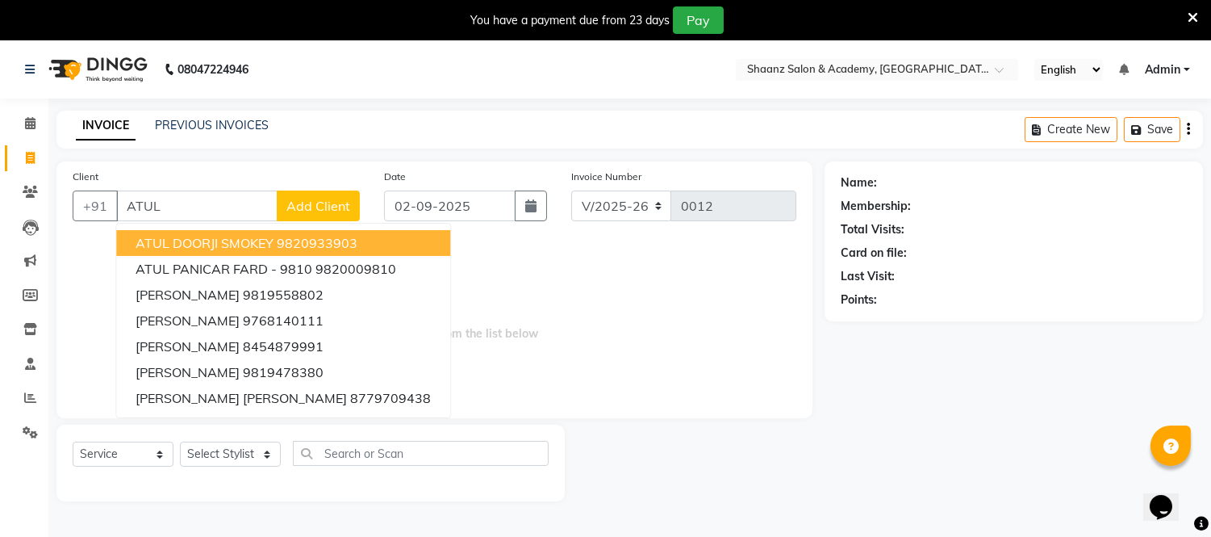
click at [247, 243] on span "ATUL DOORJI SMOKEY" at bounding box center [205, 243] width 138 height 16
type input "9820933903"
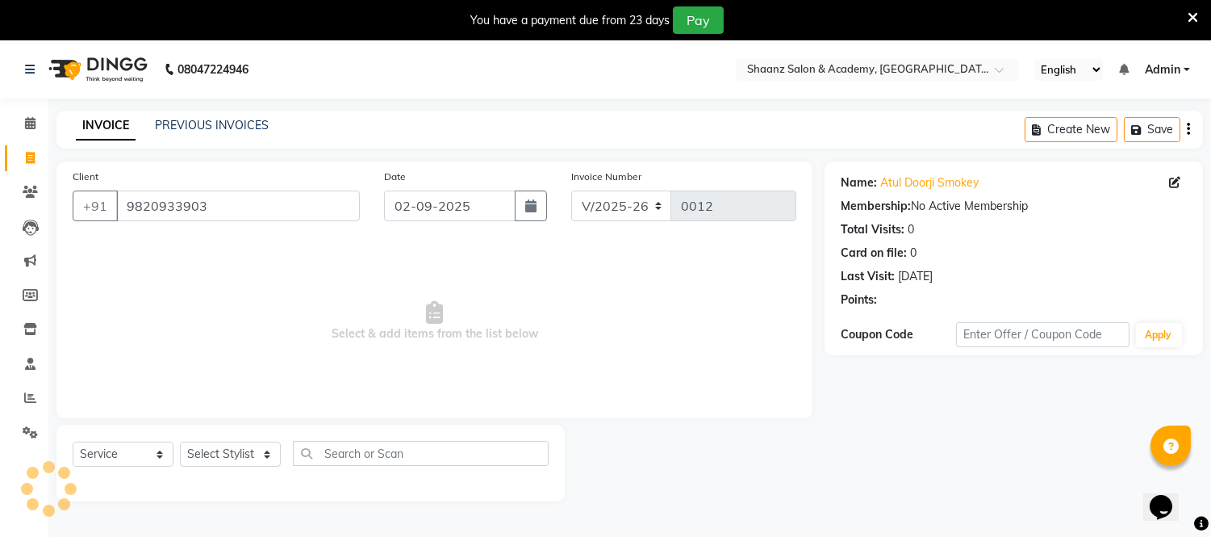
click at [247, 243] on span "Select & add items from the list below" at bounding box center [435, 321] width 724 height 161
click at [265, 458] on select "Select Stylist [PERSON_NAME] [PERSON_NAME] [PERSON_NAME] [PERSON_NAME] [PERSON_…" at bounding box center [230, 453] width 101 height 25
select select "88486"
click at [180, 442] on select "Select Stylist [PERSON_NAME] [PERSON_NAME] [PERSON_NAME] [PERSON_NAME] [PERSON_…" at bounding box center [230, 453] width 101 height 25
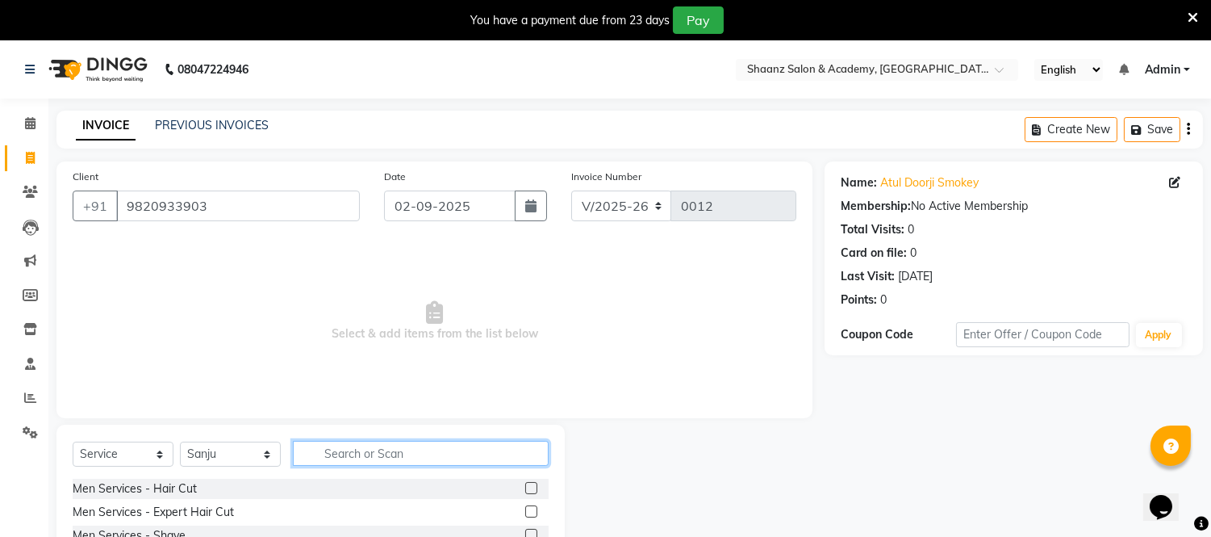
click at [326, 450] on input "text" at bounding box center [421, 453] width 256 height 25
type input "CLEAN UP"
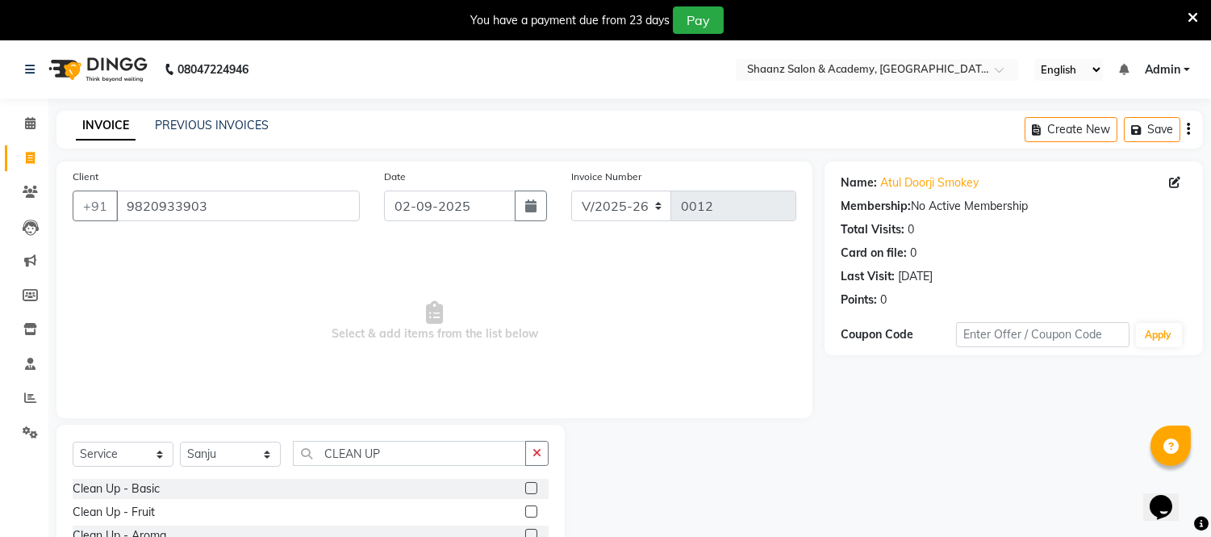
click at [586, 514] on div at bounding box center [695, 544] width 260 height 238
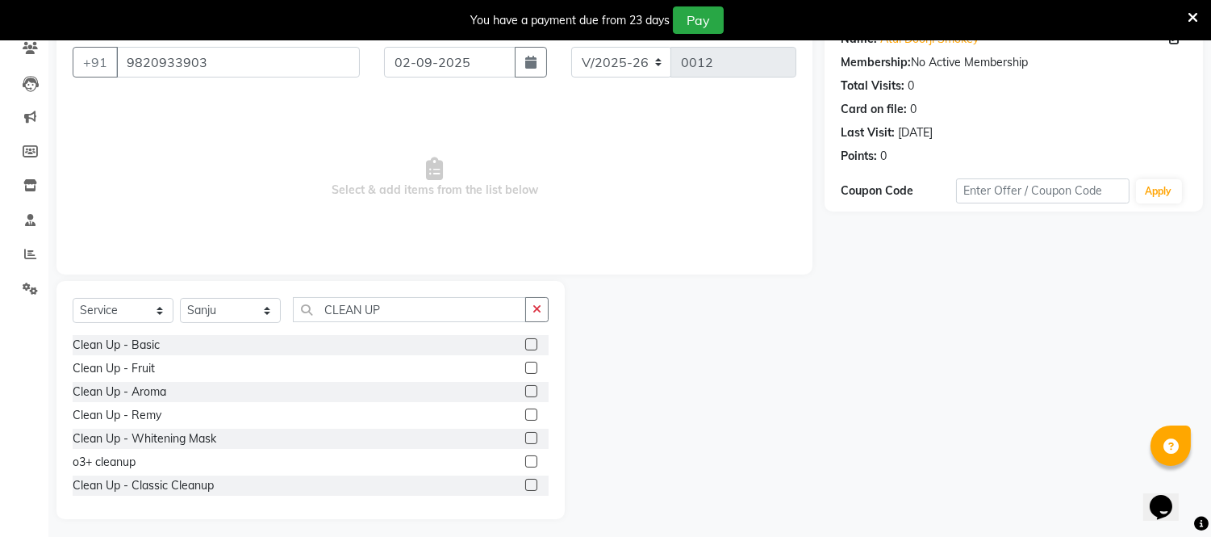
scroll to position [149, 0]
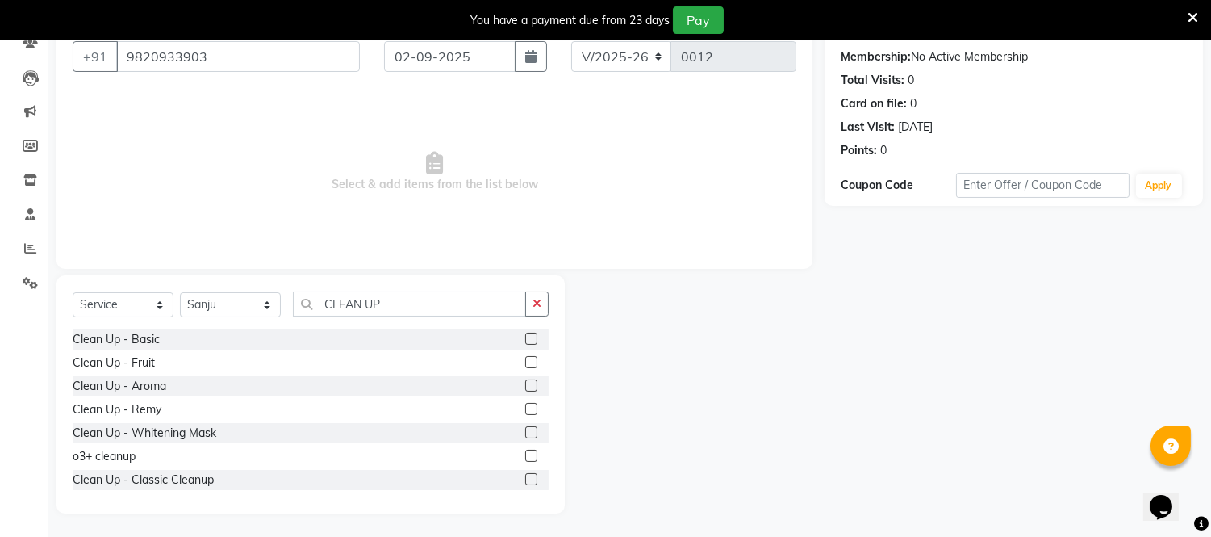
click at [575, 482] on div at bounding box center [695, 394] width 260 height 238
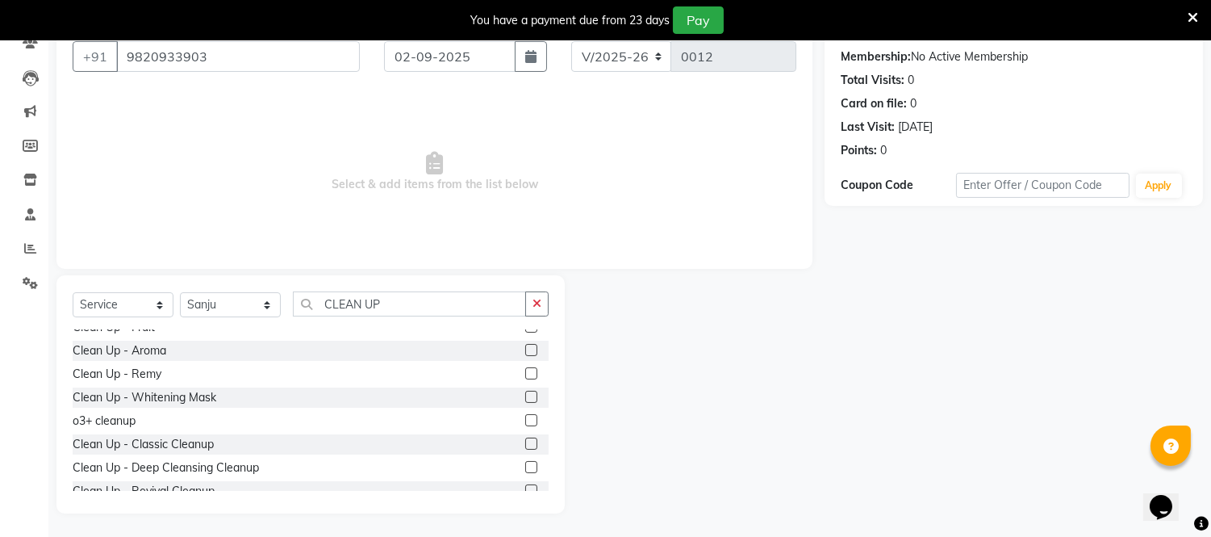
scroll to position [71, 0]
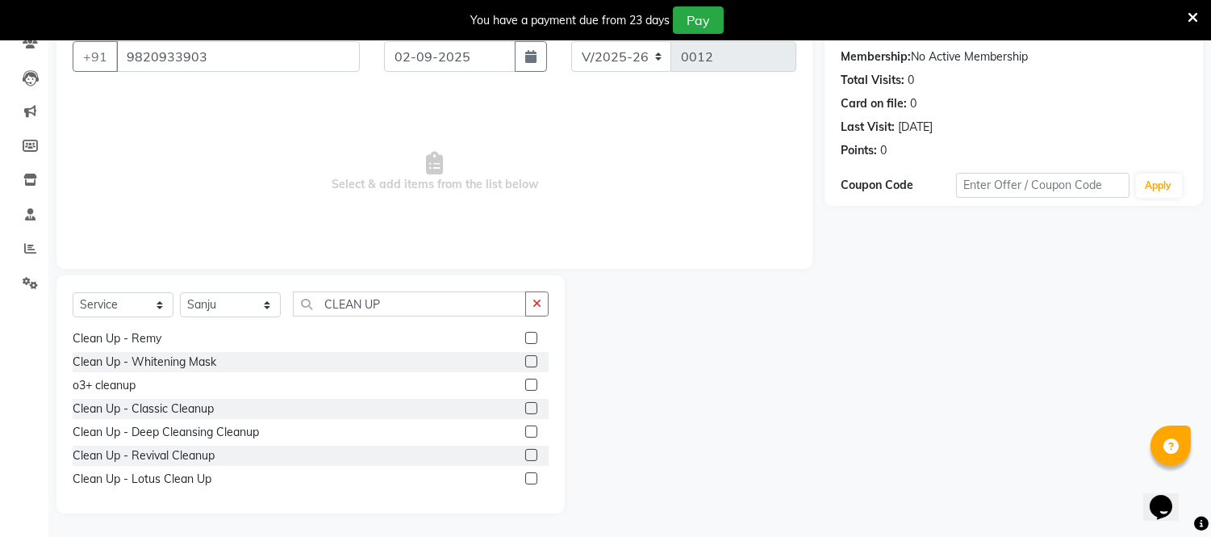
click at [276, 431] on div "Clean Up - Deep Cleansing Cleanup" at bounding box center [311, 432] width 476 height 20
click at [525, 428] on label at bounding box center [531, 431] width 12 height 12
click at [525, 428] on input "checkbox" at bounding box center [530, 432] width 10 height 10
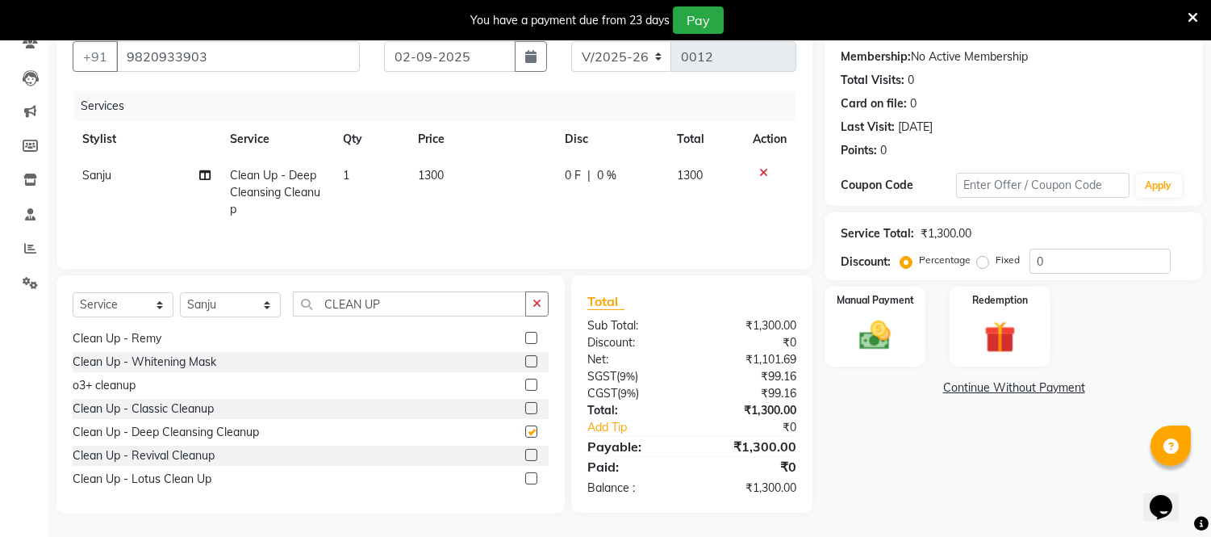
checkbox input "false"
click at [450, 175] on td "1300" at bounding box center [481, 192] width 147 height 70
select select "88486"
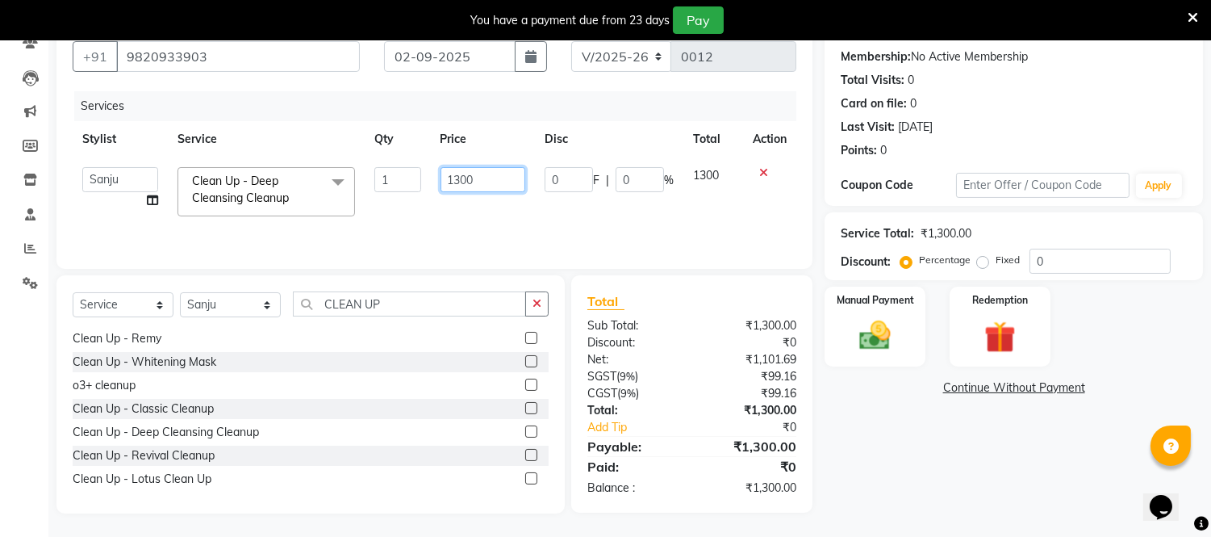
click at [473, 175] on input "1300" at bounding box center [483, 179] width 85 height 25
type input "1"
type input "1500"
click at [717, 182] on td "1300" at bounding box center [714, 191] width 60 height 69
select select "88486"
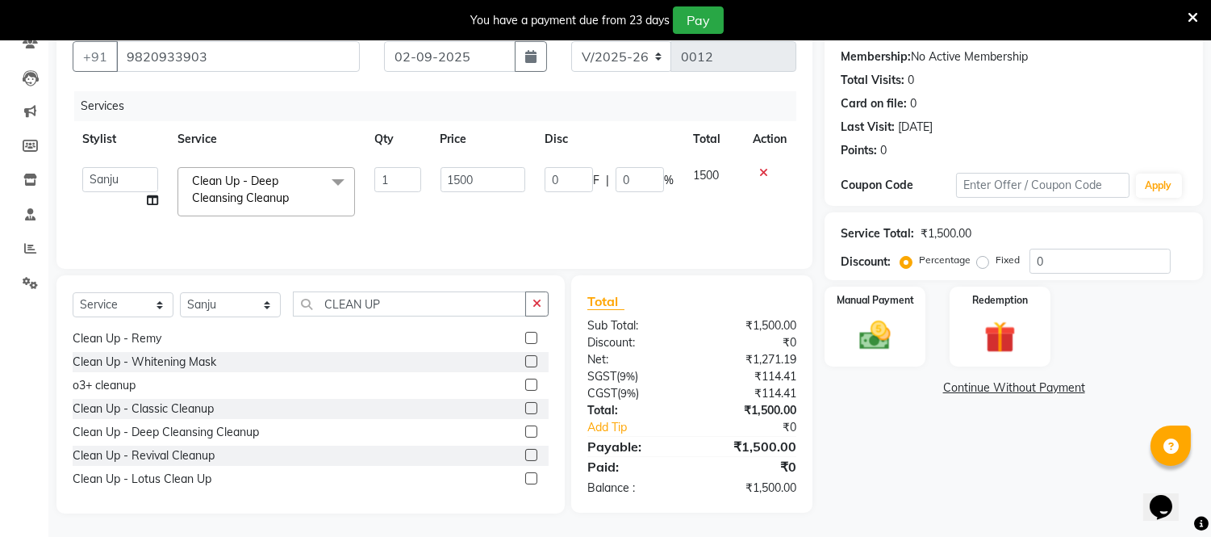
click at [991, 259] on div "Fixed" at bounding box center [1001, 259] width 40 height 19
click at [996, 261] on label "Fixed" at bounding box center [1008, 260] width 24 height 15
click at [986, 261] on input "Fixed" at bounding box center [986, 259] width 11 height 11
radio input "true"
click at [1061, 437] on div "Name: Atul Doorji Smokey Membership: No Active Membership Total Visits: 0 Card …" at bounding box center [1020, 262] width 391 height 501
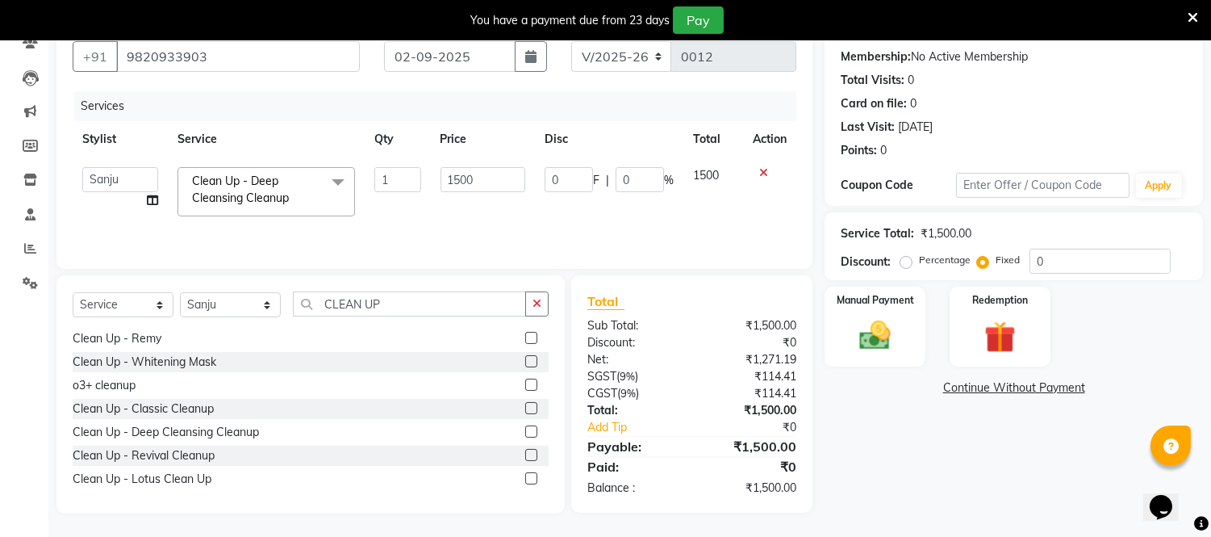
click at [1061, 437] on div "Name: Atul Doorji Smokey Membership: No Active Membership Total Visits: 0 Card …" at bounding box center [1020, 262] width 391 height 501
click at [880, 345] on img at bounding box center [875, 336] width 53 height 38
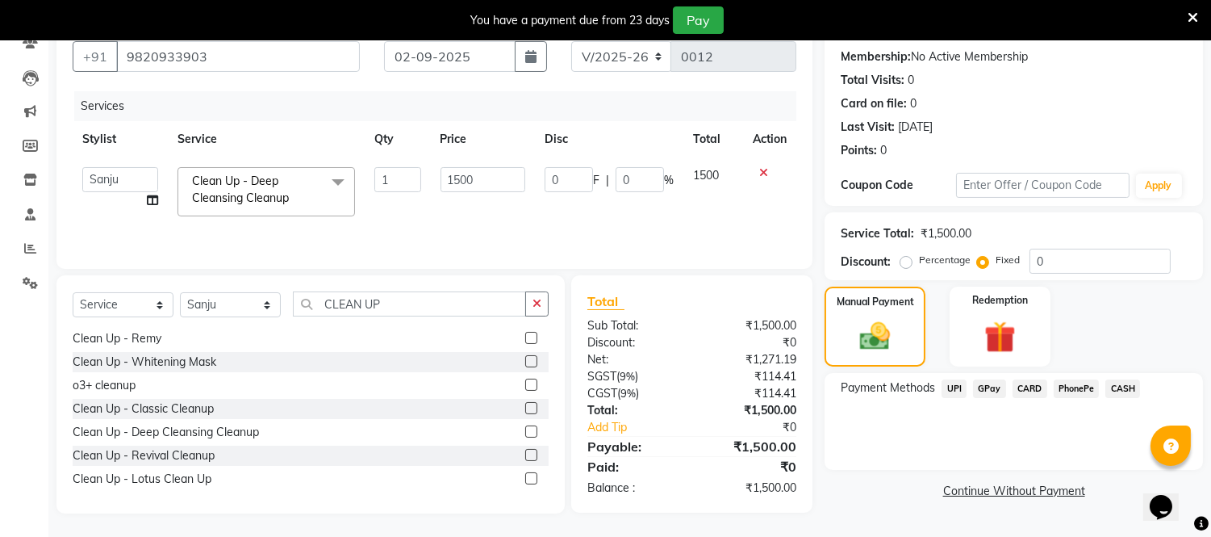
click at [994, 393] on span "GPay" at bounding box center [989, 388] width 33 height 19
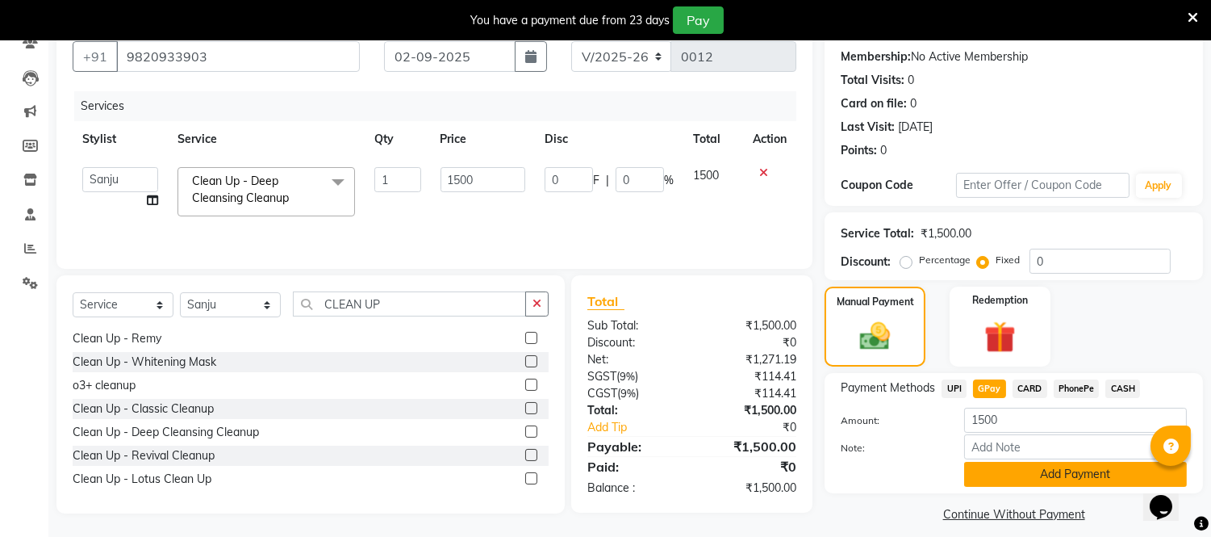
click at [1063, 468] on button "Add Payment" at bounding box center [1075, 474] width 223 height 25
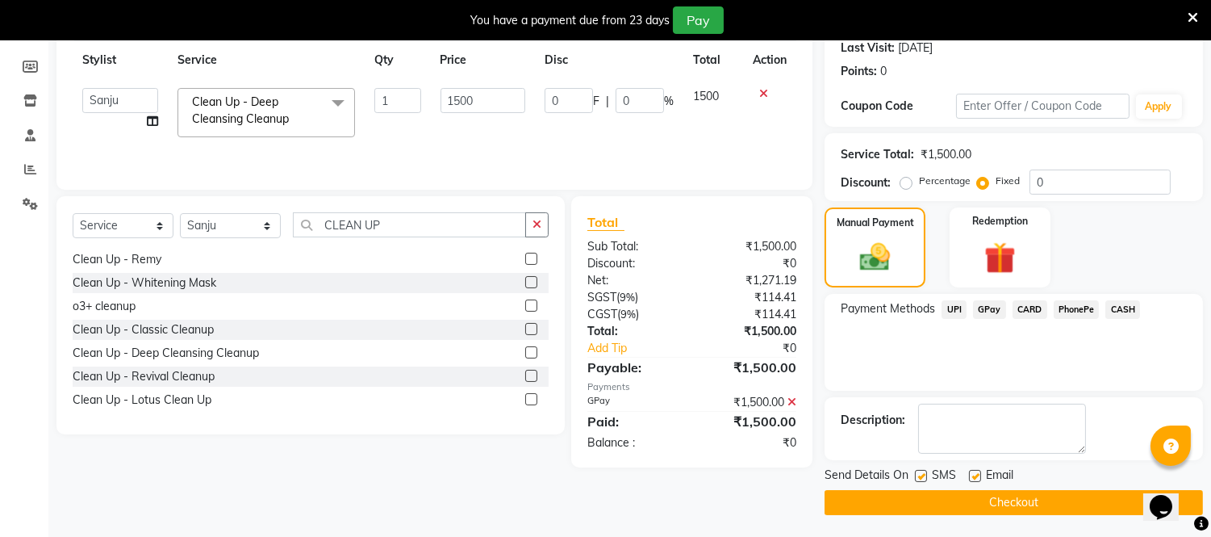
scroll to position [229, 0]
click at [1021, 500] on button "Checkout" at bounding box center [1014, 501] width 379 height 25
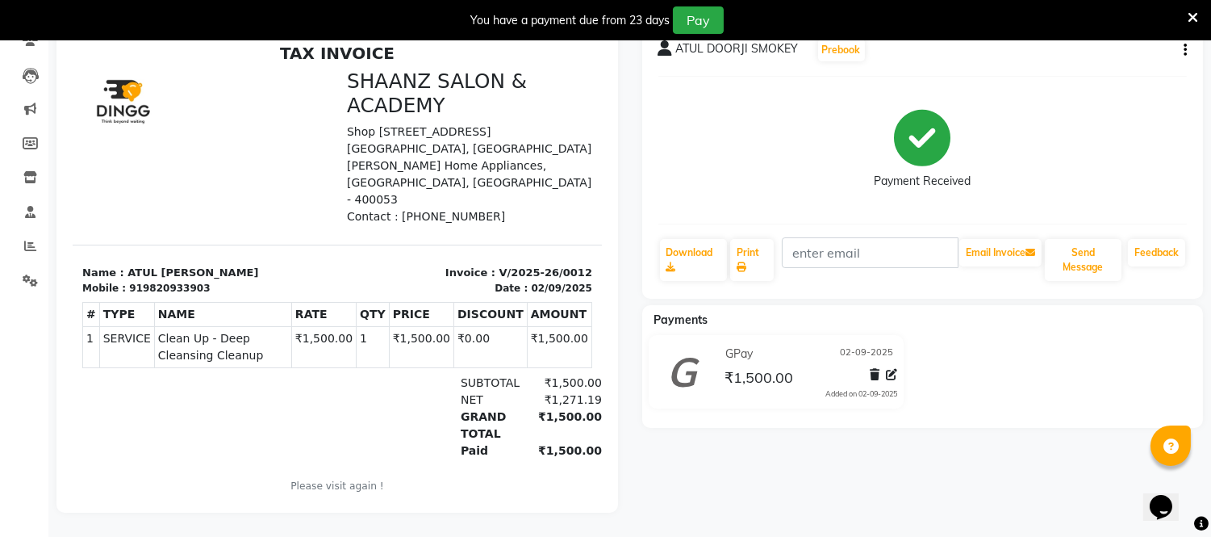
click at [1192, 11] on icon at bounding box center [1193, 17] width 10 height 15
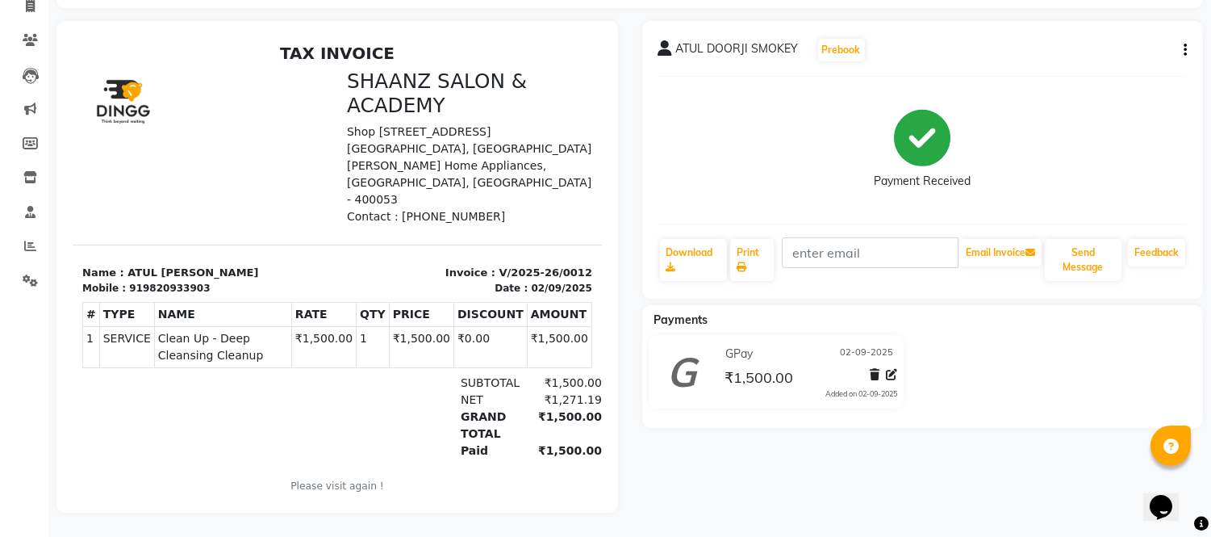
click at [37, 6] on li "Invoice" at bounding box center [24, 7] width 48 height 35
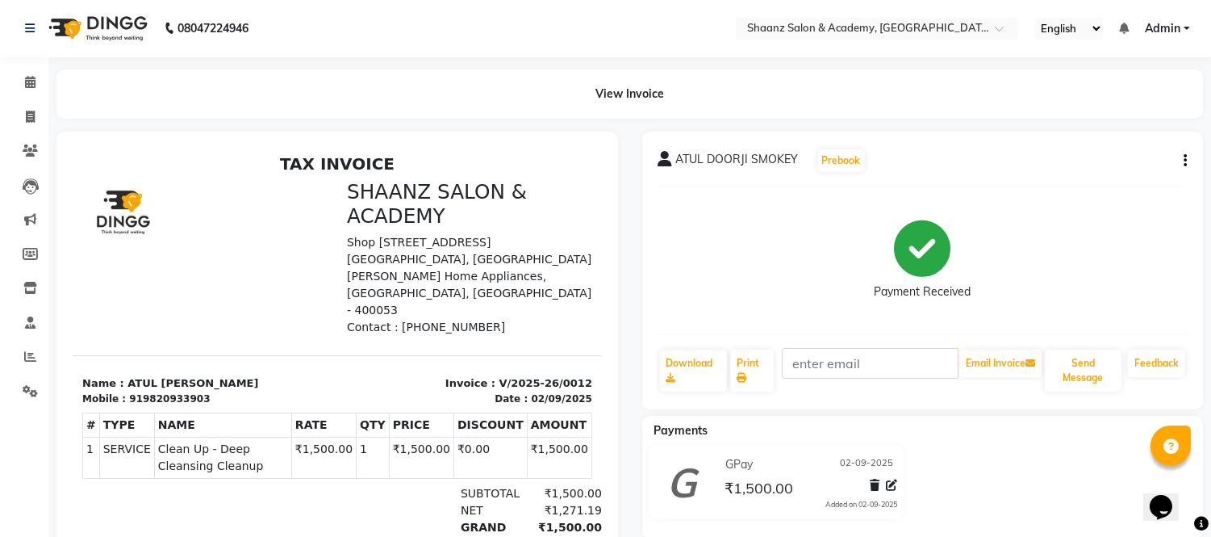
scroll to position [0, 0]
click at [26, 116] on icon at bounding box center [30, 117] width 9 height 12
select select "8719"
select select "service"
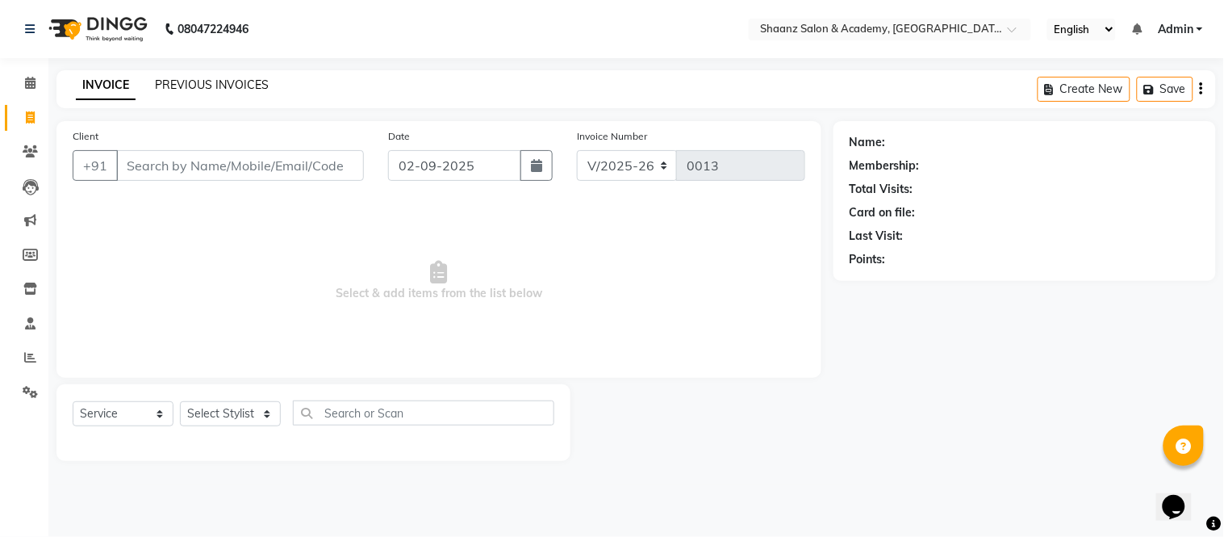
click at [179, 81] on link "PREVIOUS INVOICES" at bounding box center [212, 84] width 114 height 15
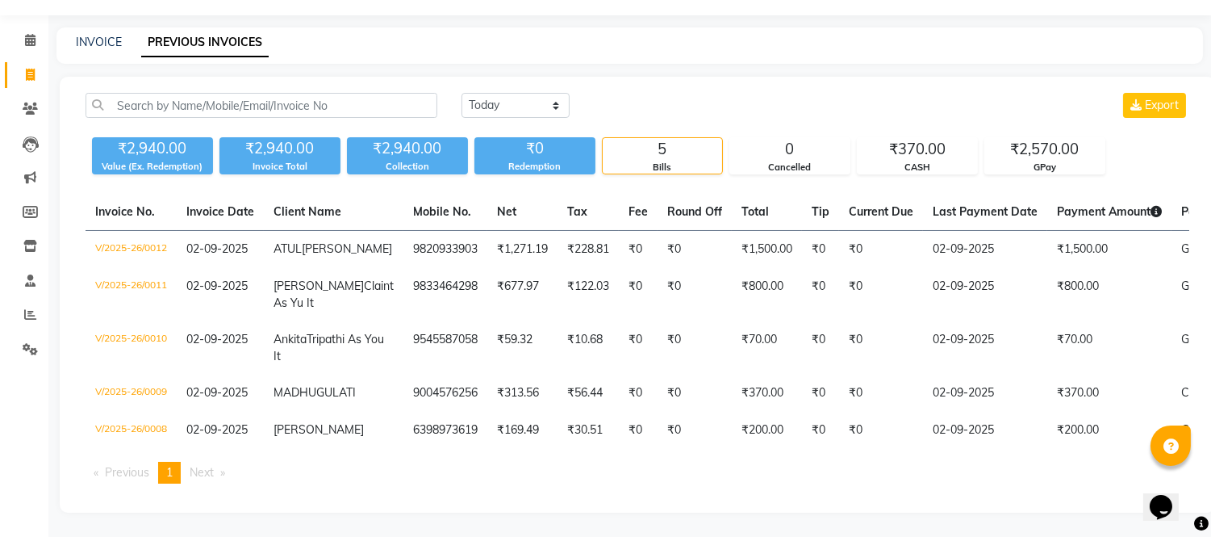
scroll to position [138, 0]
click at [777, 93] on div "Today Yesterday Custom Range Export" at bounding box center [826, 105] width 728 height 25
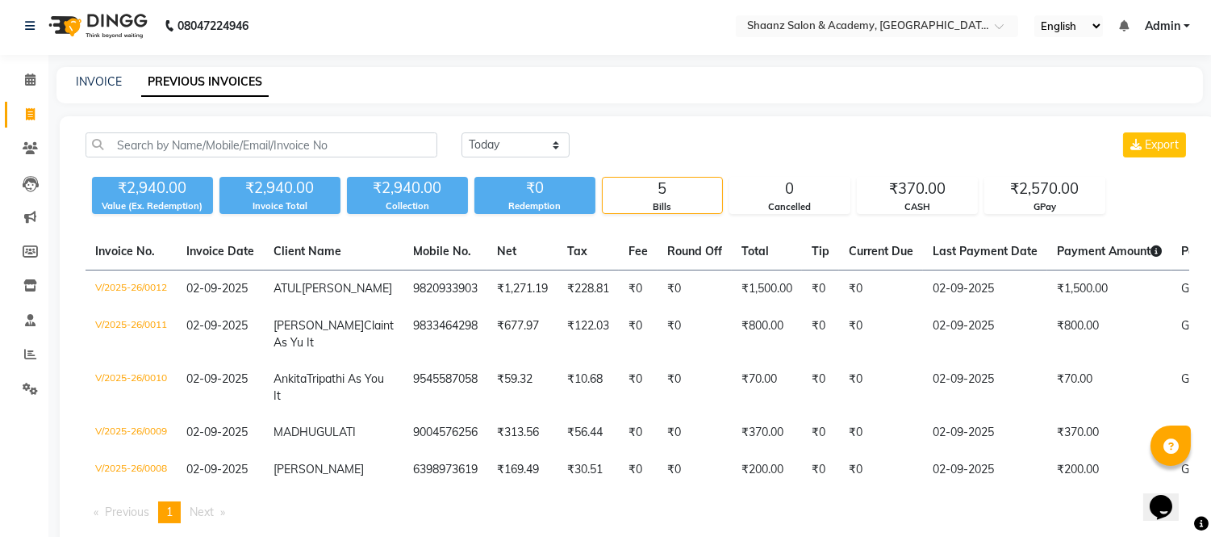
scroll to position [0, 0]
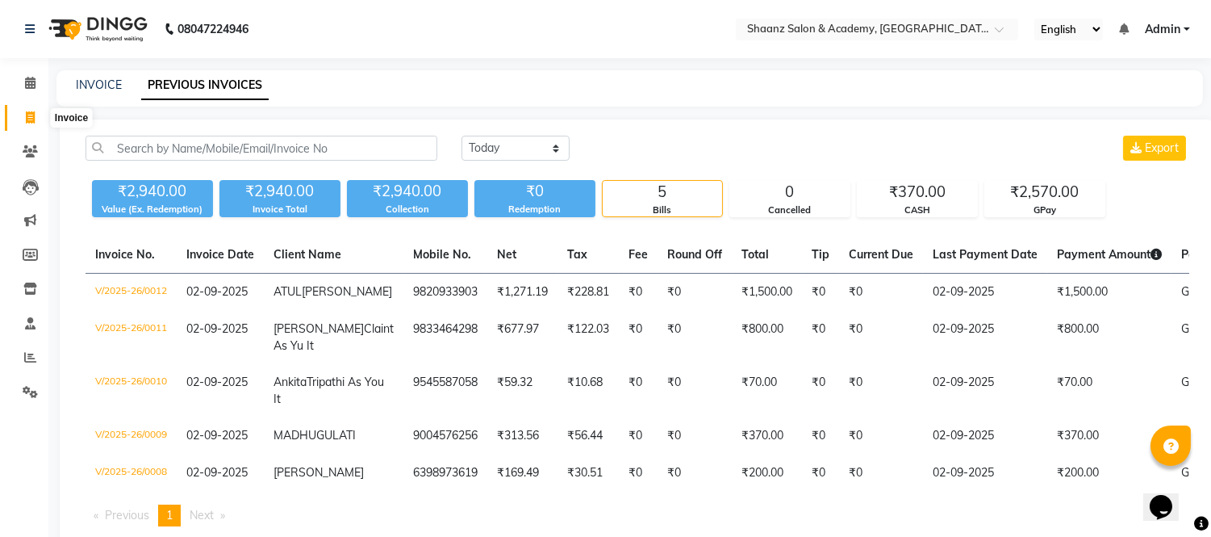
click at [31, 119] on icon at bounding box center [30, 117] width 9 height 12
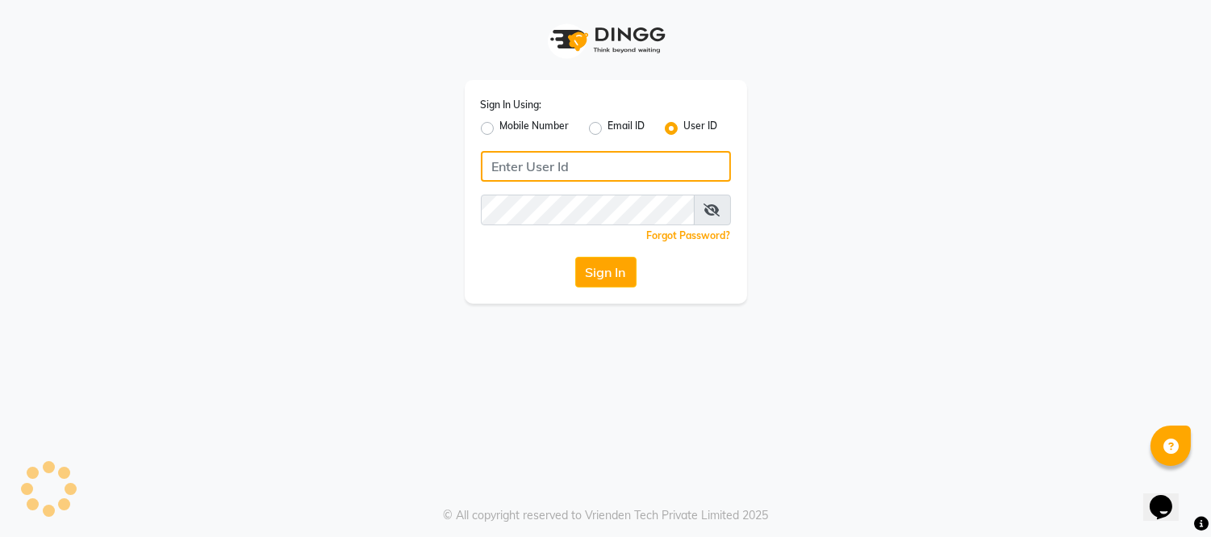
type input "shaan"
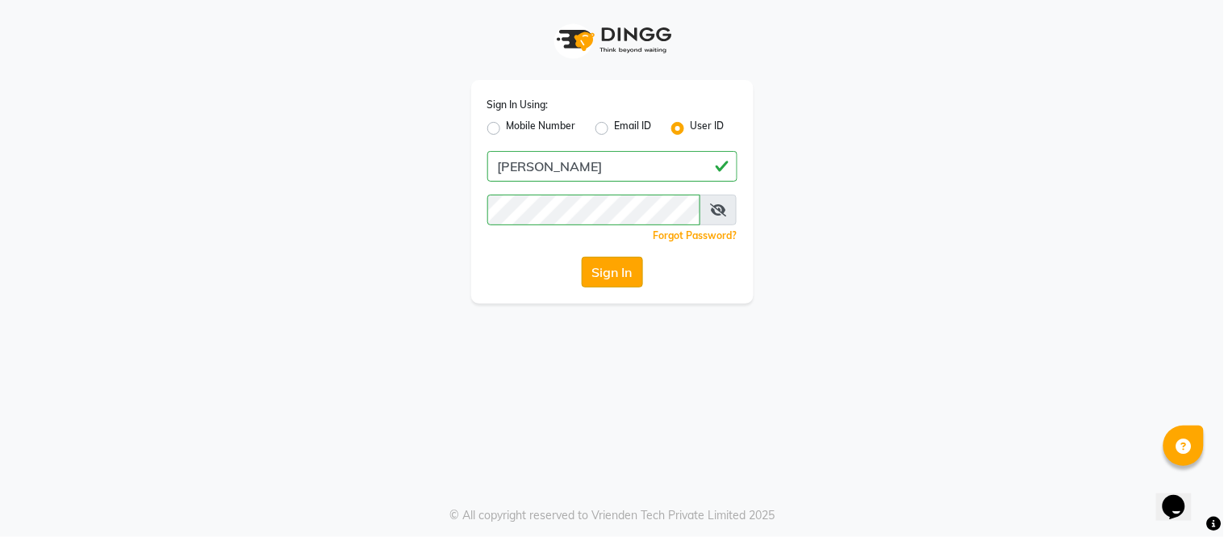
click at [590, 267] on button "Sign In" at bounding box center [612, 272] width 61 height 31
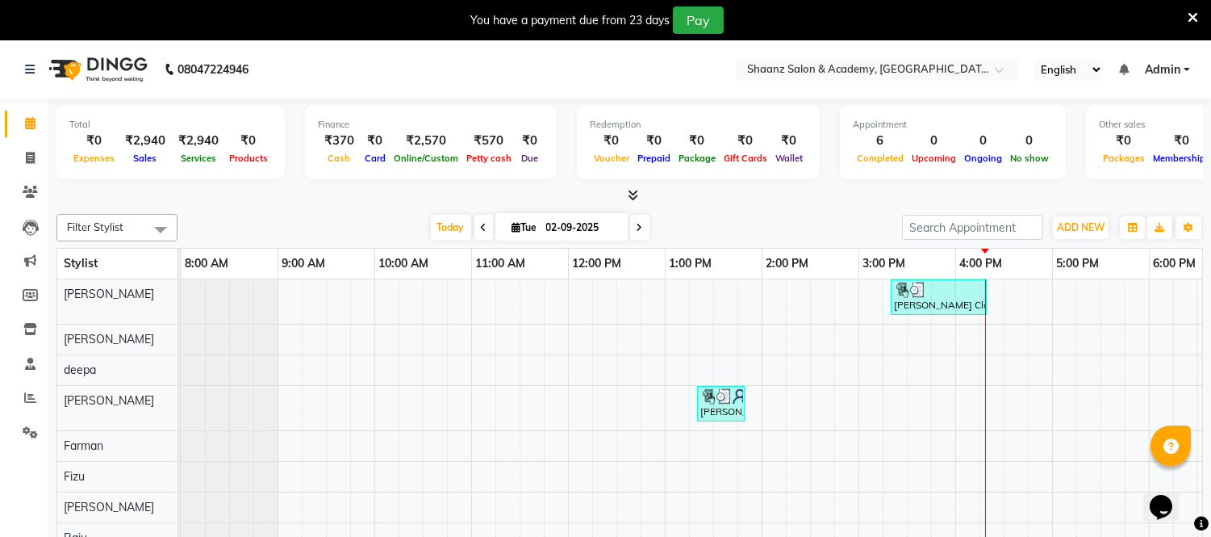
click at [301, 74] on nav "08047224946 Select Location × Shaanz Salon & Academy, Versova English ENGLISH E…" at bounding box center [605, 69] width 1211 height 58
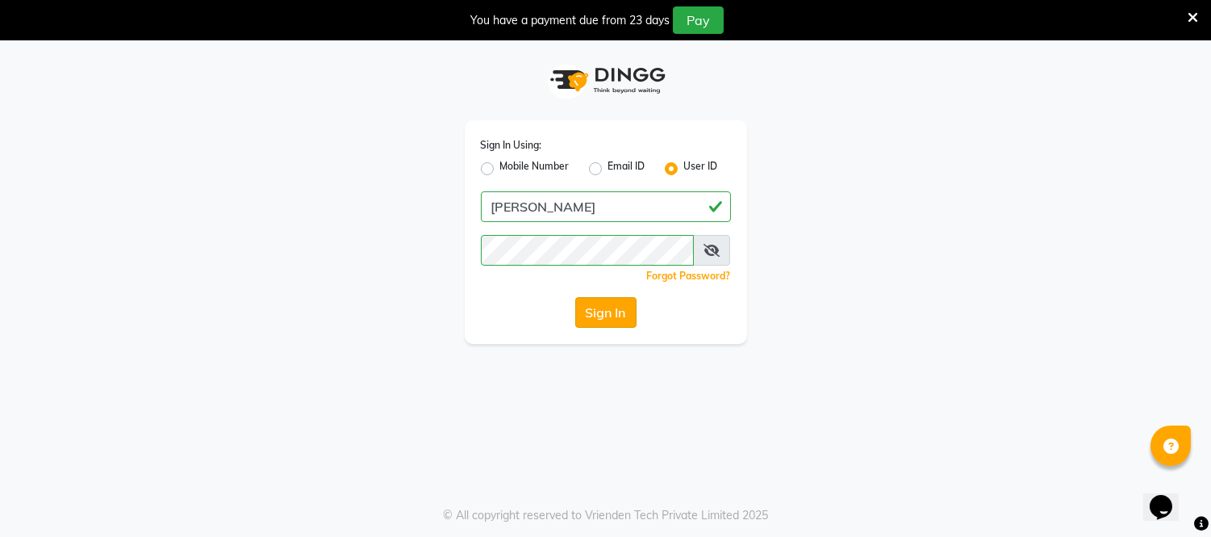
click at [594, 310] on button "Sign In" at bounding box center [605, 312] width 61 height 31
click at [594, 310] on div "Sign In" at bounding box center [606, 312] width 250 height 31
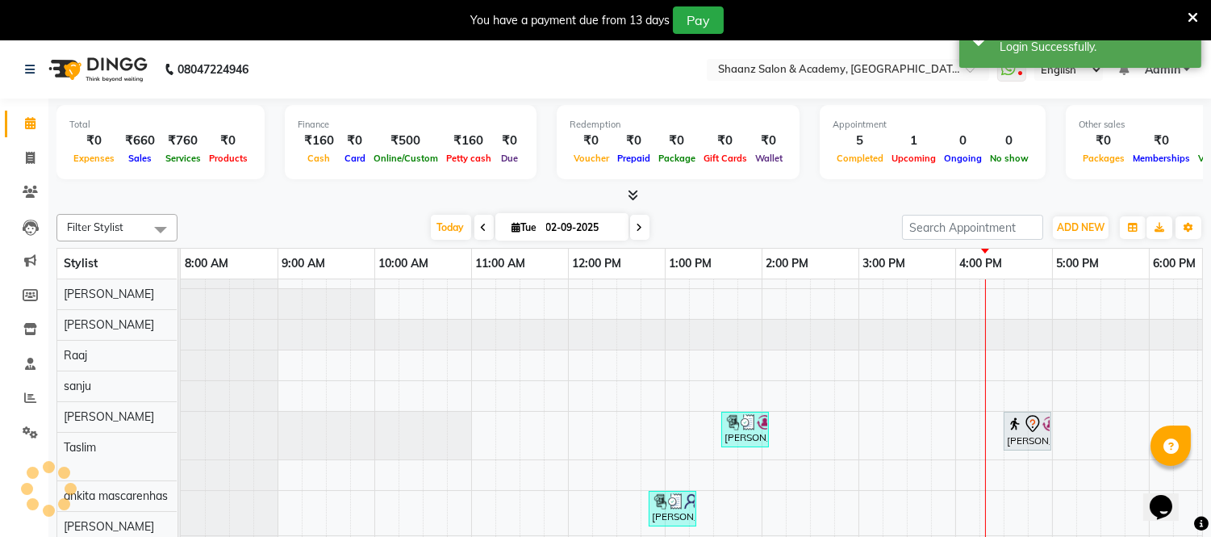
scroll to position [21, 0]
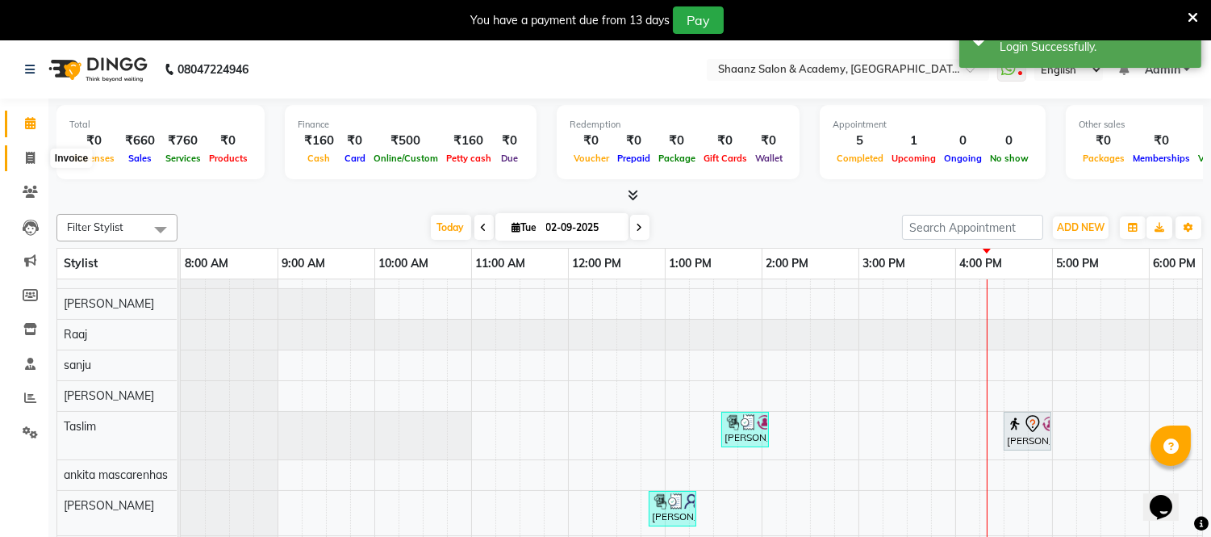
click at [36, 161] on span at bounding box center [30, 158] width 28 height 19
select select "service"
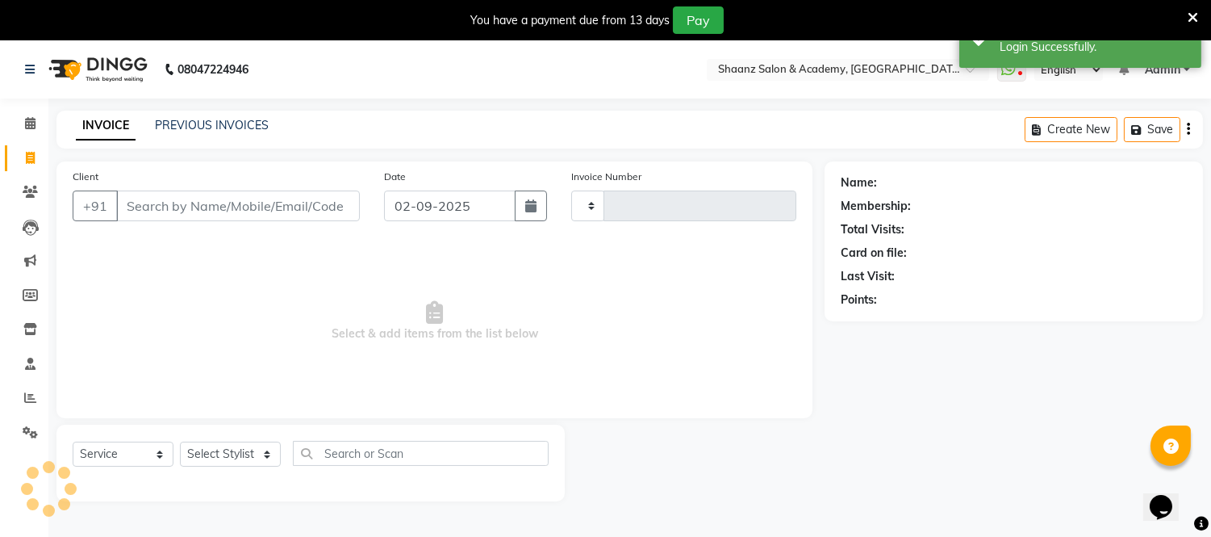
type input "2883"
select select "6360"
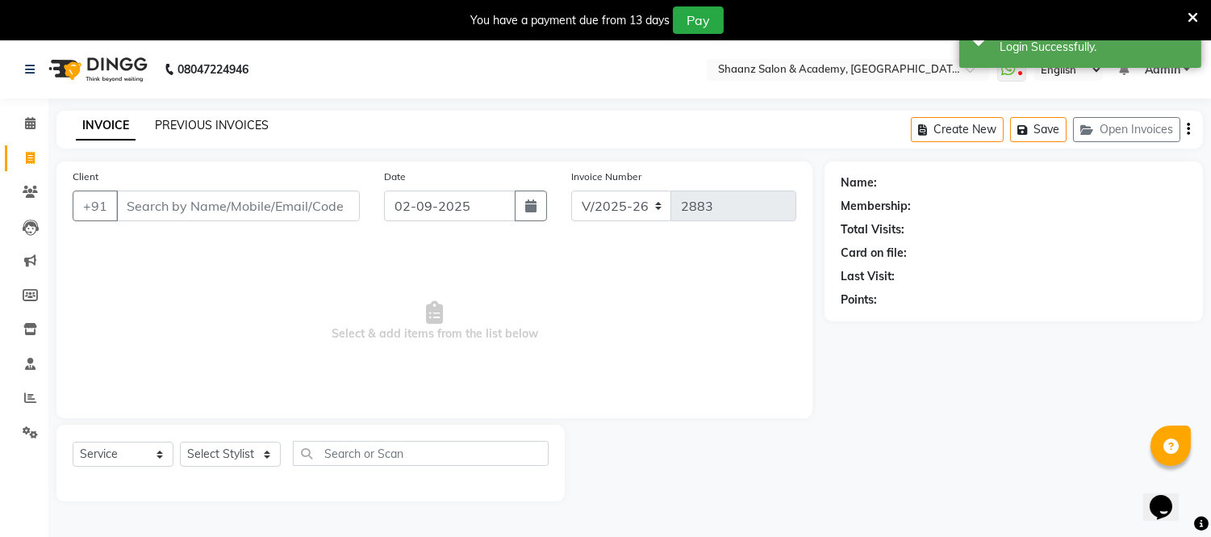
click at [219, 123] on link "PREVIOUS INVOICES" at bounding box center [212, 125] width 114 height 15
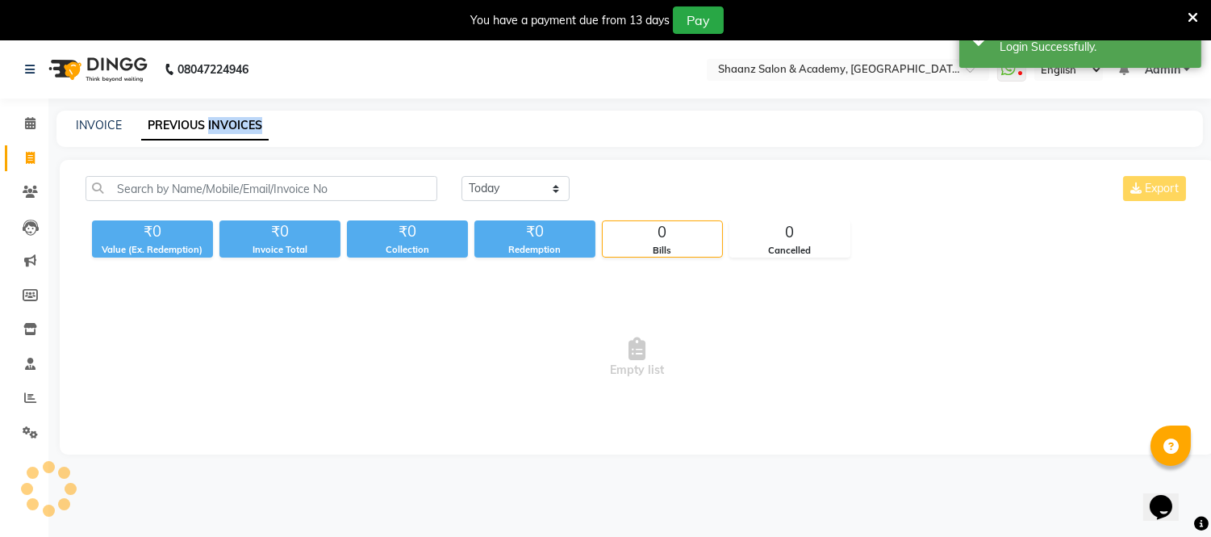
click at [219, 123] on link "PREVIOUS INVOICES" at bounding box center [205, 125] width 128 height 29
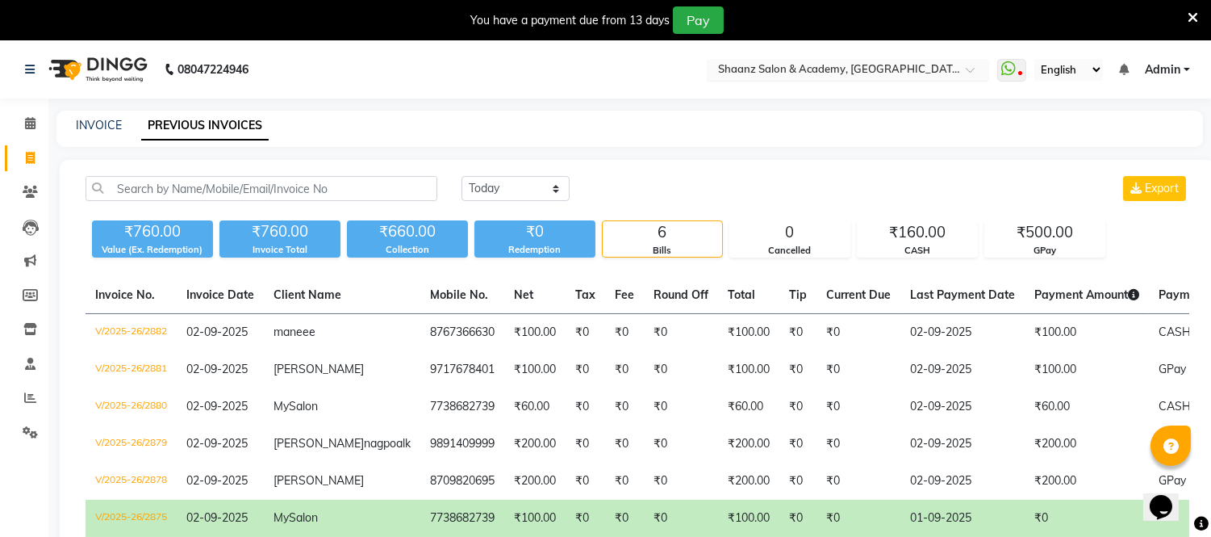
click at [977, 66] on span at bounding box center [976, 74] width 20 height 16
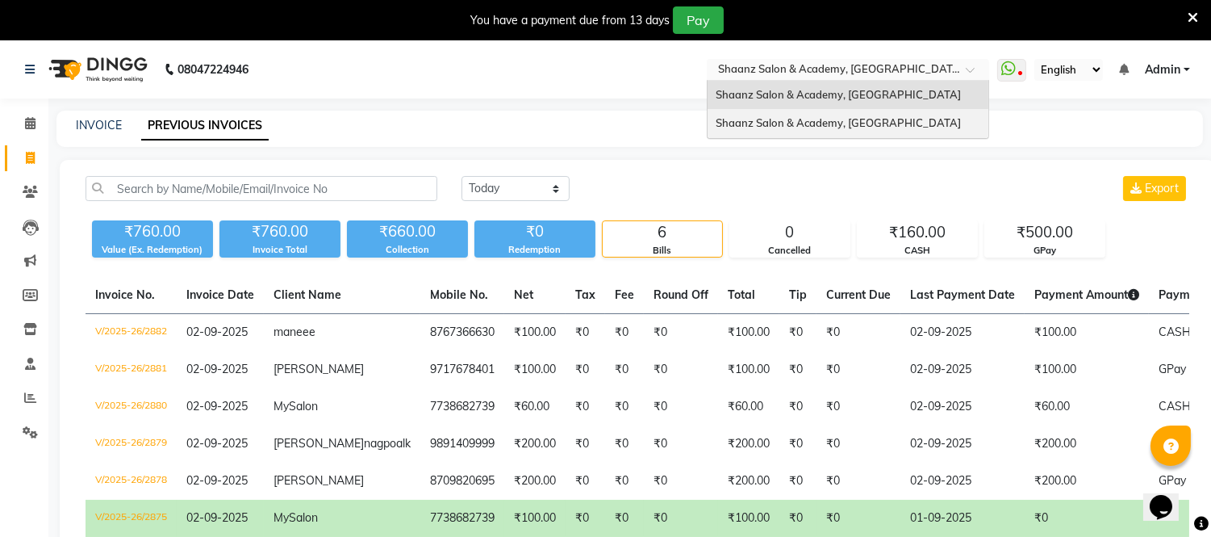
click at [885, 122] on span "Shaanz Salon & Academy, [GEOGRAPHIC_DATA]" at bounding box center [838, 122] width 245 height 13
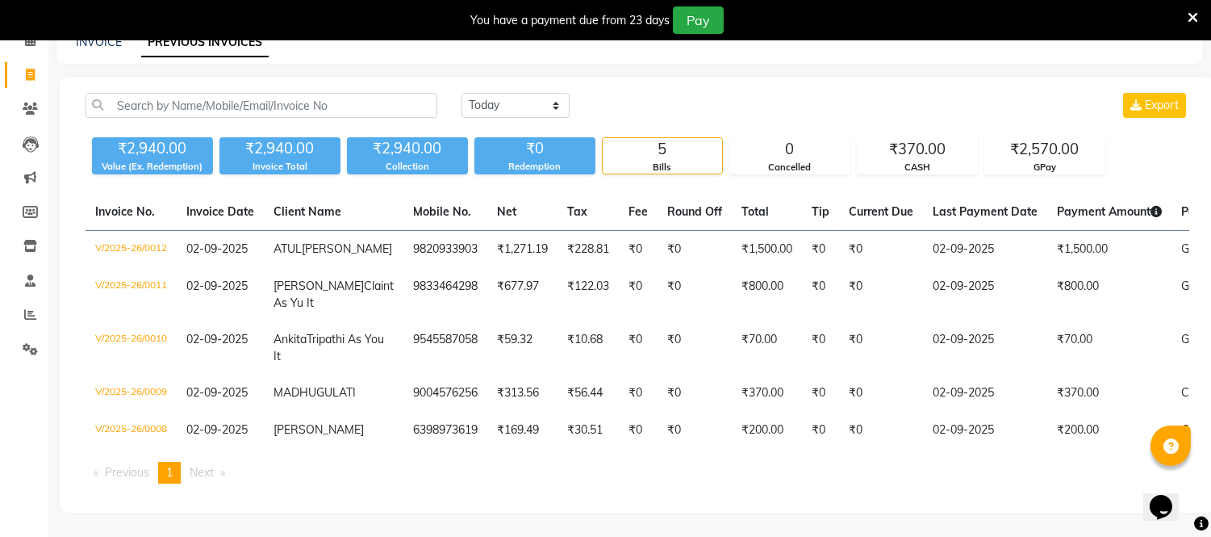
scroll to position [107, 0]
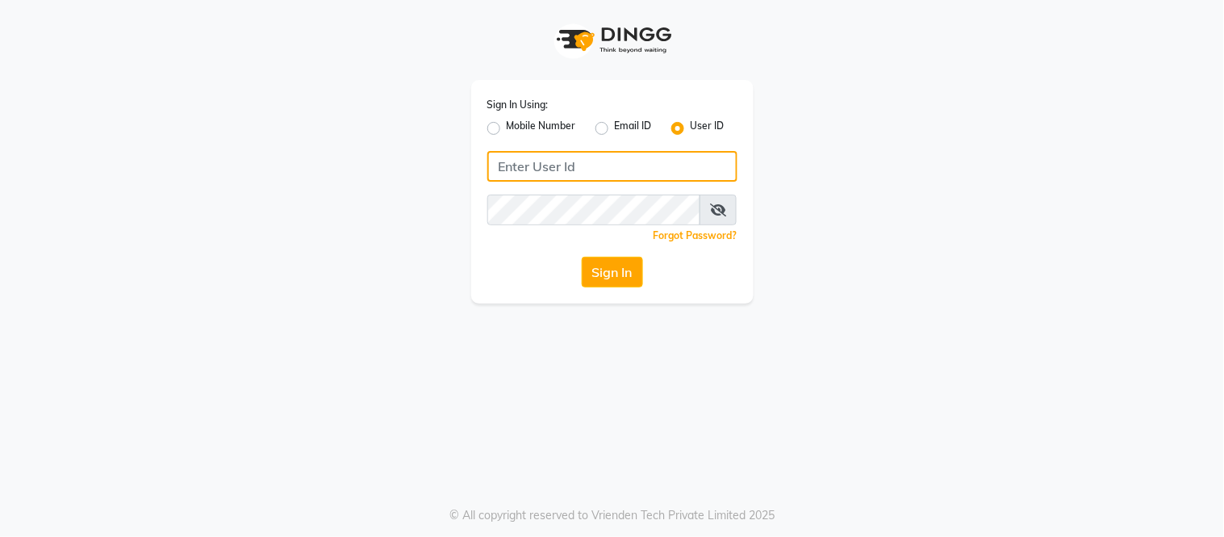
type input "[PERSON_NAME]"
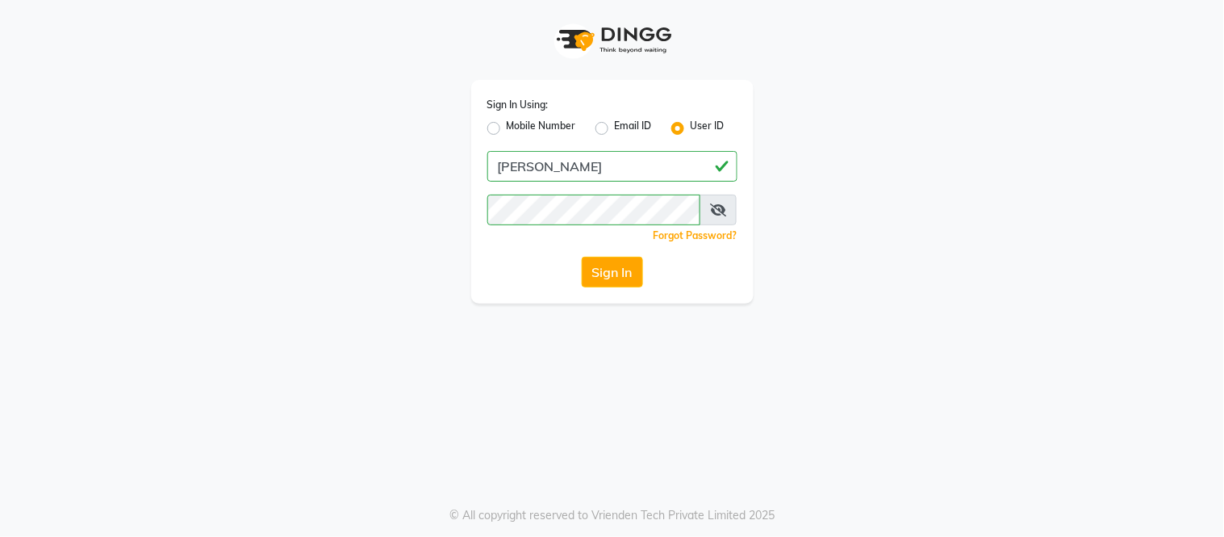
click at [644, 277] on div "Sign In" at bounding box center [612, 272] width 250 height 31
click at [625, 276] on button "Sign In" at bounding box center [612, 272] width 61 height 31
click at [625, 276] on div "Sign In" at bounding box center [612, 272] width 250 height 31
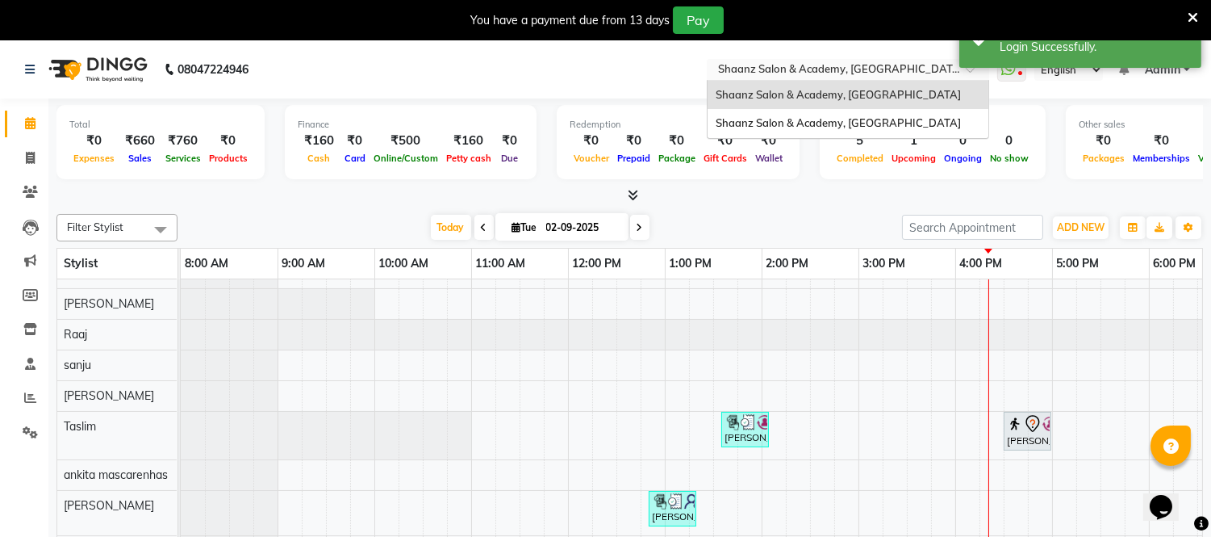
click at [902, 71] on input "text" at bounding box center [832, 71] width 234 height 16
click at [877, 122] on span "Shaanz Salon & Academy, [GEOGRAPHIC_DATA]" at bounding box center [838, 122] width 245 height 13
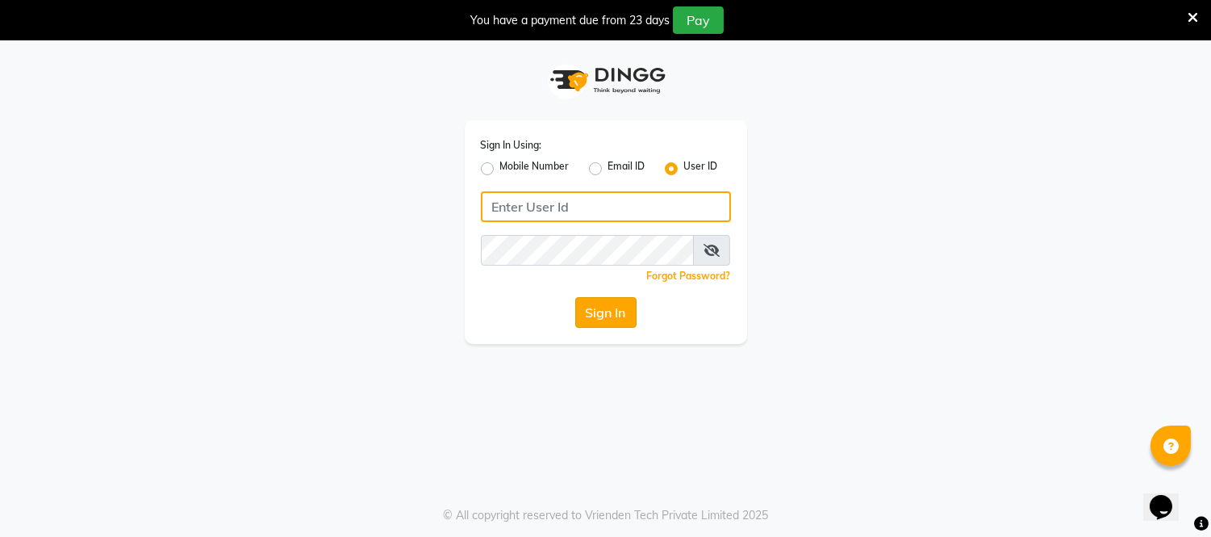
type input "[PERSON_NAME]"
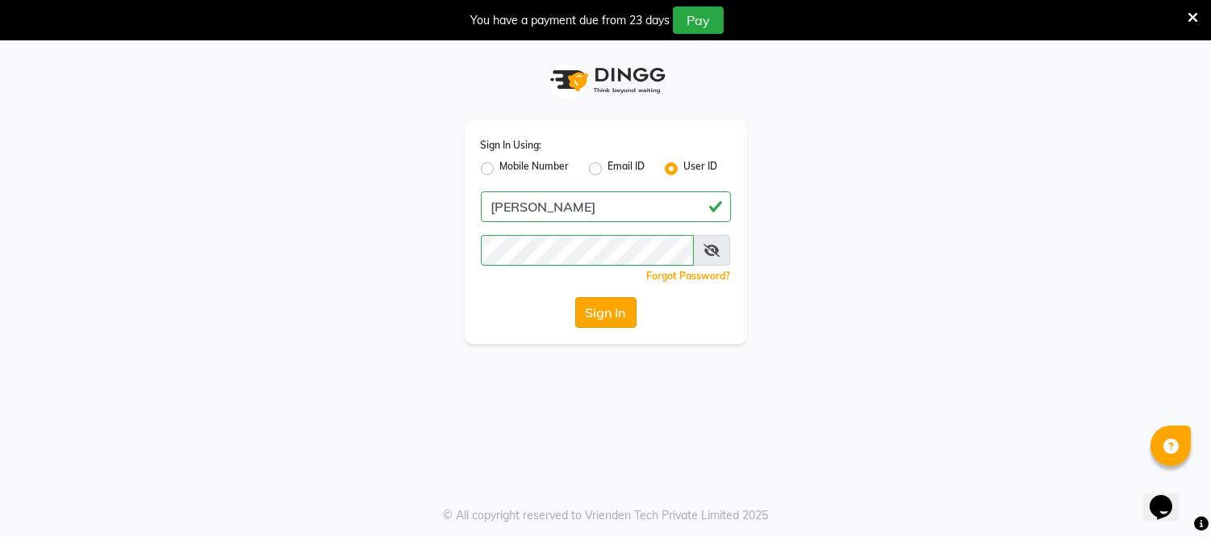
click at [604, 307] on button "Sign In" at bounding box center [605, 312] width 61 height 31
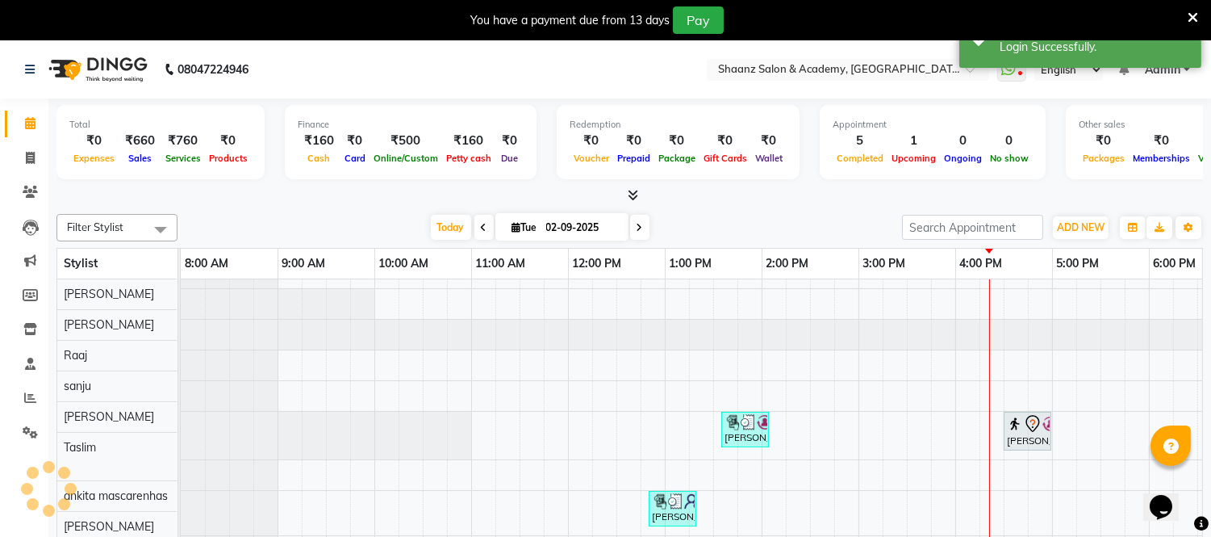
scroll to position [21, 0]
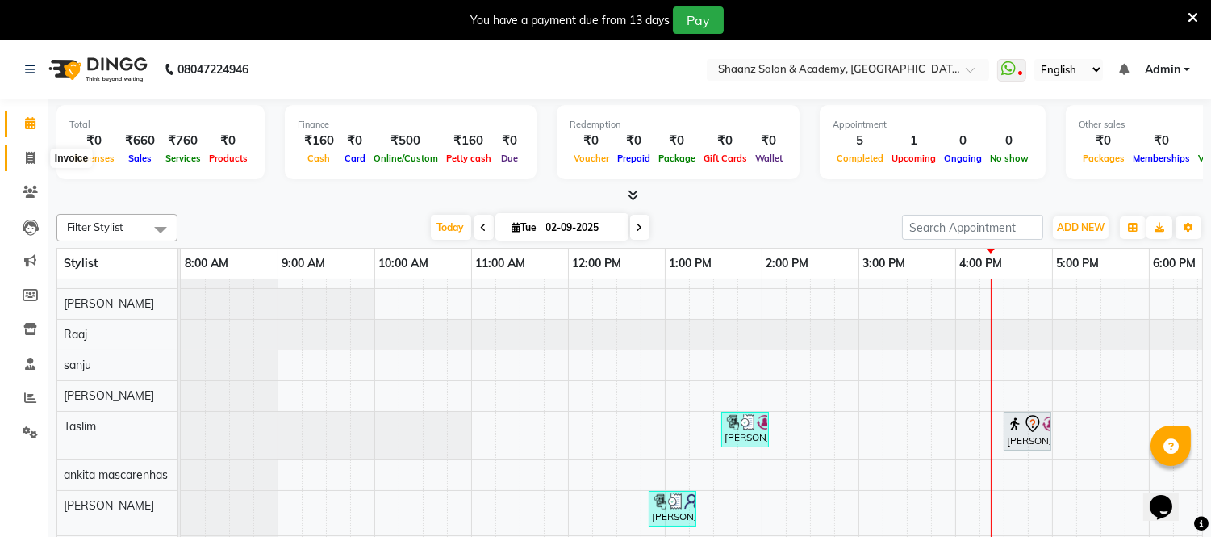
click at [38, 158] on span at bounding box center [30, 158] width 28 height 19
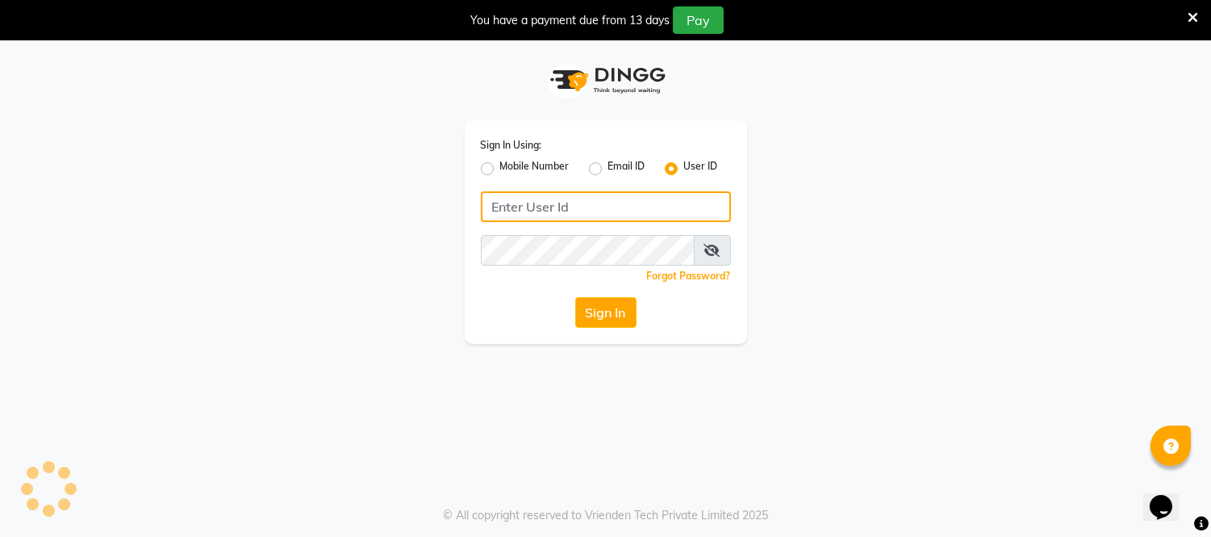
type input "[PERSON_NAME]"
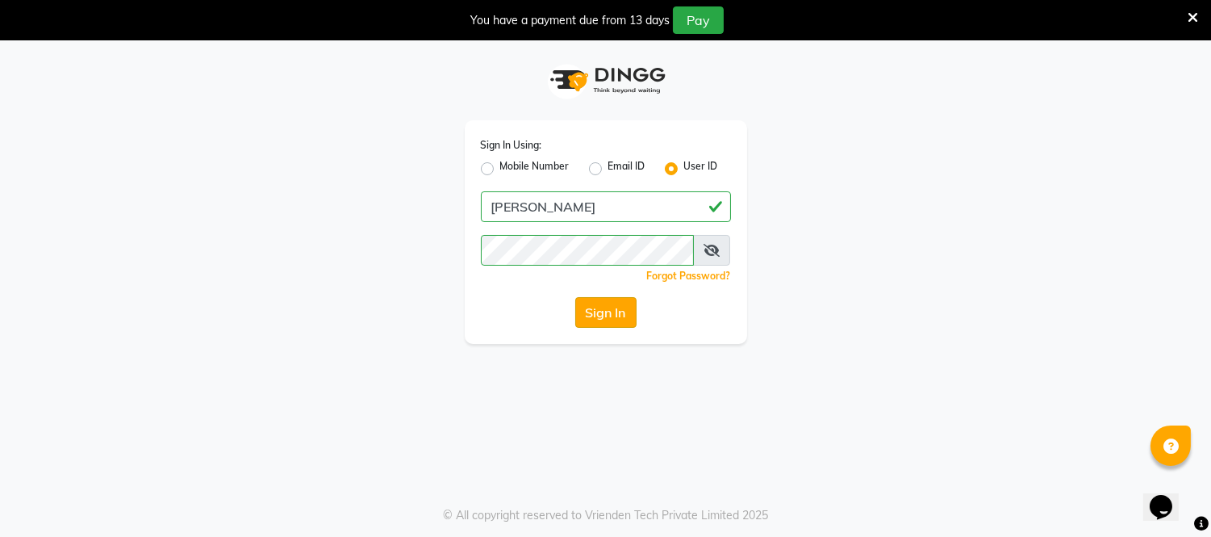
click at [617, 305] on button "Sign In" at bounding box center [605, 312] width 61 height 31
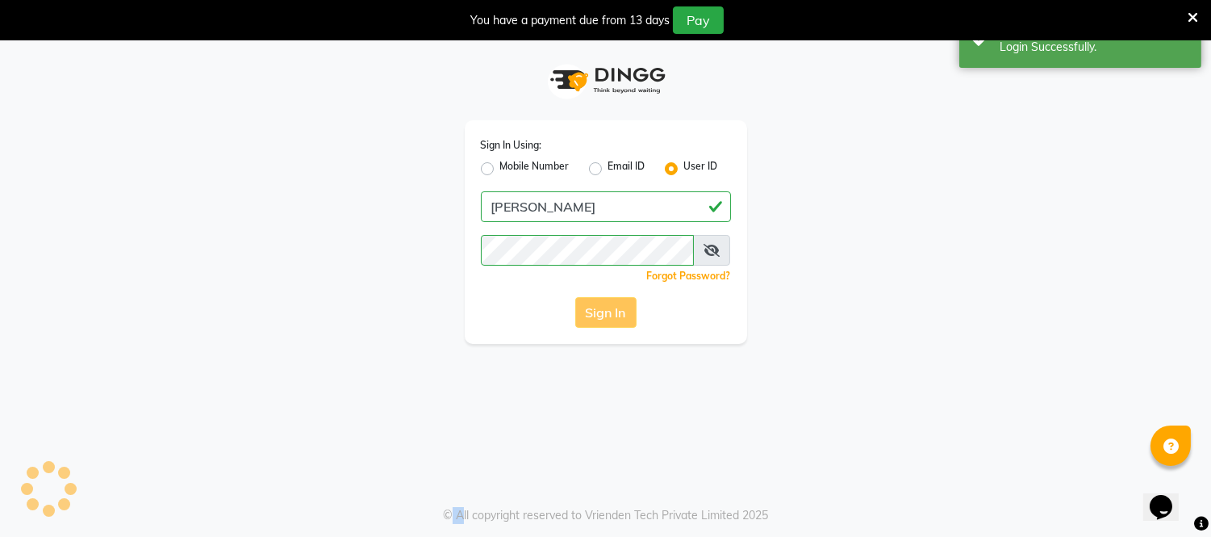
click at [617, 305] on div "Sign In" at bounding box center [606, 312] width 250 height 31
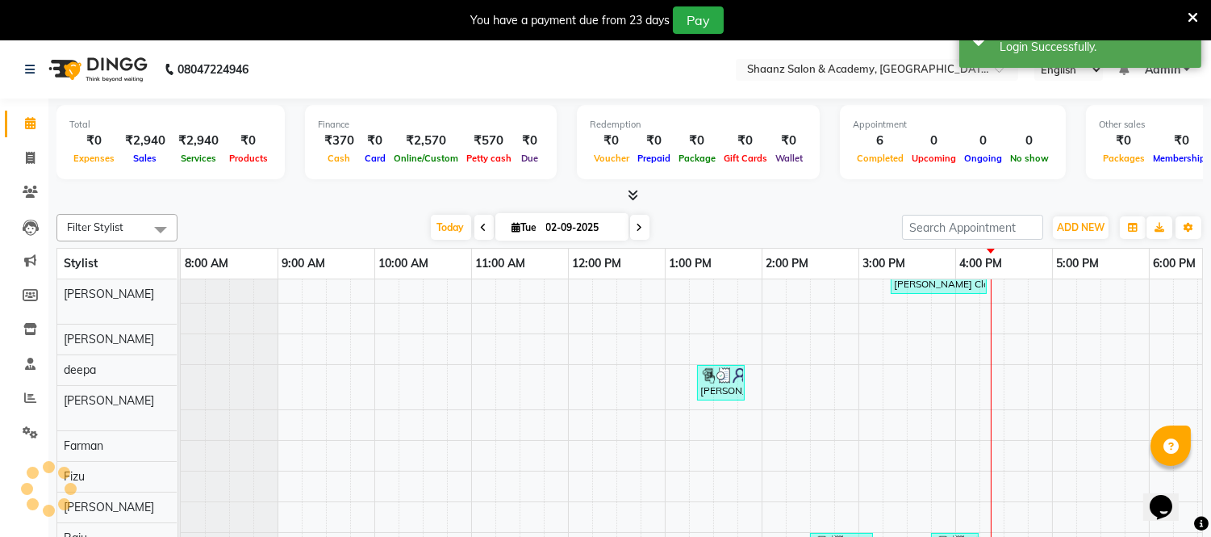
scroll to position [21, 0]
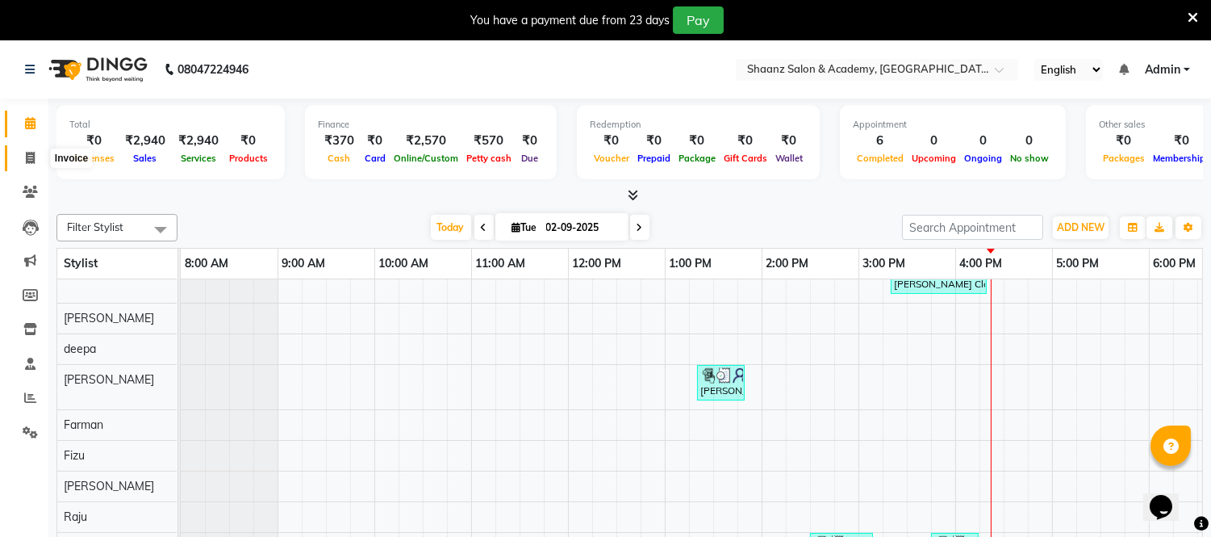
click at [37, 155] on span at bounding box center [30, 158] width 28 height 19
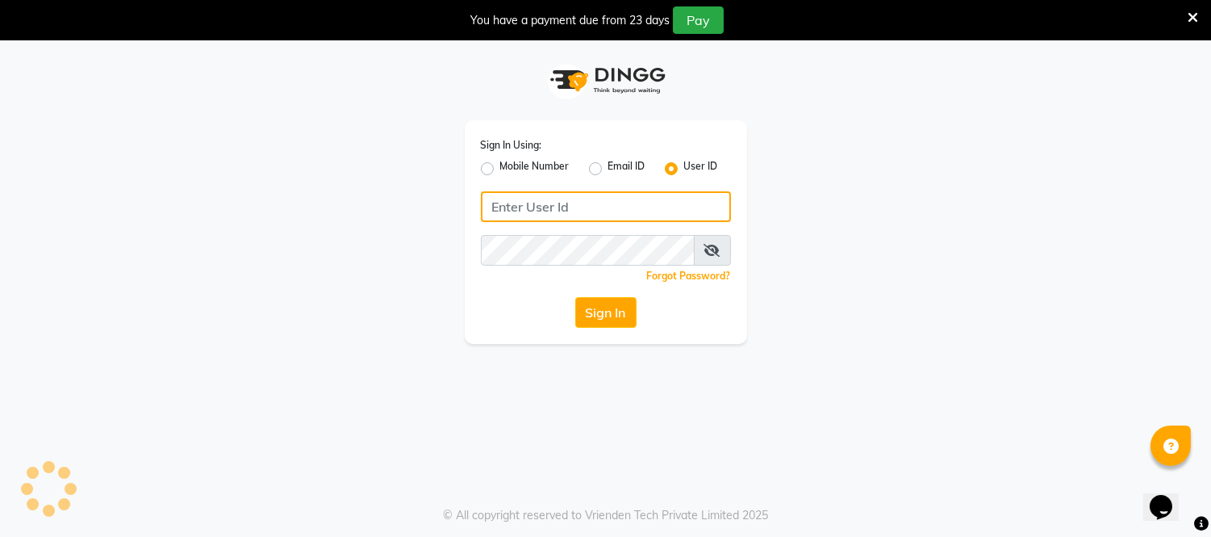
type input "[PERSON_NAME]"
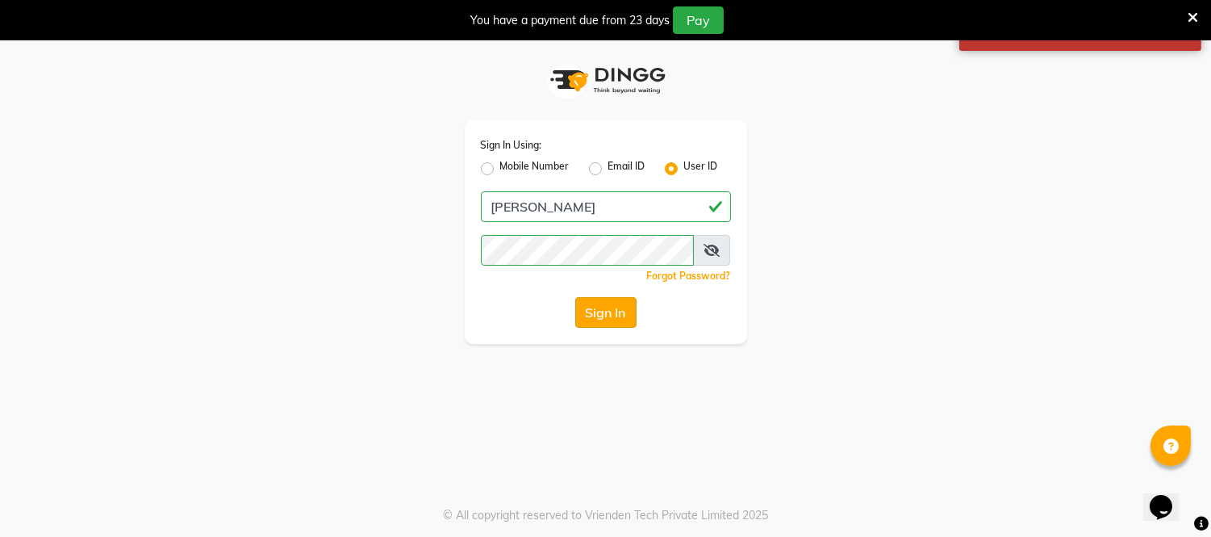
click at [586, 299] on button "Sign In" at bounding box center [605, 312] width 61 height 31
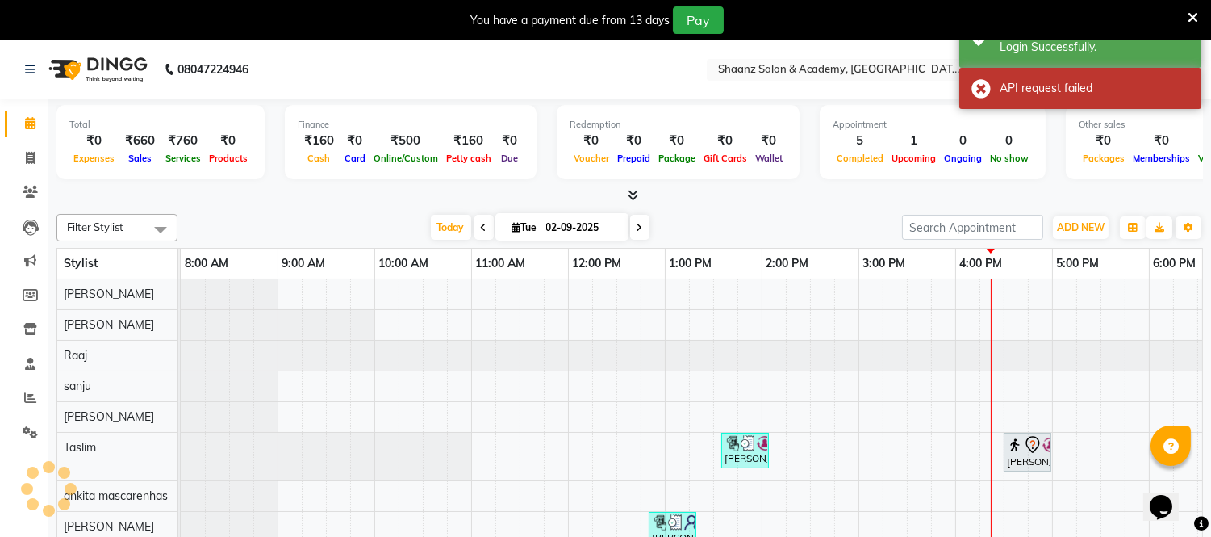
scroll to position [21, 0]
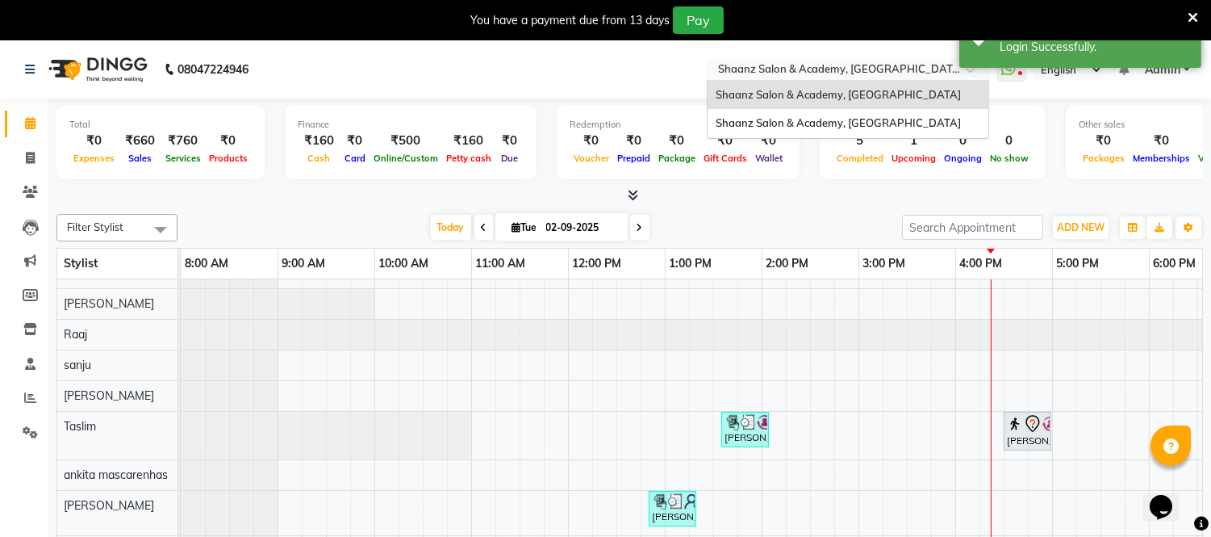
click at [900, 73] on input "text" at bounding box center [832, 71] width 234 height 16
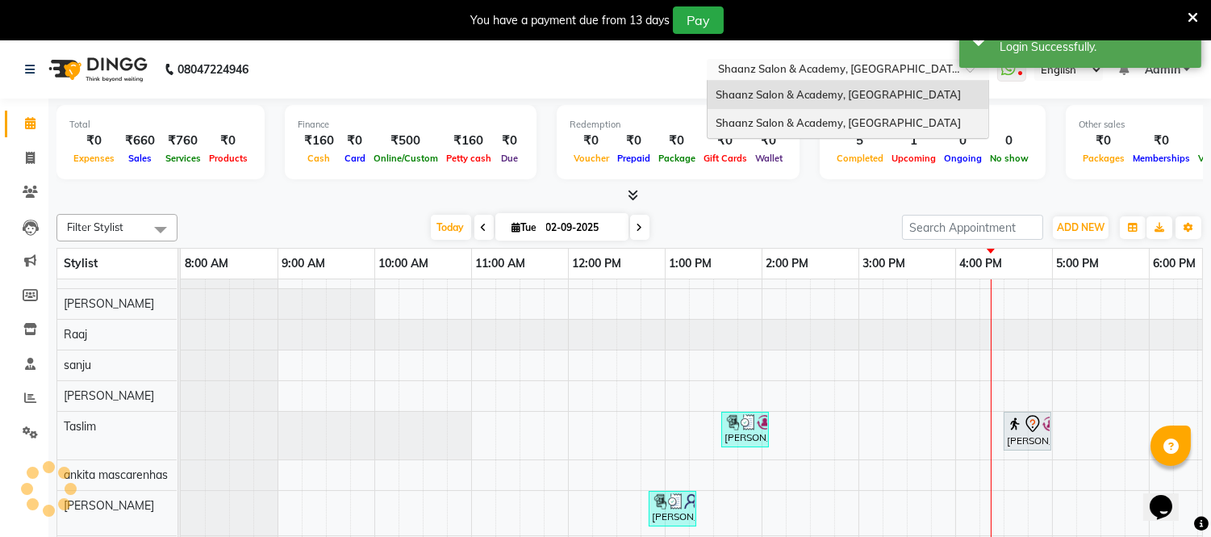
click at [893, 119] on div "Shaanz Salon & Academy, [GEOGRAPHIC_DATA]" at bounding box center [848, 123] width 281 height 29
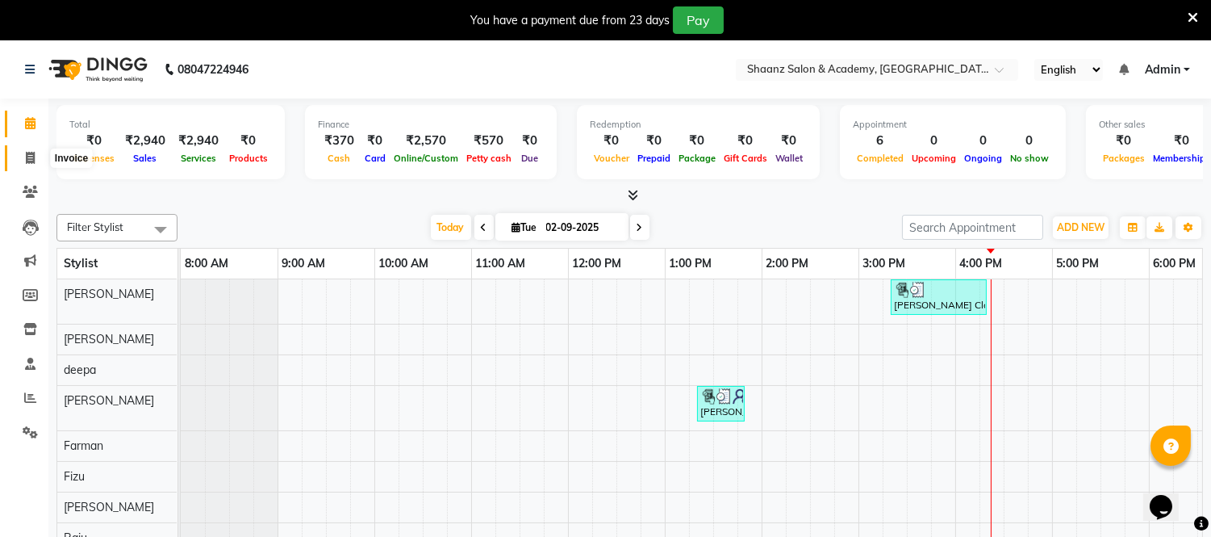
click at [26, 156] on icon at bounding box center [30, 158] width 9 height 12
select select "8719"
select select "service"
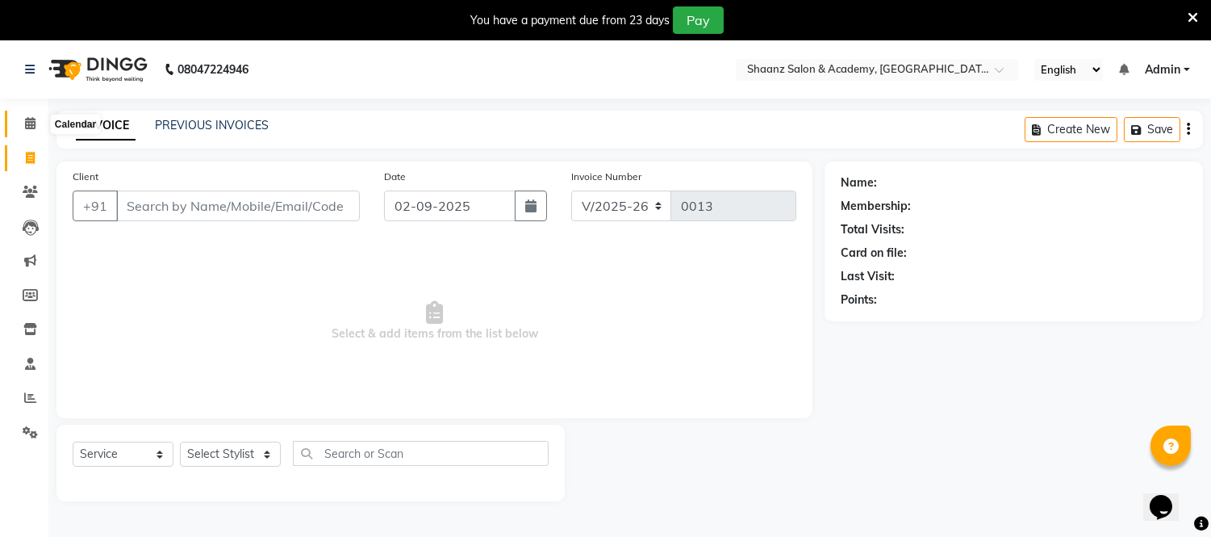
click at [26, 122] on icon at bounding box center [30, 123] width 10 height 12
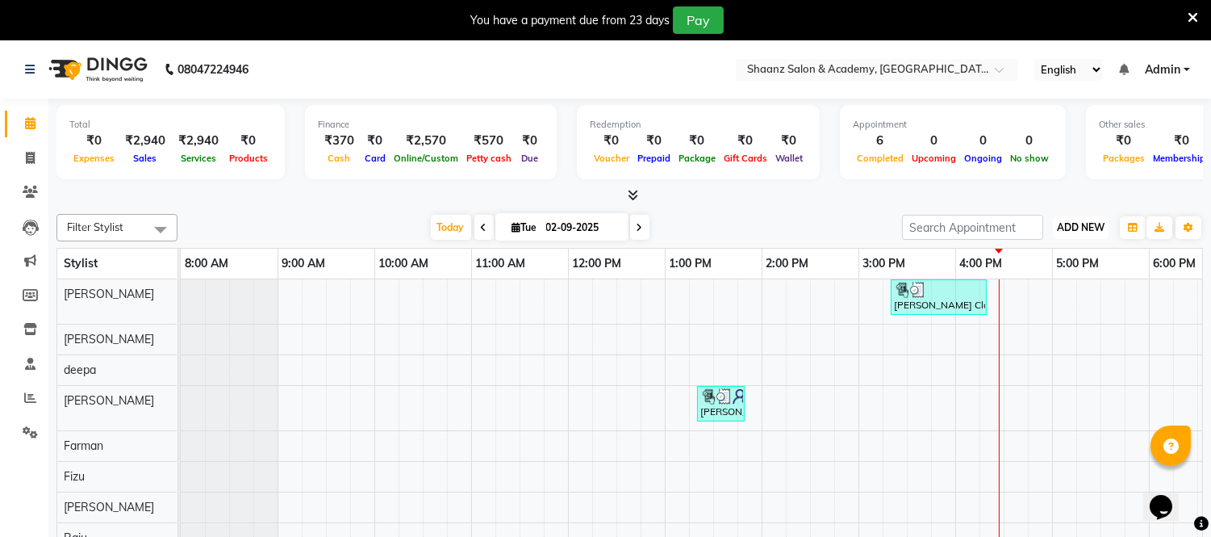
click at [1074, 230] on span "ADD NEW" at bounding box center [1081, 227] width 48 height 12
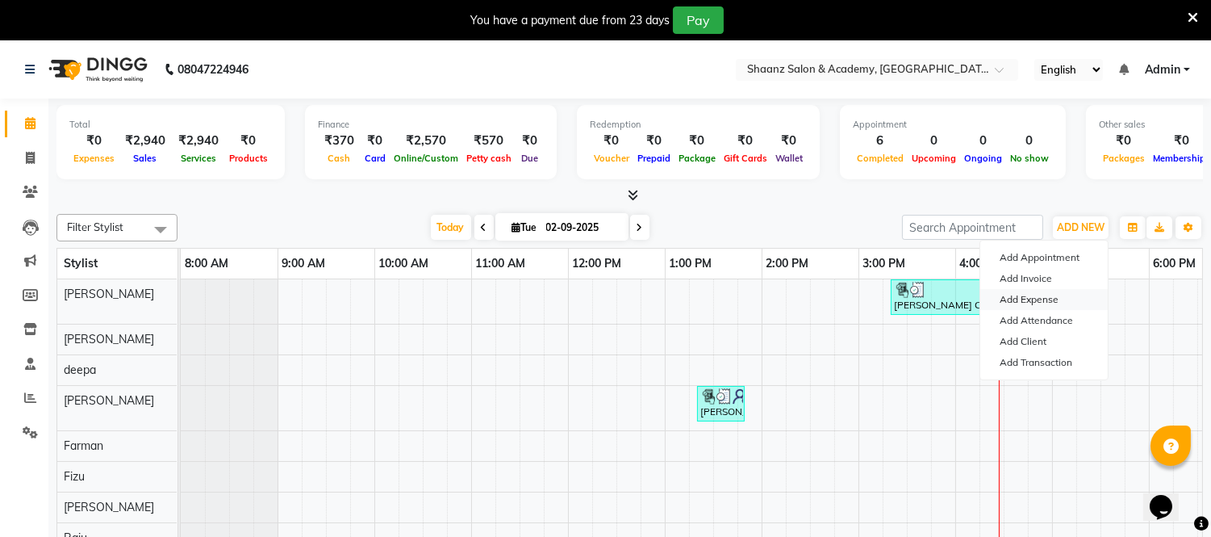
click at [1044, 296] on link "Add Expense" at bounding box center [1045, 299] width 128 height 21
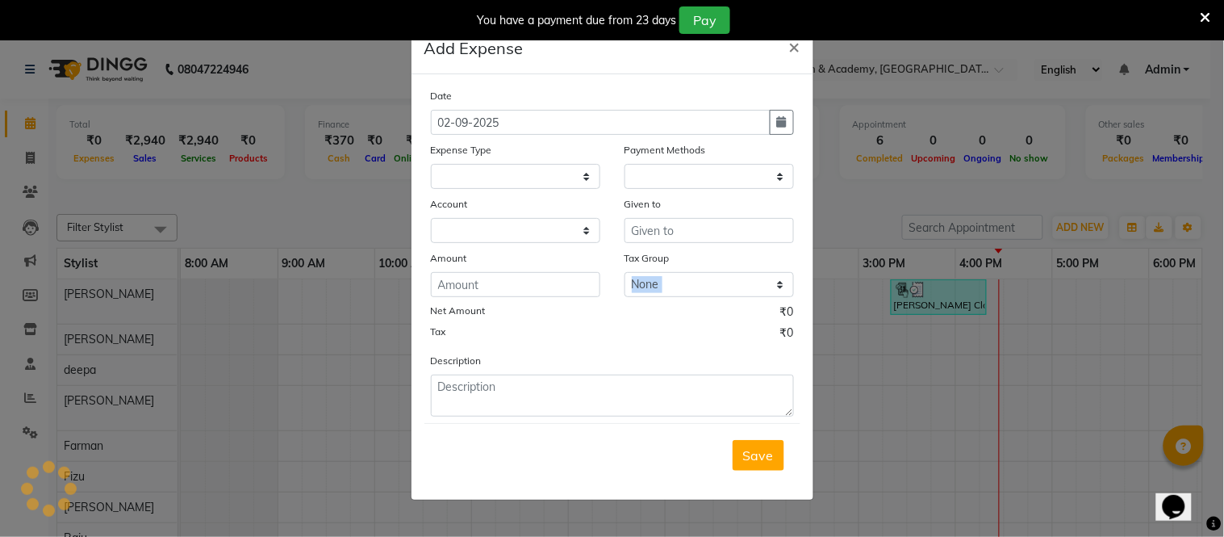
click at [1044, 296] on ngb-modal-window "Add Expense × Date [DATE] Expense Type Payment Methods Account Given to Amount …" at bounding box center [612, 268] width 1224 height 537
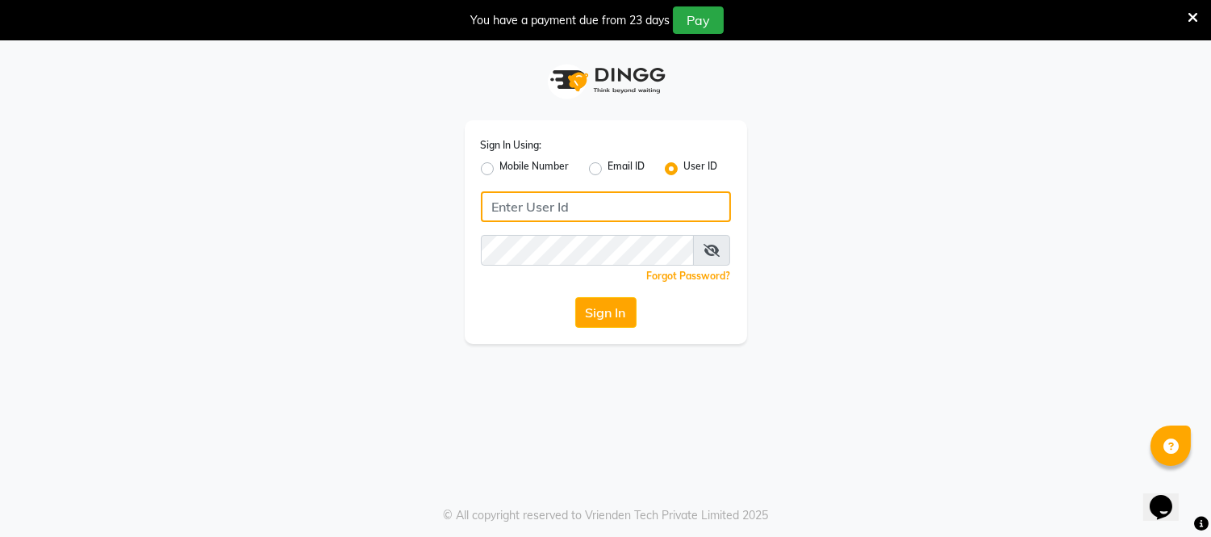
type input "[PERSON_NAME]"
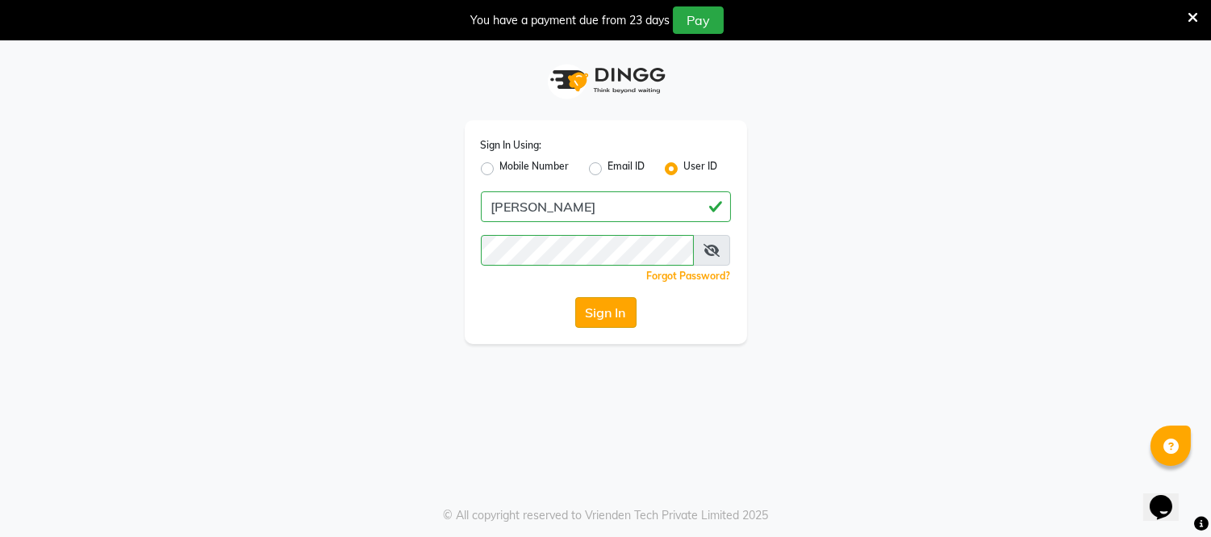
click at [592, 302] on button "Sign In" at bounding box center [605, 312] width 61 height 31
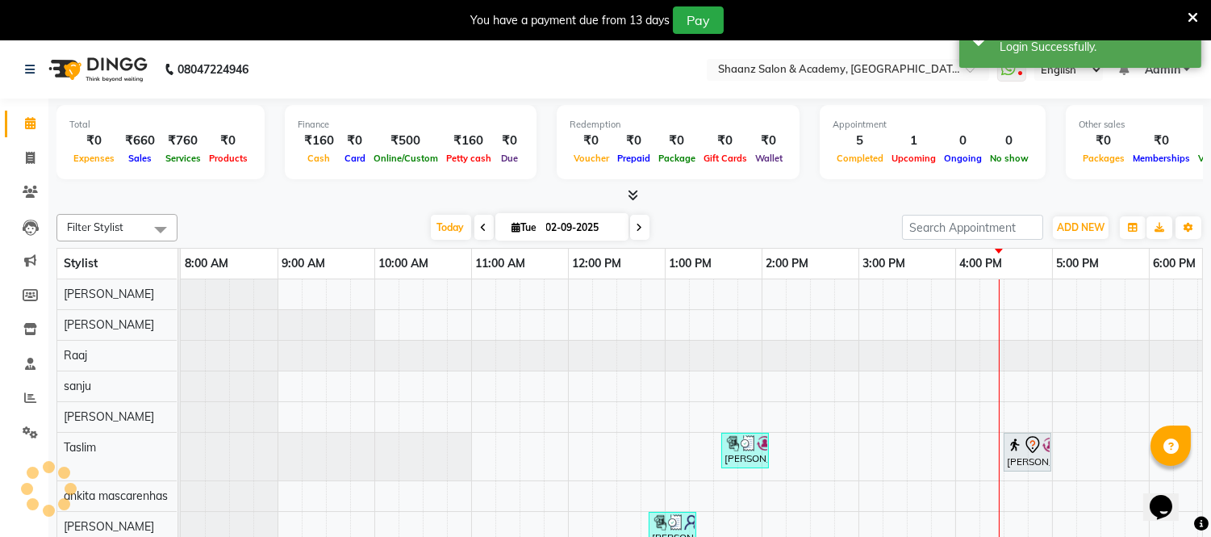
scroll to position [21, 0]
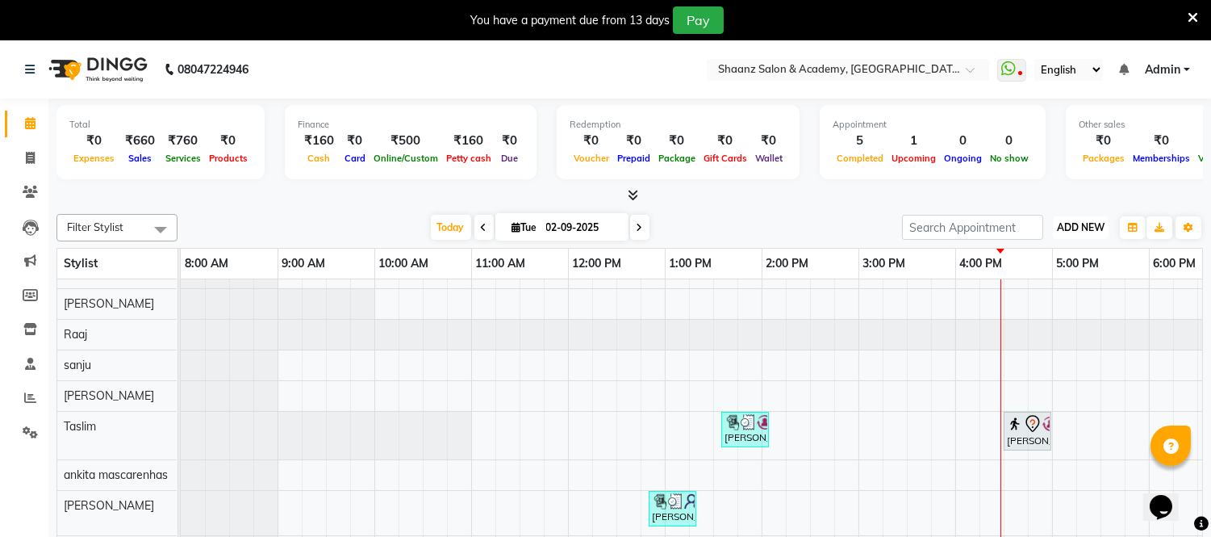
click at [1090, 228] on span "ADD NEW" at bounding box center [1081, 227] width 48 height 12
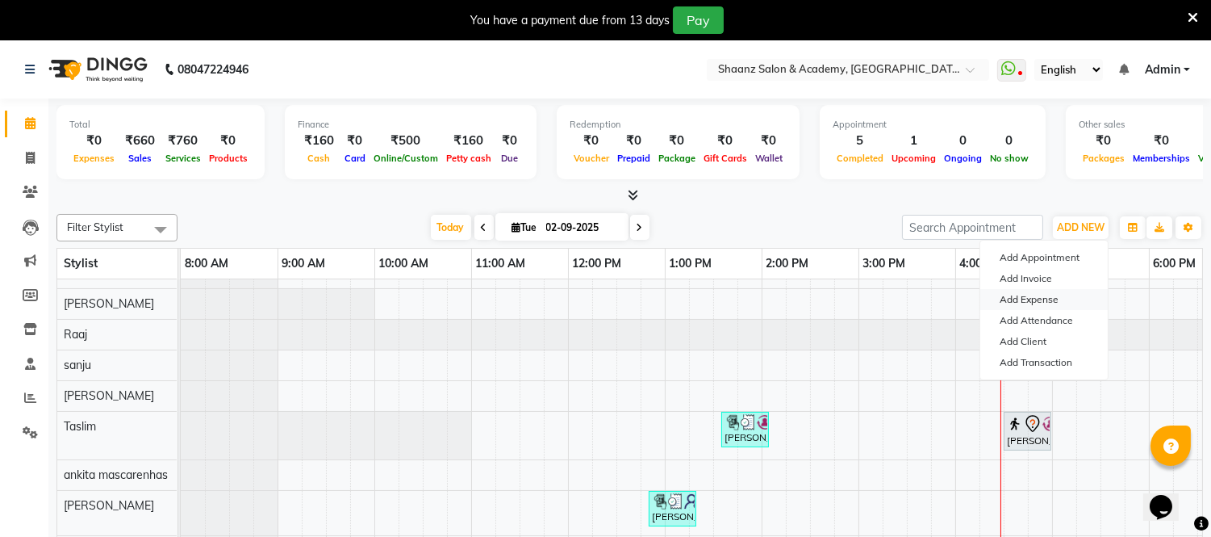
click at [1039, 299] on link "Add Expense" at bounding box center [1045, 299] width 128 height 21
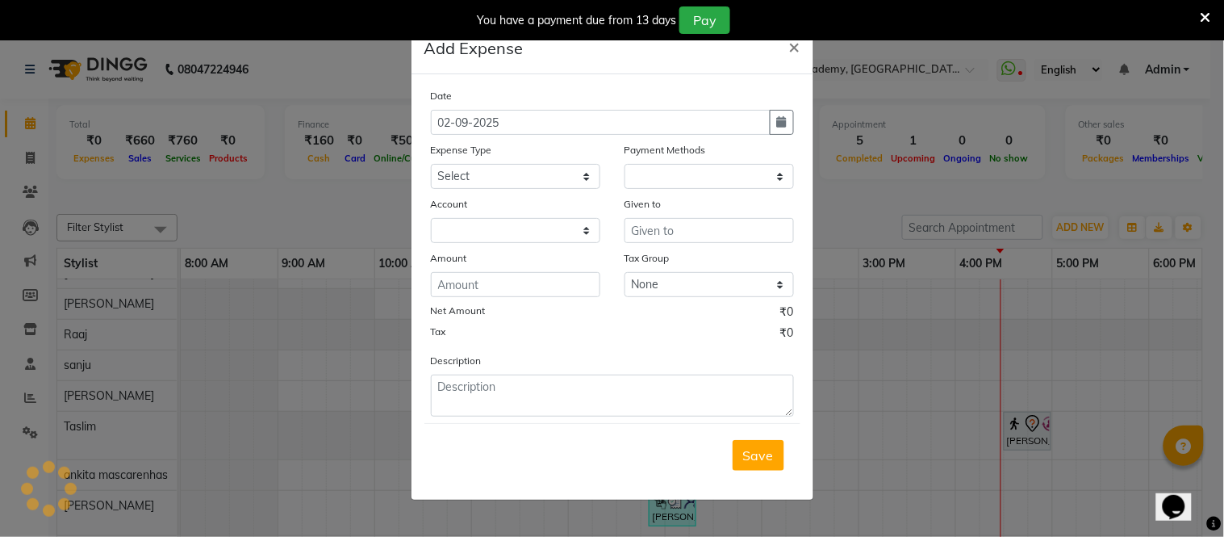
click at [1039, 299] on ngb-modal-window "Add Expense × Date [DATE] Expense Type Select Advance Salary Cash transfer to b…" at bounding box center [612, 268] width 1224 height 537
select select "1"
select select "5362"
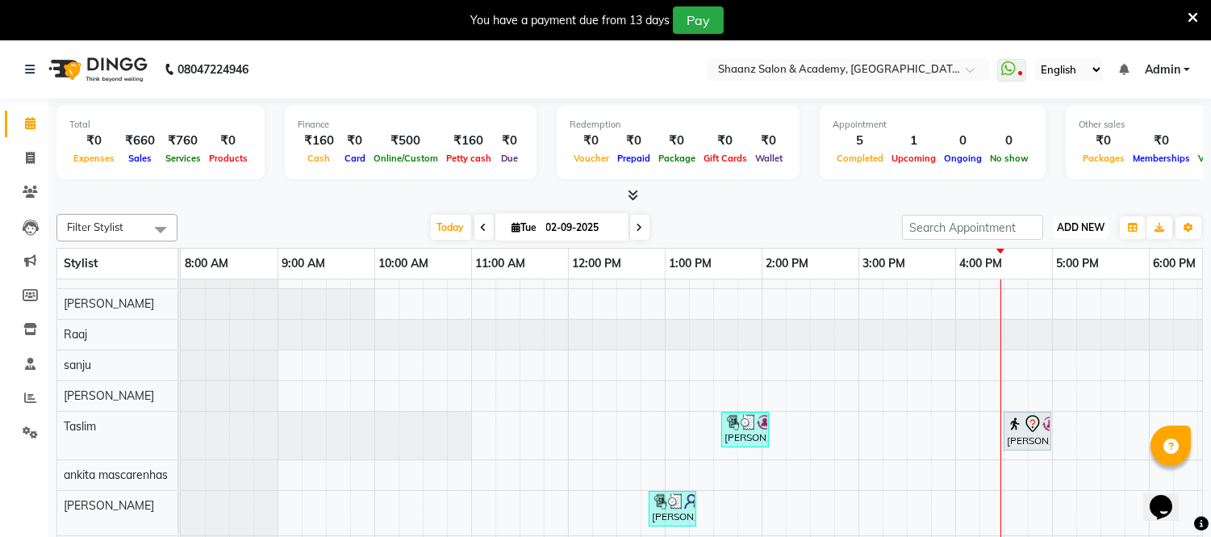
click at [1057, 230] on span "ADD NEW" at bounding box center [1081, 227] width 48 height 12
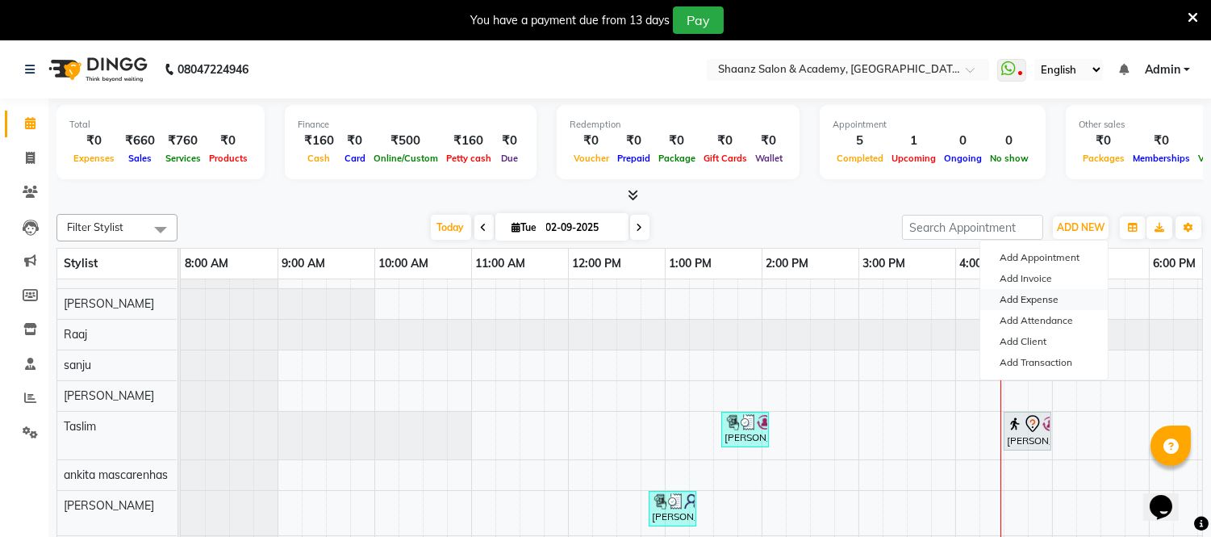
click at [1021, 300] on link "Add Expense" at bounding box center [1045, 299] width 128 height 21
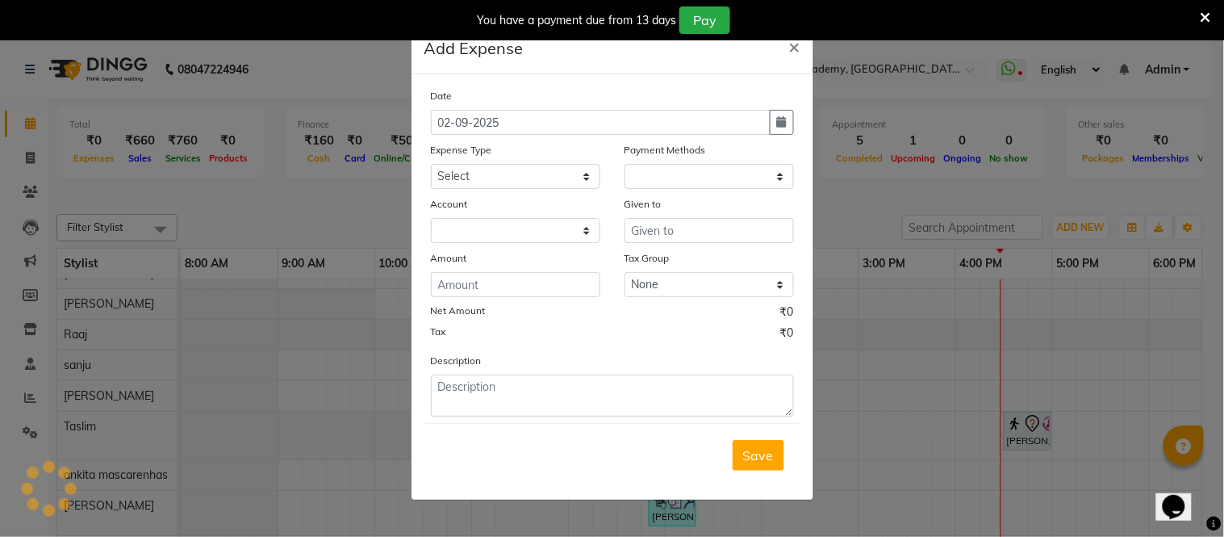
select select "1"
select select "5362"
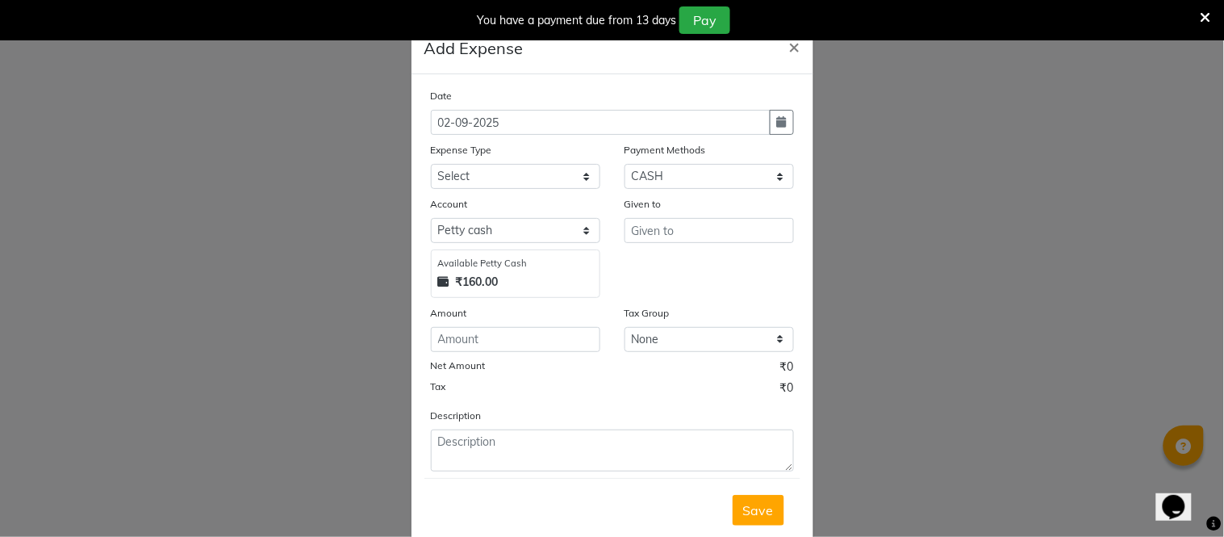
click at [496, 282] on div "₹160.00" at bounding box center [515, 282] width 155 height 17
click at [495, 282] on div "₹160.00" at bounding box center [515, 282] width 155 height 17
click at [488, 278] on strong "₹160.00" at bounding box center [477, 282] width 43 height 17
click at [579, 231] on select "Select Petty cash Default account" at bounding box center [515, 230] width 169 height 25
click at [431, 218] on select "Select Petty cash Default account" at bounding box center [515, 230] width 169 height 25
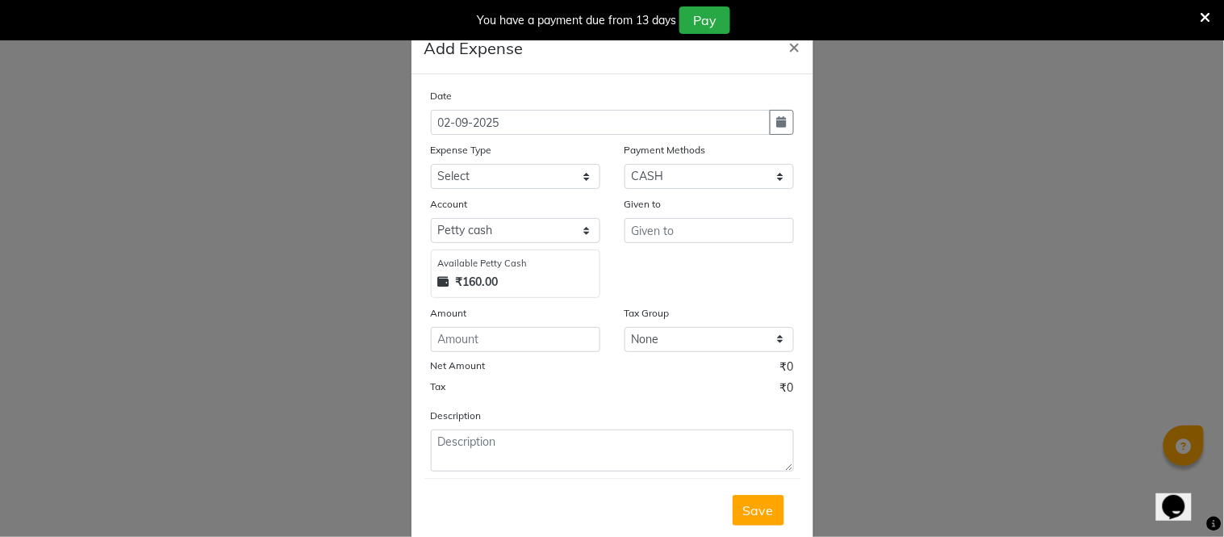
click at [494, 277] on div "₹160.00" at bounding box center [515, 282] width 155 height 17
click at [492, 280] on strong "₹160.00" at bounding box center [477, 282] width 43 height 17
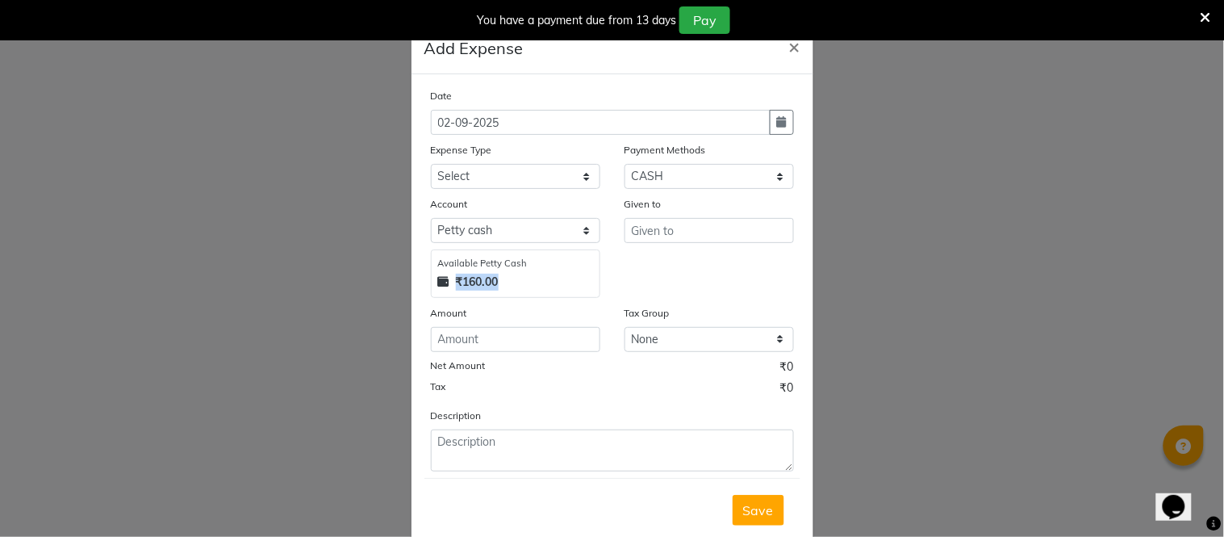
click at [492, 280] on strong "₹160.00" at bounding box center [477, 282] width 43 height 17
click at [493, 279] on div "₹160.00" at bounding box center [515, 282] width 155 height 17
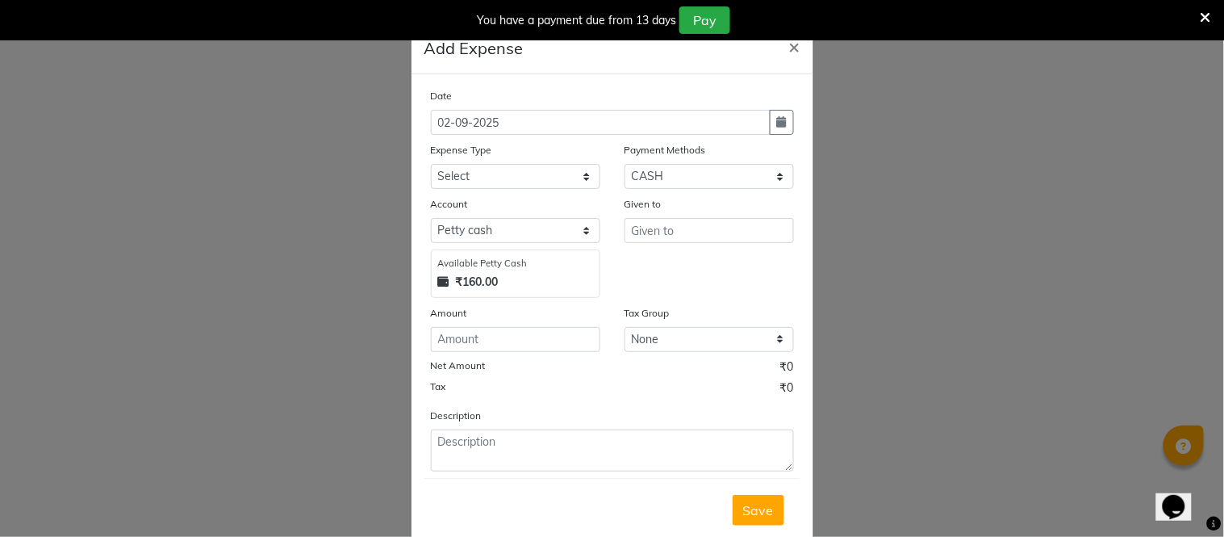
click at [493, 279] on div "₹160.00" at bounding box center [515, 282] width 155 height 17
click at [493, 281] on div "₹160.00" at bounding box center [515, 282] width 155 height 17
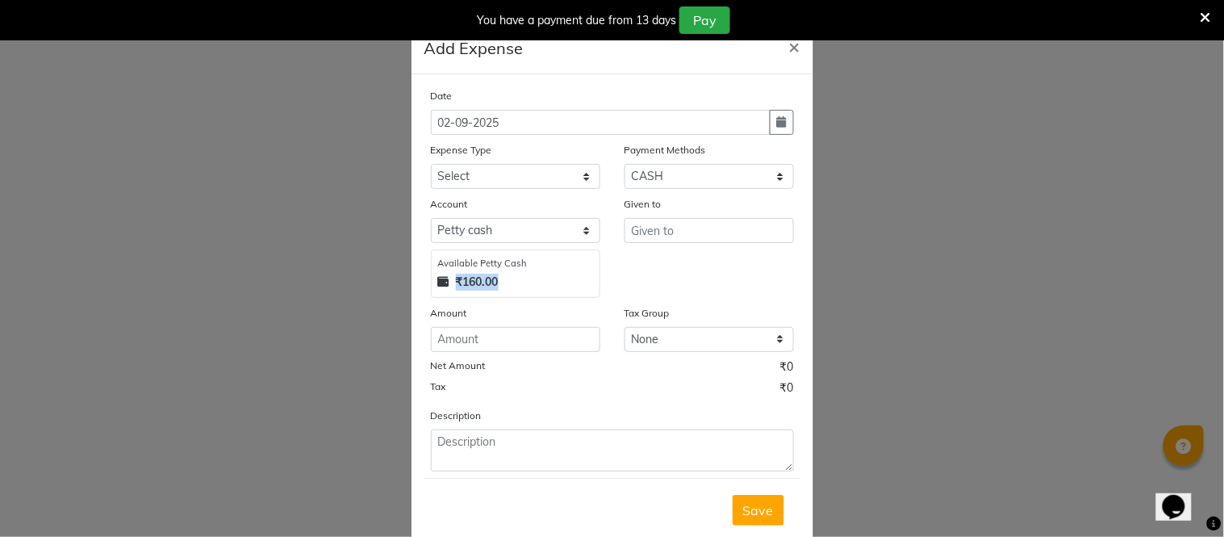
click at [493, 281] on div "₹160.00" at bounding box center [515, 282] width 155 height 17
click at [789, 46] on span "×" at bounding box center [794, 46] width 11 height 24
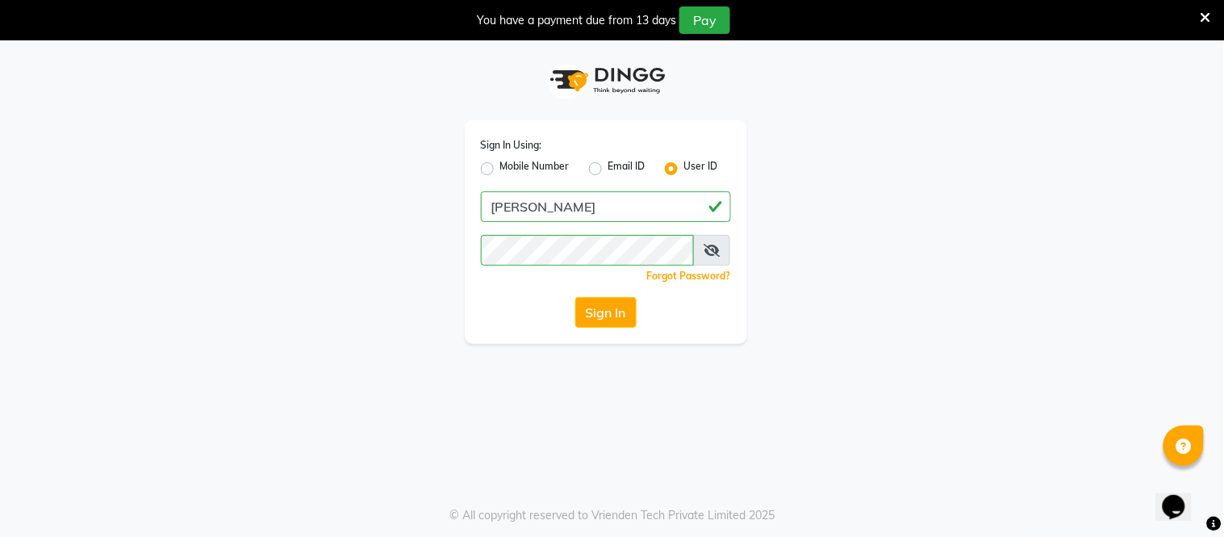
click at [786, 46] on app-add-expense "Add Expense × Date [DATE] Expense Type Select Advance Salary Cash transfer to b…" at bounding box center [613, 248] width 402 height 531
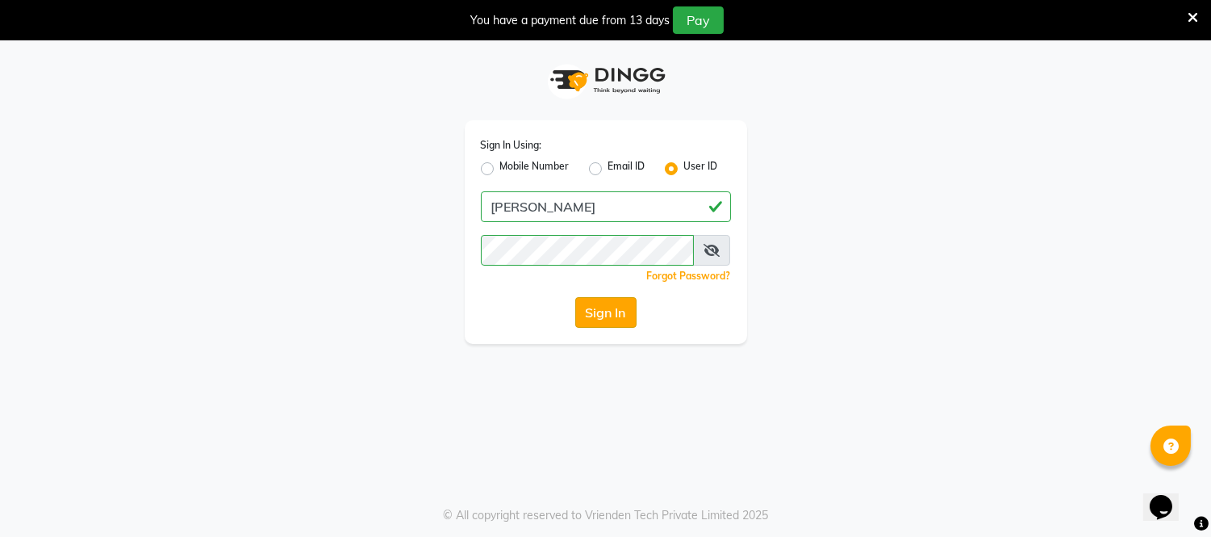
click at [608, 308] on button "Sign In" at bounding box center [605, 312] width 61 height 31
click at [608, 308] on div "Sign In" at bounding box center [606, 312] width 250 height 31
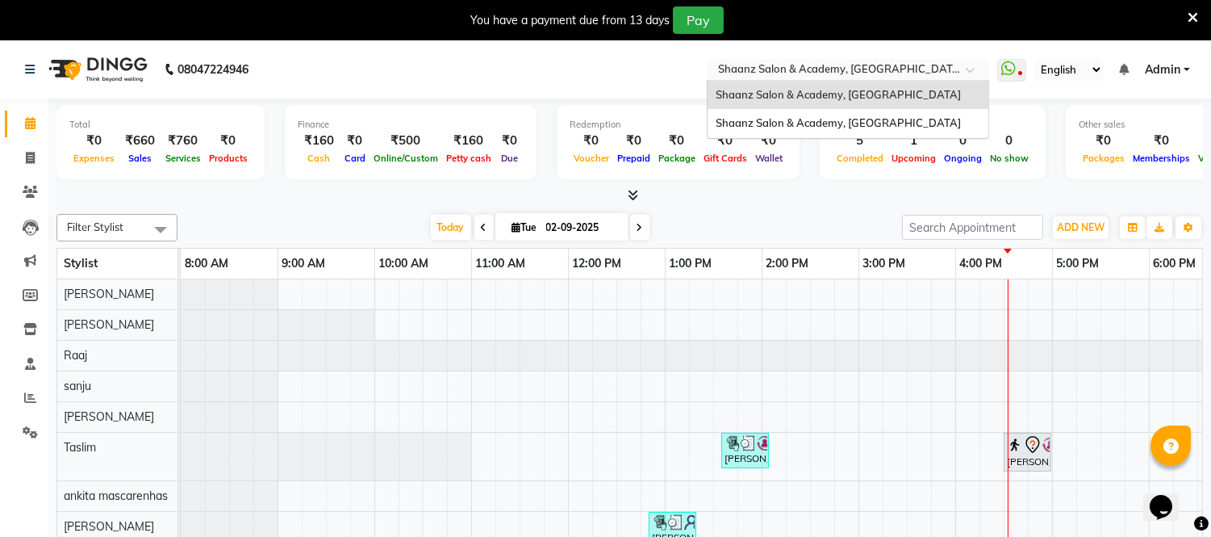
click at [980, 70] on span at bounding box center [976, 74] width 20 height 16
click at [902, 122] on div "Shaanz Salon & Academy, [GEOGRAPHIC_DATA]" at bounding box center [848, 123] width 281 height 29
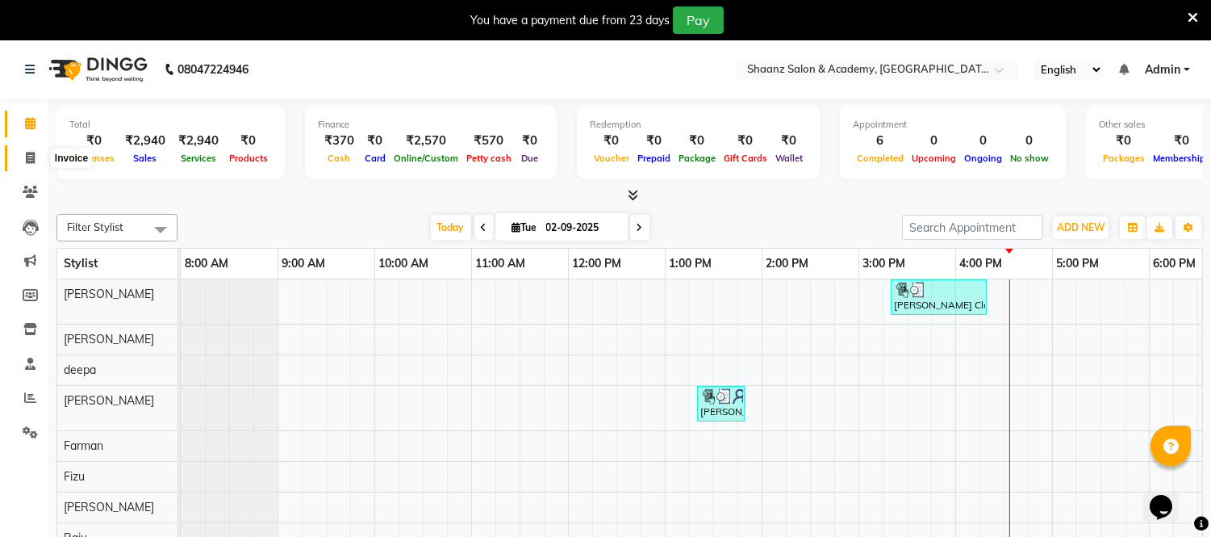
click at [29, 156] on icon at bounding box center [30, 158] width 9 height 12
select select "8719"
select select "service"
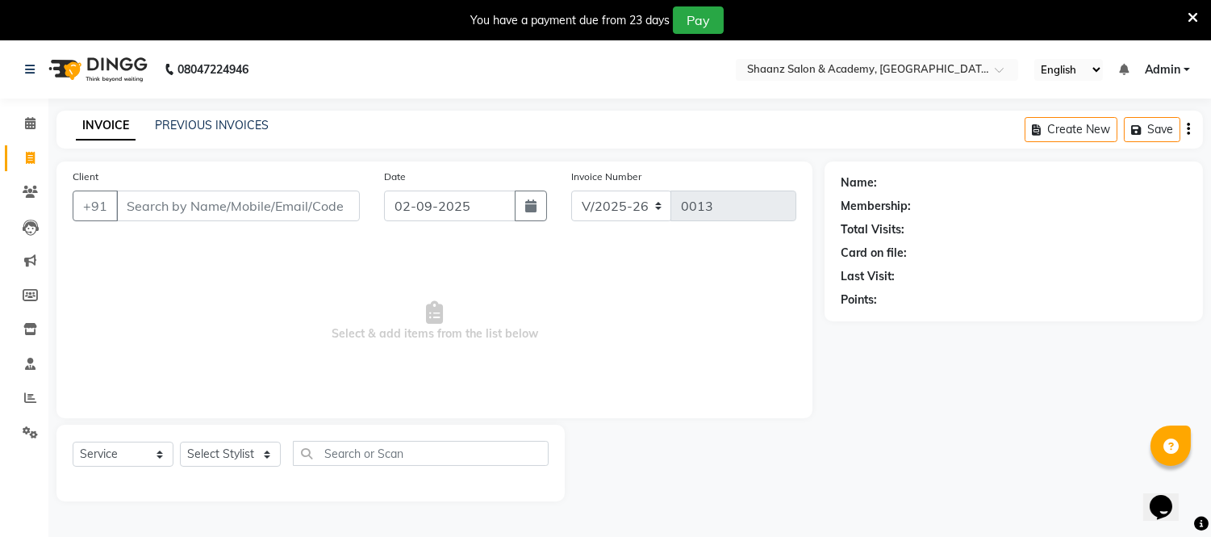
click at [133, 207] on input "Client" at bounding box center [238, 205] width 244 height 31
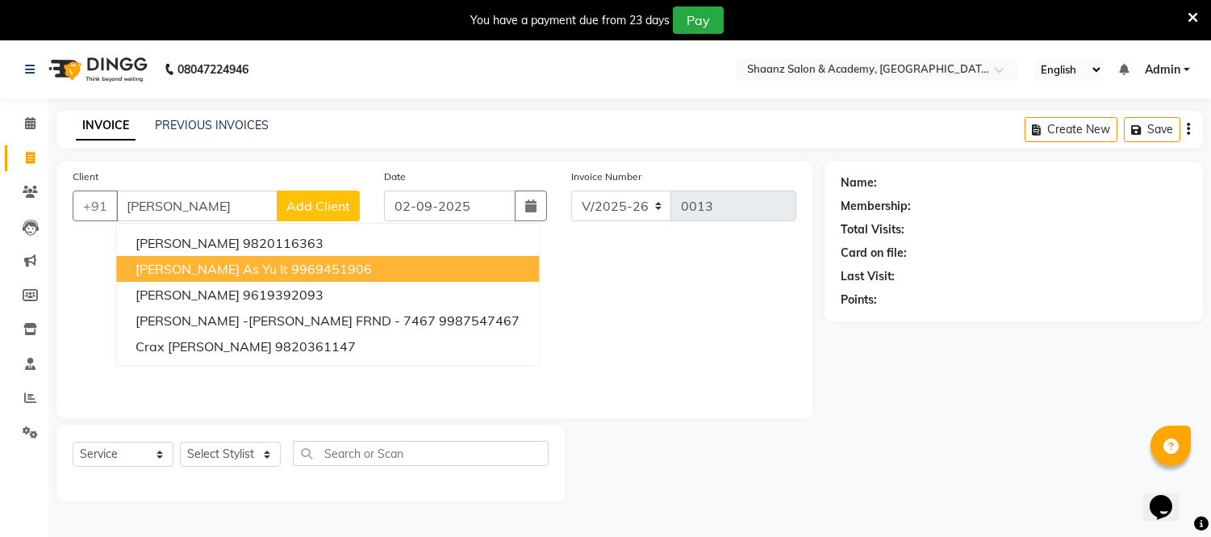
click at [178, 269] on span "[PERSON_NAME] As Yu It" at bounding box center [212, 269] width 153 height 16
type input "9969451906"
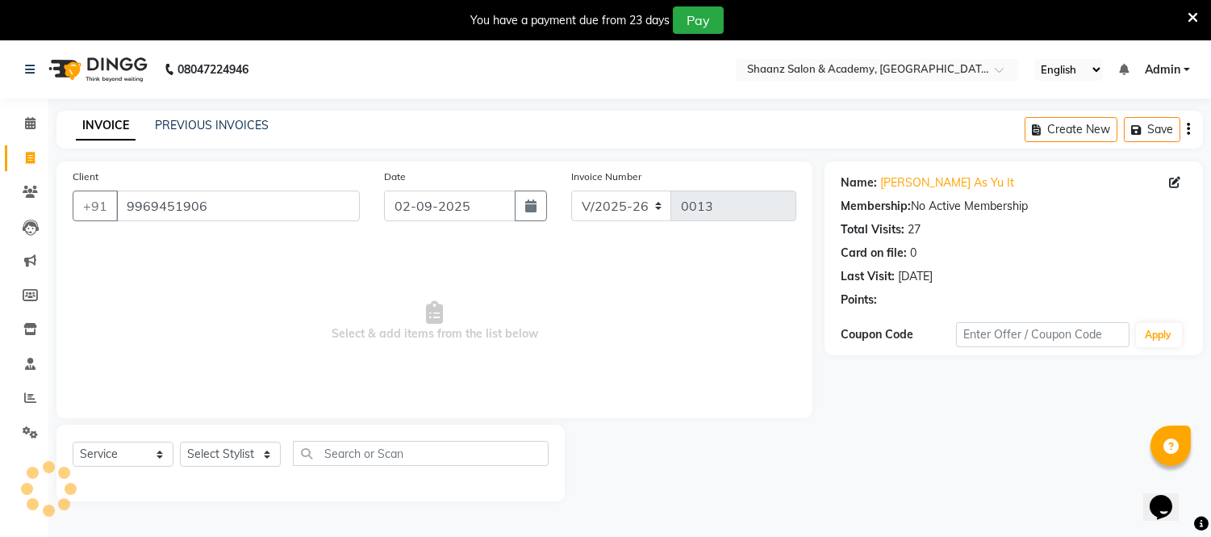
click at [178, 269] on span "Select & add items from the list below" at bounding box center [435, 321] width 724 height 161
click at [264, 457] on select "Select Stylist [PERSON_NAME] [PERSON_NAME] [PERSON_NAME] [PERSON_NAME] [PERSON_…" at bounding box center [230, 453] width 101 height 25
select select "88488"
click at [180, 442] on select "Select Stylist [PERSON_NAME] [PERSON_NAME] [PERSON_NAME] [PERSON_NAME] [PERSON_…" at bounding box center [230, 453] width 101 height 25
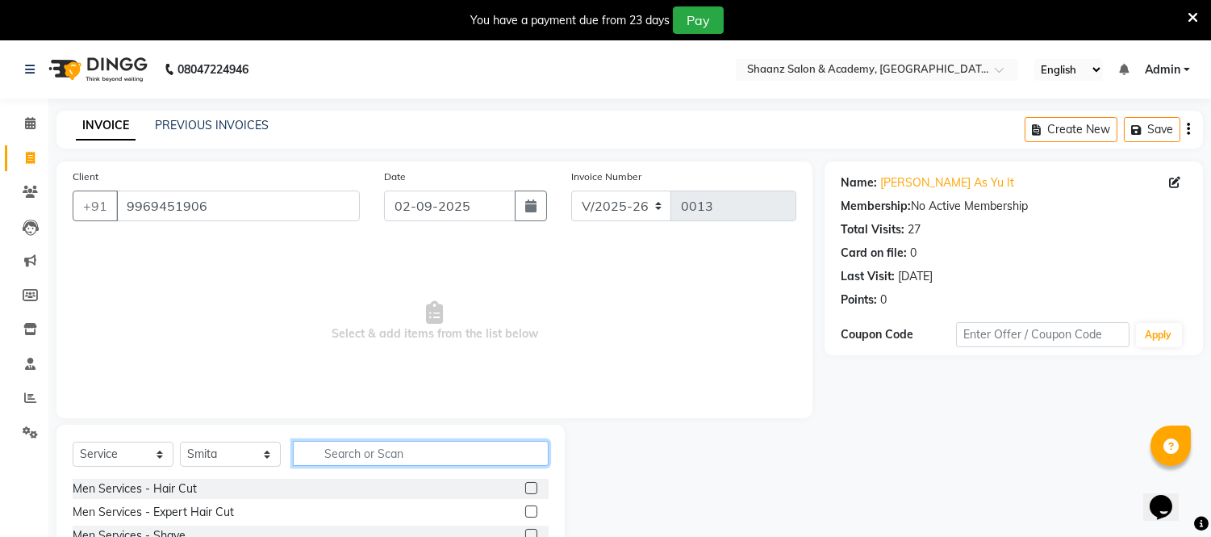
click at [422, 454] on input "text" at bounding box center [421, 453] width 256 height 25
type input "MANI CURE"
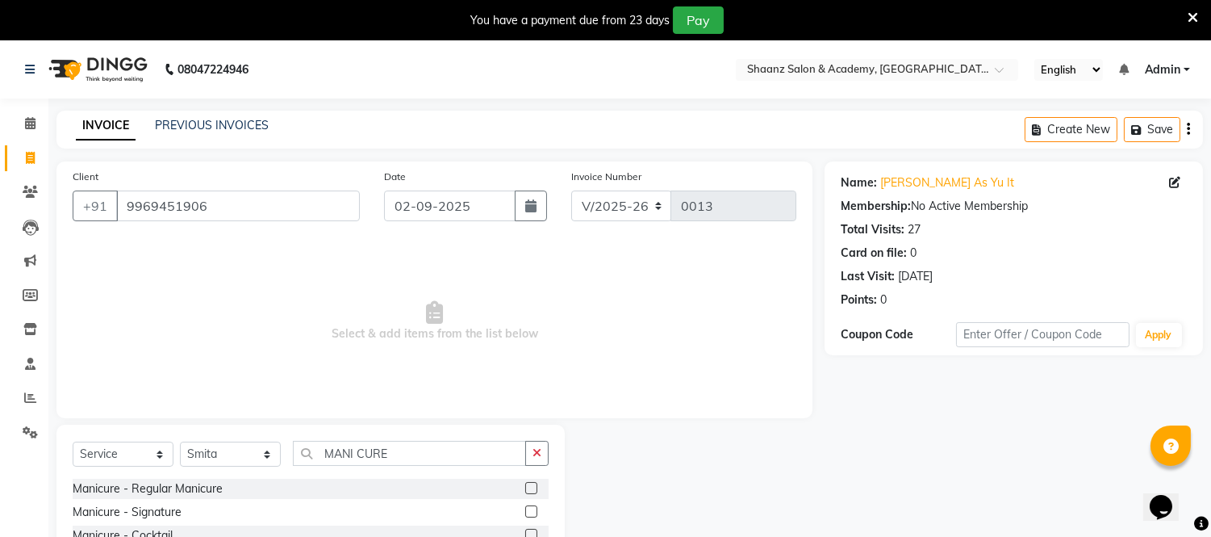
click at [525, 490] on label at bounding box center [531, 488] width 12 height 12
click at [525, 490] on input "checkbox" at bounding box center [530, 488] width 10 height 10
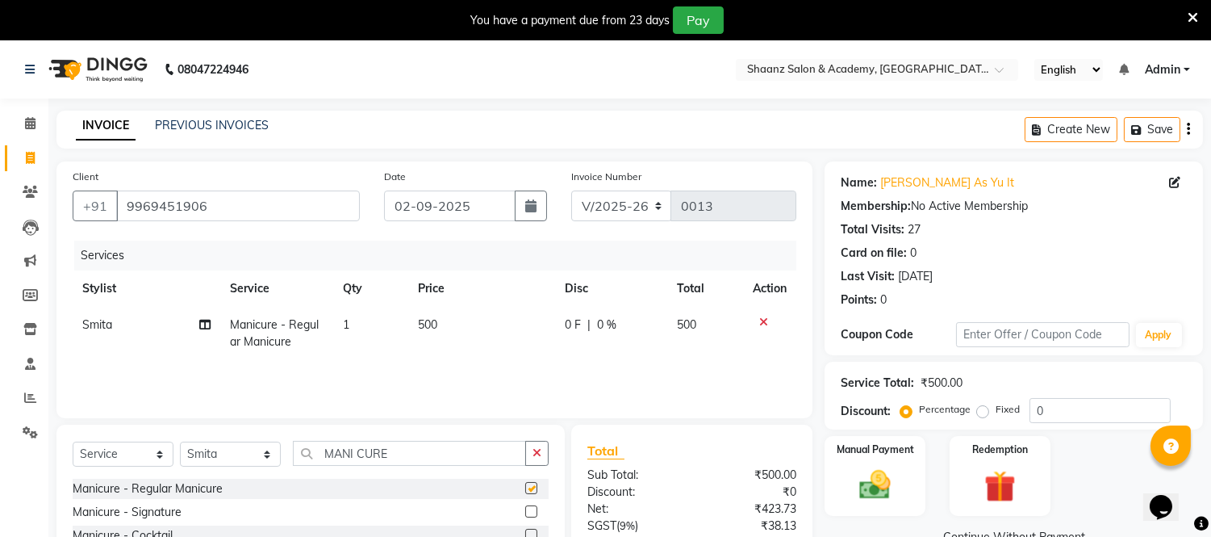
click at [525, 490] on label at bounding box center [531, 488] width 12 height 12
click at [525, 490] on input "checkbox" at bounding box center [530, 488] width 10 height 10
checkbox input "false"
click at [441, 324] on td "500" at bounding box center [481, 333] width 147 height 53
select select "88488"
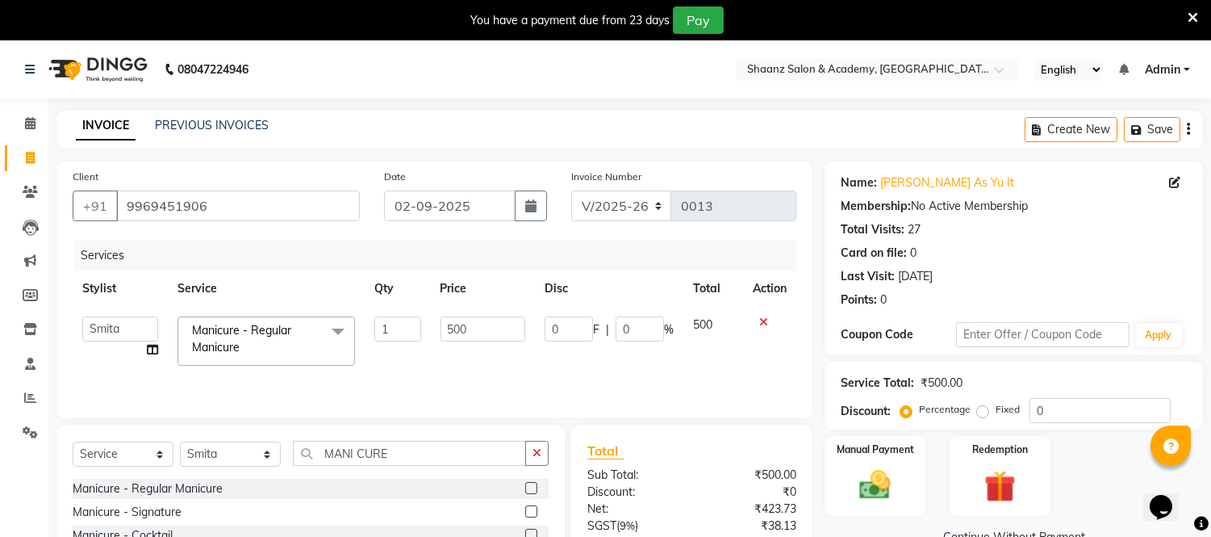
click at [441, 324] on input "500" at bounding box center [483, 328] width 85 height 25
type input "600"
click at [714, 324] on td "500" at bounding box center [714, 341] width 60 height 69
select select "88488"
click at [714, 324] on td "600" at bounding box center [714, 341] width 60 height 69
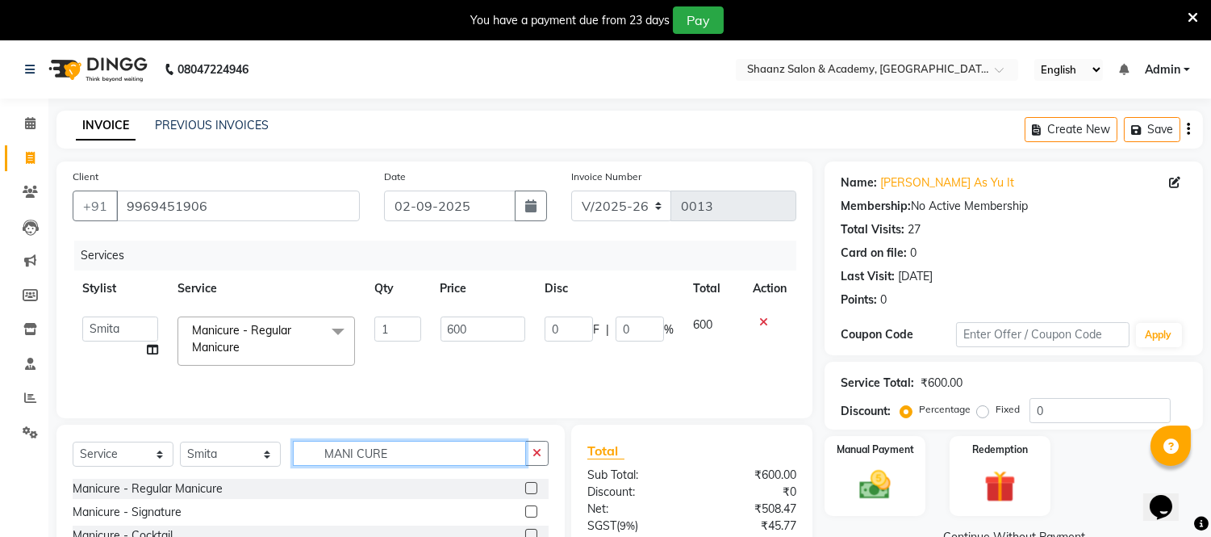
click at [413, 458] on input "MANI CURE" at bounding box center [409, 453] width 233 height 25
type input "M"
type input "PEDICURE"
click at [574, 513] on div "Total Sub Total: ₹600.00 Discount: ₹0 Net: ₹508.47 SGST ( 9% ) ₹45.77 CGST ( 9%…" at bounding box center [691, 543] width 241 height 237
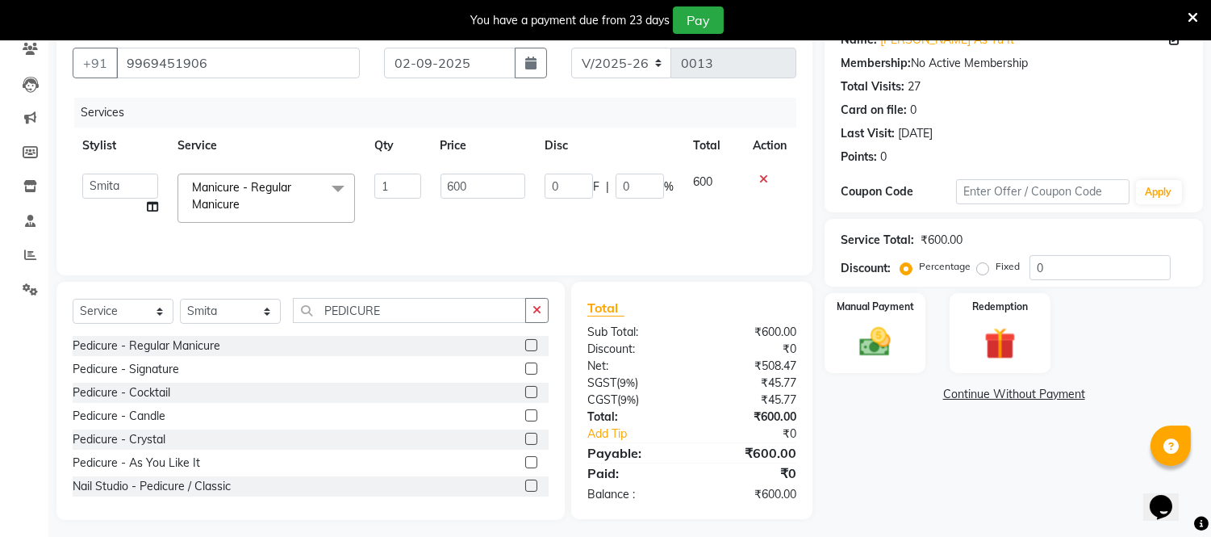
scroll to position [149, 0]
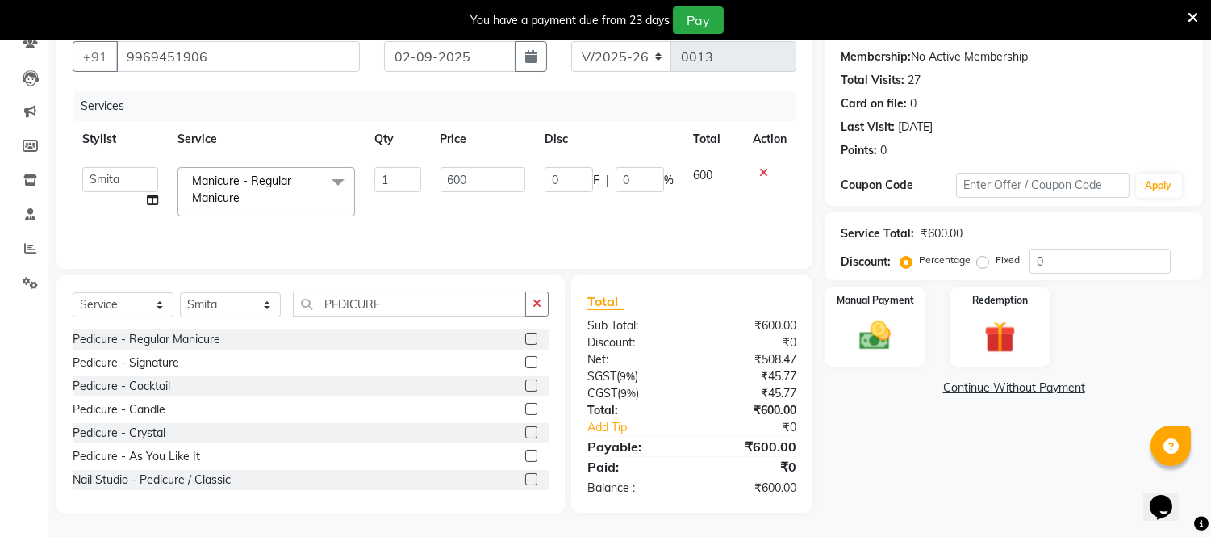
click at [525, 479] on label at bounding box center [531, 479] width 12 height 12
click at [525, 479] on input "checkbox" at bounding box center [530, 480] width 10 height 10
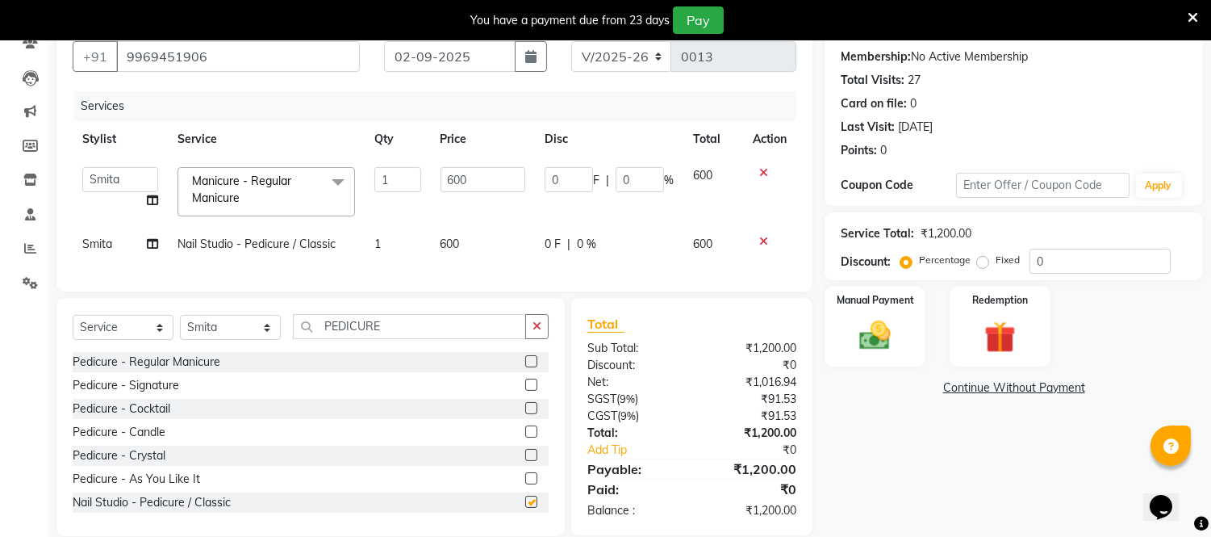
checkbox input "false"
click at [461, 236] on td "600" at bounding box center [483, 244] width 104 height 36
select select "88488"
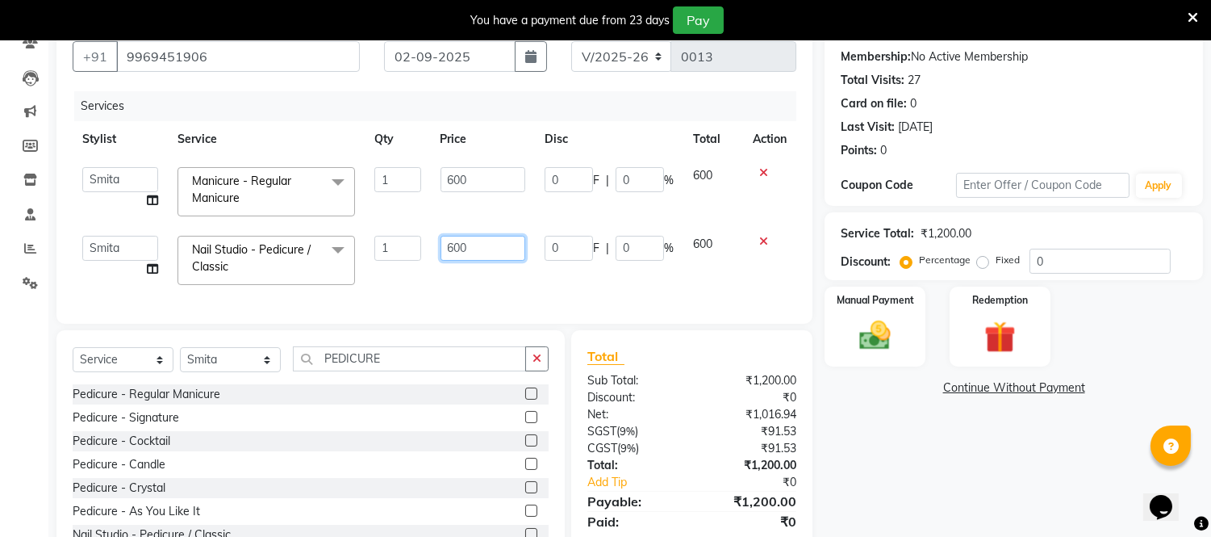
click at [478, 245] on input "600" at bounding box center [483, 248] width 85 height 25
type input "6"
type input "700"
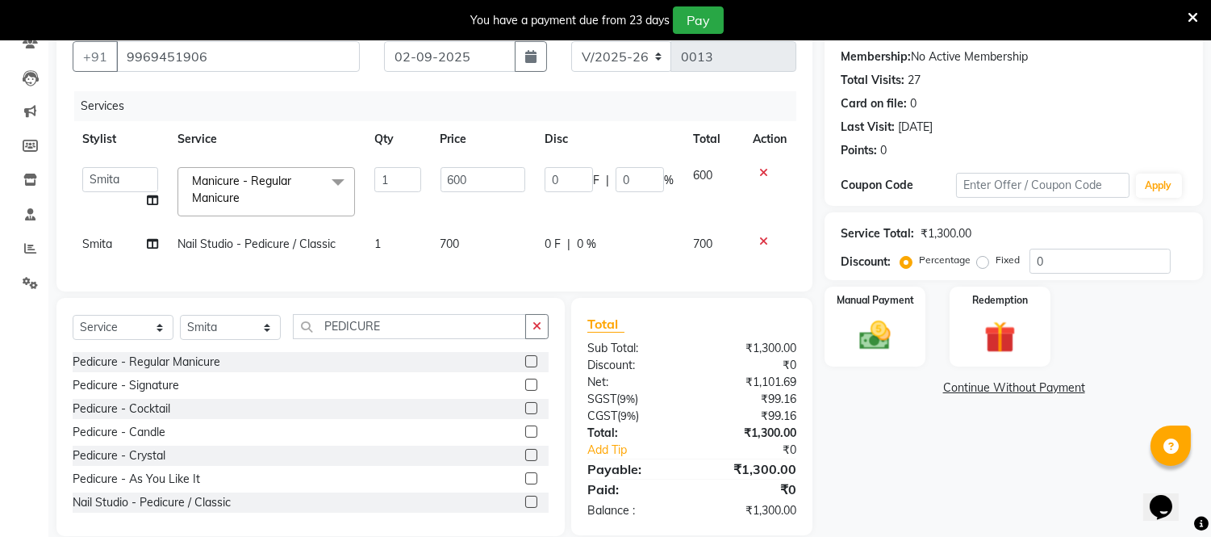
click at [709, 249] on span "700" at bounding box center [702, 243] width 19 height 15
select select "88488"
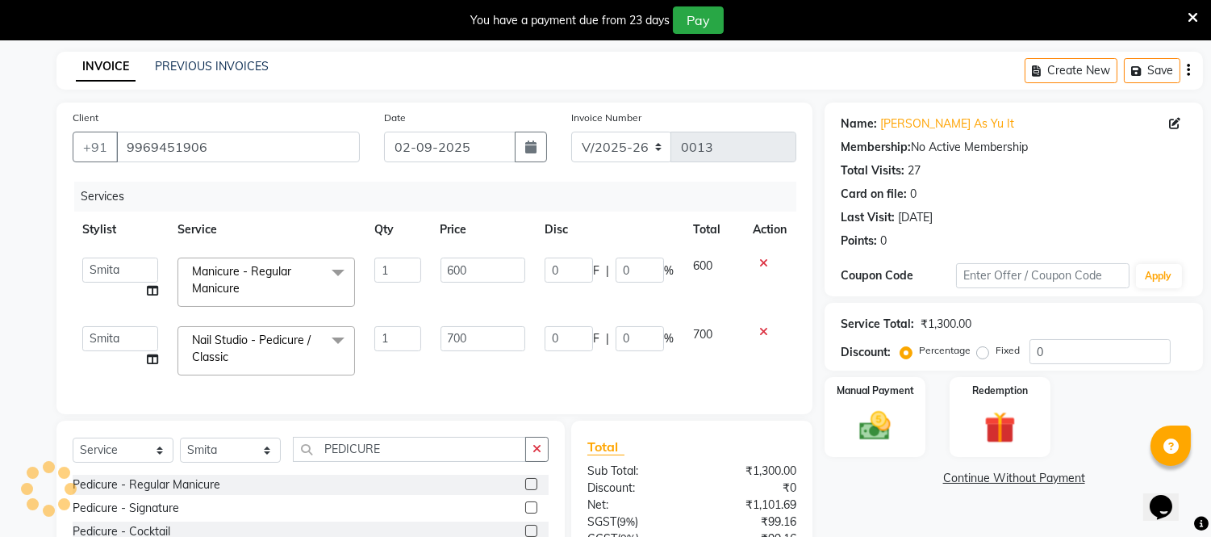
scroll to position [0, 0]
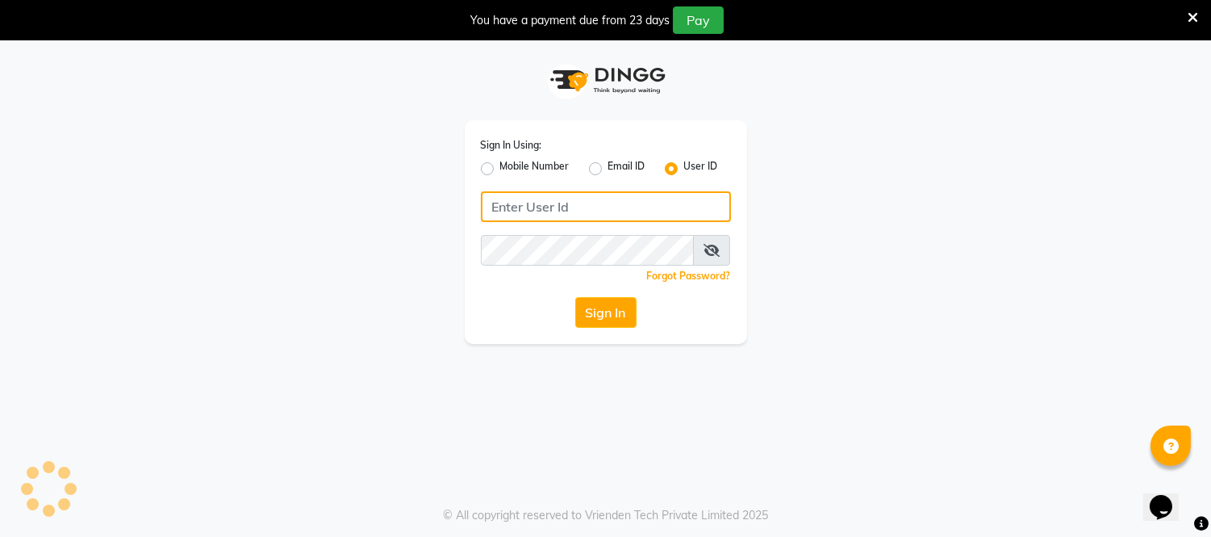
type input "[PERSON_NAME]"
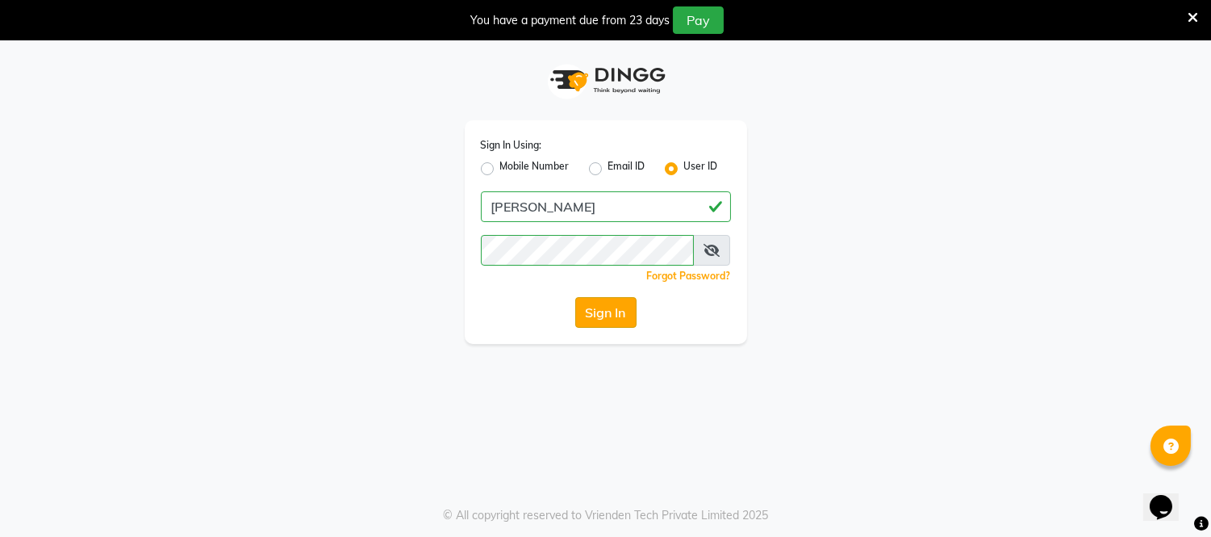
click at [605, 301] on button "Sign In" at bounding box center [605, 312] width 61 height 31
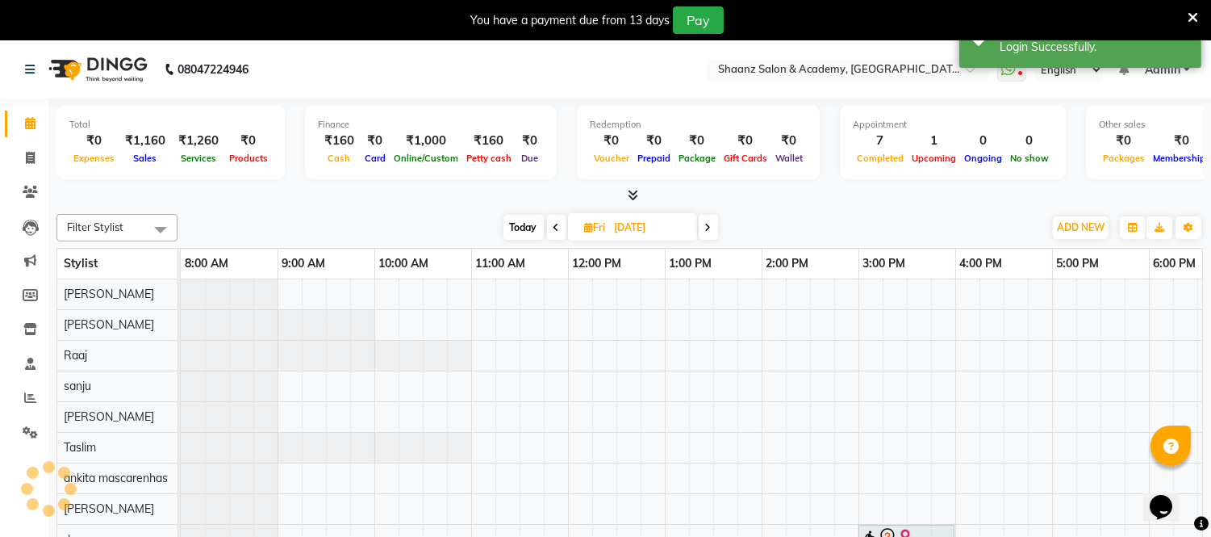
scroll to position [21, 0]
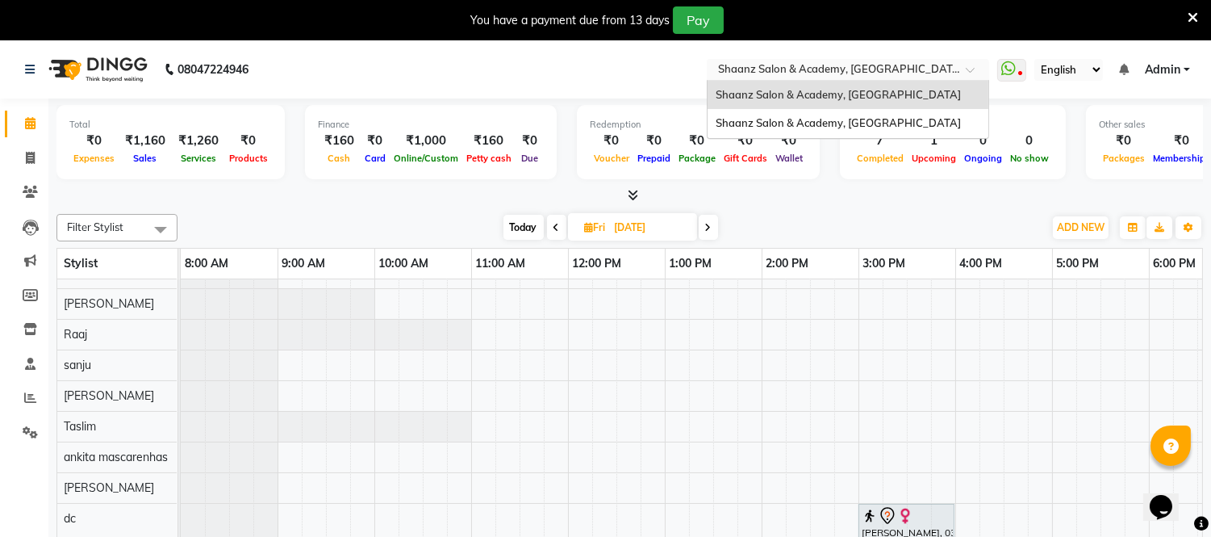
click at [910, 71] on input "text" at bounding box center [832, 71] width 234 height 16
click at [869, 115] on div "Shaanz Salon & Academy, [GEOGRAPHIC_DATA]" at bounding box center [848, 123] width 281 height 29
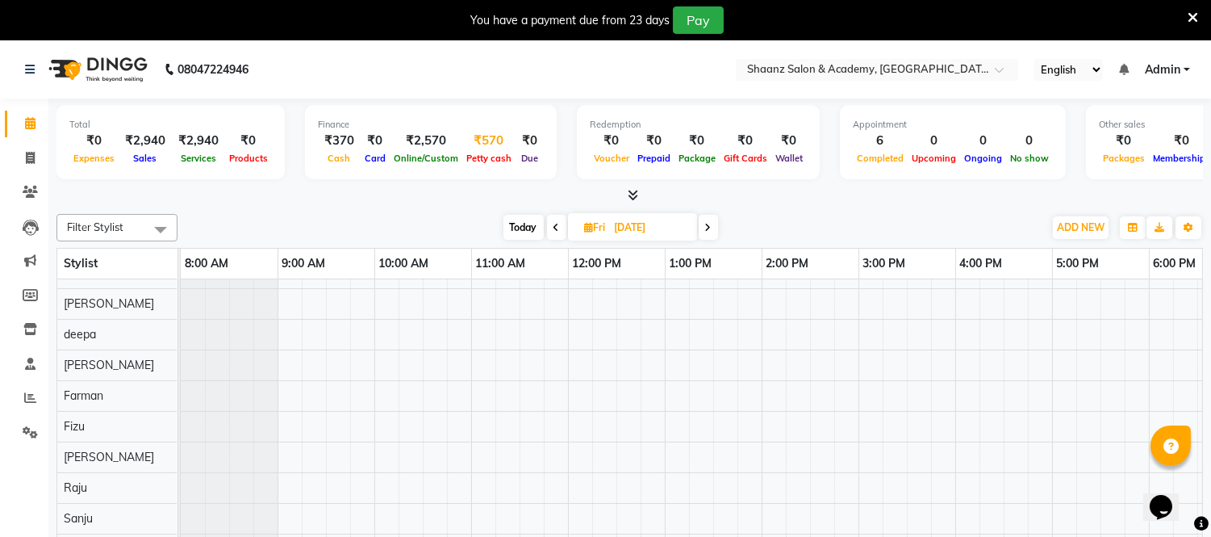
click at [476, 144] on div "₹570" at bounding box center [488, 141] width 53 height 19
select select "7990"
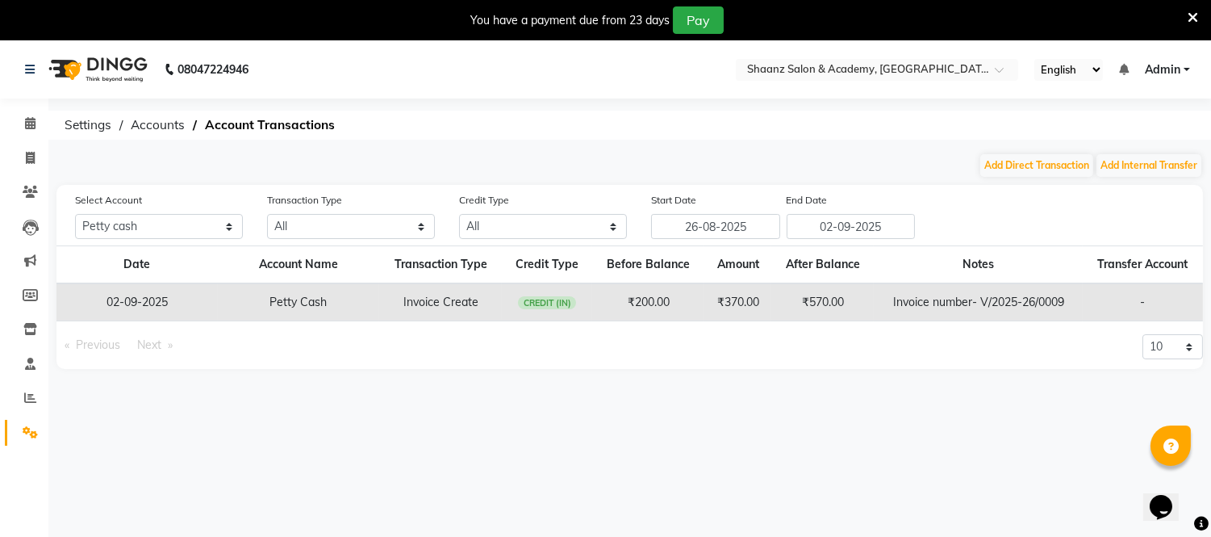
click at [832, 301] on td "₹570.00" at bounding box center [823, 302] width 103 height 38
click at [843, 304] on td "₹570.00" at bounding box center [823, 302] width 103 height 38
click at [34, 189] on icon at bounding box center [30, 192] width 15 height 12
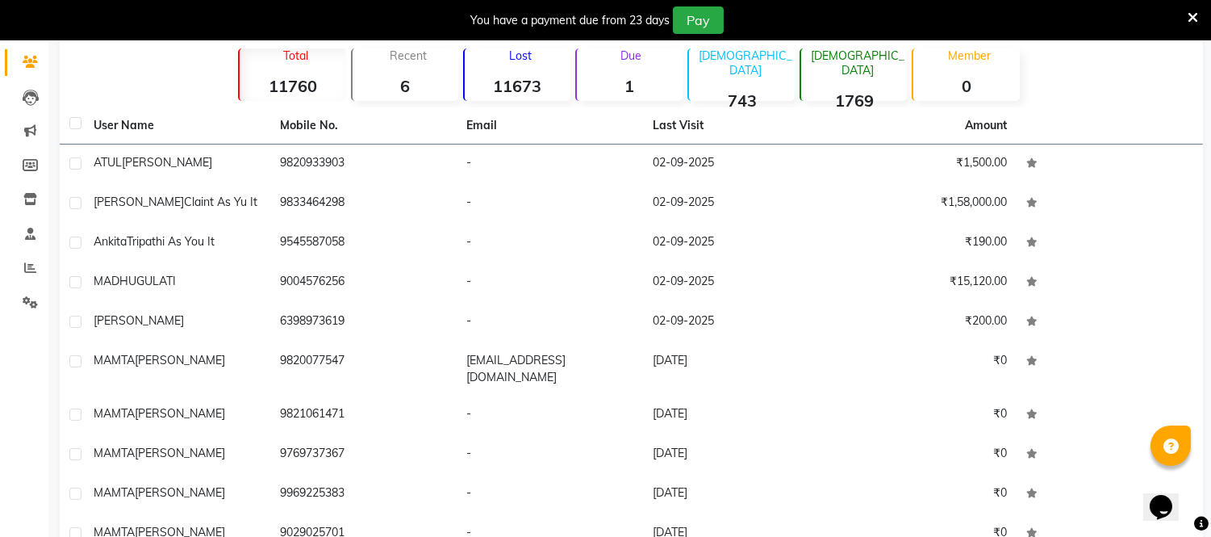
scroll to position [94, 0]
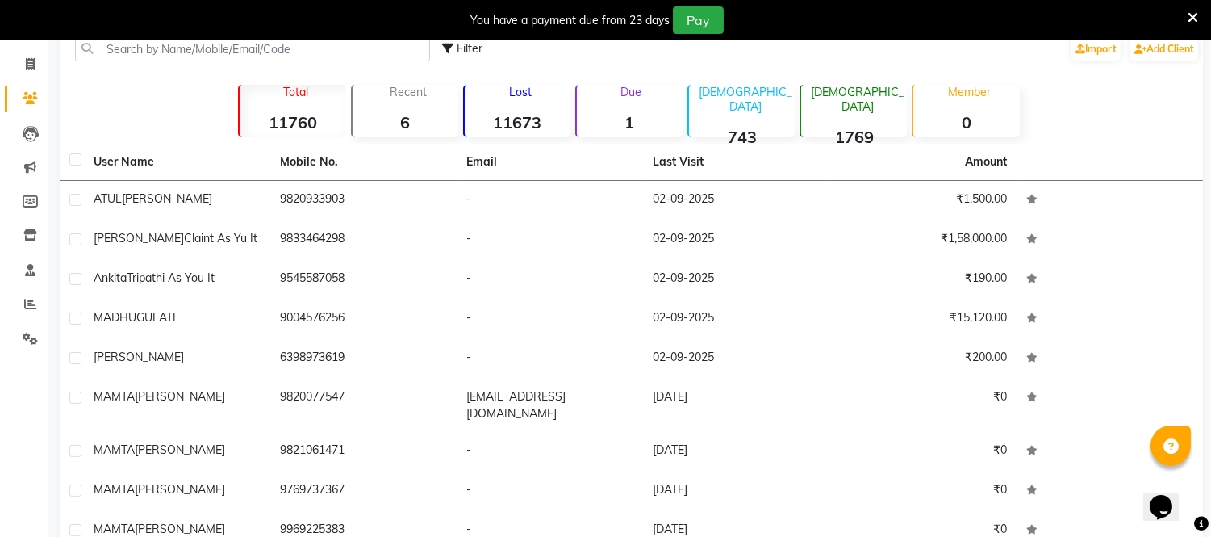
click at [1195, 10] on icon at bounding box center [1193, 17] width 10 height 15
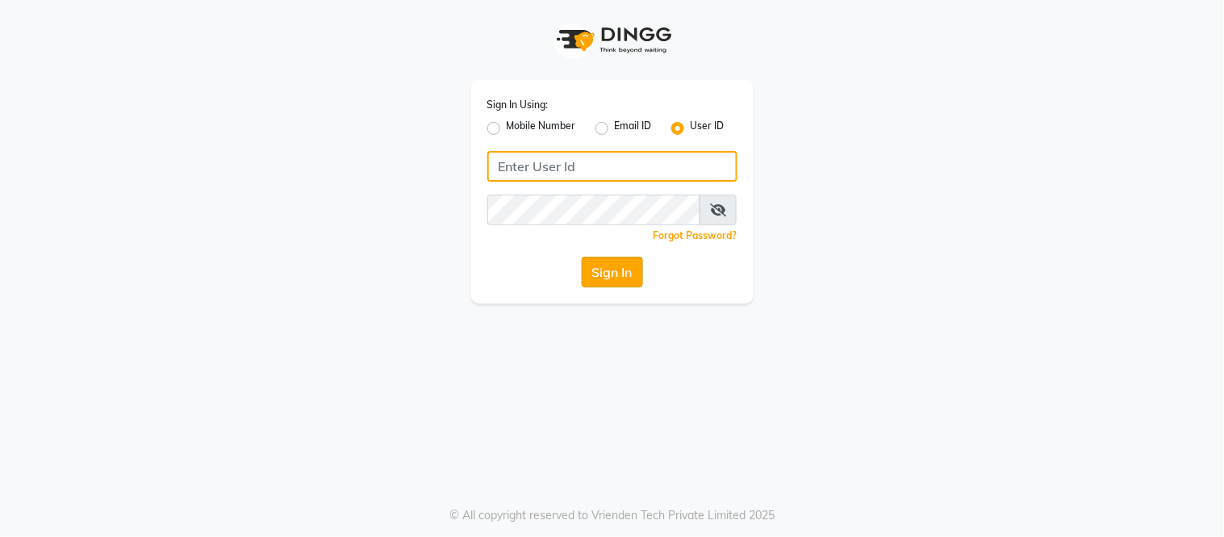
type input "[PERSON_NAME]"
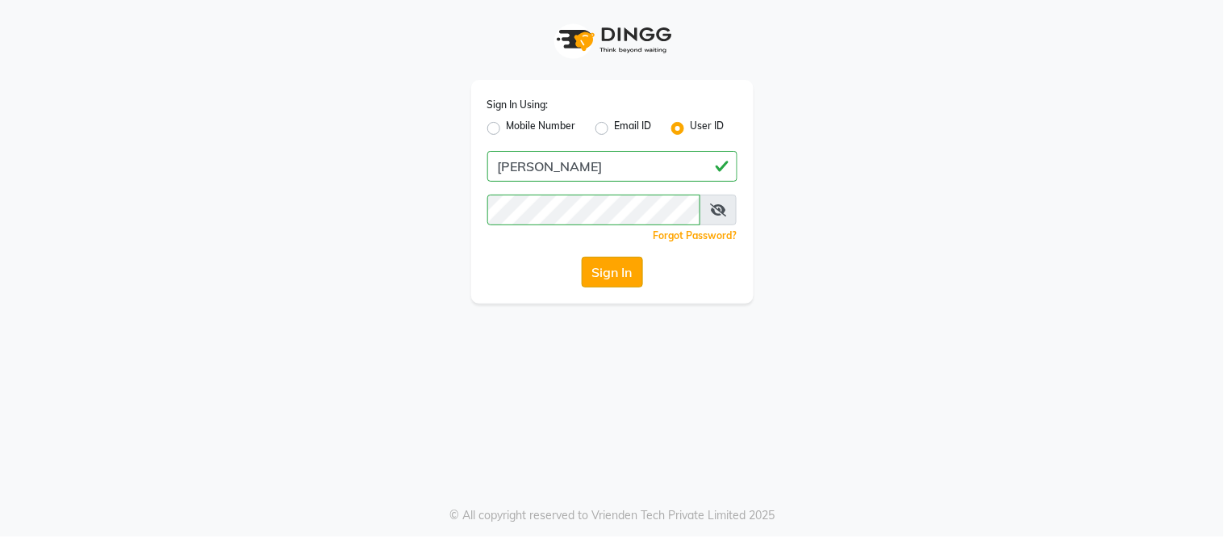
click at [603, 271] on button "Sign In" at bounding box center [612, 272] width 61 height 31
click at [603, 271] on div "Sign In" at bounding box center [612, 272] width 250 height 31
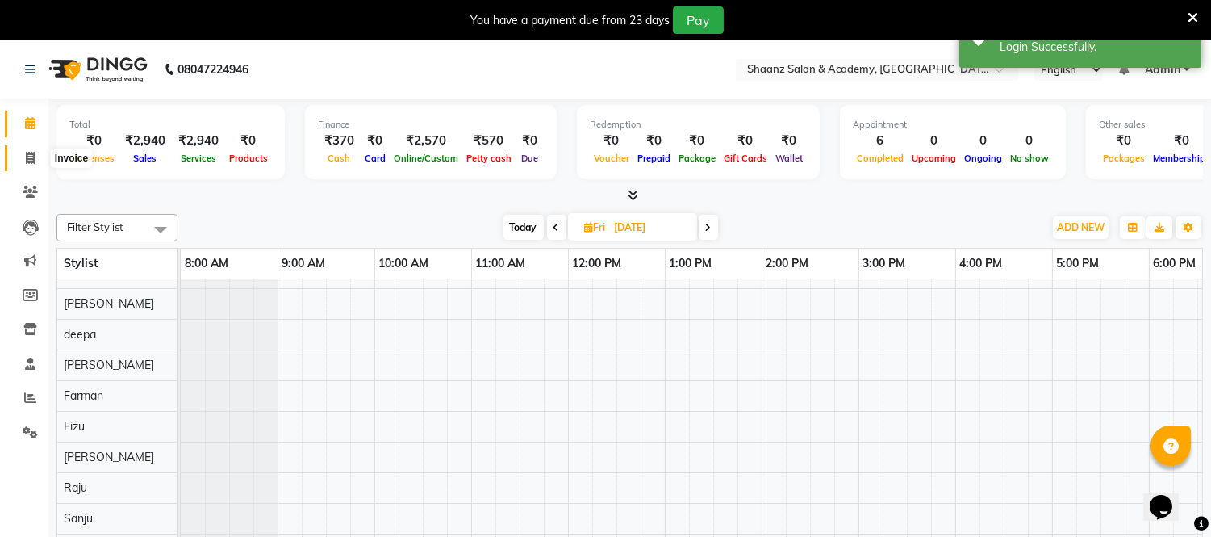
click at [26, 157] on icon at bounding box center [30, 158] width 9 height 12
select select "service"
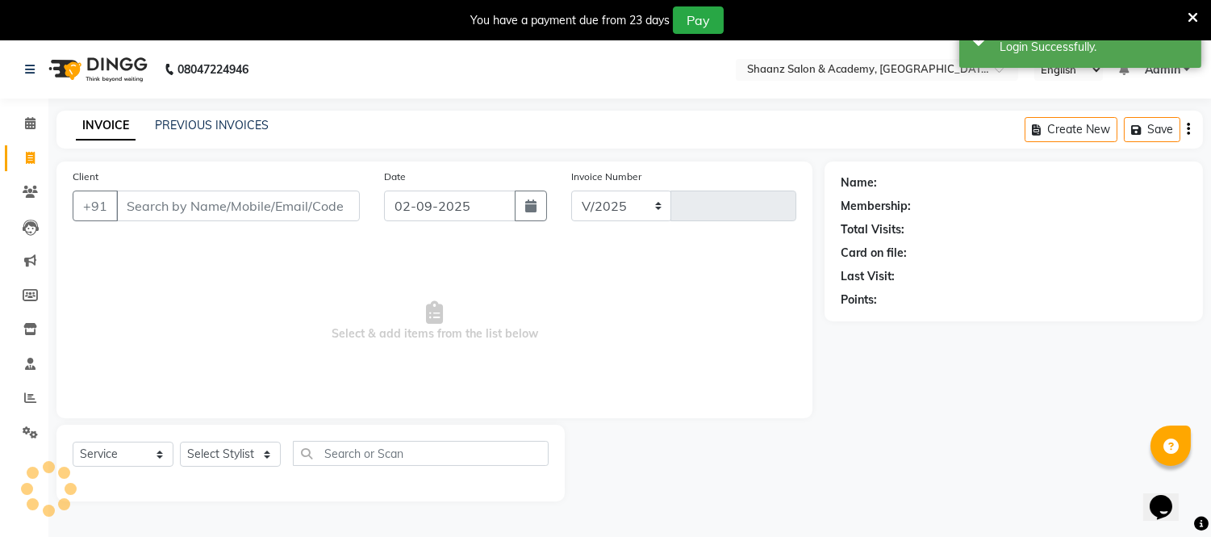
select select "8719"
type input "0013"
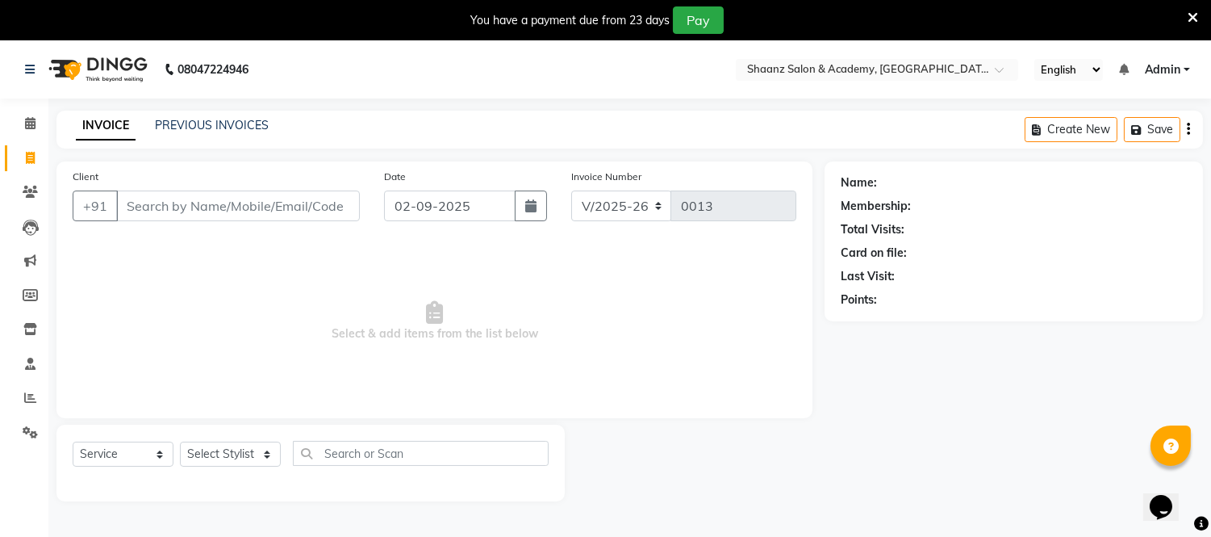
click at [151, 208] on input "Client" at bounding box center [238, 205] width 244 height 31
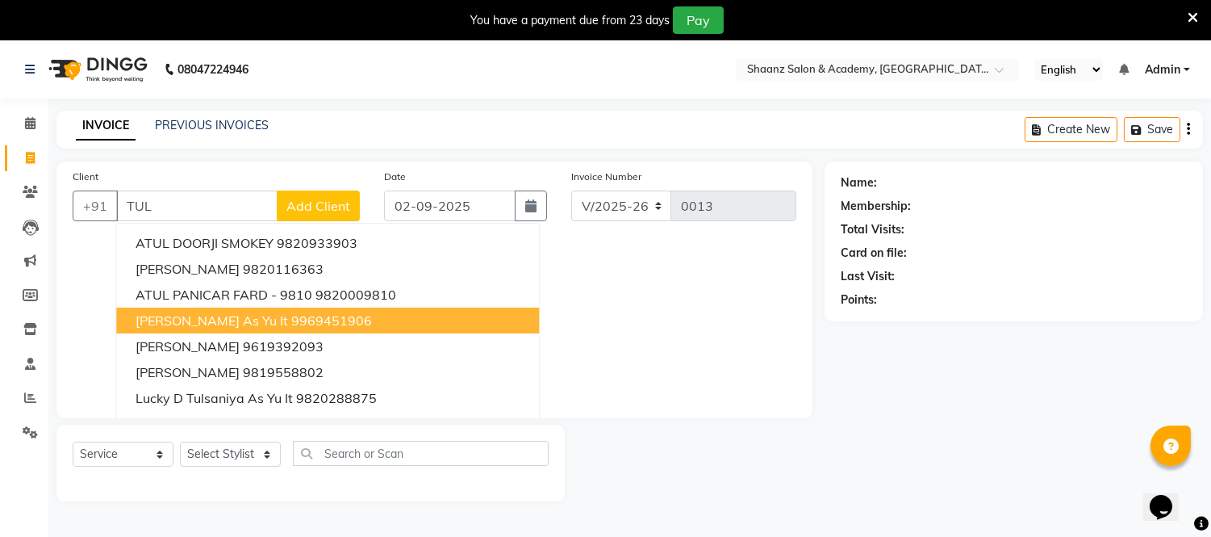
click at [186, 318] on span "[PERSON_NAME] As Yu It" at bounding box center [212, 320] width 153 height 16
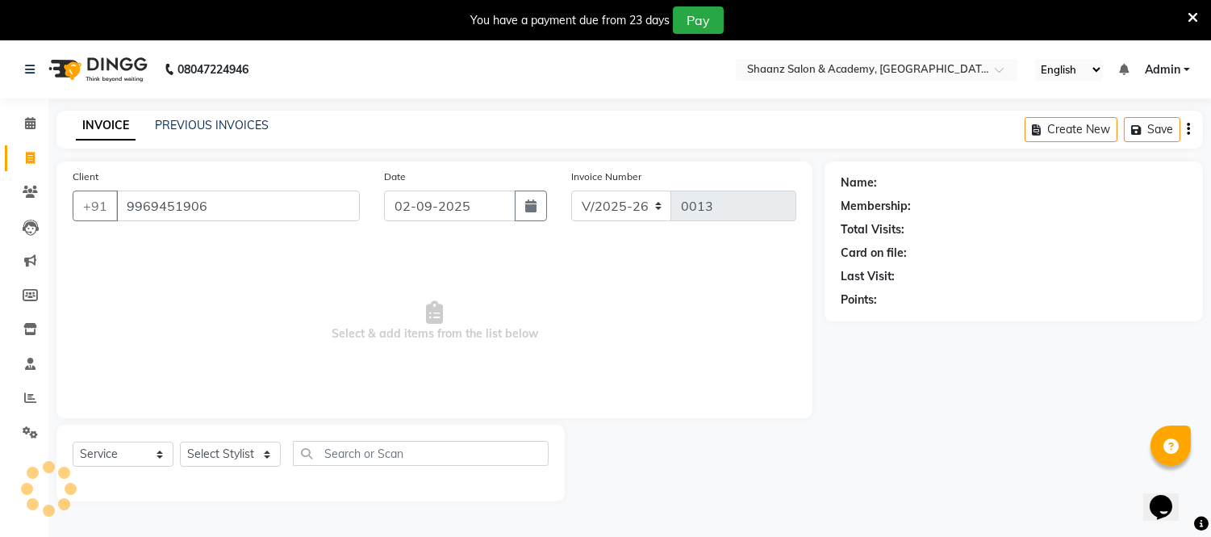
type input "9969451906"
click at [186, 318] on span "Select & add items from the list below" at bounding box center [435, 321] width 724 height 161
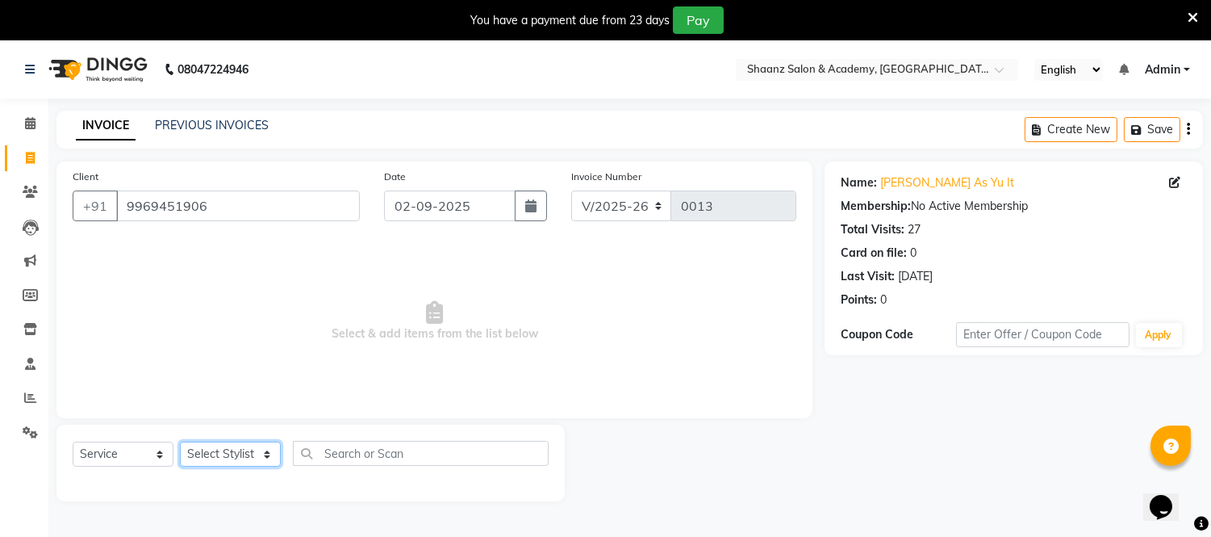
click at [267, 458] on select "Select Stylist [PERSON_NAME] [PERSON_NAME] [PERSON_NAME] [PERSON_NAME] [PERSON_…" at bounding box center [230, 453] width 101 height 25
select select "88488"
click at [180, 442] on select "Select Stylist [PERSON_NAME] [PERSON_NAME] [PERSON_NAME] [PERSON_NAME] [PERSON_…" at bounding box center [230, 453] width 101 height 25
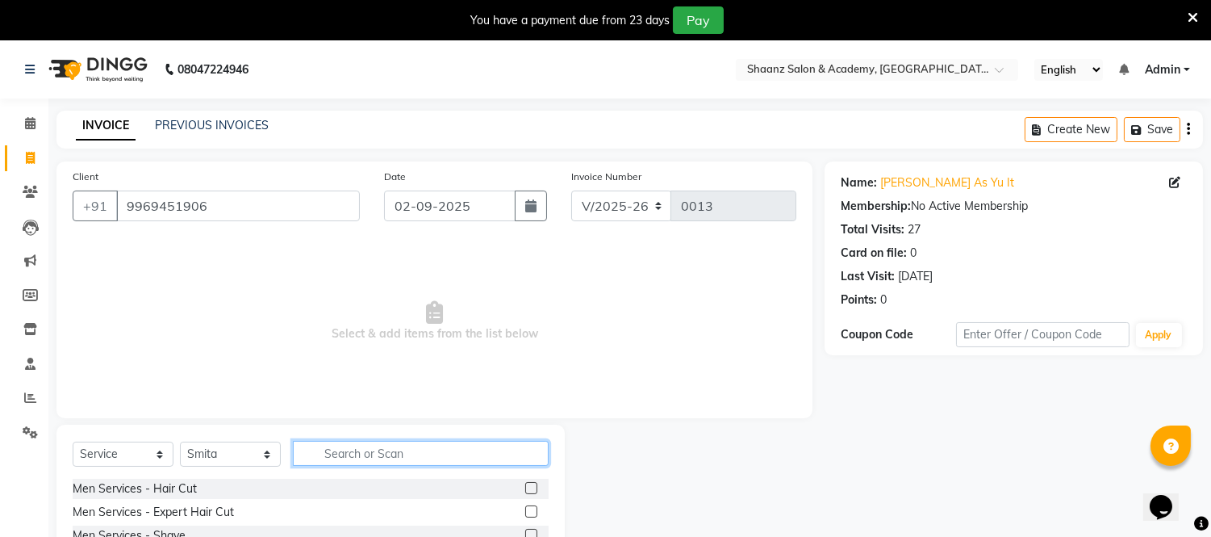
click at [316, 448] on input "text" at bounding box center [421, 453] width 256 height 25
type input "MANI"
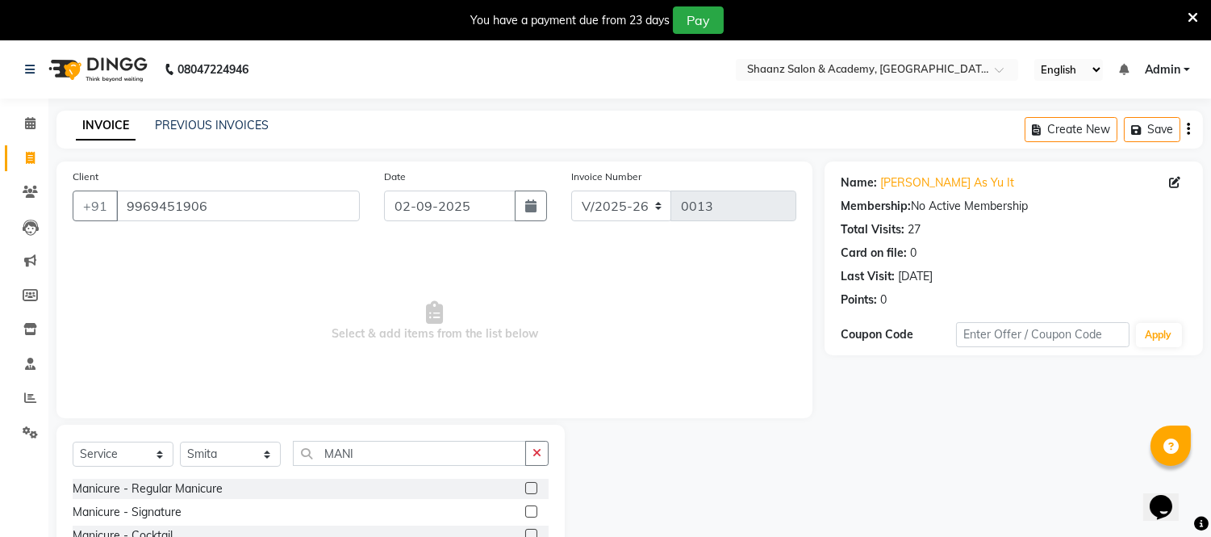
click at [278, 487] on div "Manicure - Regular Manicure" at bounding box center [311, 489] width 476 height 20
click at [525, 489] on label at bounding box center [531, 488] width 12 height 12
click at [525, 489] on input "checkbox" at bounding box center [530, 488] width 10 height 10
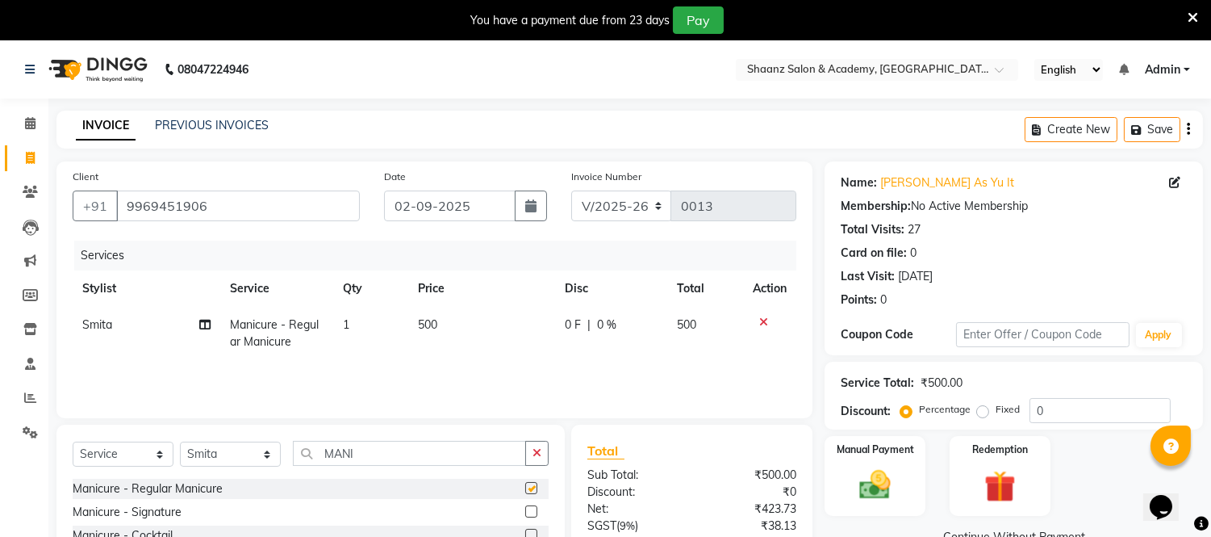
checkbox input "false"
click at [360, 458] on input "MANI" at bounding box center [409, 453] width 233 height 25
type input "M"
type input "PEDIC"
click at [571, 517] on div "Total Sub Total: ₹500.00 Discount: ₹0 Net: ₹423.73 SGST ( 9% ) ₹38.13 CGST ( 9%…" at bounding box center [691, 543] width 241 height 237
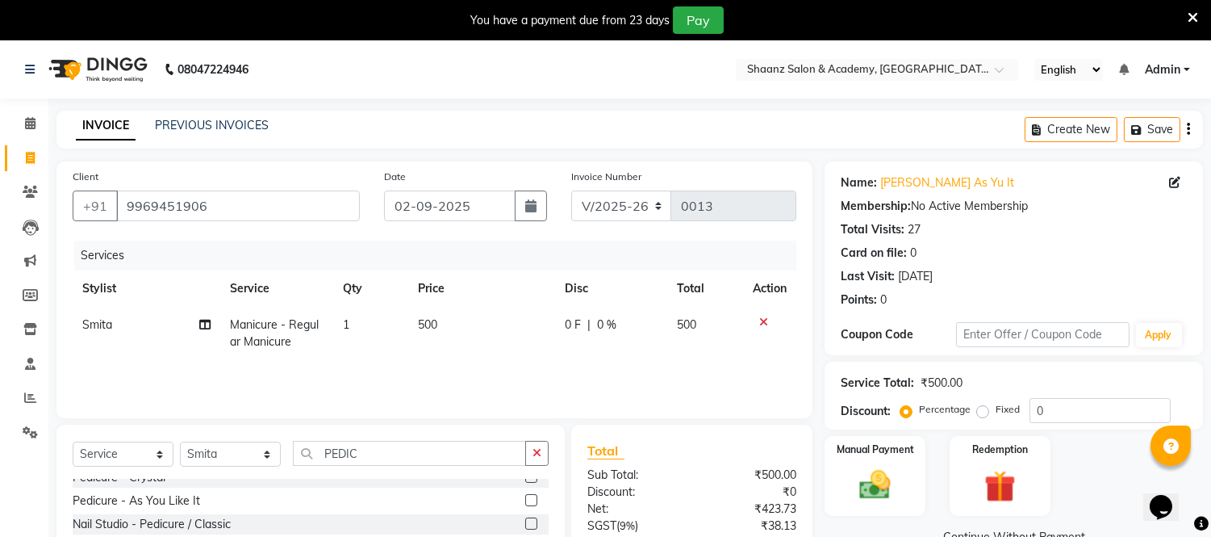
scroll to position [107, 0]
click at [525, 519] on label at bounding box center [531, 521] width 12 height 12
click at [525, 519] on input "checkbox" at bounding box center [530, 522] width 10 height 10
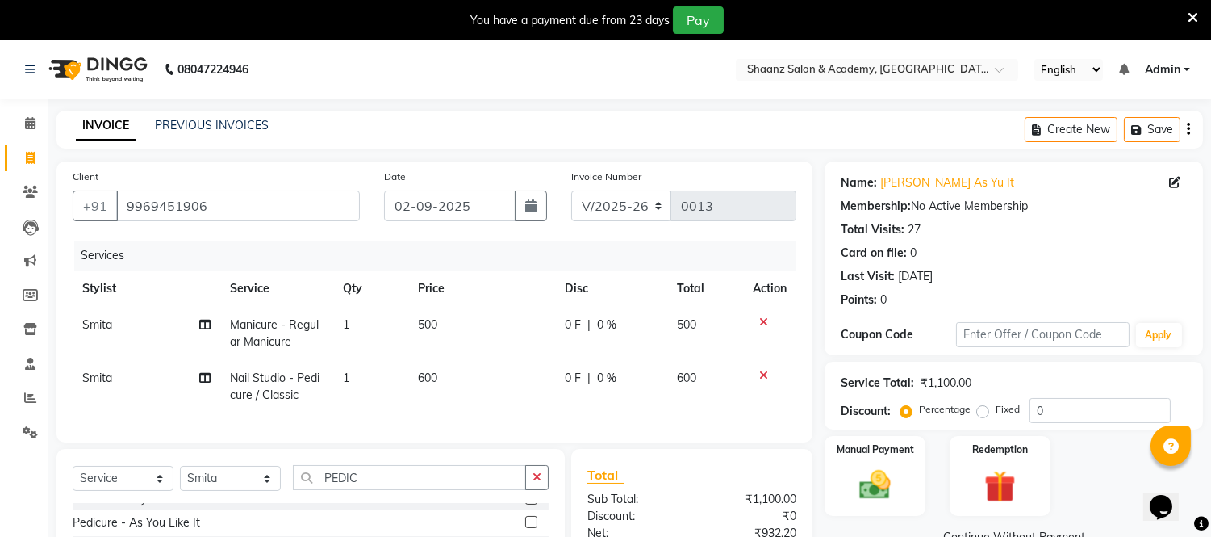
click at [525, 509] on div at bounding box center [530, 500] width 10 height 17
checkbox input "false"
click at [438, 377] on td "600" at bounding box center [481, 386] width 147 height 53
select select "88488"
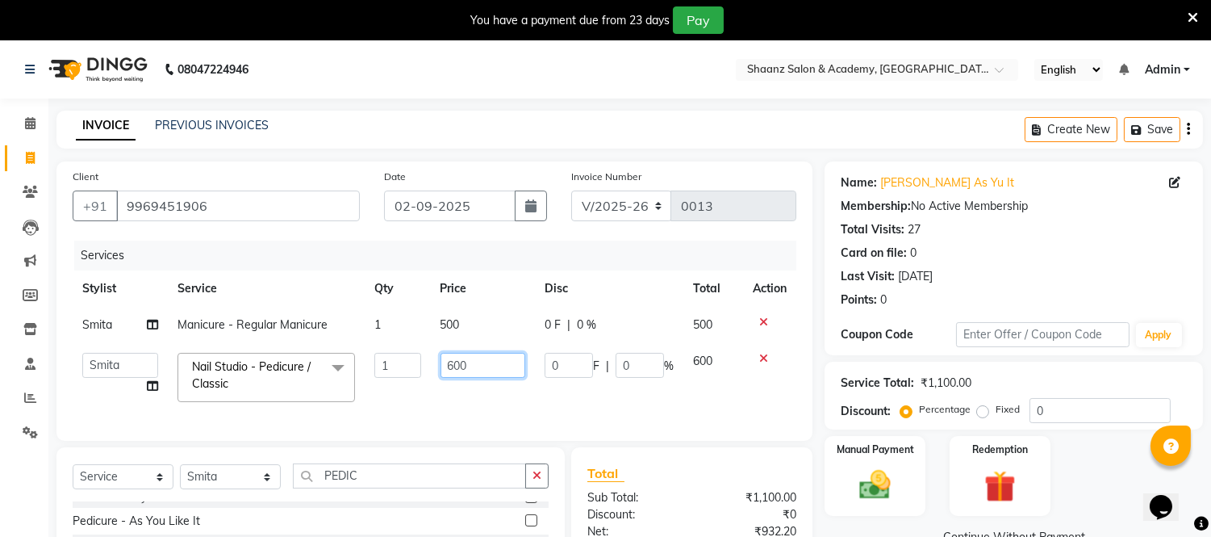
click at [471, 362] on input "600" at bounding box center [483, 365] width 85 height 25
type input "6"
type input "700"
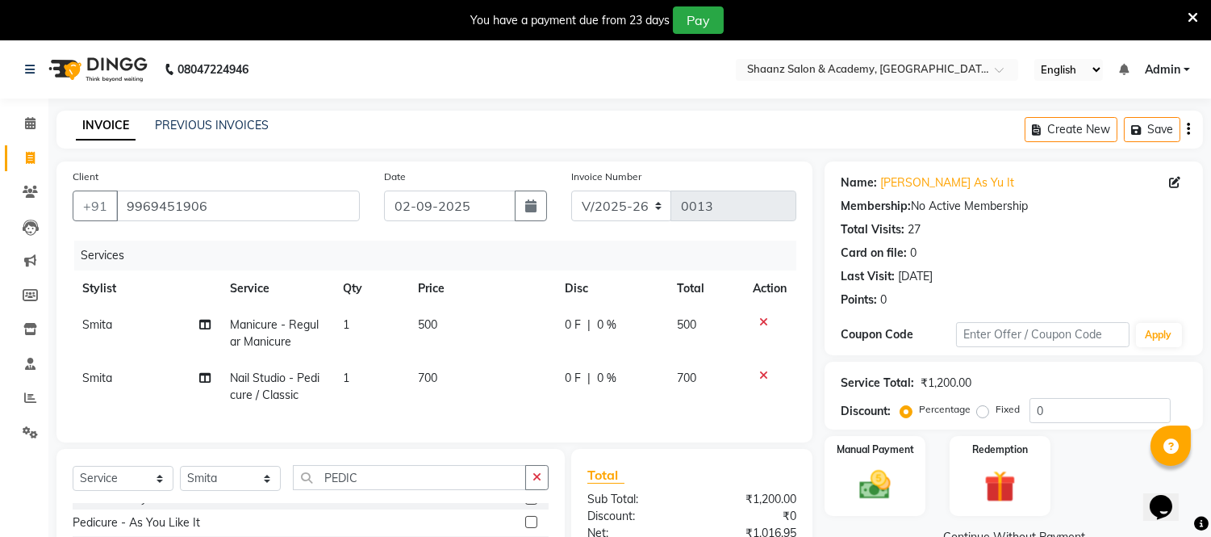
click at [696, 353] on tbody "Smita Manicure - Regular Manicure 1 500 0 F | 0 % 500 Smita Nail Studio - Pedic…" at bounding box center [435, 360] width 724 height 107
click at [686, 331] on span "500" at bounding box center [686, 324] width 19 height 15
select select "88488"
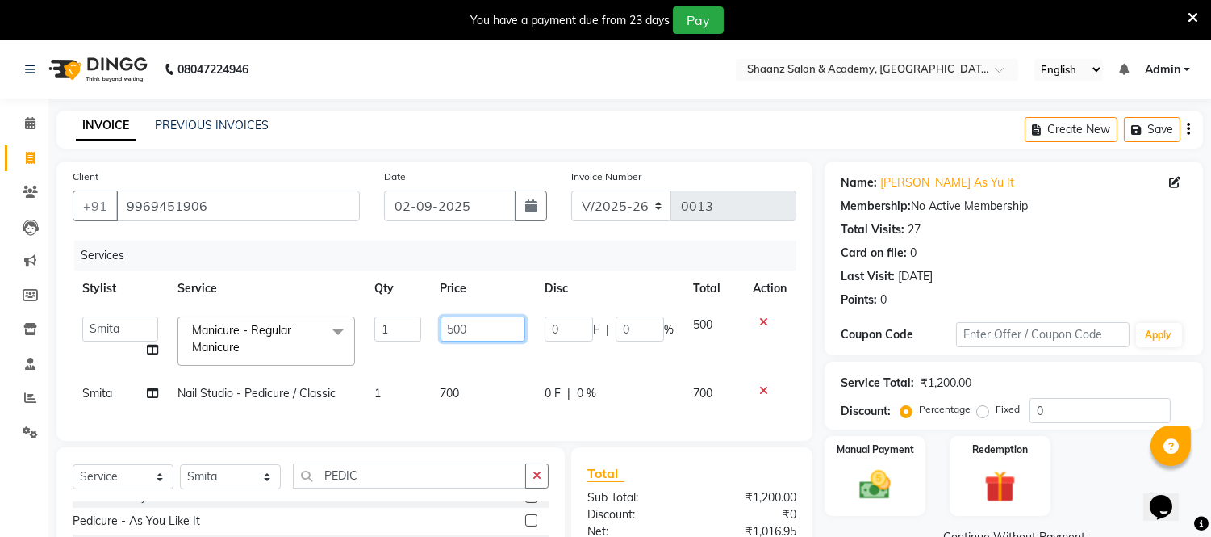
click at [477, 332] on input "500" at bounding box center [483, 328] width 85 height 25
type input "5"
type input "600"
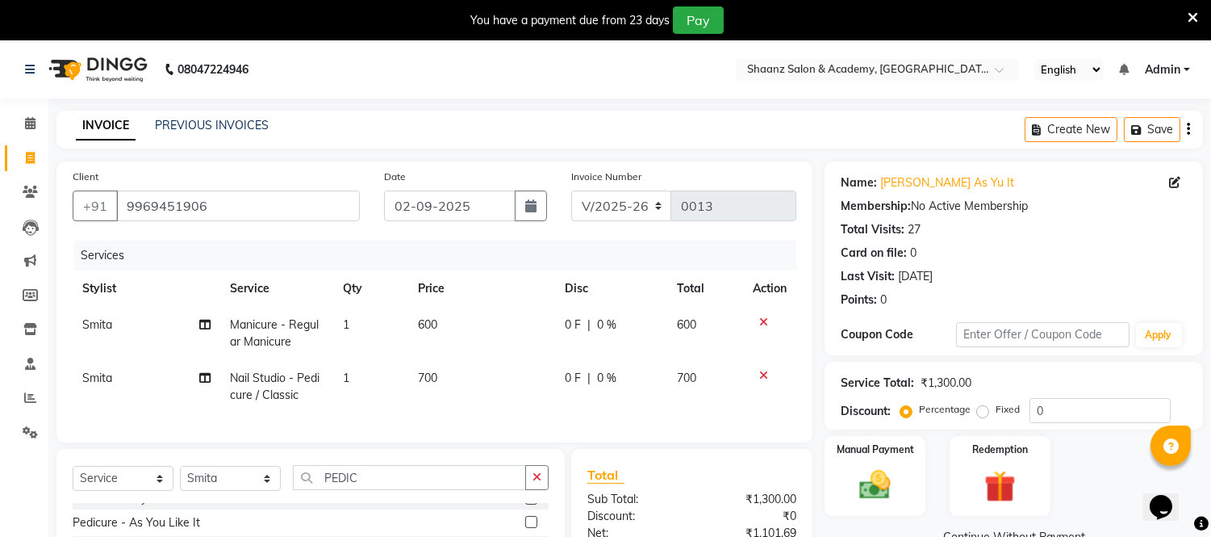
click at [718, 328] on td "600" at bounding box center [705, 333] width 77 height 53
select select "88488"
